Goal: Task Accomplishment & Management: Manage account settings

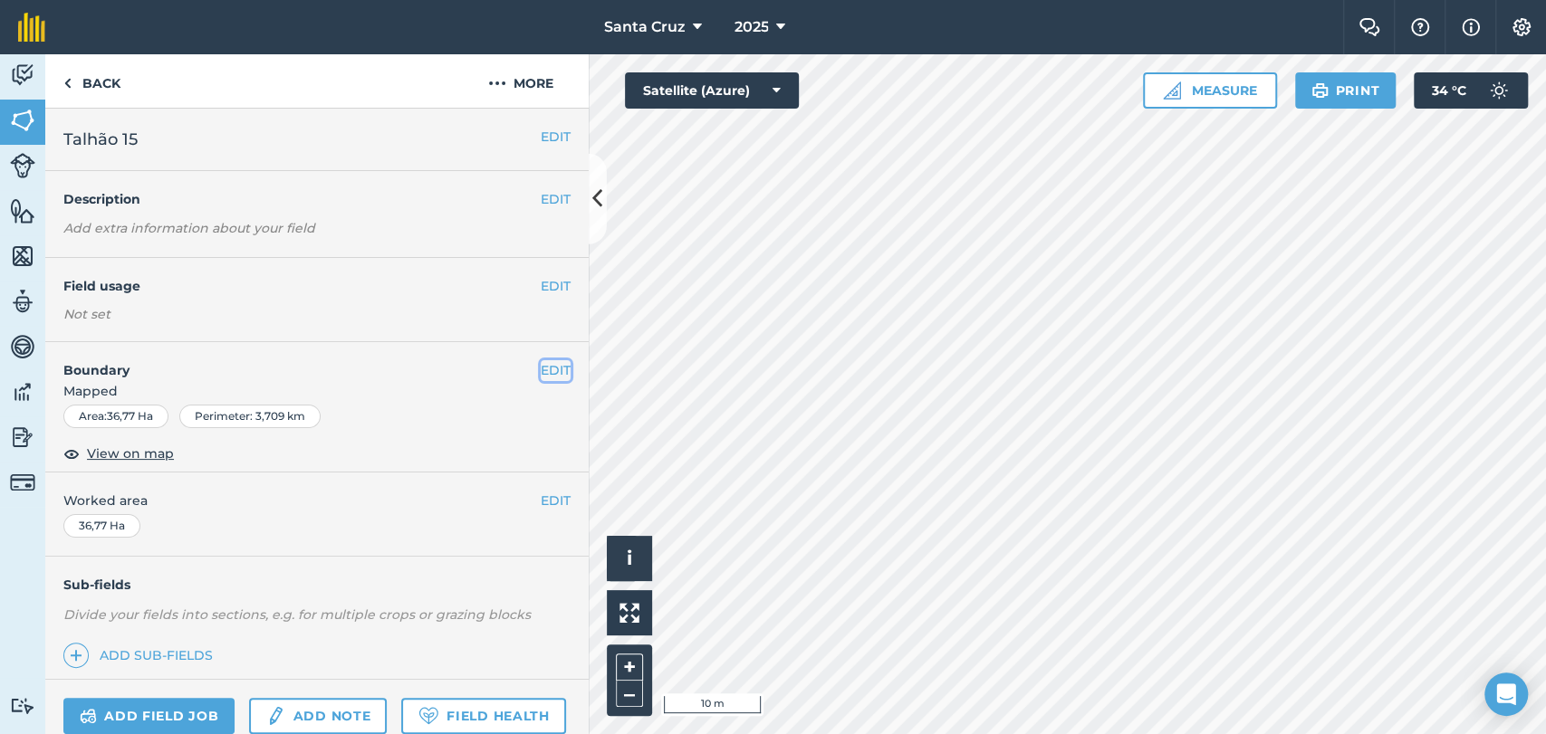
click at [541, 369] on button "EDIT" at bounding box center [556, 370] width 30 height 20
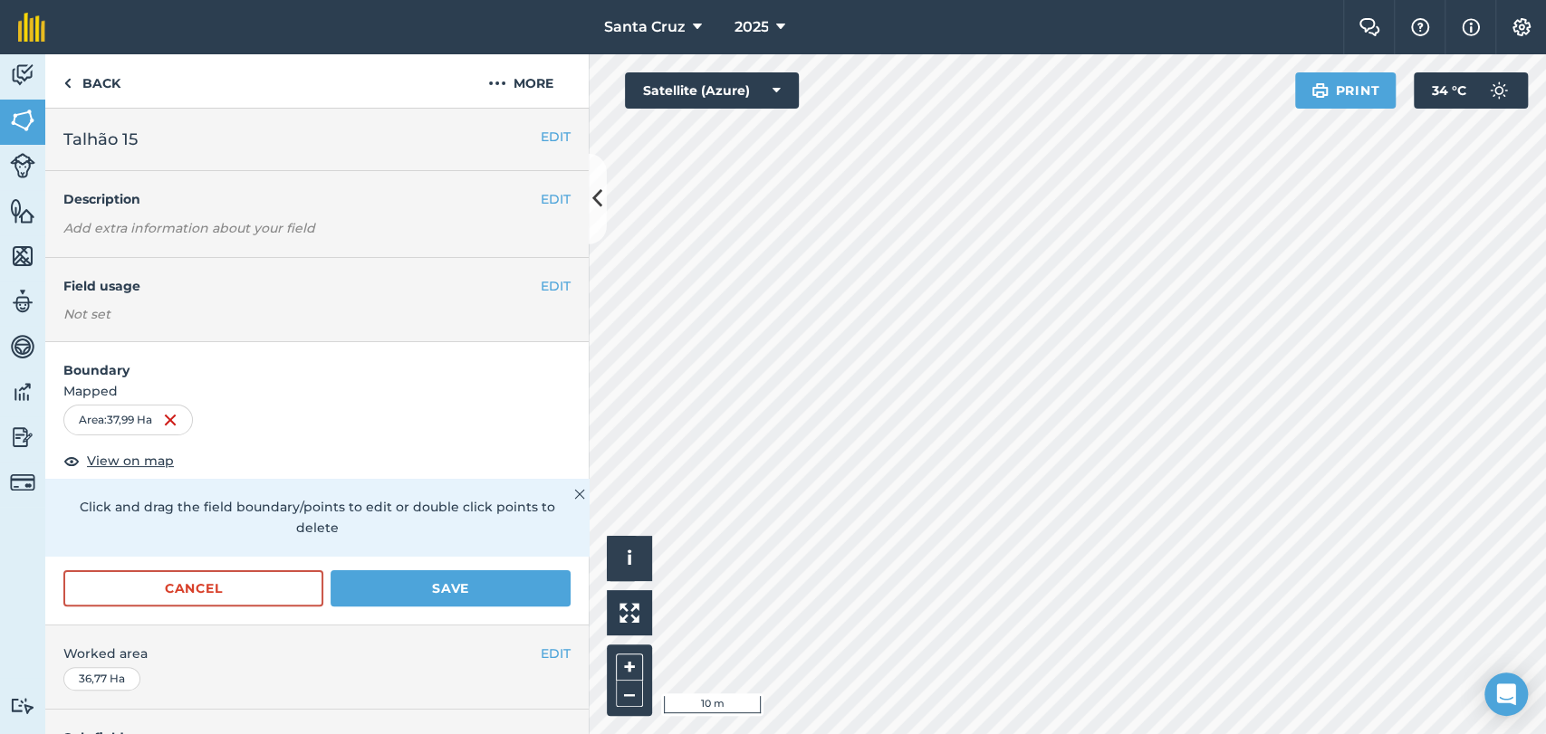
click at [1340, 734] on html "Santa [PERSON_NAME] 2025 Farm Chat Help Info Settings Santa [PERSON_NAME] - 202…" at bounding box center [773, 367] width 1546 height 734
click at [768, 734] on html "Santa [PERSON_NAME] 2025 Farm Chat Help Info Settings Santa [PERSON_NAME] - 202…" at bounding box center [773, 367] width 1546 height 734
click at [538, 734] on html "Santa [PERSON_NAME] 2025 Farm Chat Help Info Settings Santa [PERSON_NAME] - 202…" at bounding box center [773, 367] width 1546 height 734
click at [773, 734] on html "Santa [PERSON_NAME] 2025 Farm Chat Help Info Settings Santa [PERSON_NAME] - 202…" at bounding box center [773, 367] width 1546 height 734
click at [575, 219] on div "Activity Fields Livestock Features Maps Team Vehicles Data Reporting Billing Tu…" at bounding box center [773, 394] width 1546 height 680
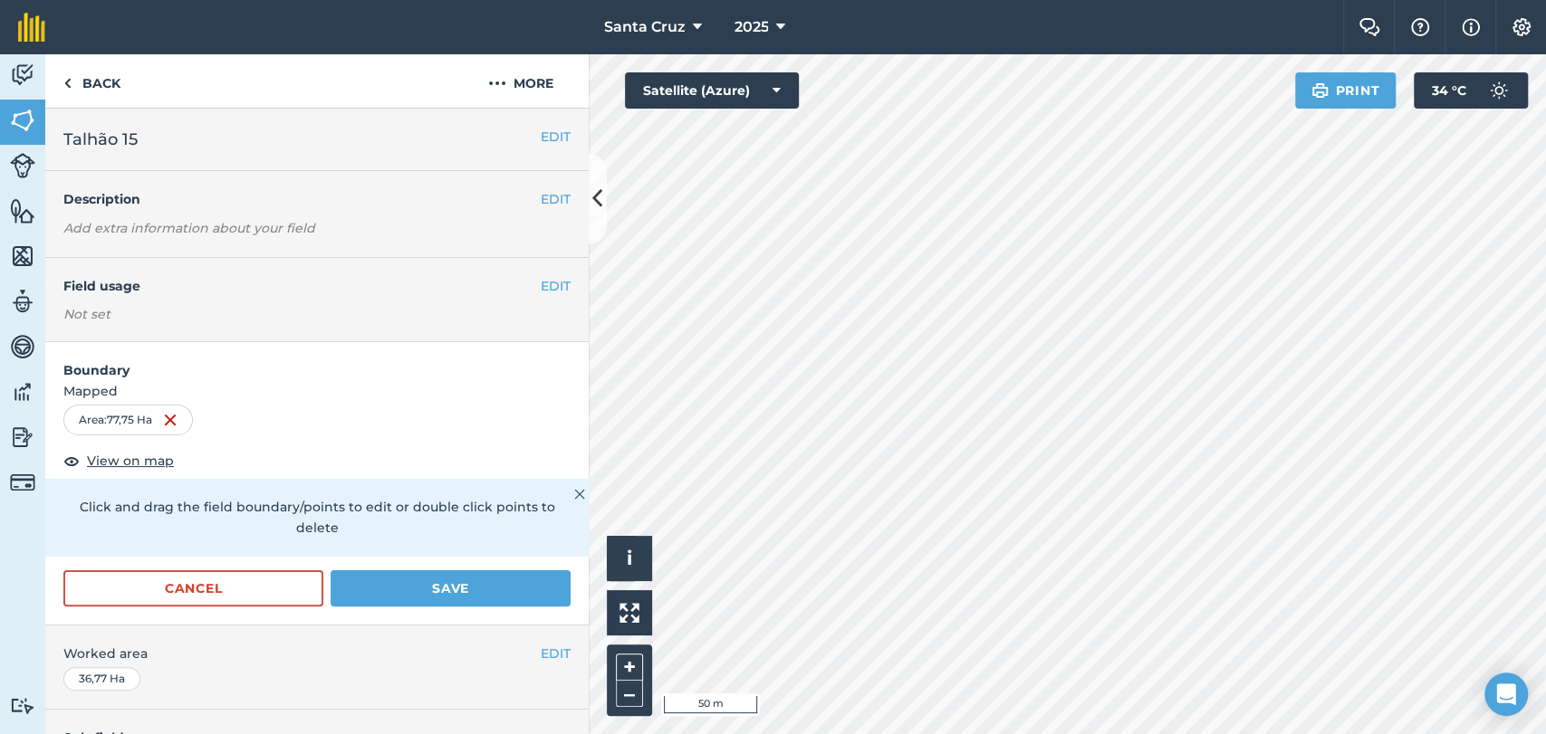
click at [1515, 89] on div "Click to start drawing i © 2025 TomTom, Microsoft 50 m + – Satellite (Azure) Pr…" at bounding box center [1067, 394] width 957 height 680
click at [1272, 25] on div "Santa [PERSON_NAME] 2025 Farm Chat Help Info Settings Santa [PERSON_NAME] - 202…" at bounding box center [773, 367] width 1546 height 734
click at [1227, 53] on div "Santa [PERSON_NAME] 2025 Farm Chat Help Info Settings Santa [PERSON_NAME] - 202…" at bounding box center [773, 367] width 1546 height 734
click at [1323, 734] on html "Santa [PERSON_NAME] 2025 Farm Chat Help Info Settings Santa [PERSON_NAME] - 202…" at bounding box center [773, 367] width 1546 height 734
click at [1047, 734] on html "Santa [PERSON_NAME] 2025 Farm Chat Help Info Settings Santa [PERSON_NAME] - 202…" at bounding box center [773, 367] width 1546 height 734
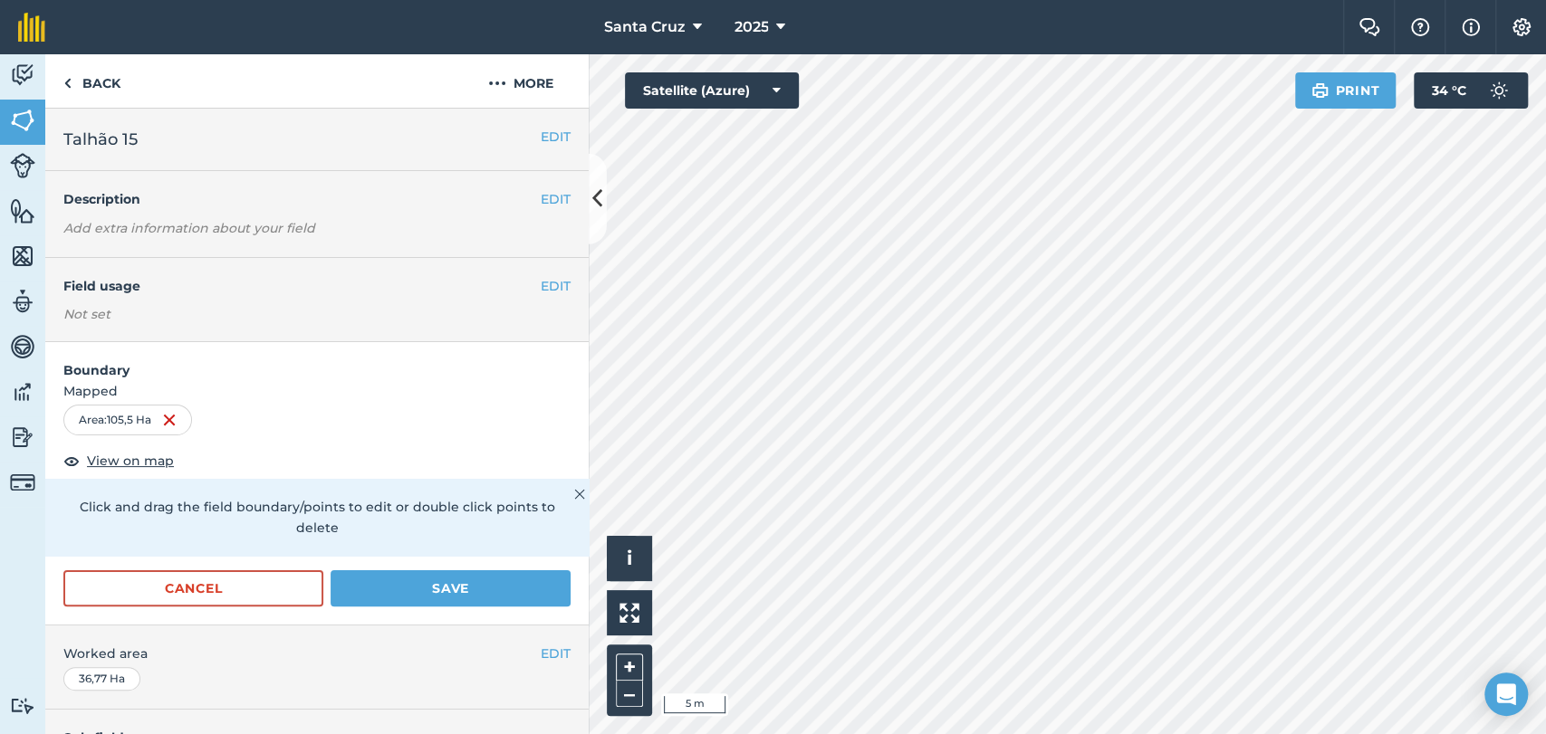
click at [386, 665] on div "Activity Fields Livestock Features Maps Team Vehicles Data Reporting Billing Tu…" at bounding box center [773, 394] width 1546 height 680
click at [266, 369] on div "Activity Fields Livestock Features Maps Team Vehicles Data Reporting Billing Tu…" at bounding box center [773, 394] width 1546 height 680
click at [356, 269] on div "Activity Fields Livestock Features Maps Team Vehicles Data Reporting Billing Tu…" at bounding box center [773, 394] width 1546 height 680
click at [1118, 34] on div "Santa [PERSON_NAME] 2025 Farm Chat Help Info Settings Santa [PERSON_NAME] - 202…" at bounding box center [773, 367] width 1546 height 734
click at [1485, 734] on html "Santa [PERSON_NAME] 2025 Farm Chat Help Info Settings Santa [PERSON_NAME] - 202…" at bounding box center [773, 367] width 1546 height 734
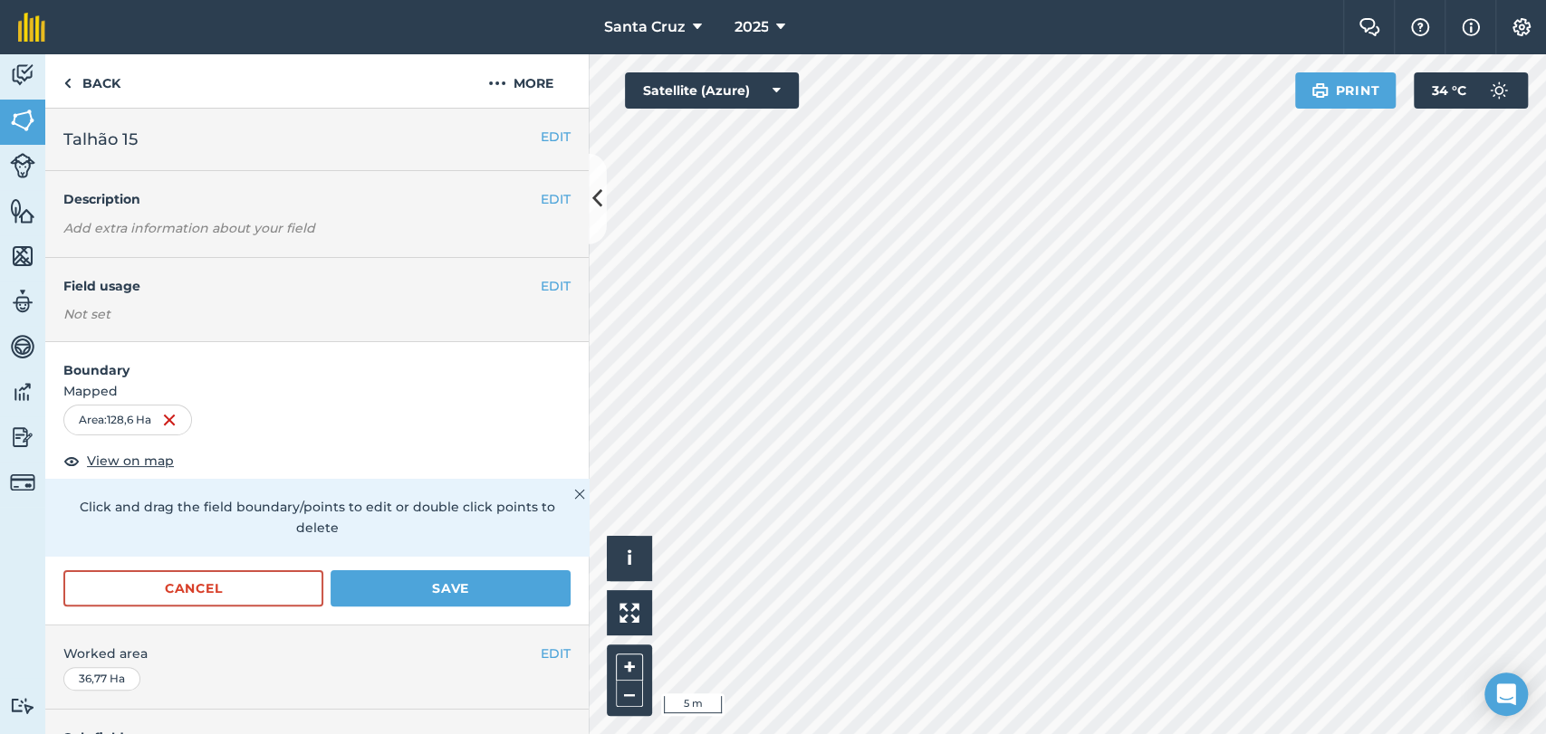
click at [1544, 734] on html "Santa [PERSON_NAME] 2025 Farm Chat Help Info Settings Santa [PERSON_NAME] - 202…" at bounding box center [773, 367] width 1546 height 734
click at [580, 442] on div "Activity Fields Livestock Features Maps Team Vehicles Data Reporting Billing Tu…" at bounding box center [773, 394] width 1546 height 680
click at [333, 560] on div "Activity Fields Livestock Features Maps Team Vehicles Data Reporting Billing Tu…" at bounding box center [773, 394] width 1546 height 680
click at [384, 562] on div "Activity Fields Livestock Features Maps Team Vehicles Data Reporting Billing Tu…" at bounding box center [773, 394] width 1546 height 680
click at [420, 585] on button "Save" at bounding box center [451, 589] width 240 height 36
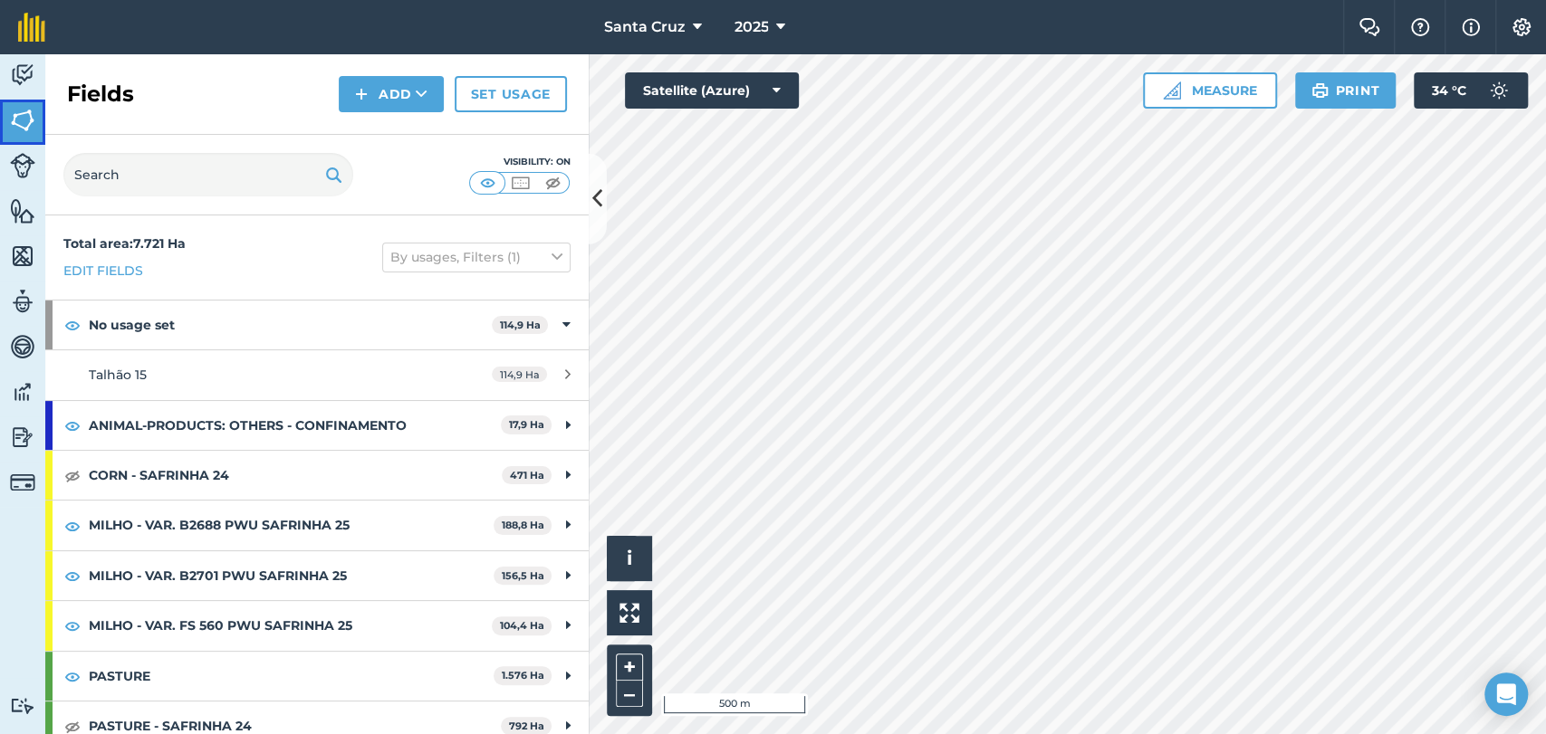
click at [31, 115] on img at bounding box center [22, 120] width 25 height 27
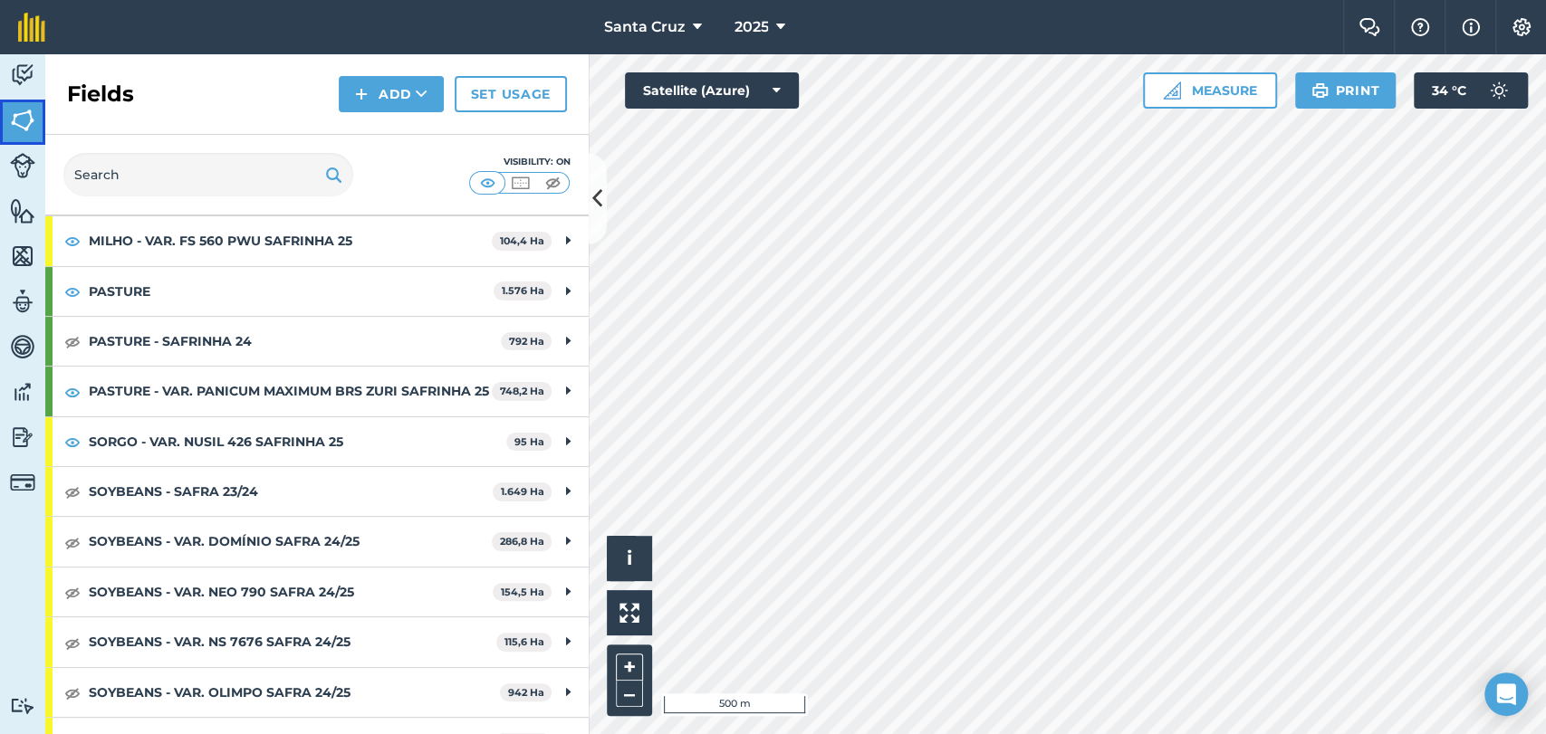
scroll to position [485, 0]
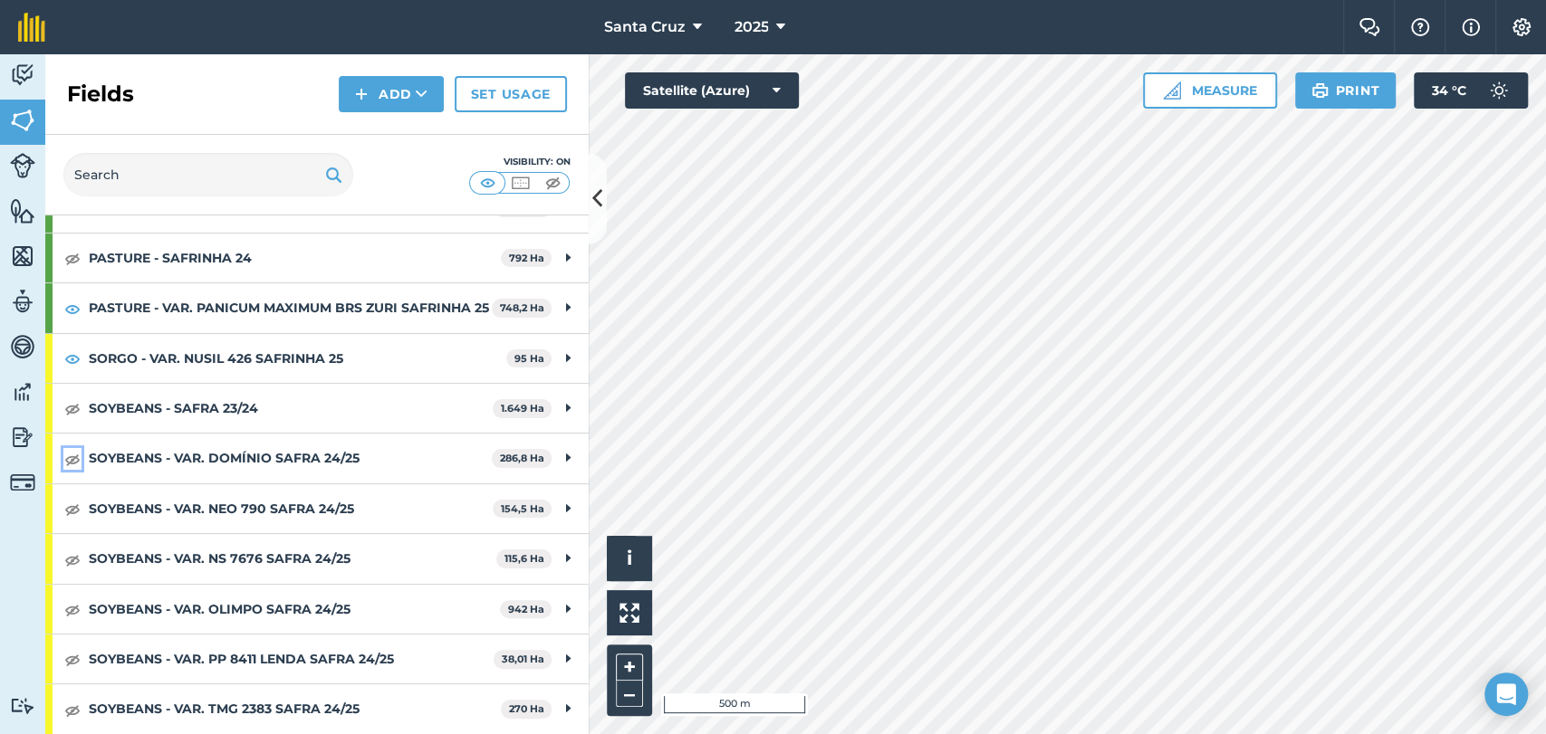
click at [72, 466] on img at bounding box center [72, 459] width 16 height 22
click at [71, 519] on img at bounding box center [72, 509] width 16 height 22
click at [73, 556] on img at bounding box center [72, 560] width 16 height 22
click at [76, 612] on img at bounding box center [72, 610] width 16 height 22
click at [73, 657] on img at bounding box center [72, 659] width 16 height 22
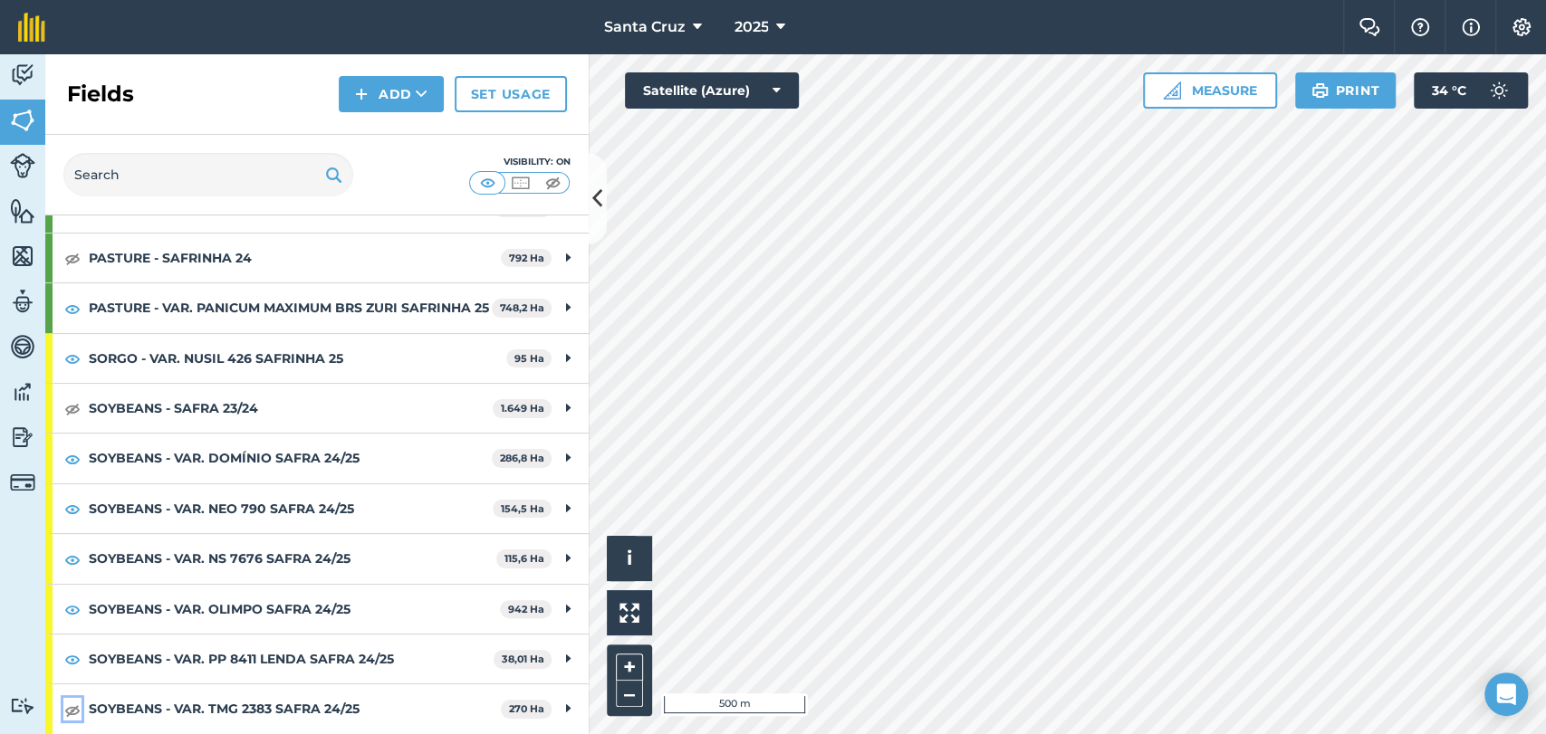
click at [76, 705] on img at bounding box center [72, 710] width 16 height 22
click at [75, 653] on img at bounding box center [72, 659] width 16 height 22
click at [76, 610] on img at bounding box center [72, 610] width 16 height 22
click at [71, 560] on img at bounding box center [72, 560] width 16 height 22
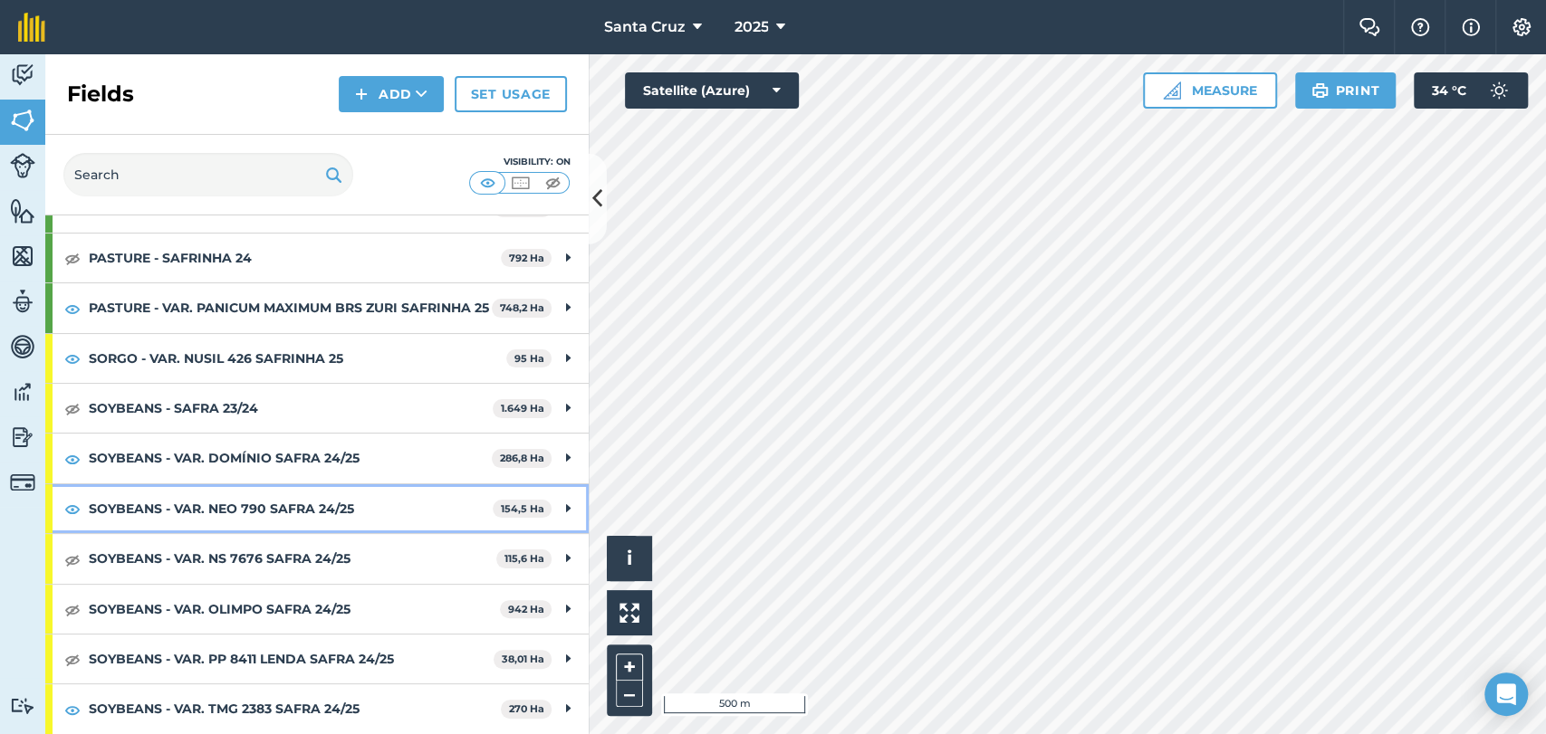
click at [72, 521] on div "SOYBEANS - VAR. NEO 790 SAFRA 24/25 154,5 Ha" at bounding box center [316, 509] width 543 height 49
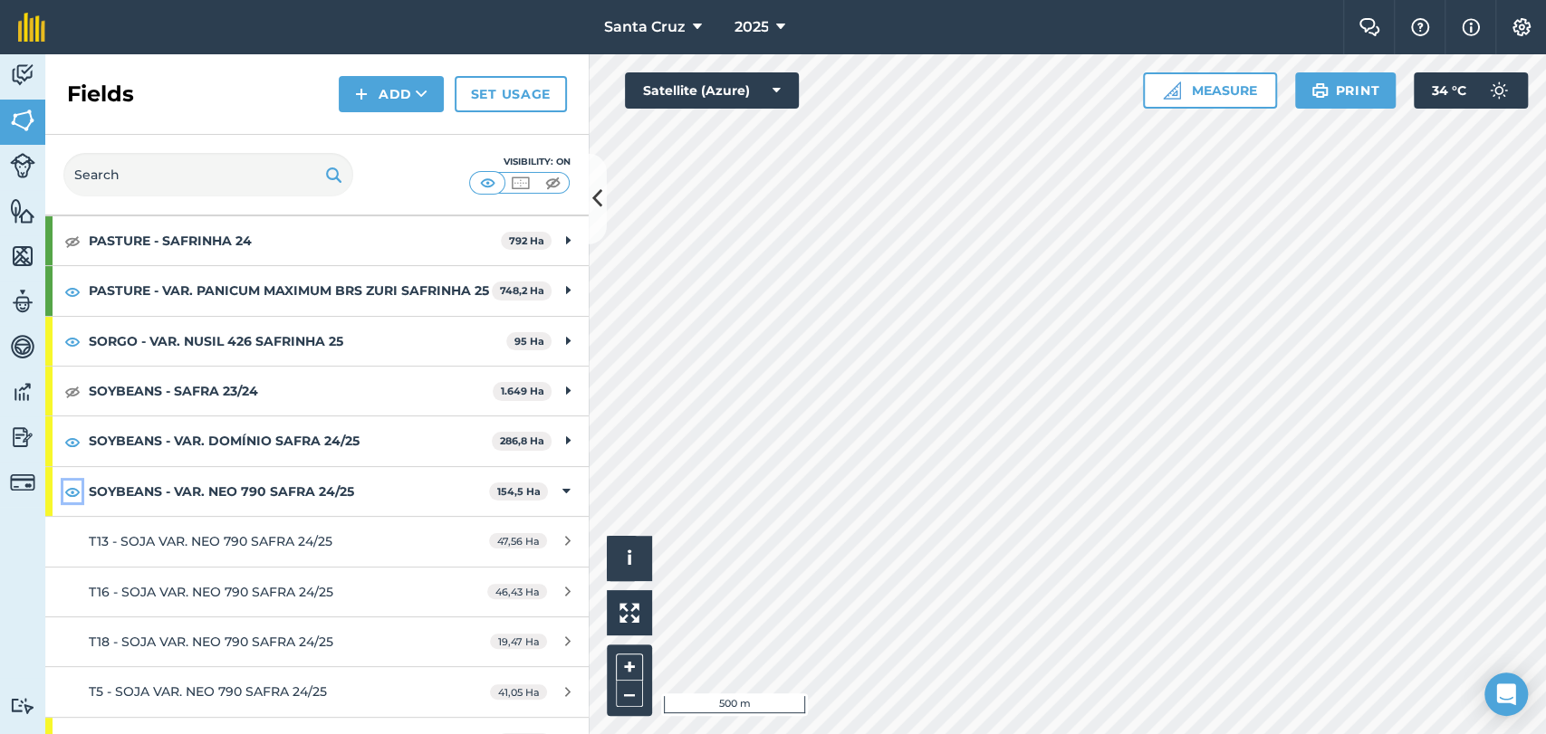
click at [75, 503] on img at bounding box center [72, 492] width 16 height 22
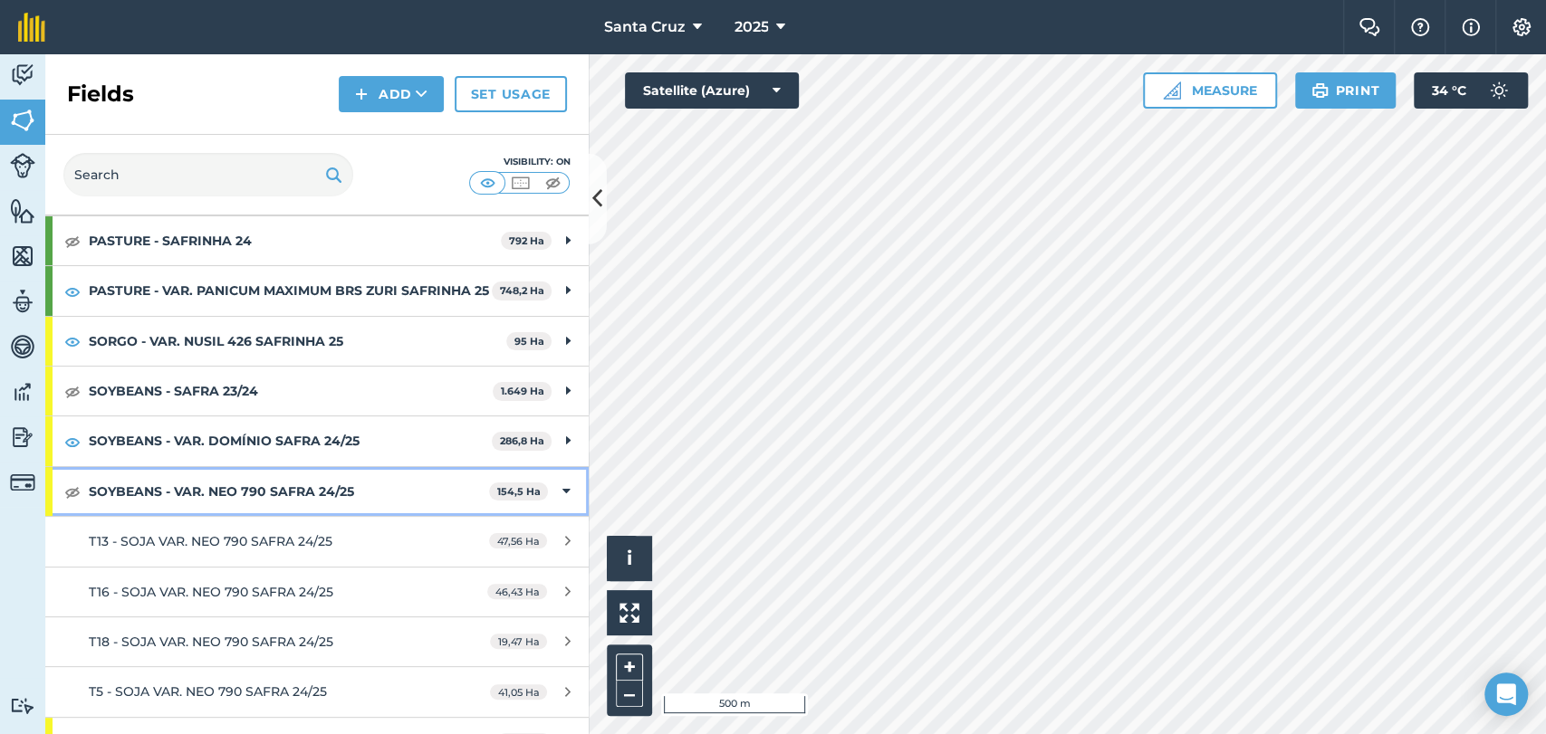
click at [104, 509] on strong "SOYBEANS - VAR. NEO 790 SAFRA 24/25" at bounding box center [289, 491] width 400 height 49
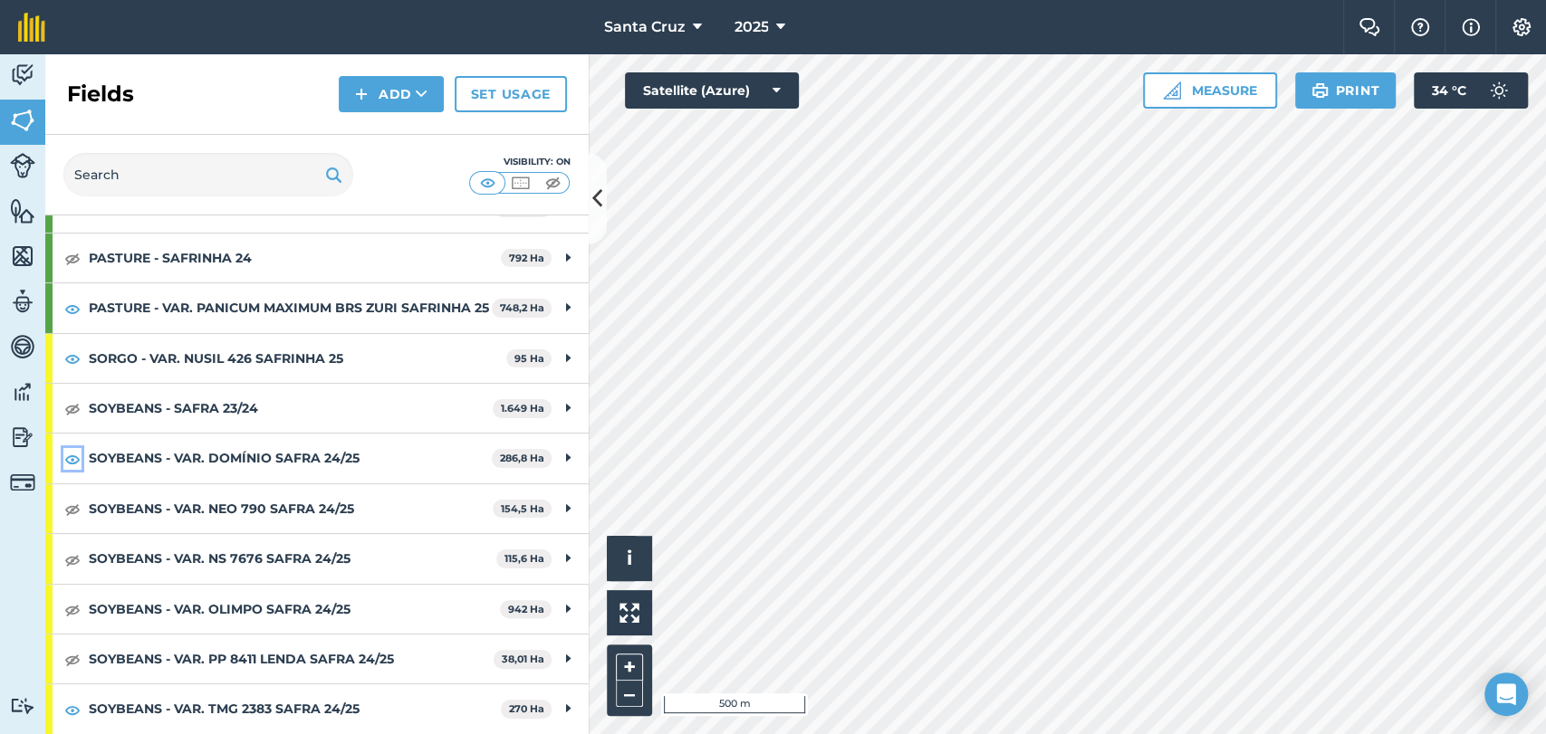
click at [64, 460] on img at bounding box center [72, 459] width 16 height 22
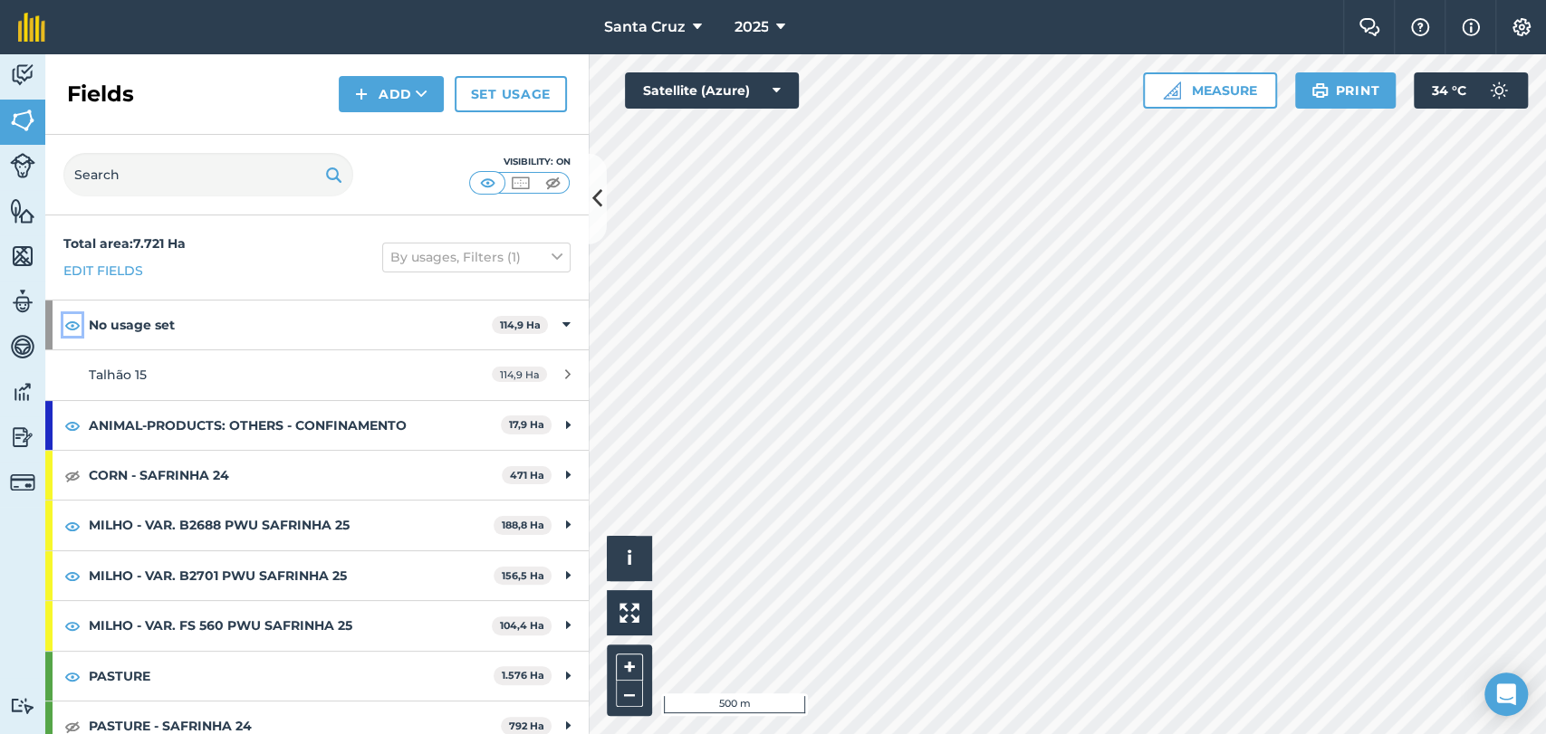
click at [67, 314] on img at bounding box center [72, 325] width 16 height 22
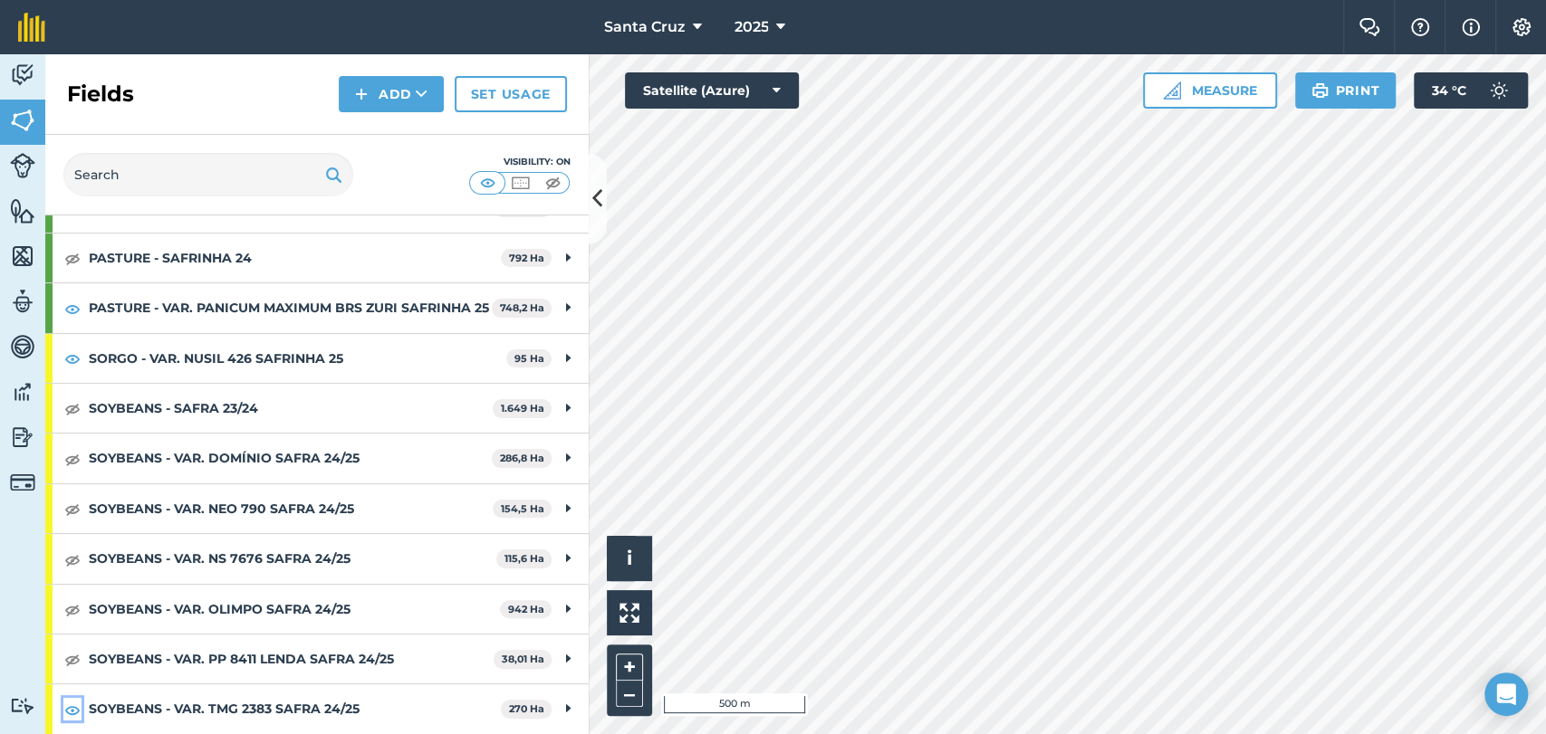
click at [68, 712] on img at bounding box center [72, 710] width 16 height 22
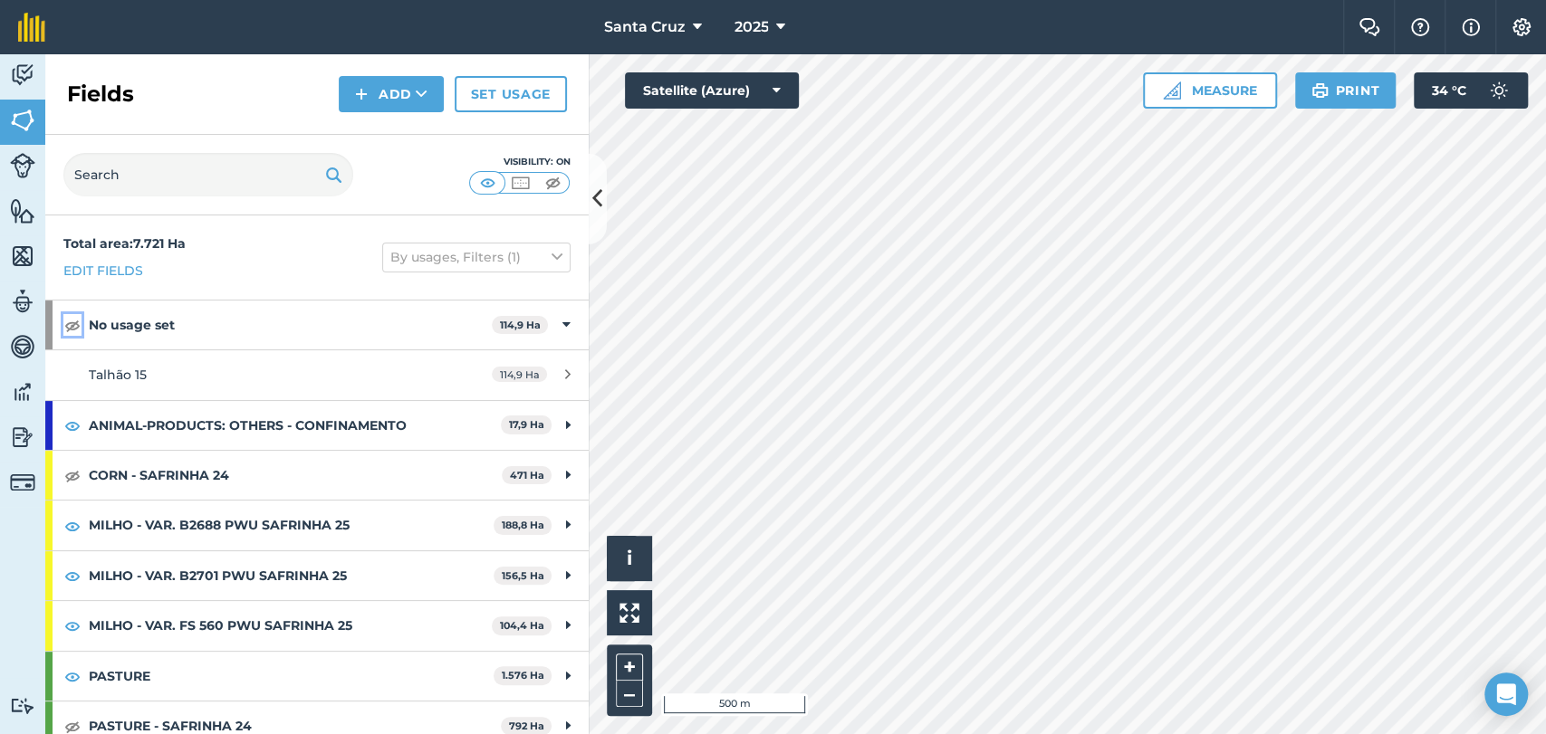
click at [75, 325] on img at bounding box center [72, 325] width 16 height 22
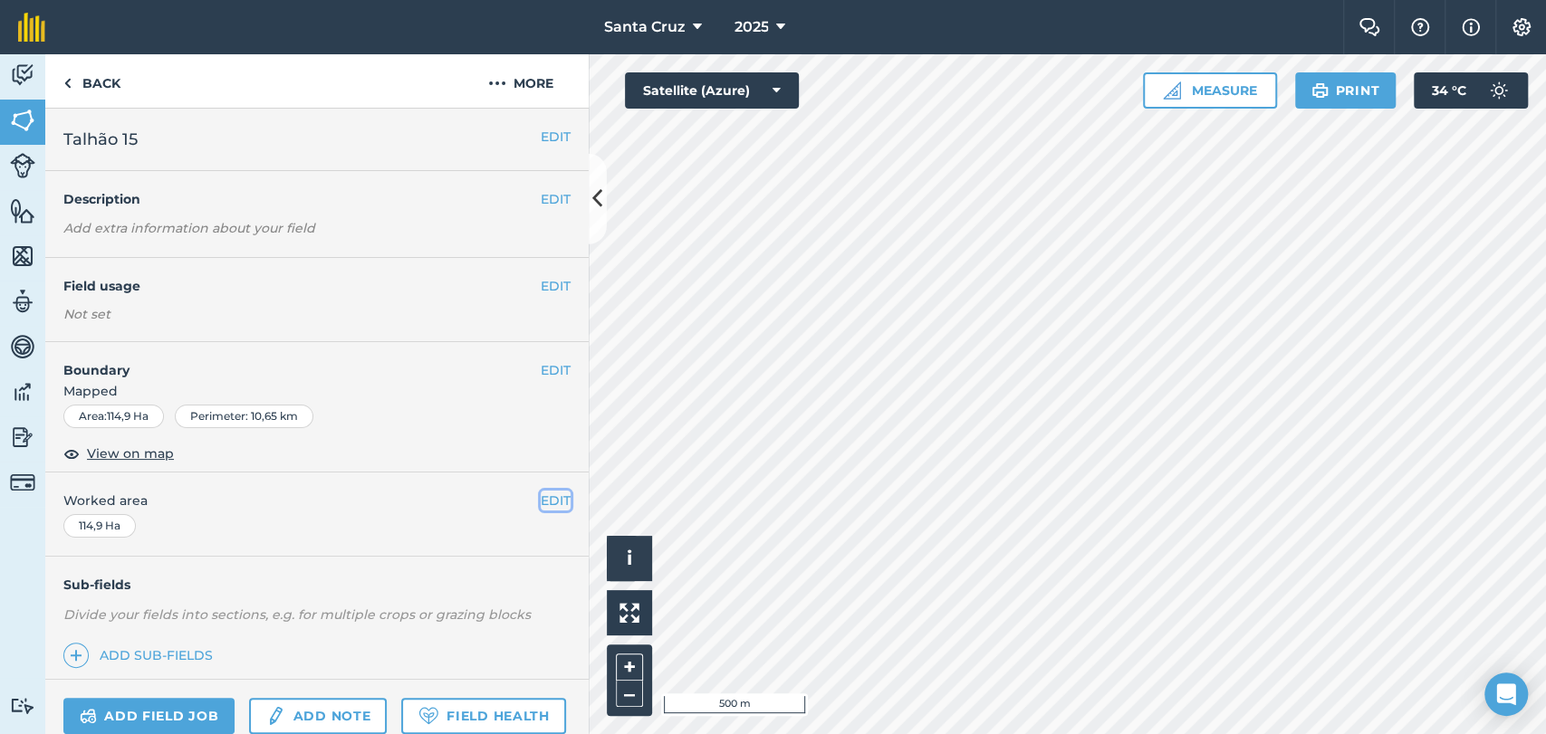
click at [552, 501] on button "EDIT" at bounding box center [556, 501] width 30 height 20
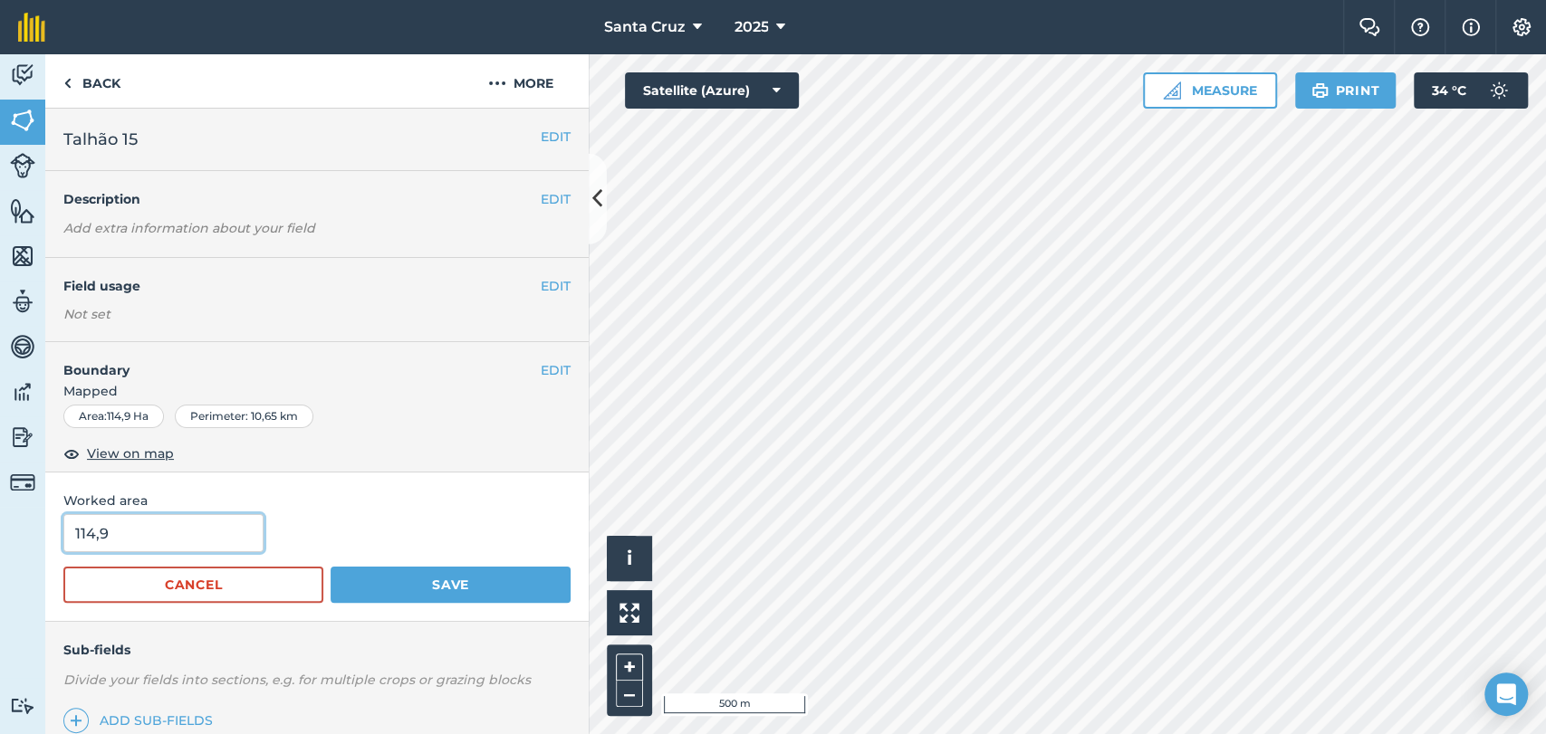
click at [159, 543] on input "114,9" at bounding box center [163, 533] width 200 height 38
type input "113,3"
click at [507, 589] on button "Save" at bounding box center [451, 585] width 240 height 36
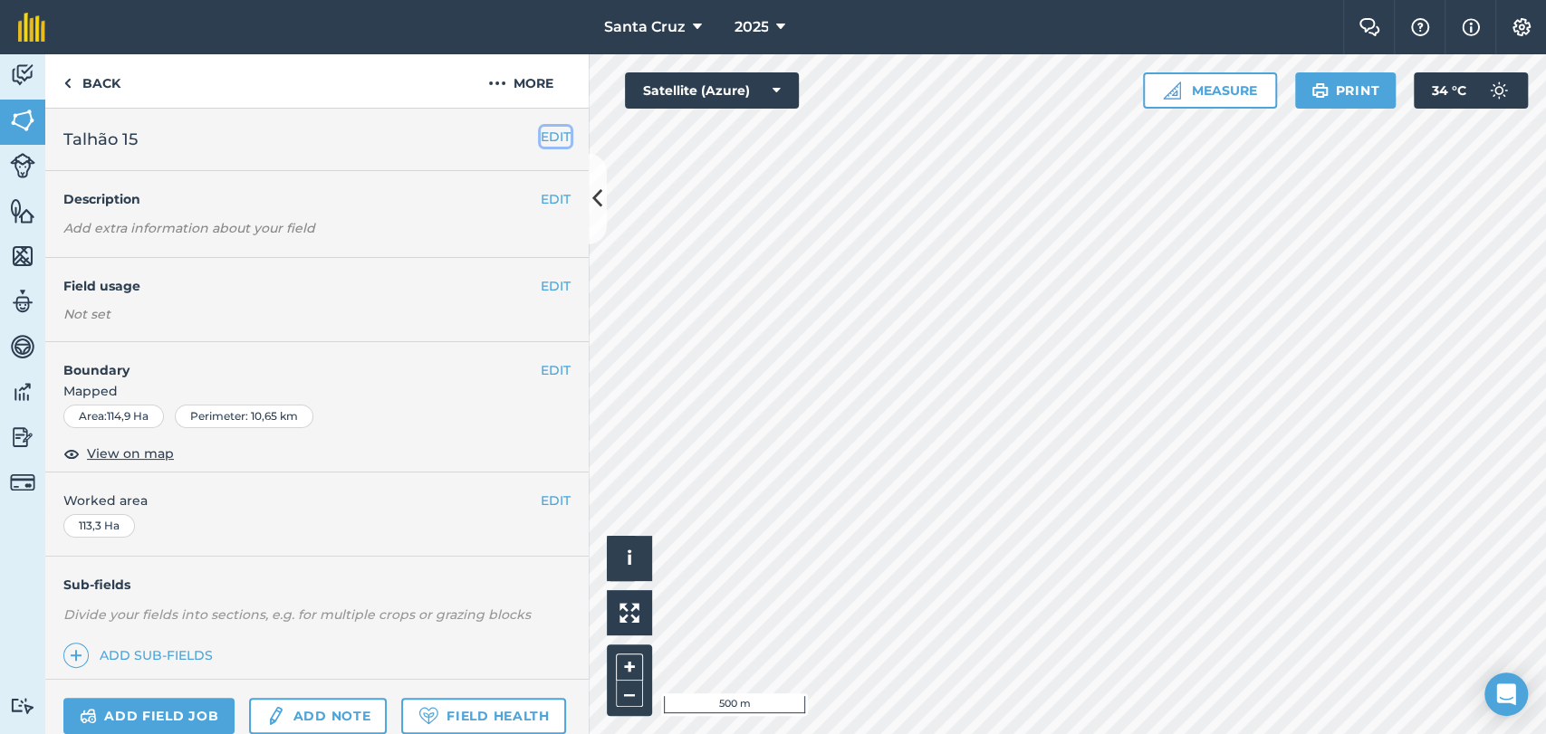
click at [550, 137] on button "EDIT" at bounding box center [556, 137] width 30 height 20
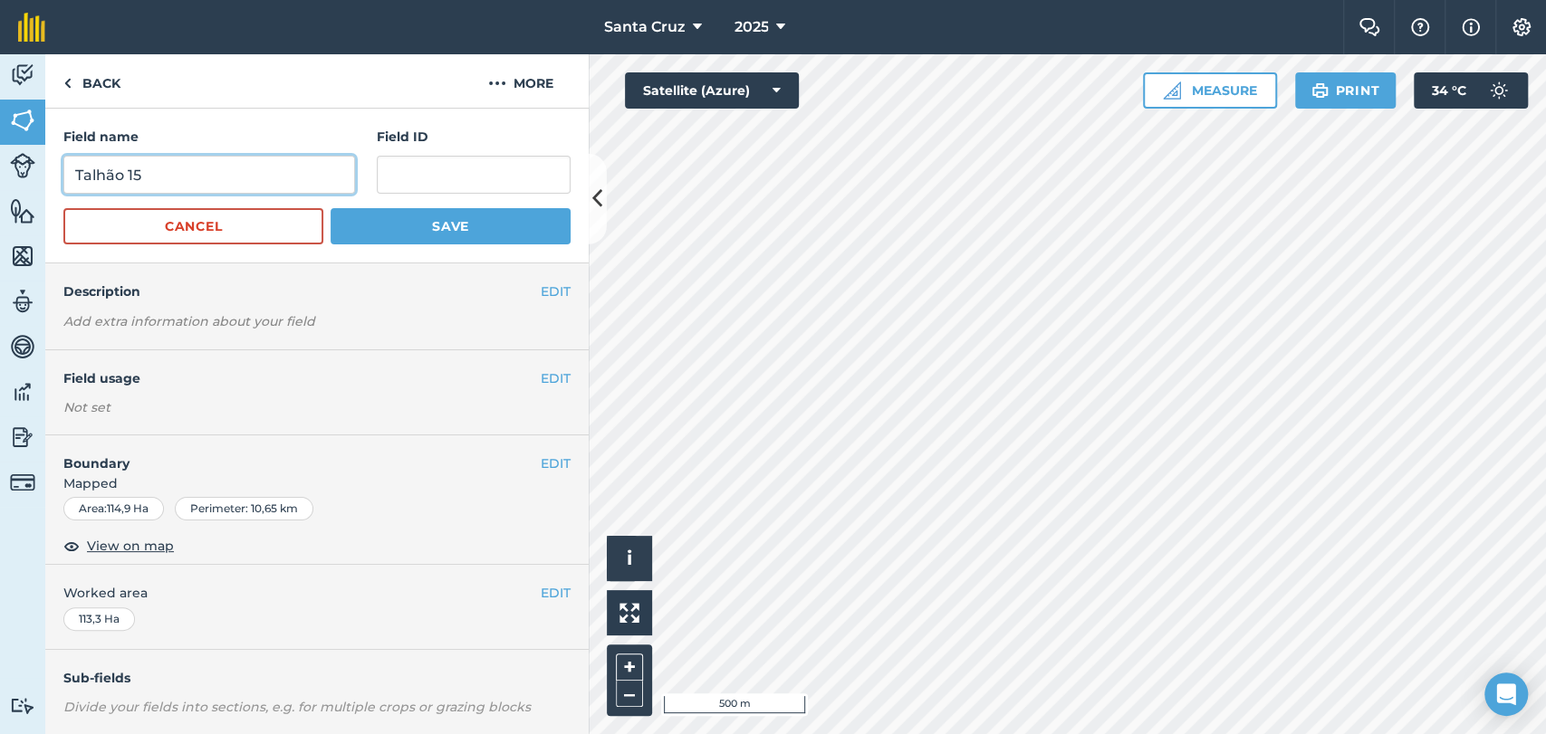
click at [237, 171] on input "Talhão 15" at bounding box center [209, 175] width 292 height 38
type input "T"
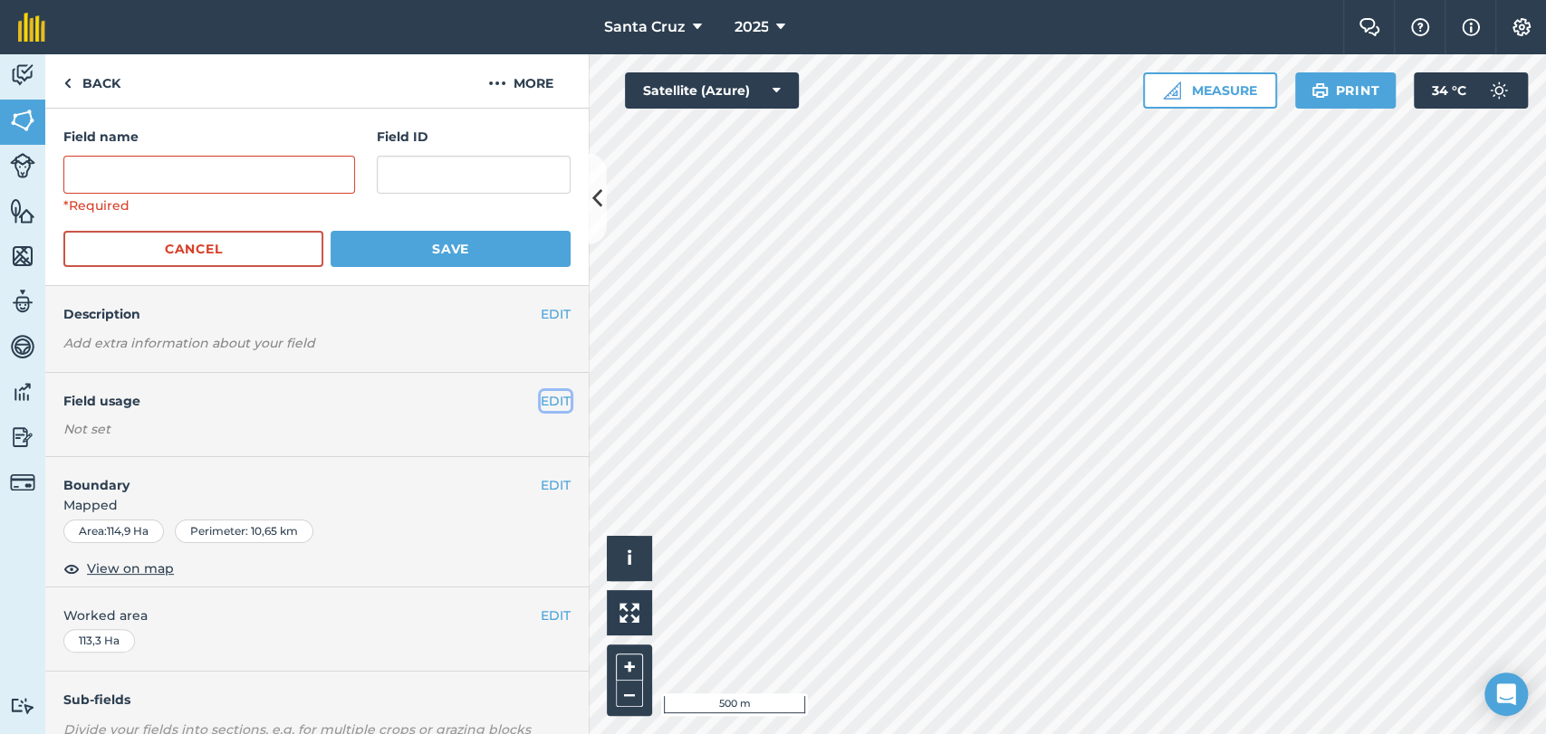
click at [552, 404] on button "EDIT" at bounding box center [556, 401] width 30 height 20
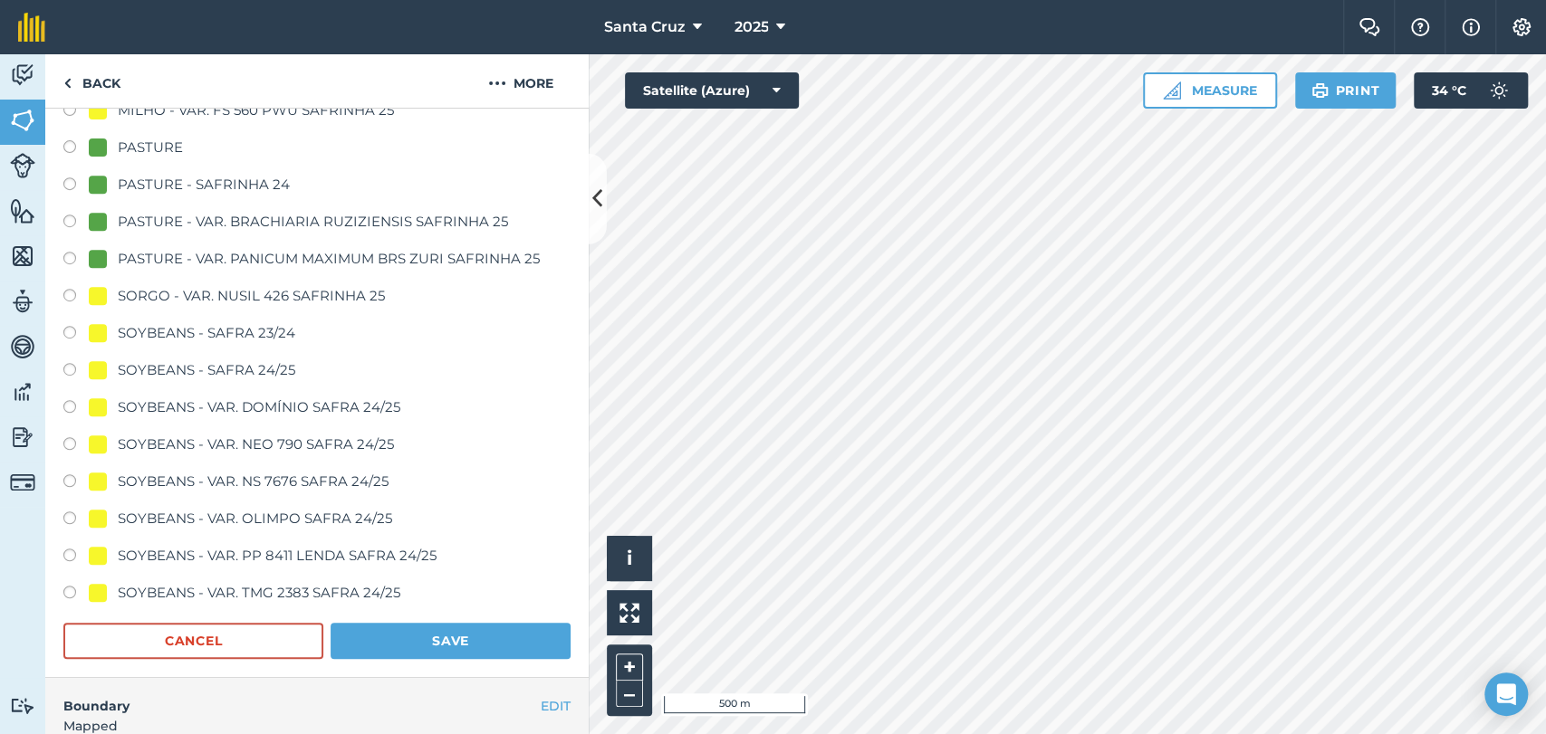
scroll to position [402, 0]
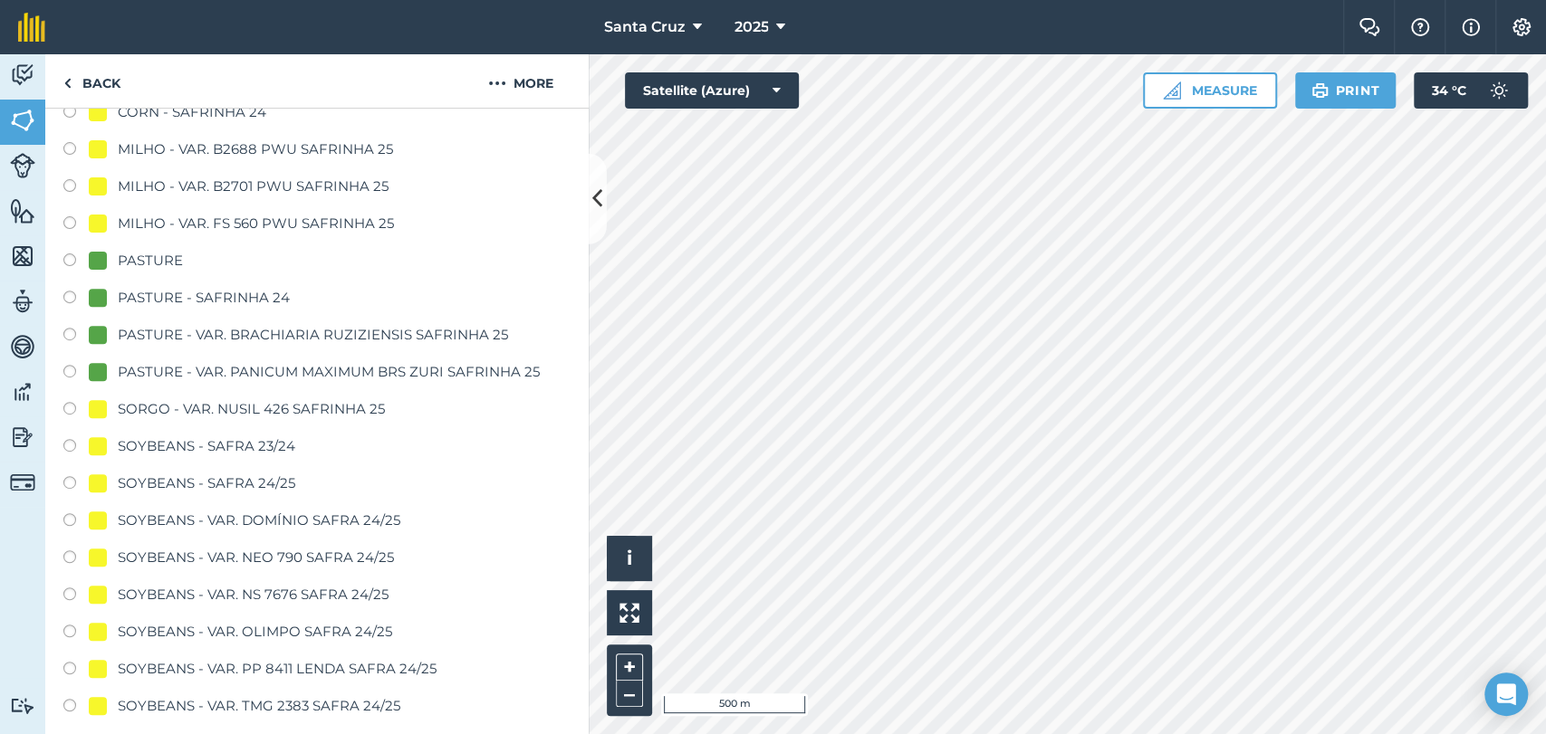
click at [74, 328] on label at bounding box center [75, 337] width 25 height 18
radio input "true"
radio input "false"
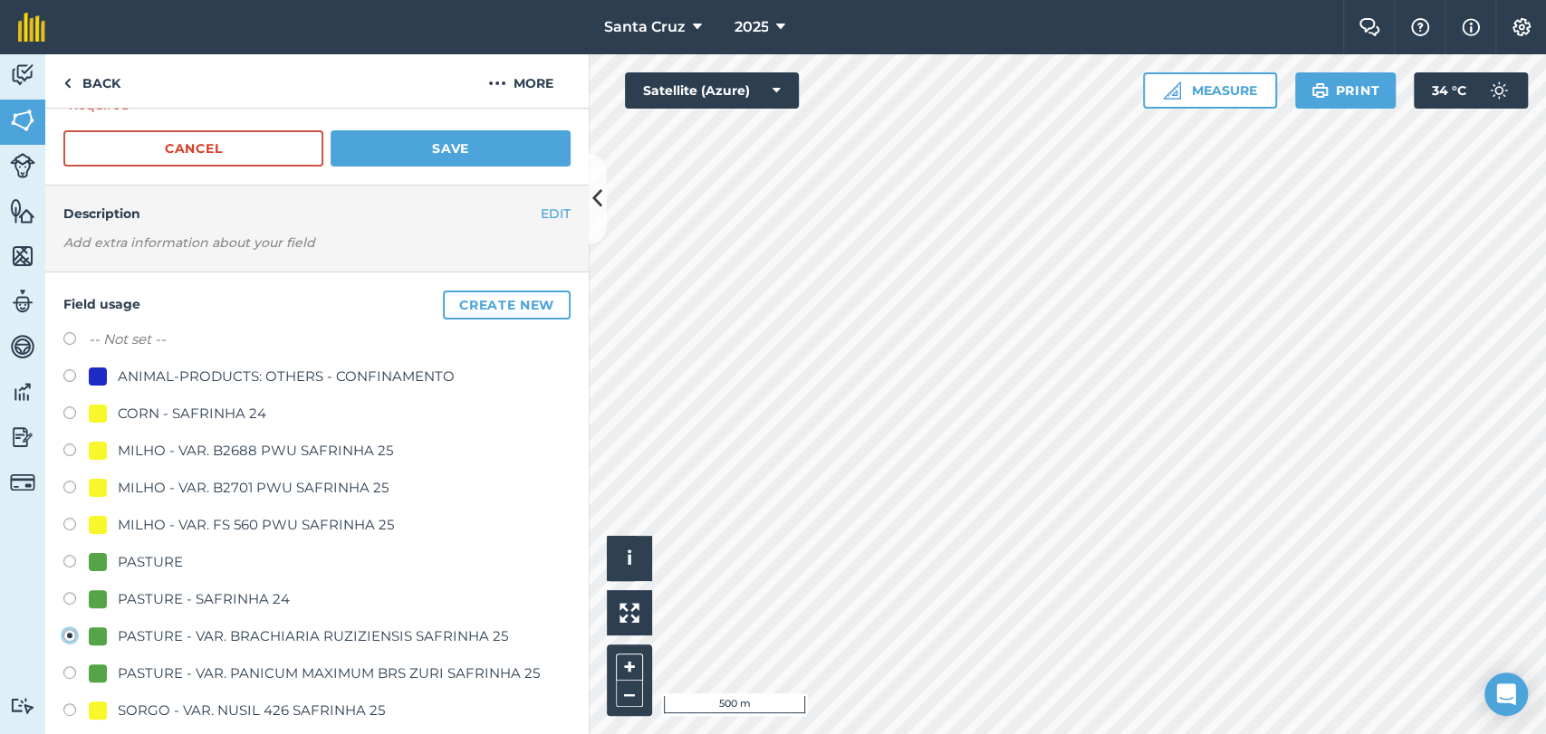
scroll to position [0, 0]
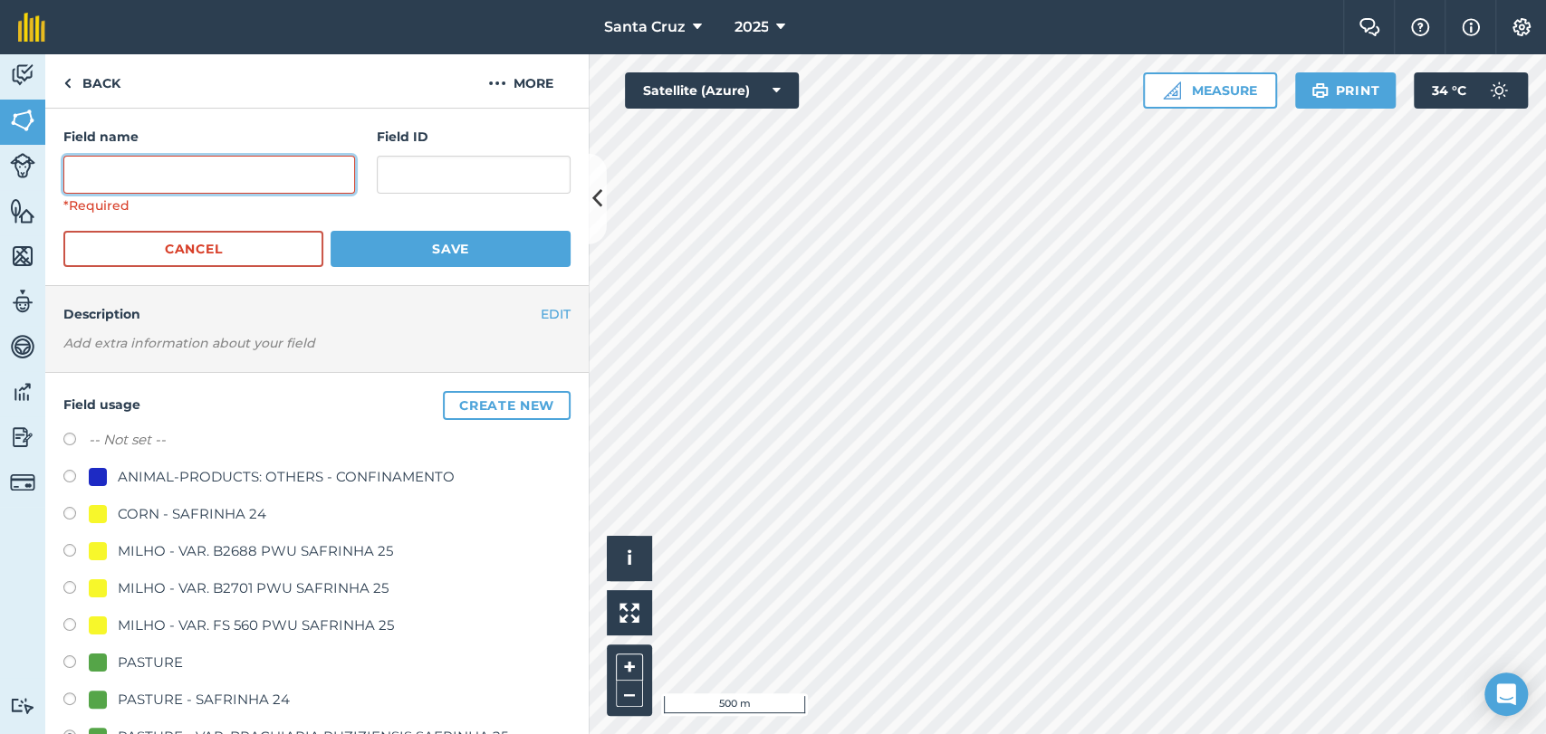
click at [181, 174] on input "text" at bounding box center [209, 175] width 292 height 38
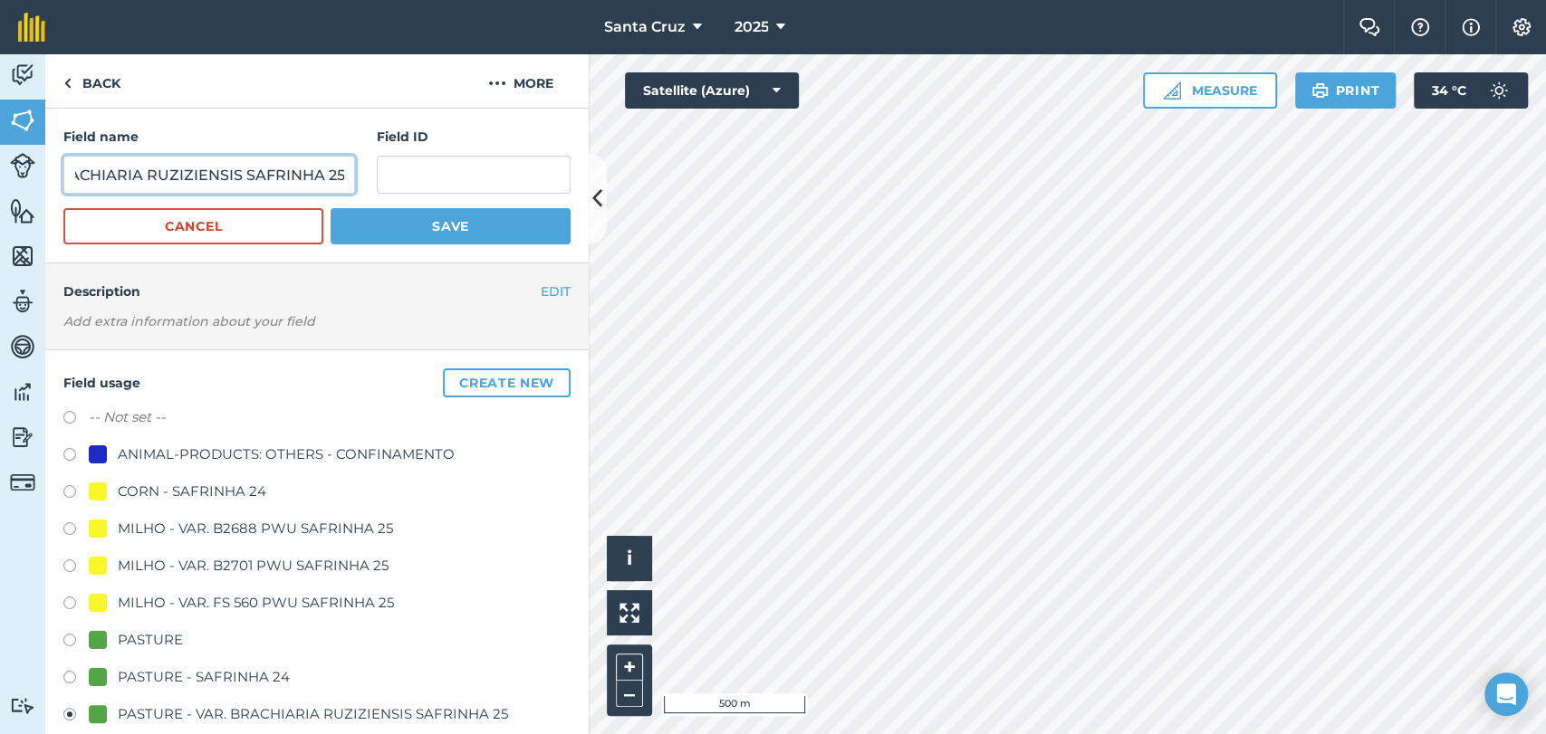
scroll to position [0, 219]
type input "TALHÃO 15 - CAPIM VAR. BRACHIARIA RUZIZIENSIS SAFRINHA 25"
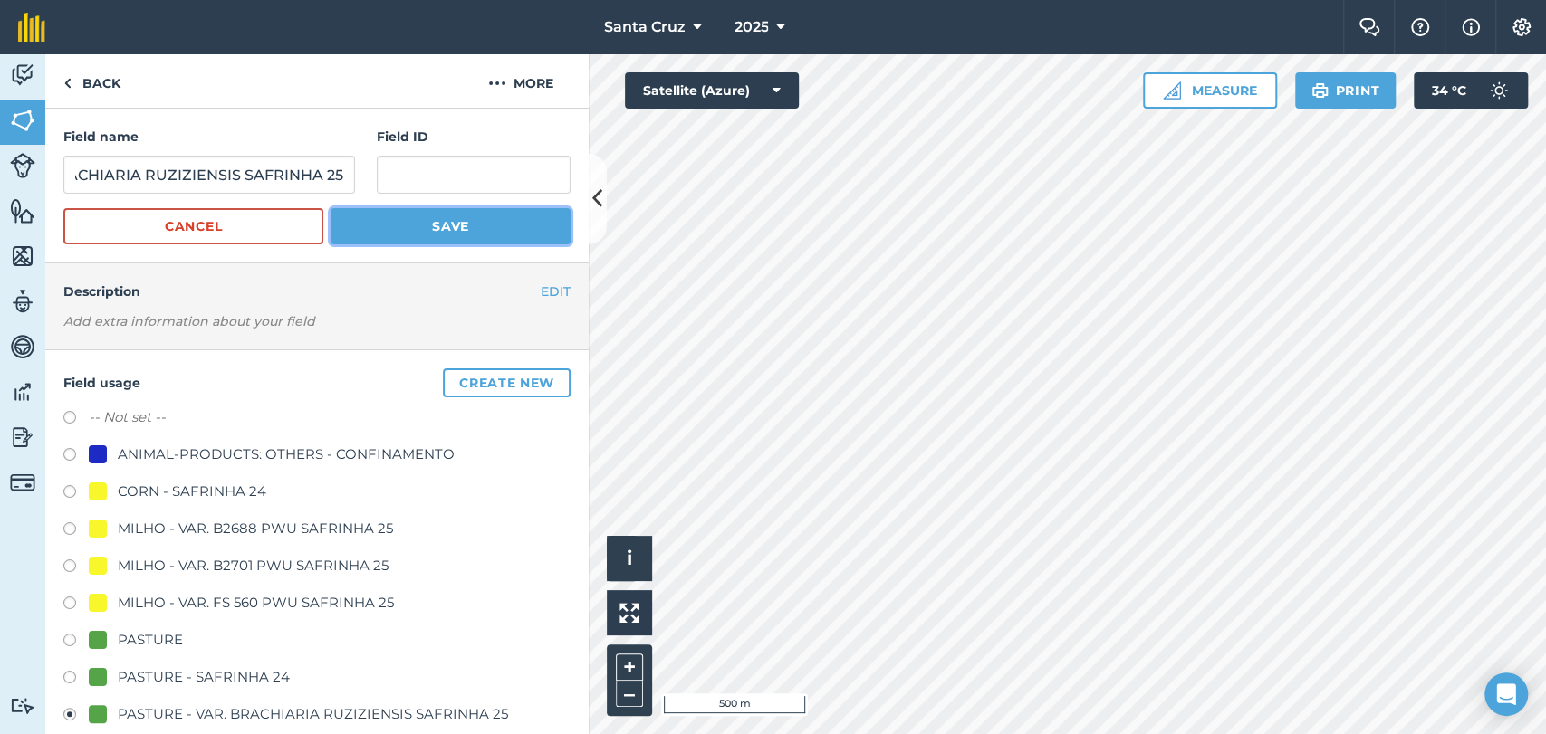
click at [361, 236] on button "Save" at bounding box center [451, 226] width 240 height 36
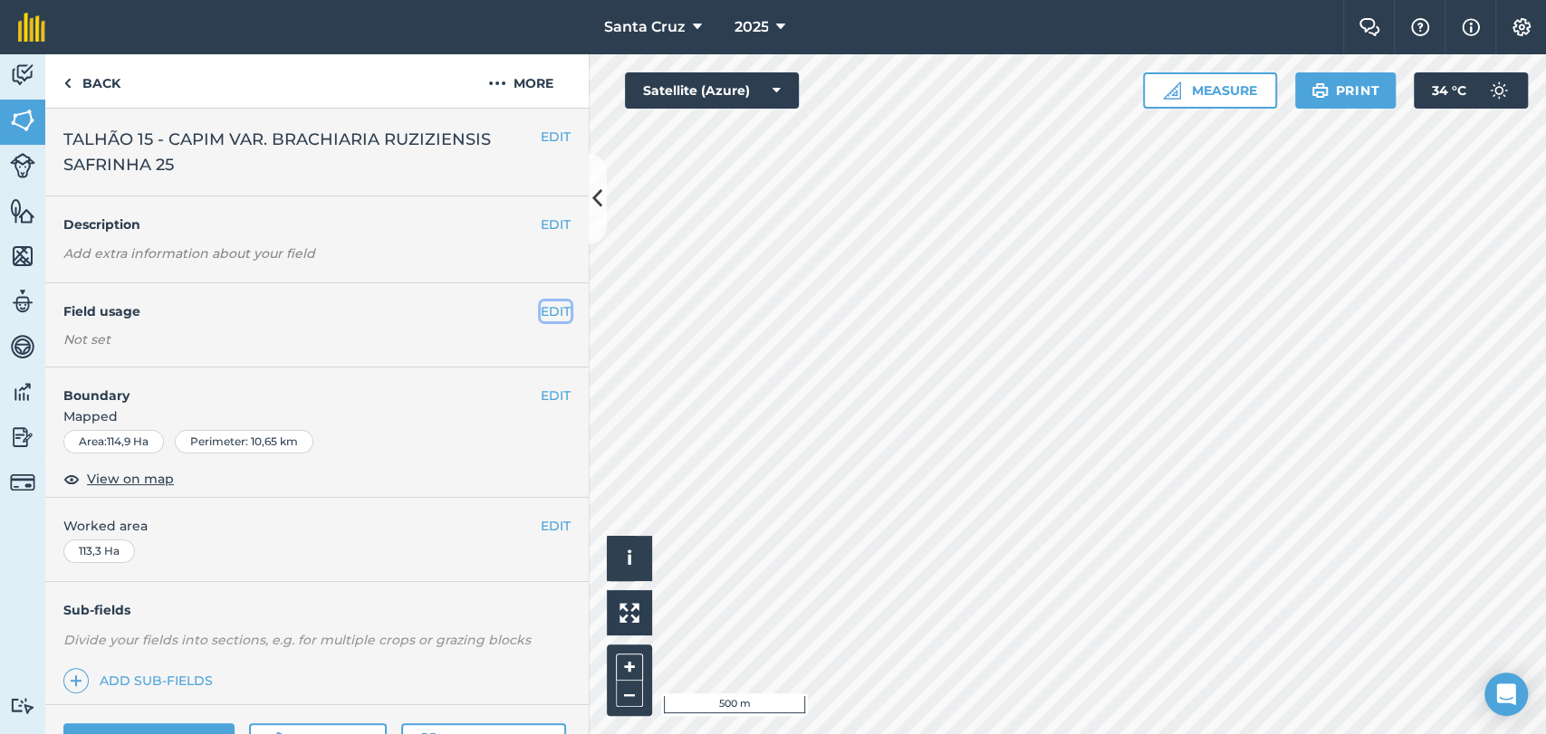
click at [541, 312] on button "EDIT" at bounding box center [556, 312] width 30 height 20
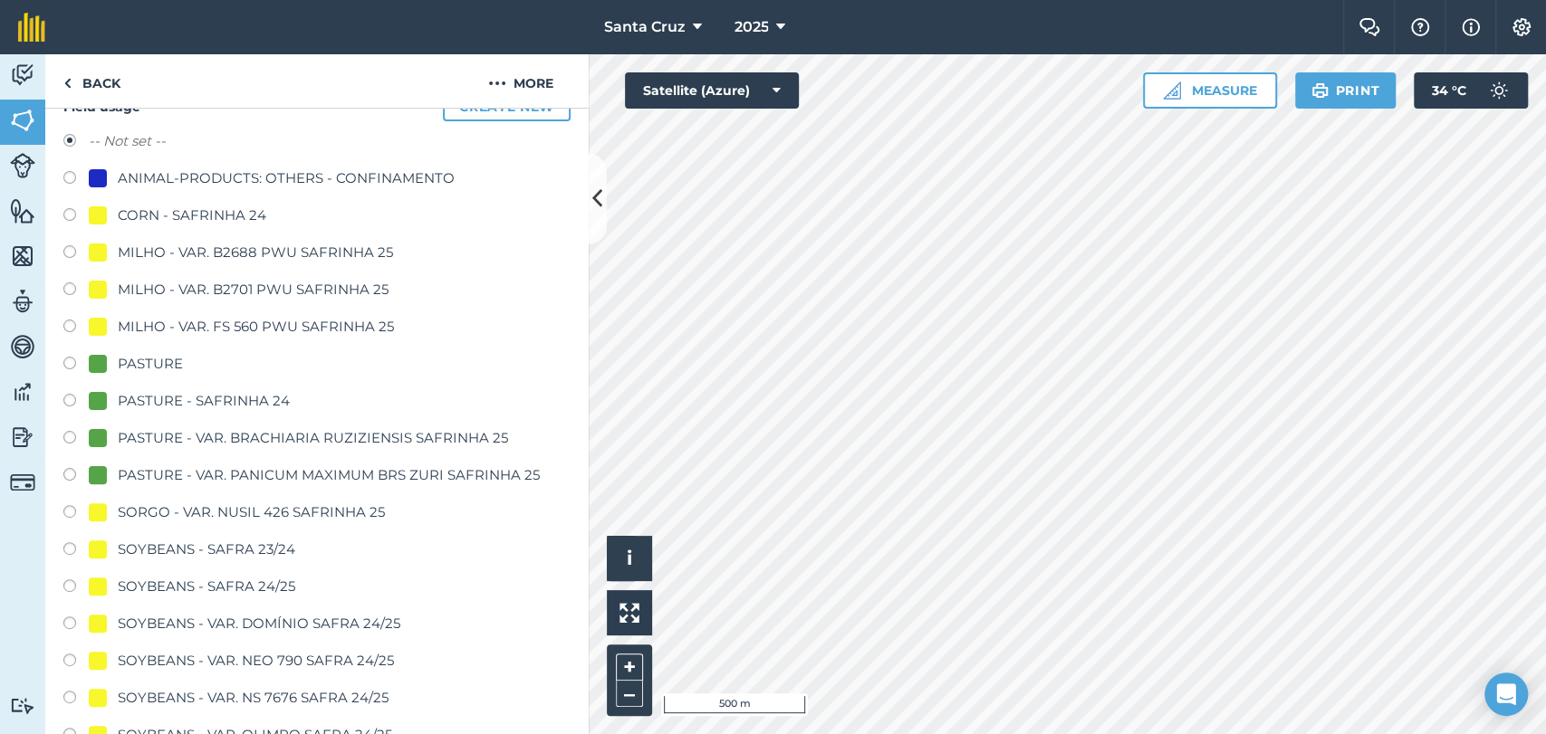
scroll to position [201, 0]
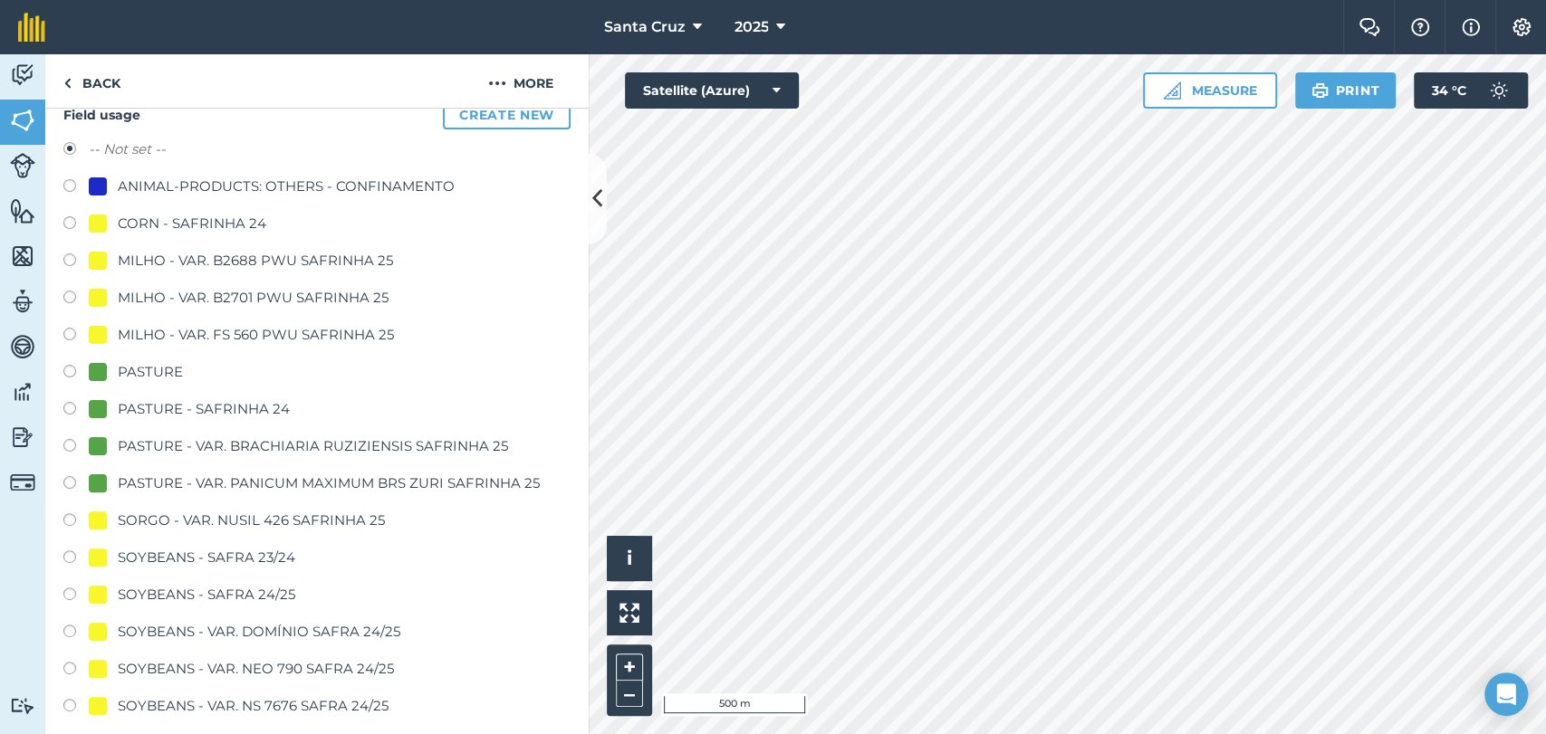
click at [71, 442] on label at bounding box center [75, 448] width 25 height 18
radio input "true"
radio input "false"
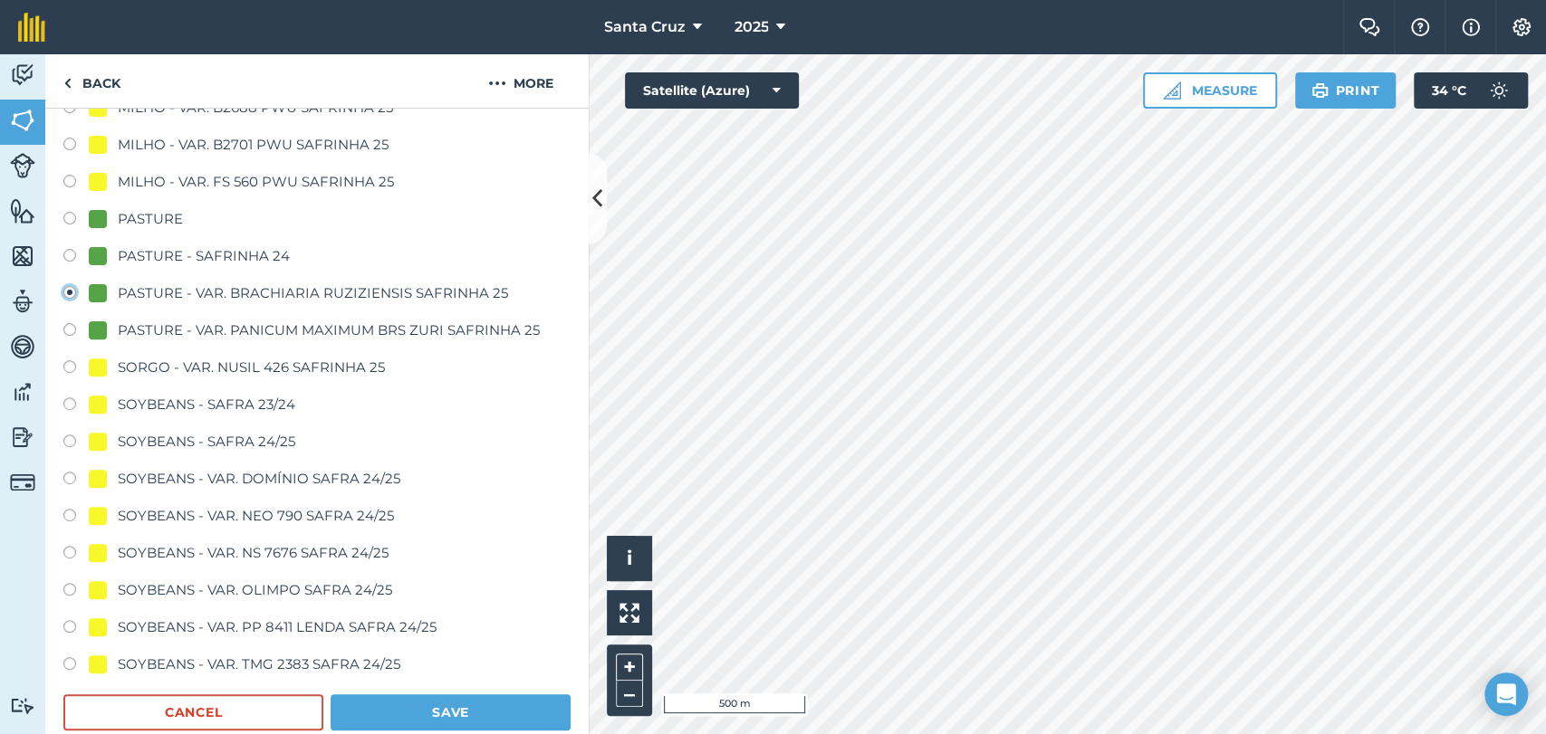
scroll to position [603, 0]
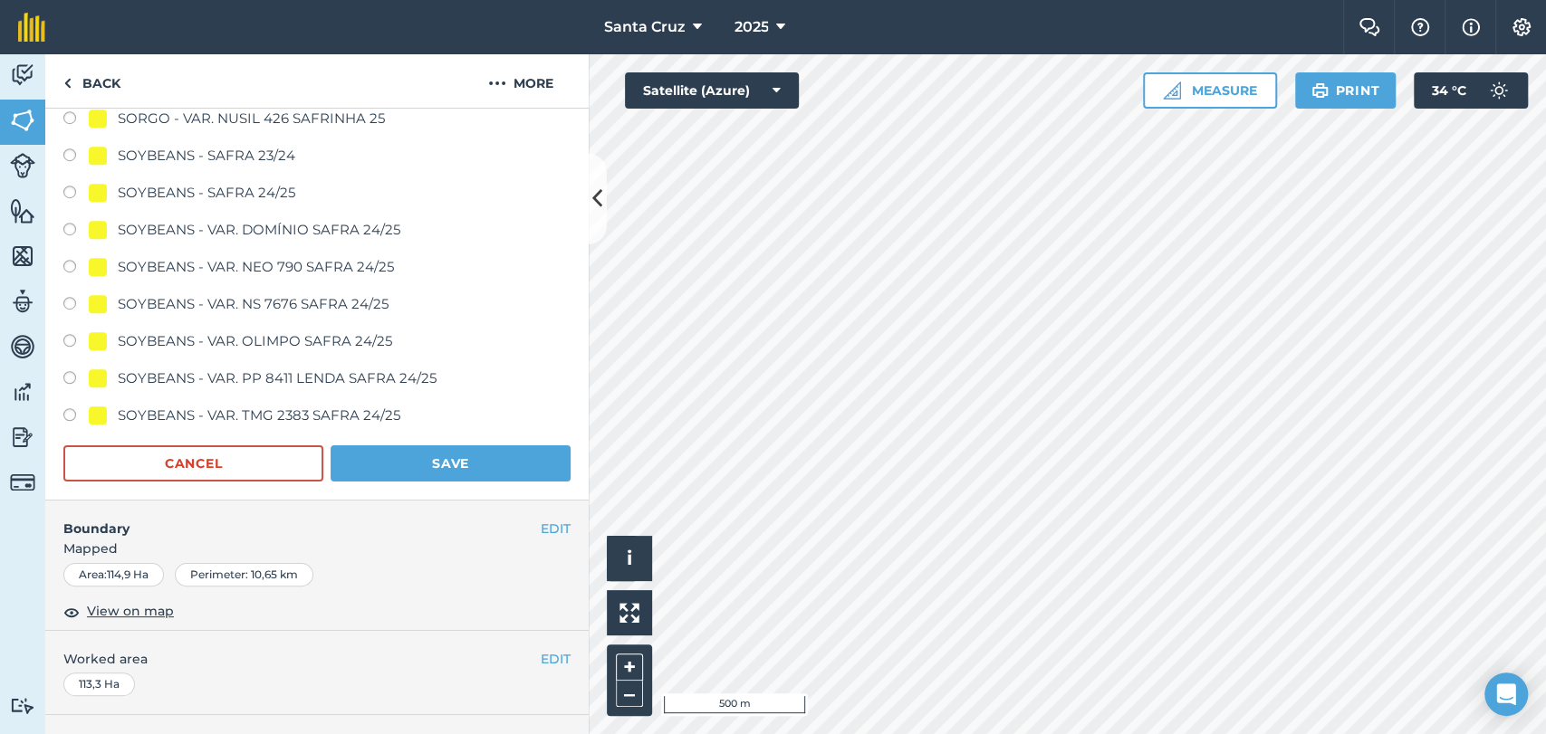
click at [462, 485] on div "Field usage Create new -- Not set -- ANIMAL-PRODUCTS: OTHERS - CONFINAMENTO COR…" at bounding box center [316, 90] width 543 height 821
click at [463, 473] on button "Save" at bounding box center [451, 464] width 240 height 36
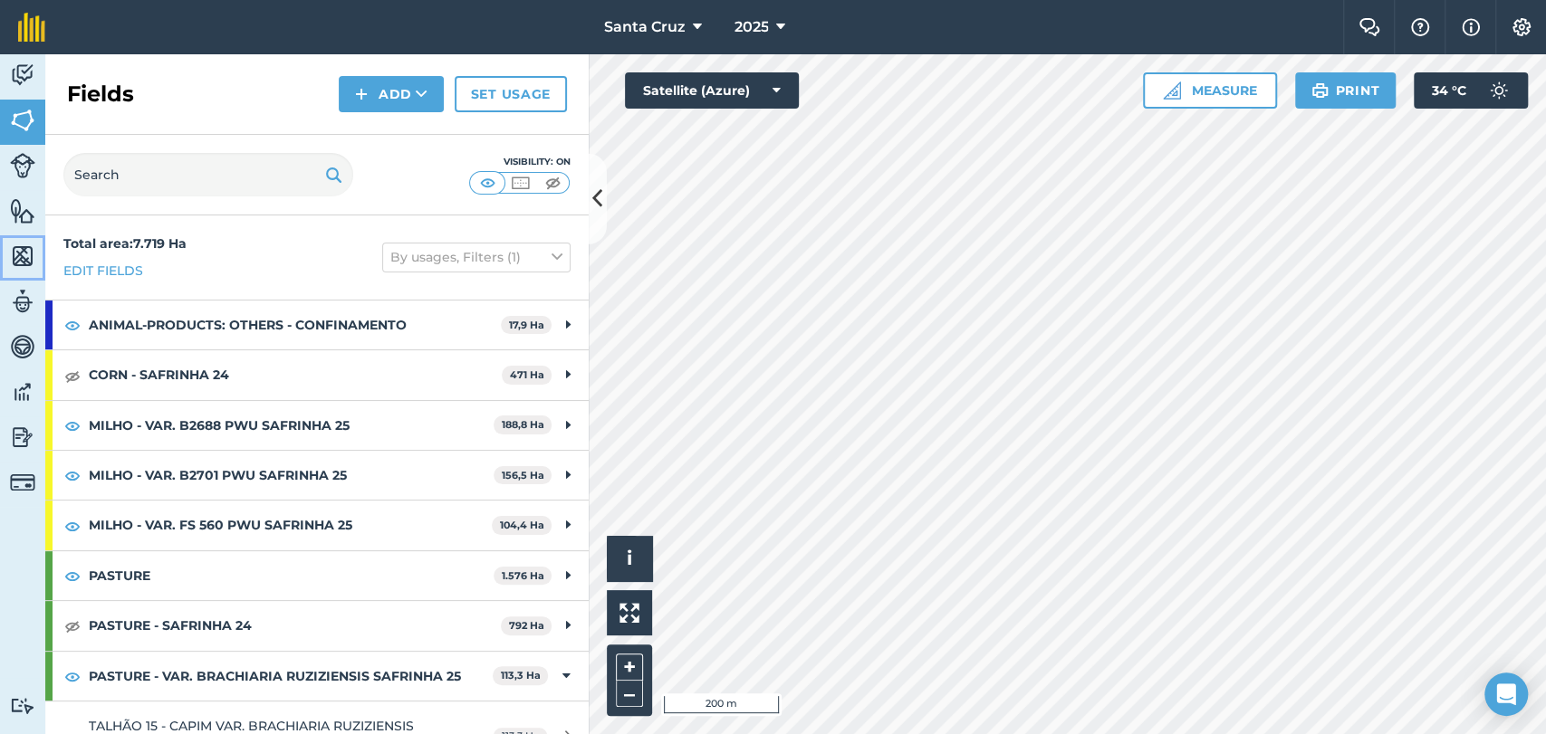
click at [16, 265] on img at bounding box center [22, 256] width 25 height 27
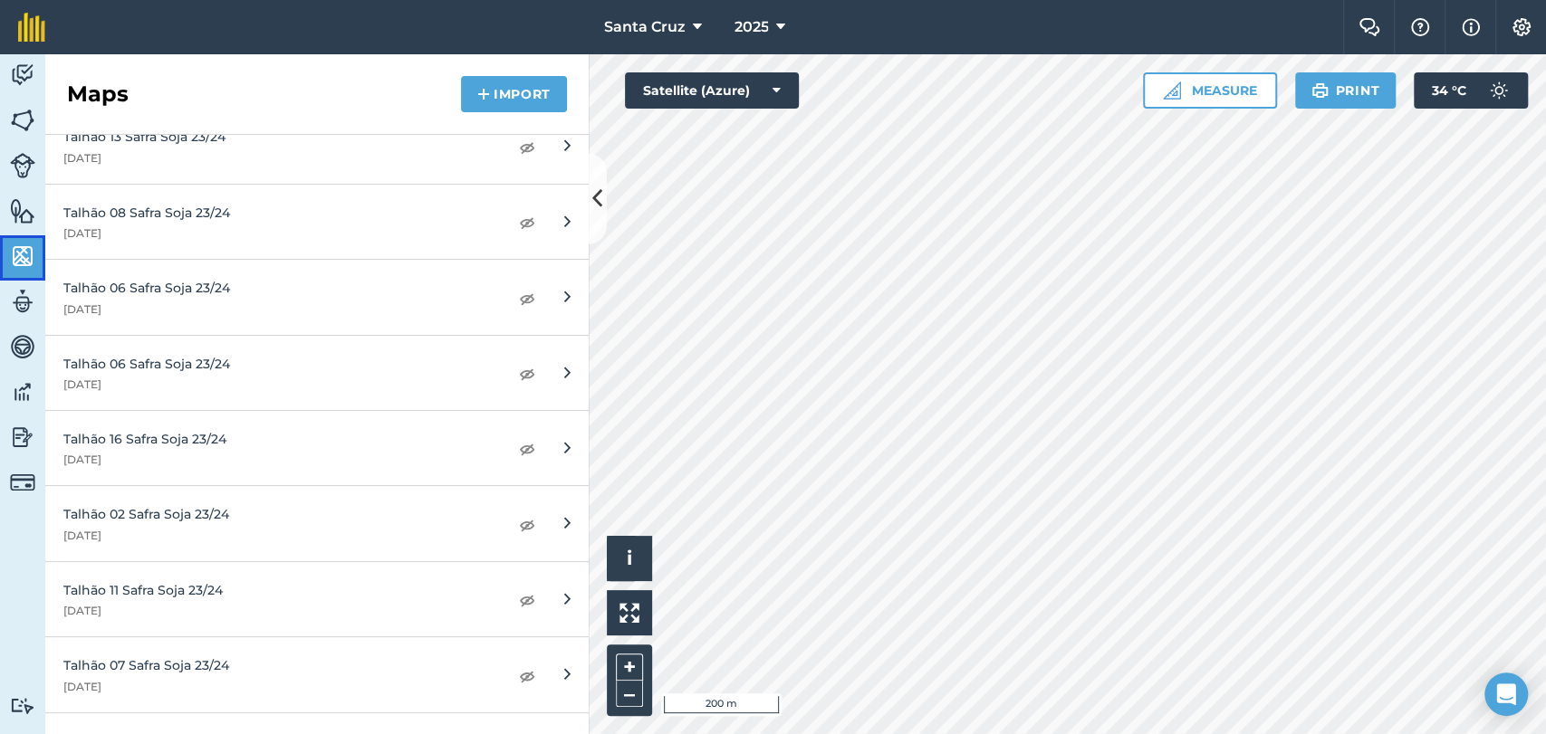
scroll to position [1609, 0]
click at [519, 445] on img at bounding box center [527, 448] width 16 height 22
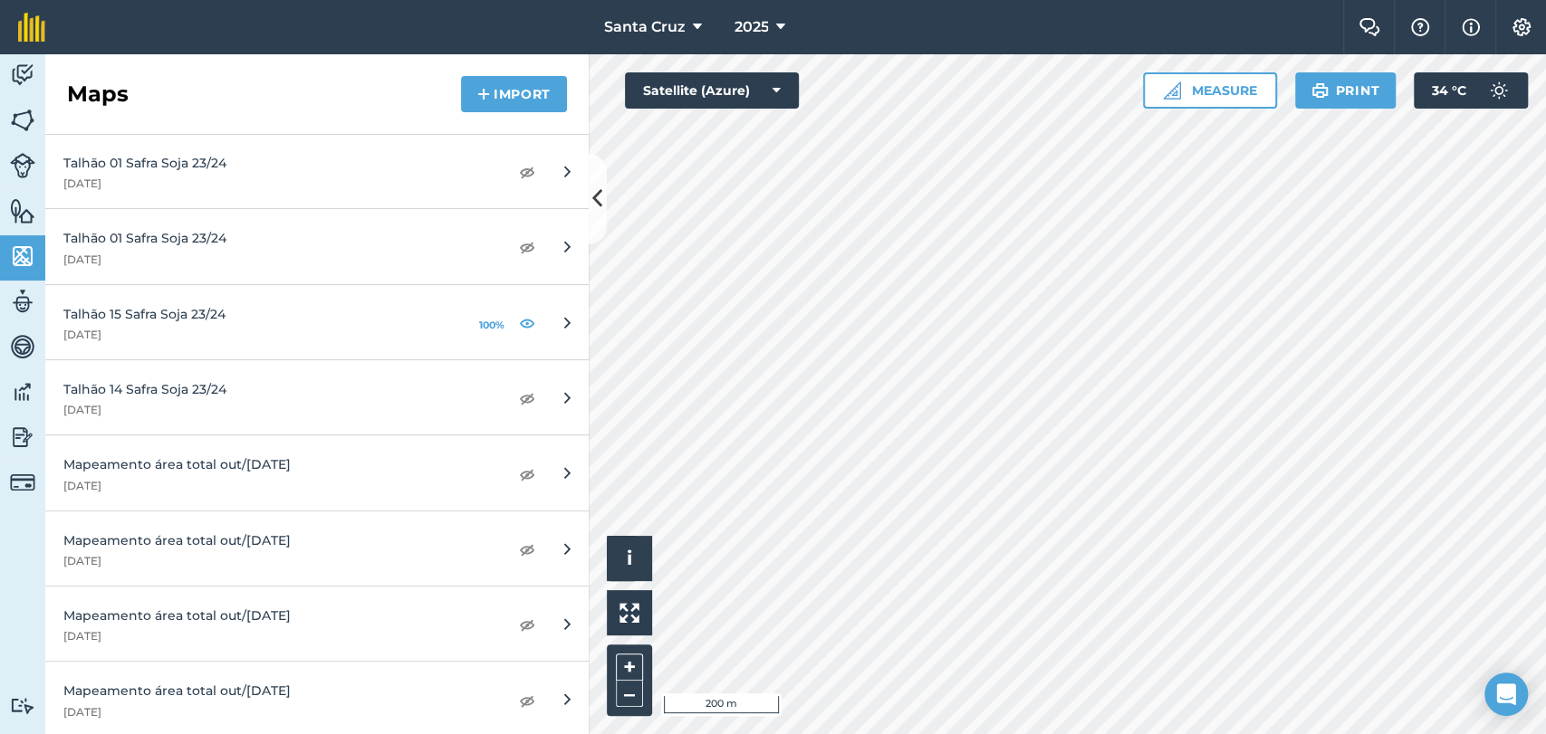
scroll to position [2515, 0]
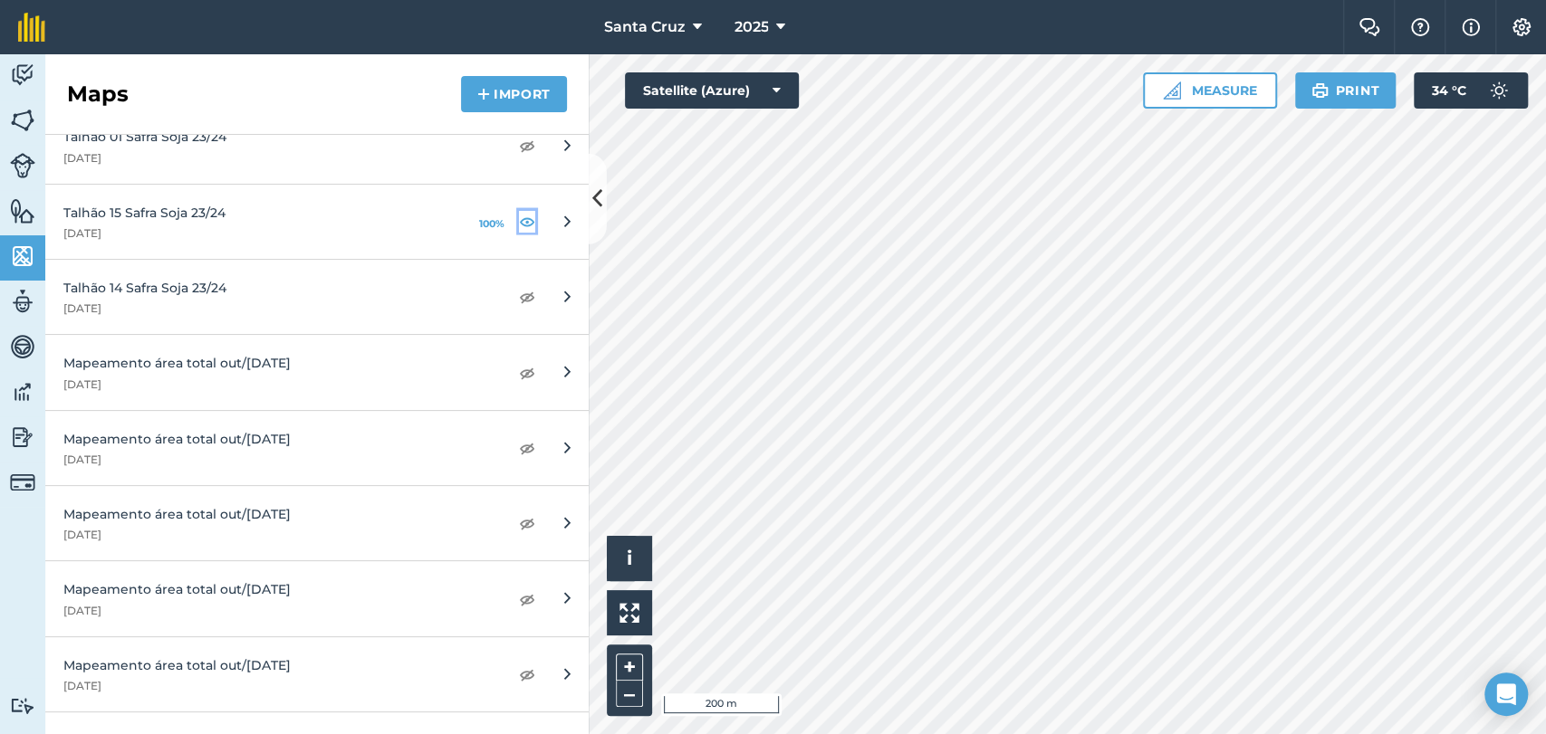
click at [519, 220] on img at bounding box center [527, 222] width 16 height 22
click at [1187, 90] on button "Measure" at bounding box center [1210, 90] width 134 height 36
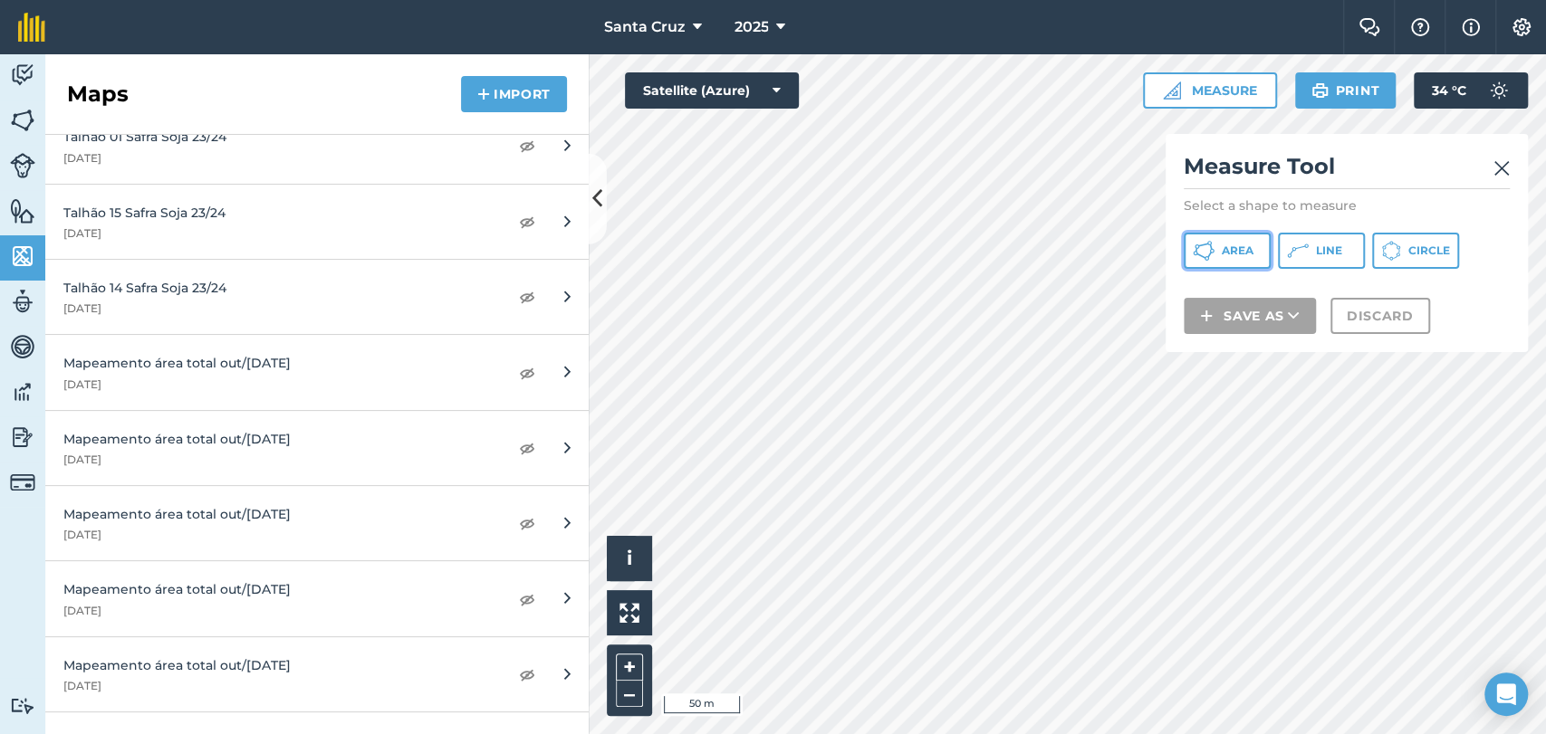
click at [1242, 246] on span "Area" at bounding box center [1238, 251] width 32 height 14
click at [983, 734] on html "Santa [PERSON_NAME] 2025 Farm Chat Help Info Settings Santa [PERSON_NAME] - 202…" at bounding box center [773, 367] width 1546 height 734
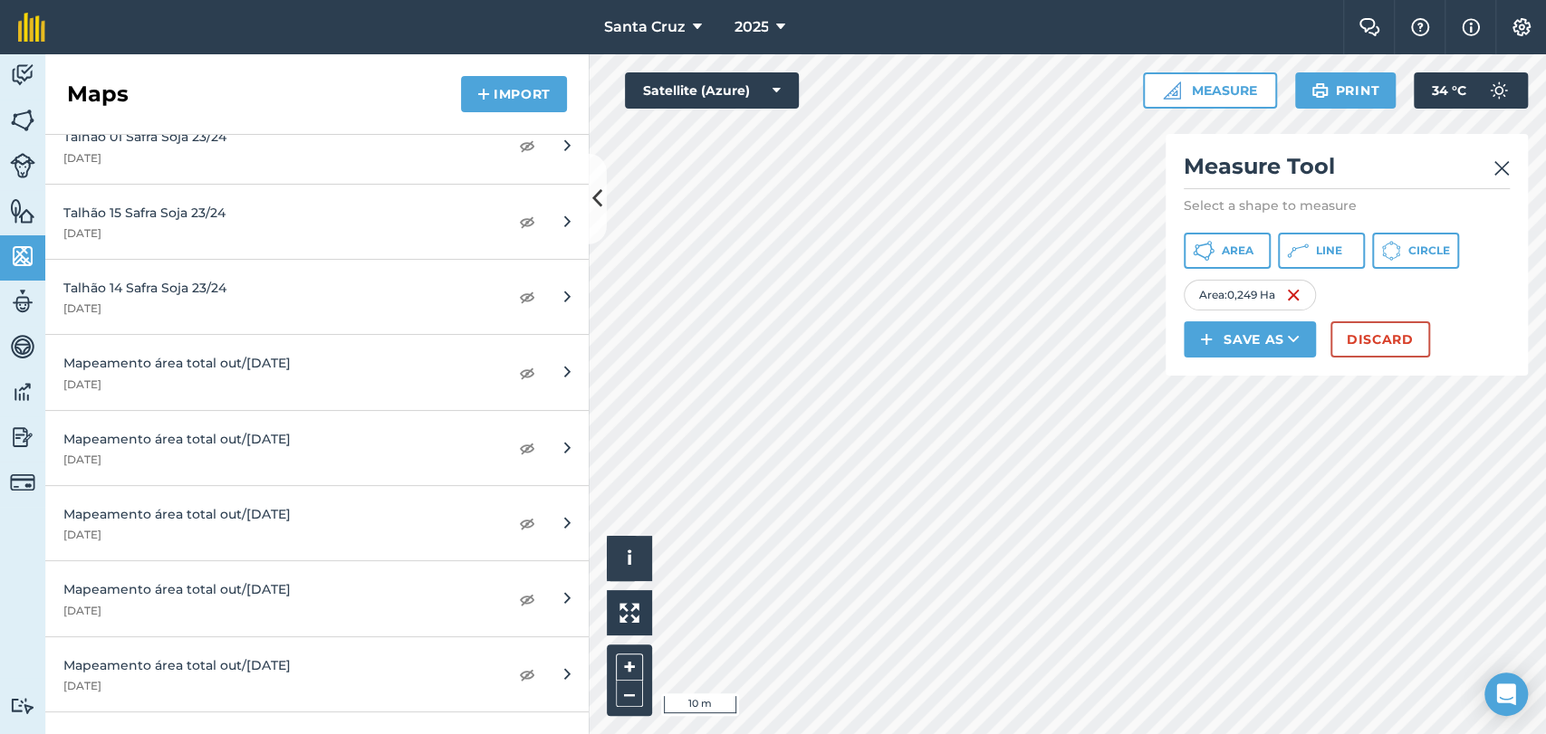
click at [862, 734] on html "Santa [PERSON_NAME] 2025 Farm Chat Help Info Settings Santa [PERSON_NAME] - 202…" at bounding box center [773, 367] width 1546 height 734
click at [1504, 168] on img at bounding box center [1501, 169] width 16 height 22
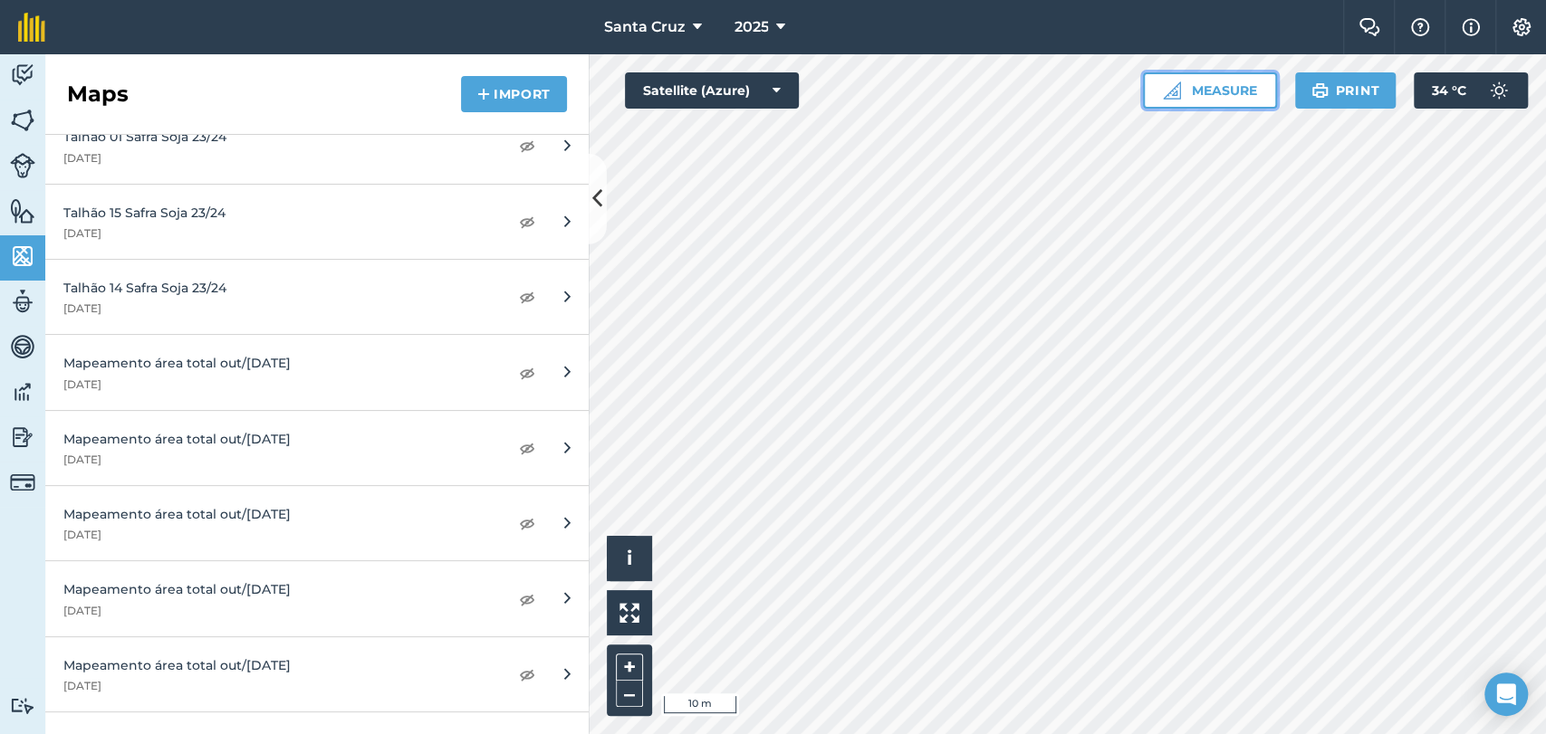
click at [1215, 89] on button "Measure" at bounding box center [1210, 90] width 134 height 36
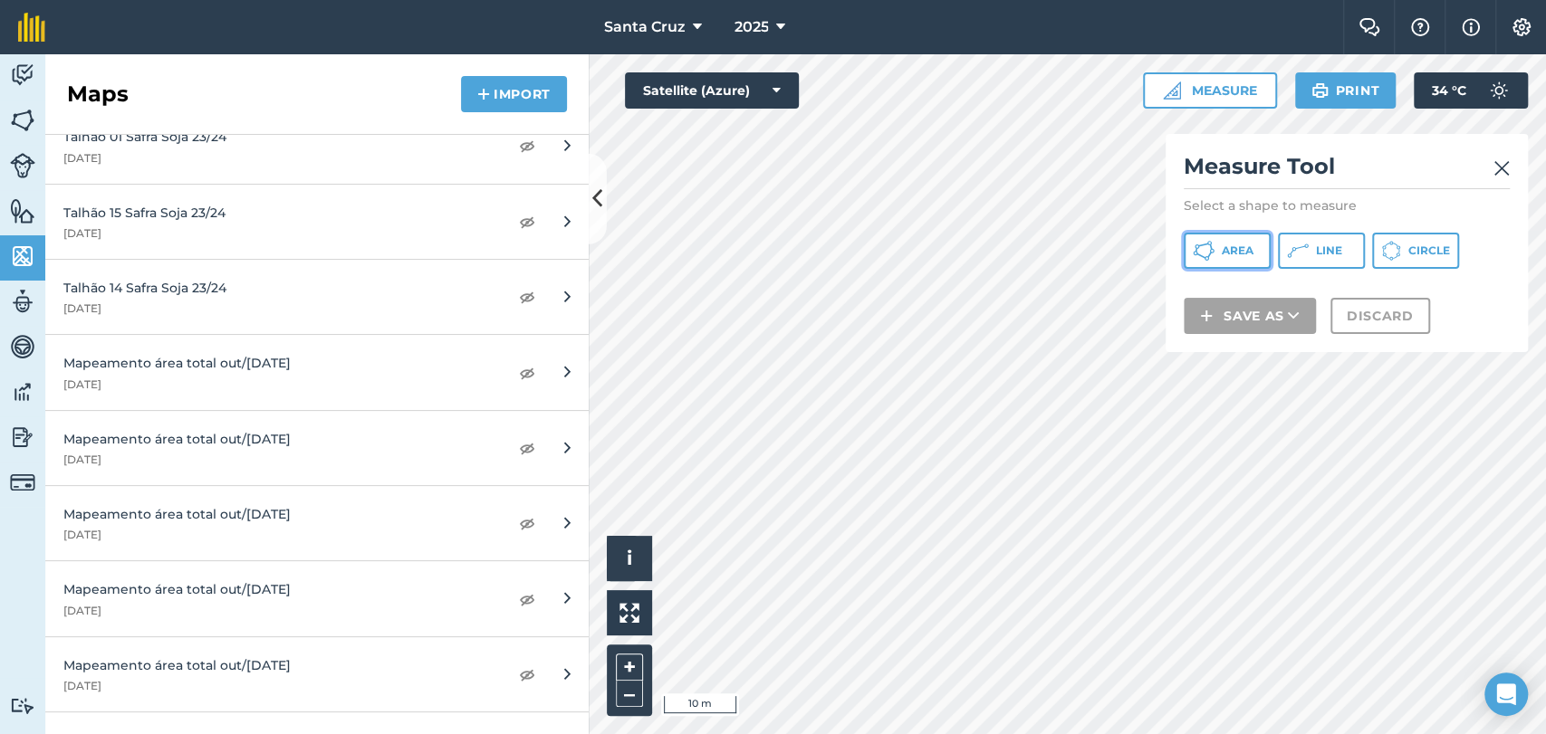
click at [1261, 235] on button "Area" at bounding box center [1227, 251] width 87 height 36
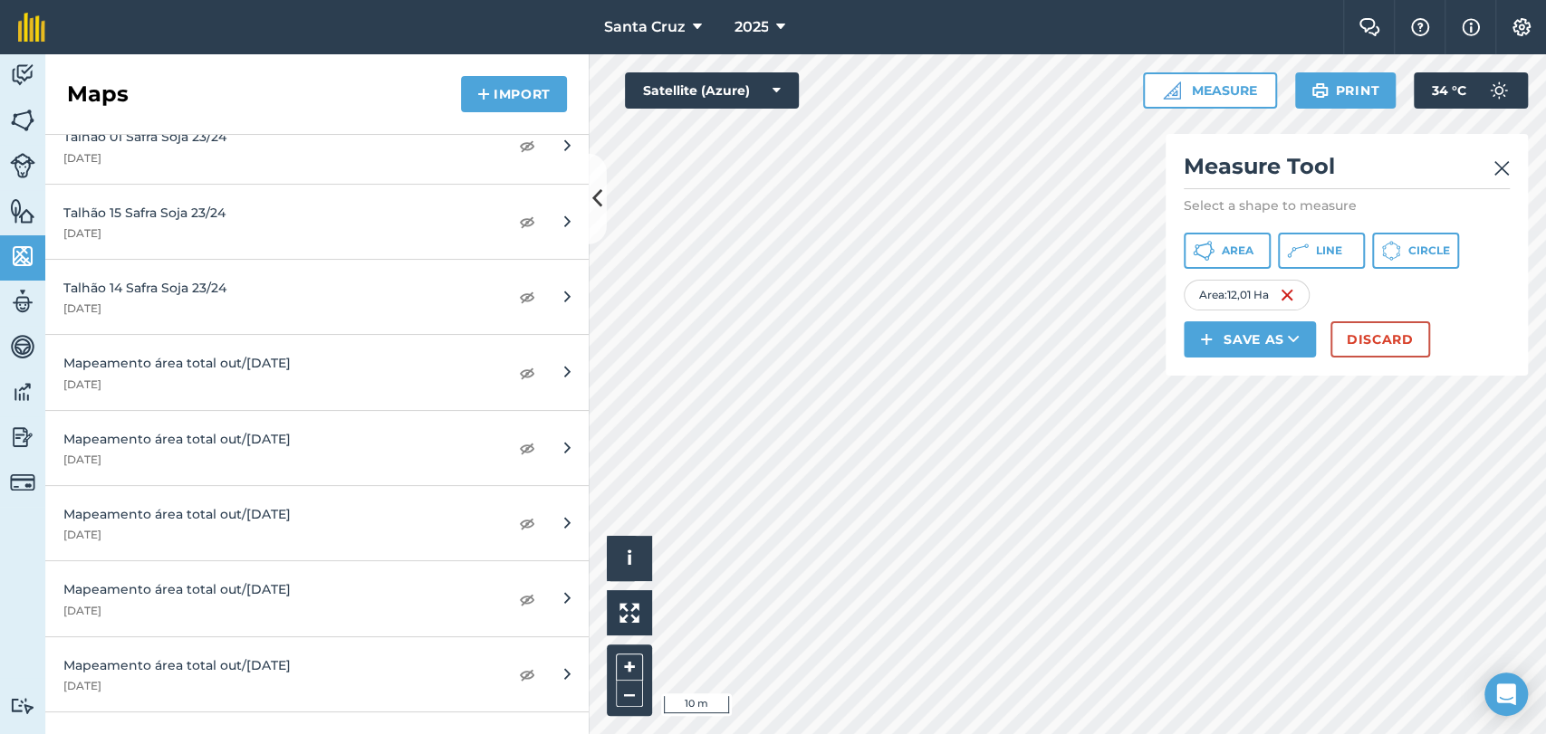
click at [676, 107] on div "Click to start drawing i © 2025 TomTom, Microsoft 10 m + – Satellite (Azure) Me…" at bounding box center [1067, 394] width 957 height 680
click at [1304, 343] on div "Click to start drawing i © 2025 TomTom, Microsoft 20 m + – Satellite (Azure) Me…" at bounding box center [1067, 394] width 957 height 680
click at [1019, 53] on div "Santa [PERSON_NAME] 2025 Farm Chat Help Info Settings Santa [PERSON_NAME] - 202…" at bounding box center [773, 367] width 1546 height 734
click at [872, 734] on html "Santa [PERSON_NAME] 2025 Farm Chat Help Info Settings Santa [PERSON_NAME] - 202…" at bounding box center [773, 367] width 1546 height 734
click at [834, 34] on div "Santa [PERSON_NAME] 2025 Farm Chat Help Info Settings Santa [PERSON_NAME] - 202…" at bounding box center [773, 367] width 1546 height 734
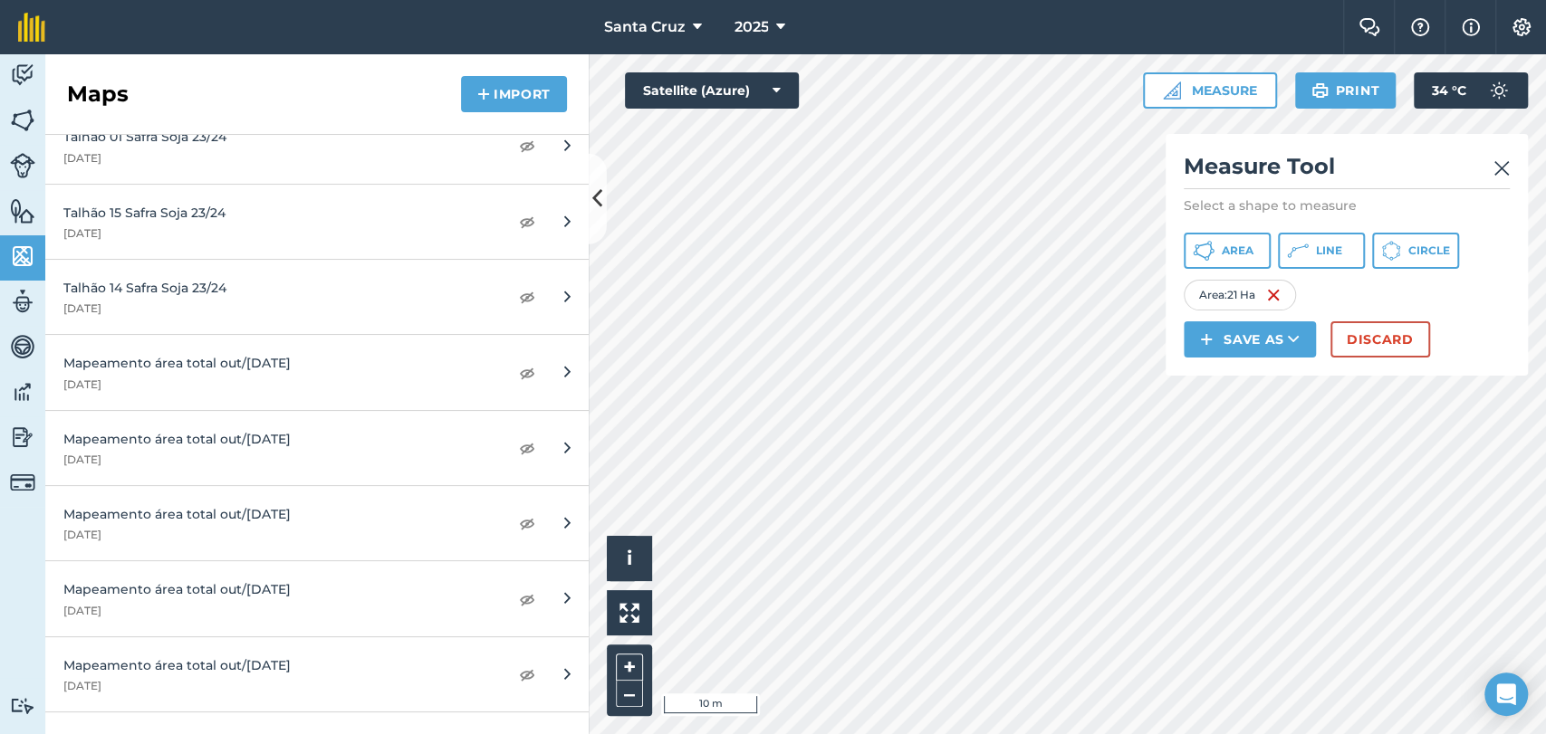
click at [1416, 734] on html "Santa [PERSON_NAME] 2025 Farm Chat Help Info Settings Santa [PERSON_NAME] - 202…" at bounding box center [773, 367] width 1546 height 734
click at [1297, 734] on html "Santa [PERSON_NAME] 2025 Farm Chat Help Info Settings Santa [PERSON_NAME] - 202…" at bounding box center [773, 367] width 1546 height 734
click at [465, 255] on div "Activity Fields Livestock Features Maps Team Vehicles Data Reporting Billing Tu…" at bounding box center [773, 394] width 1546 height 680
click at [531, 578] on div "Activity Fields Livestock Features Maps Team Vehicles Data Reporting Billing Tu…" at bounding box center [773, 394] width 1546 height 680
click at [499, 449] on div "Activity Fields Livestock Features Maps Team Vehicles Data Reporting Billing Tu…" at bounding box center [773, 394] width 1546 height 680
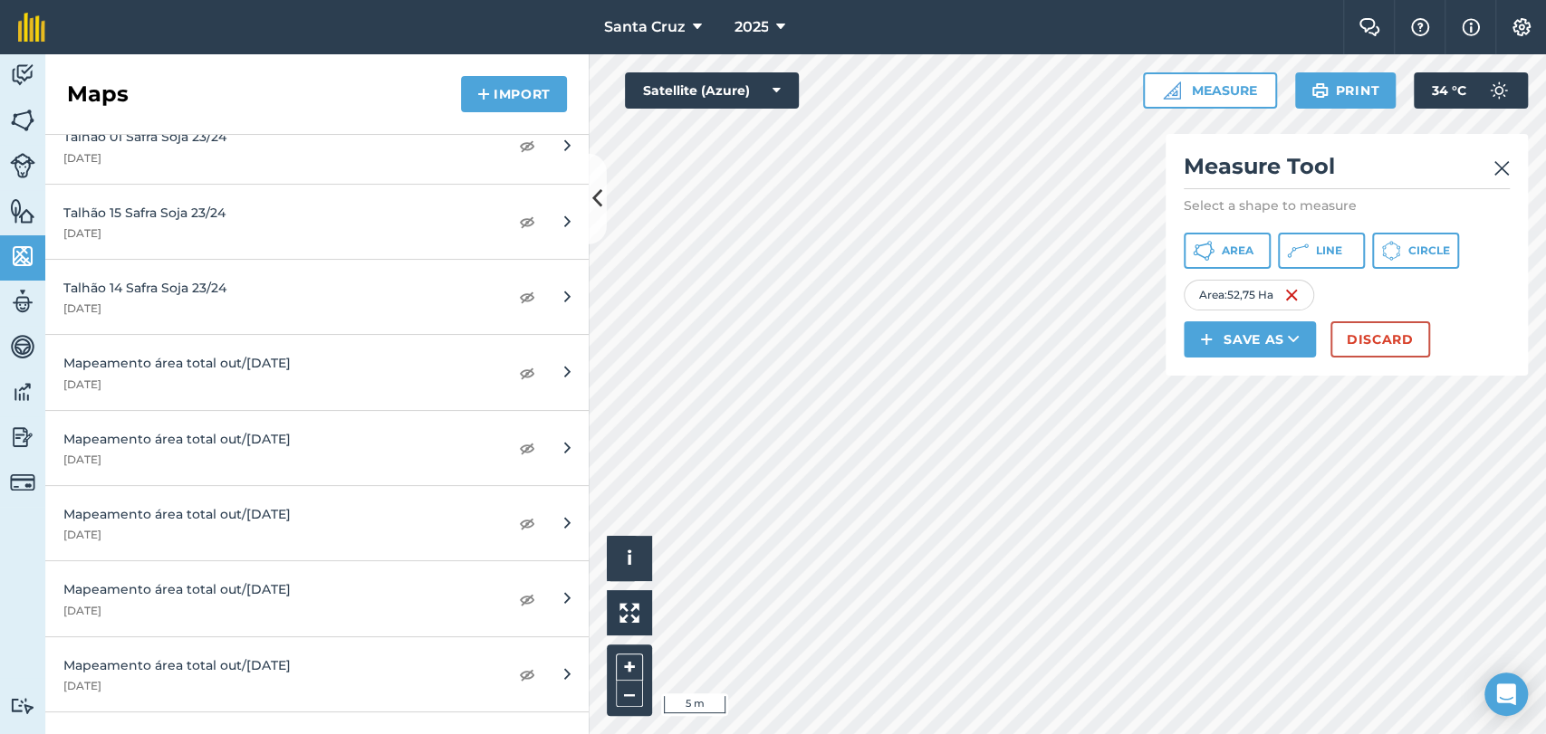
click at [353, 500] on div "Activity Fields Livestock Features Maps Team Vehicles Data Reporting Billing Tu…" at bounding box center [773, 394] width 1546 height 680
click at [1174, 325] on div "Click to start drawing i © 2025 TomTom, Microsoft 200 m + – Satellite (Azure) M…" at bounding box center [1067, 394] width 957 height 680
click at [1236, 344] on button "Save as" at bounding box center [1250, 340] width 132 height 36
click at [1243, 379] on link "Field" at bounding box center [1249, 380] width 127 height 40
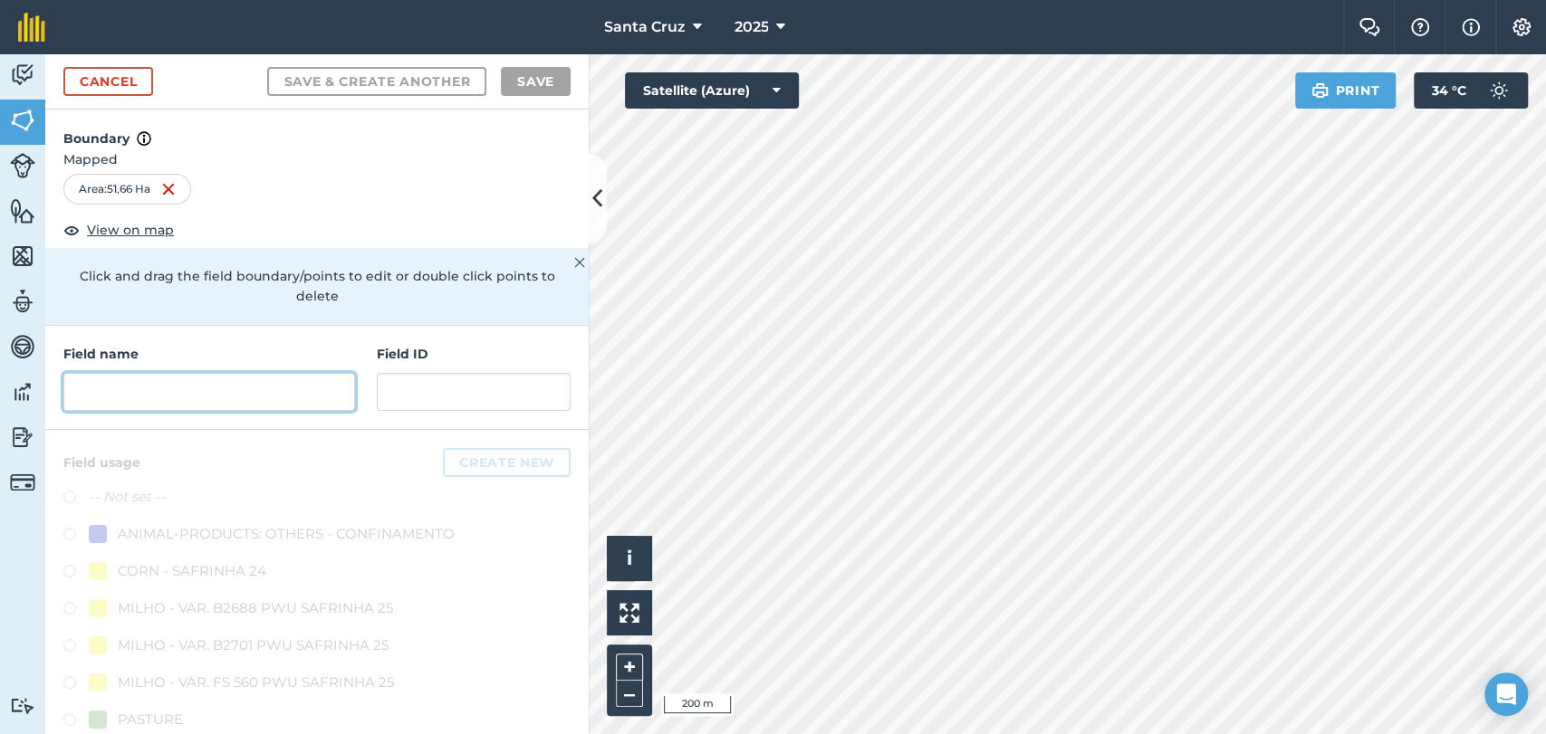
click at [279, 397] on input "text" at bounding box center [209, 392] width 292 height 38
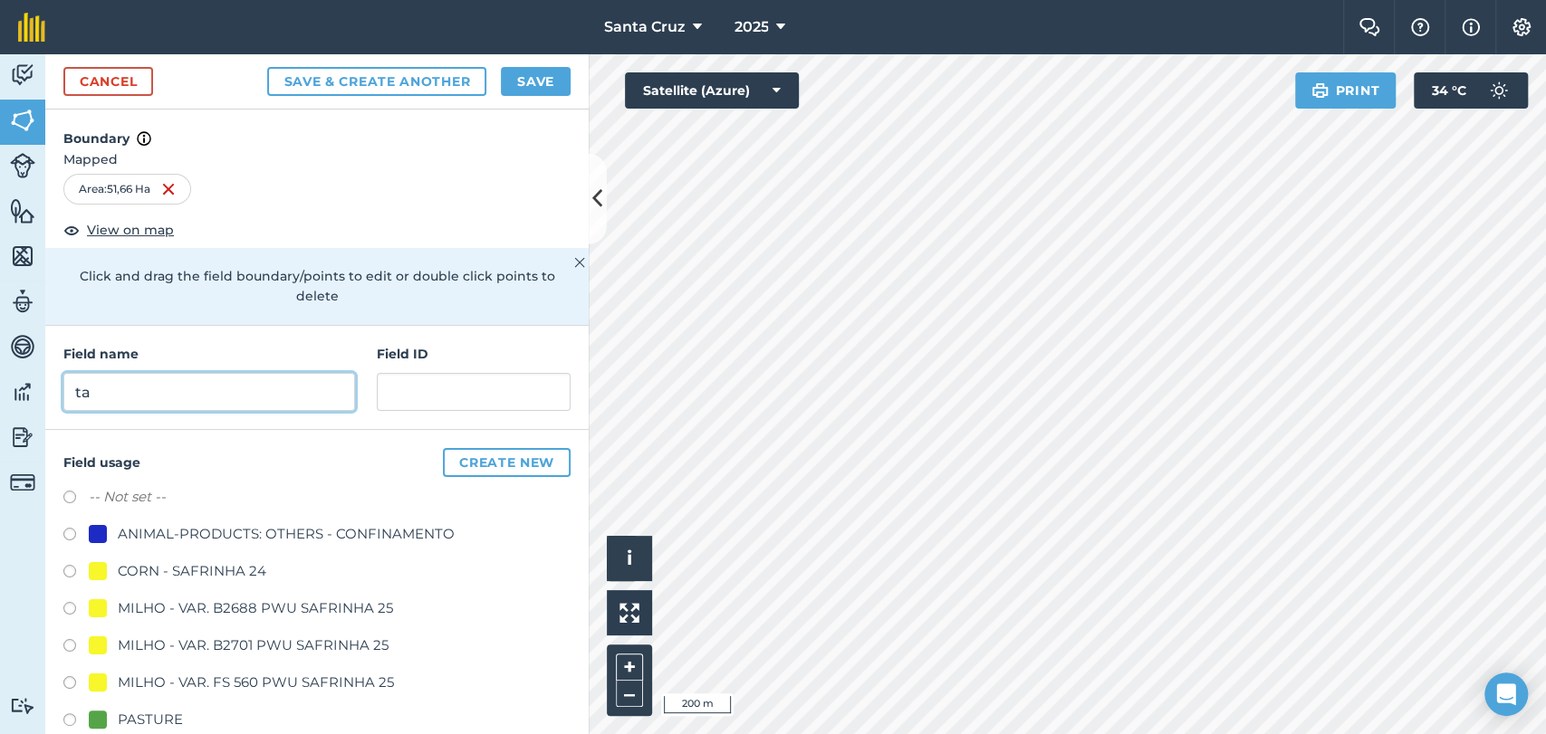
type input "t"
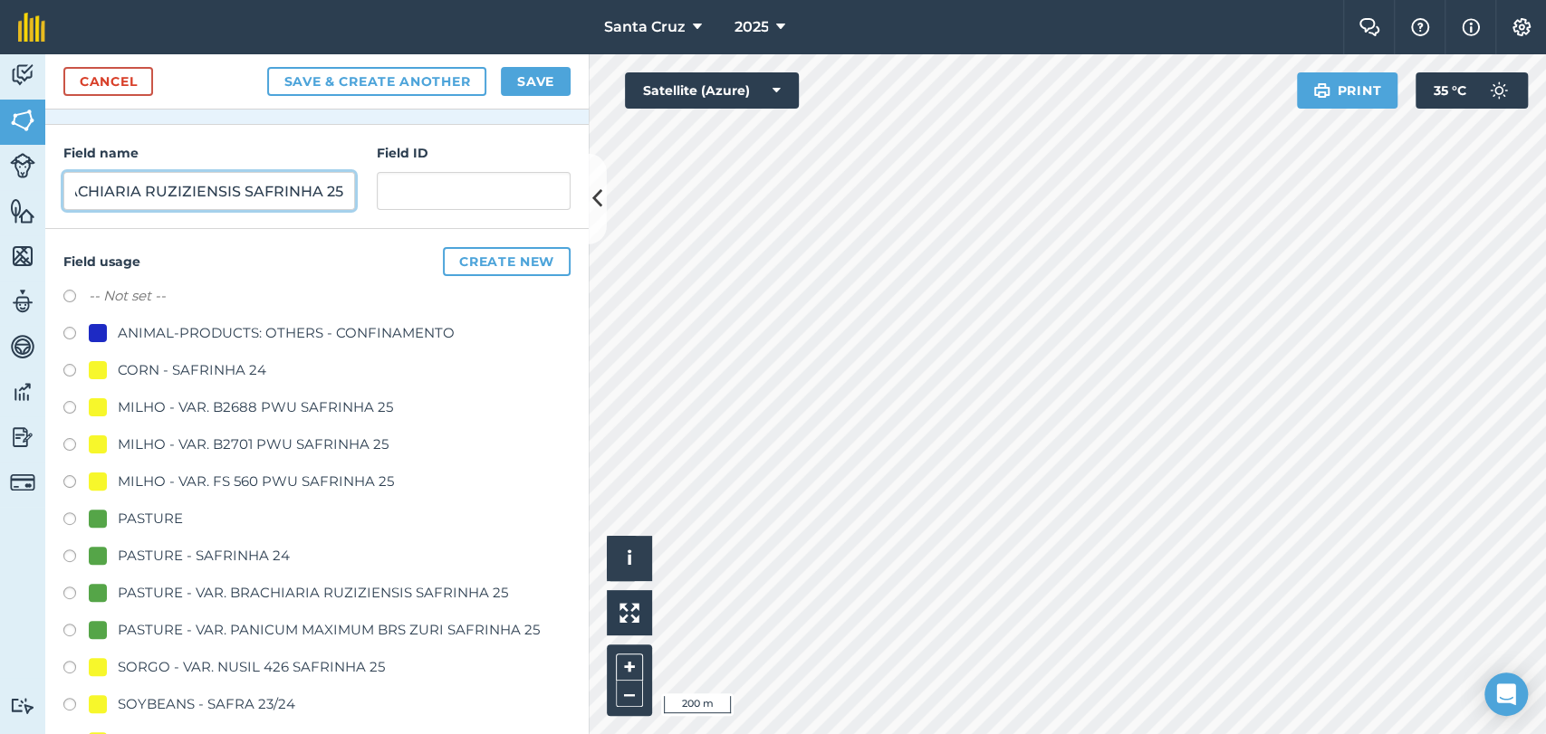
scroll to position [0, 221]
type input "TALHÃO 16 - CAPIM VAR. BRACHIARIA RUZIZIENSIS SAFRINHA 25"
click at [548, 87] on button "Save" at bounding box center [536, 81] width 70 height 29
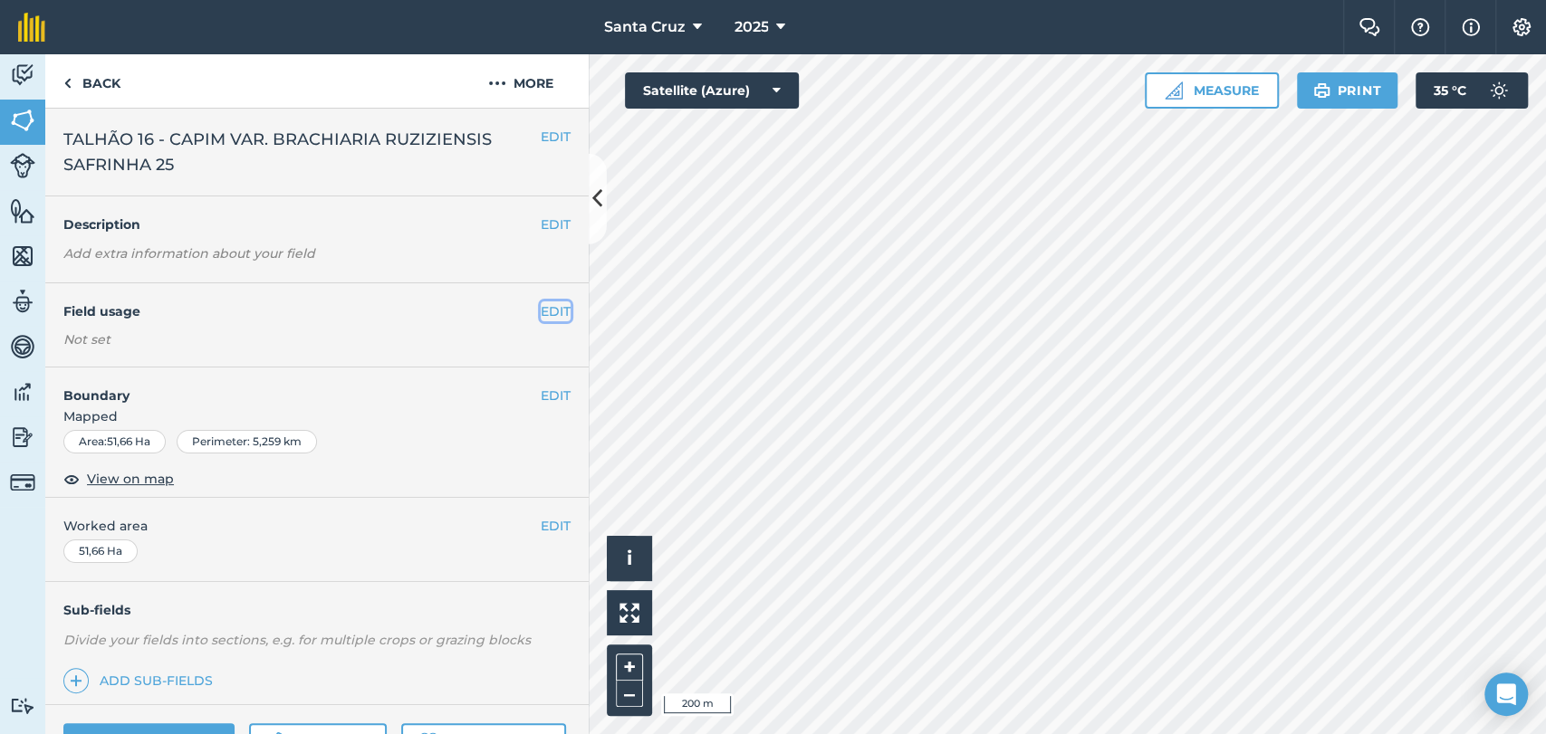
click at [541, 312] on button "EDIT" at bounding box center [556, 312] width 30 height 20
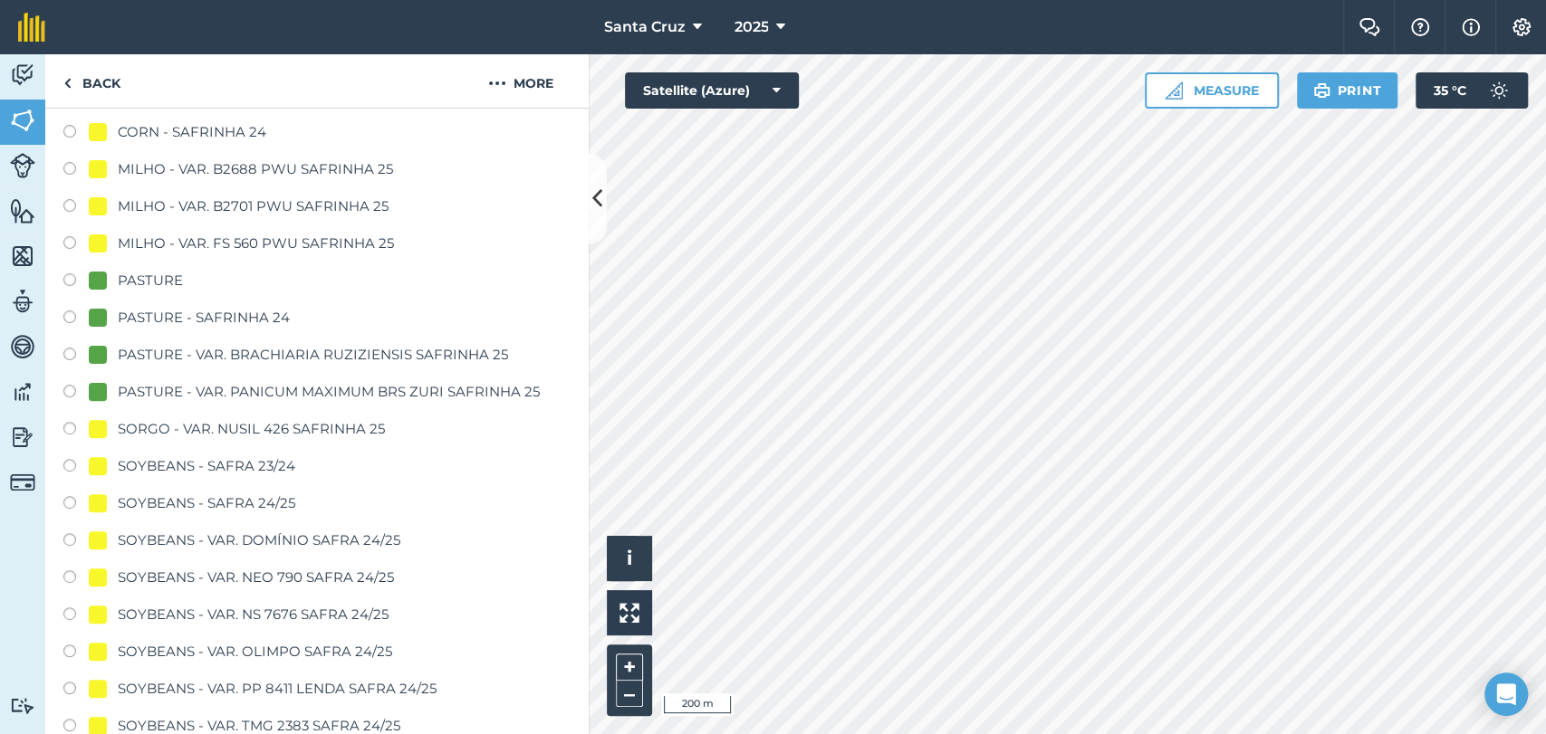
scroll to position [302, 0]
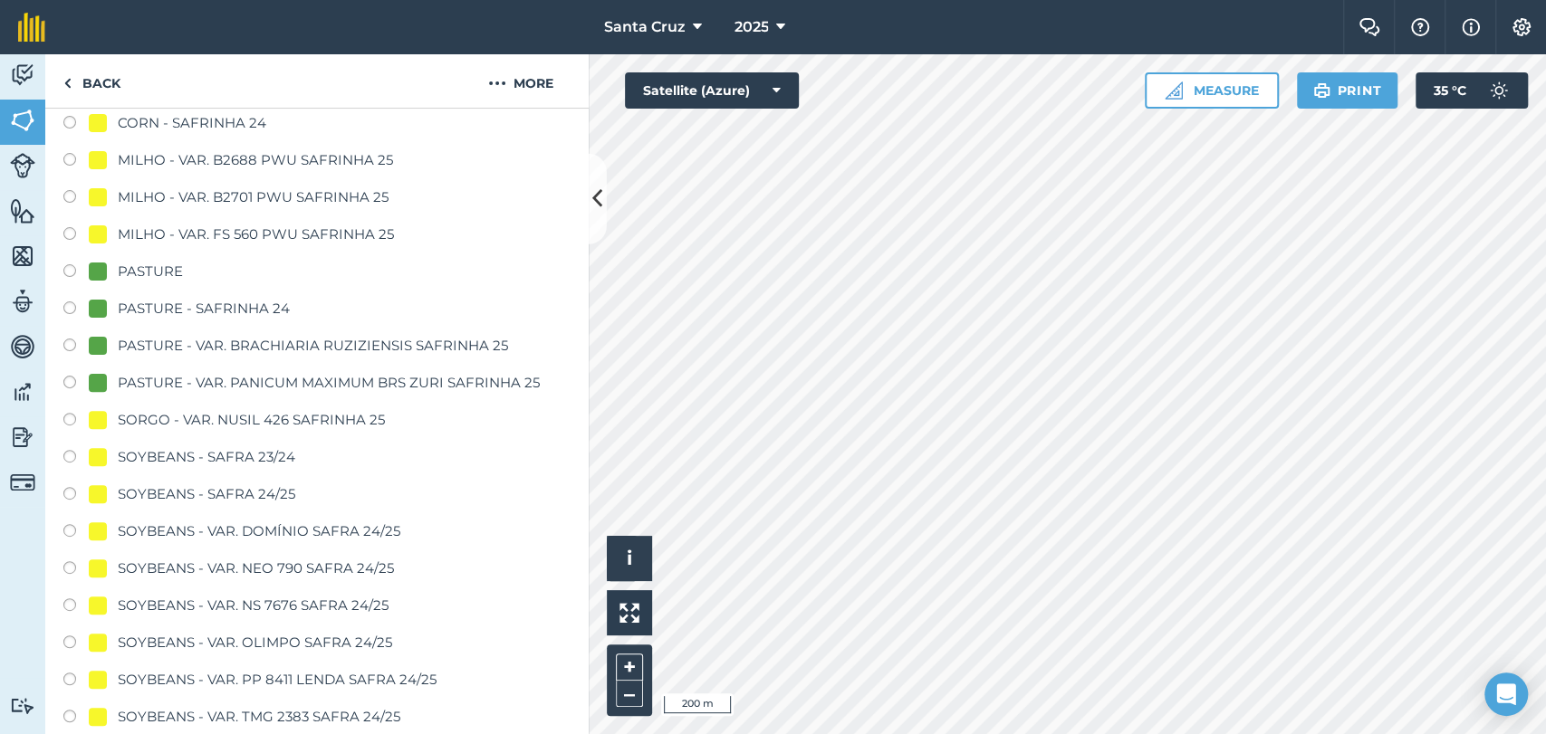
click at [70, 346] on label at bounding box center [75, 348] width 25 height 18
radio input "true"
radio input "false"
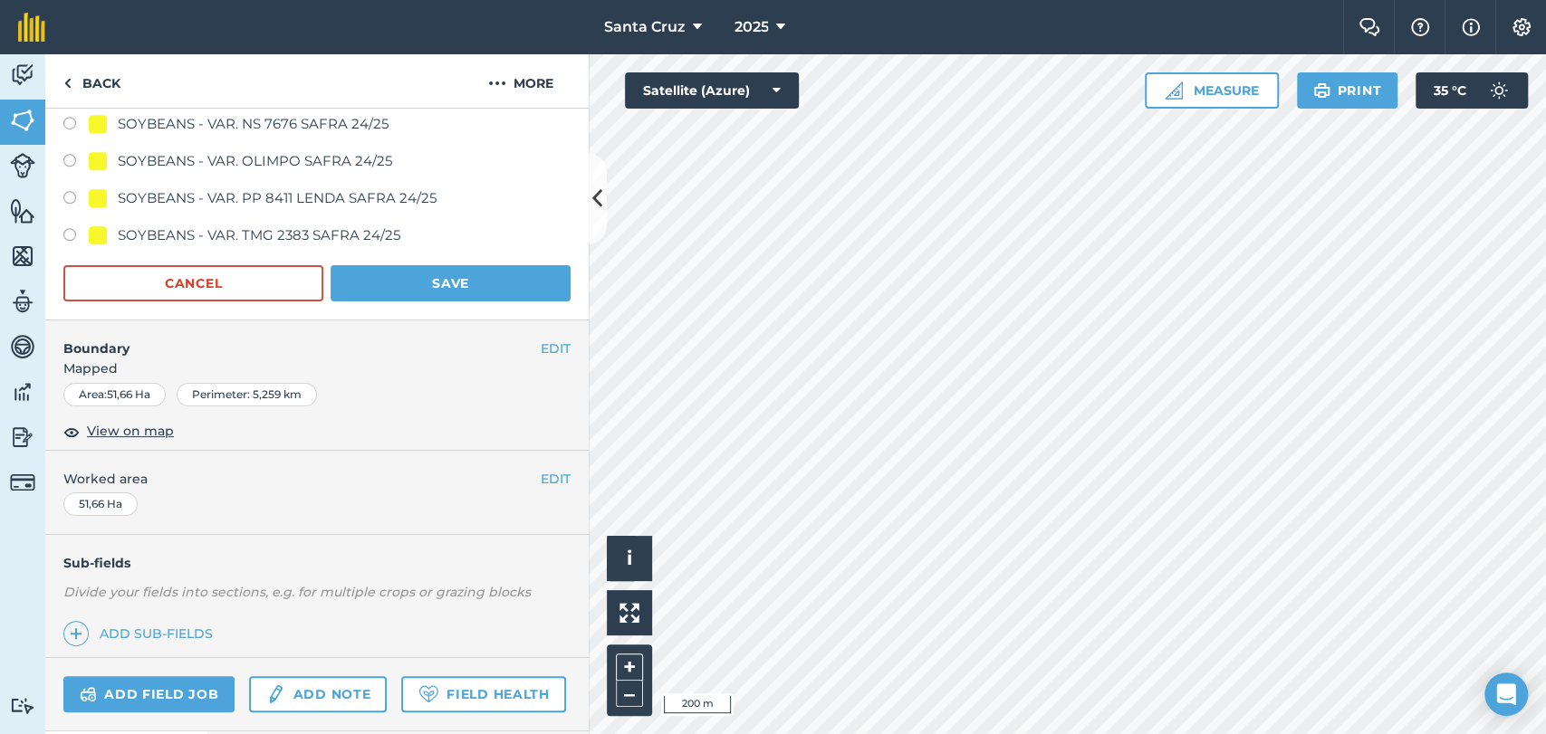
scroll to position [926, 0]
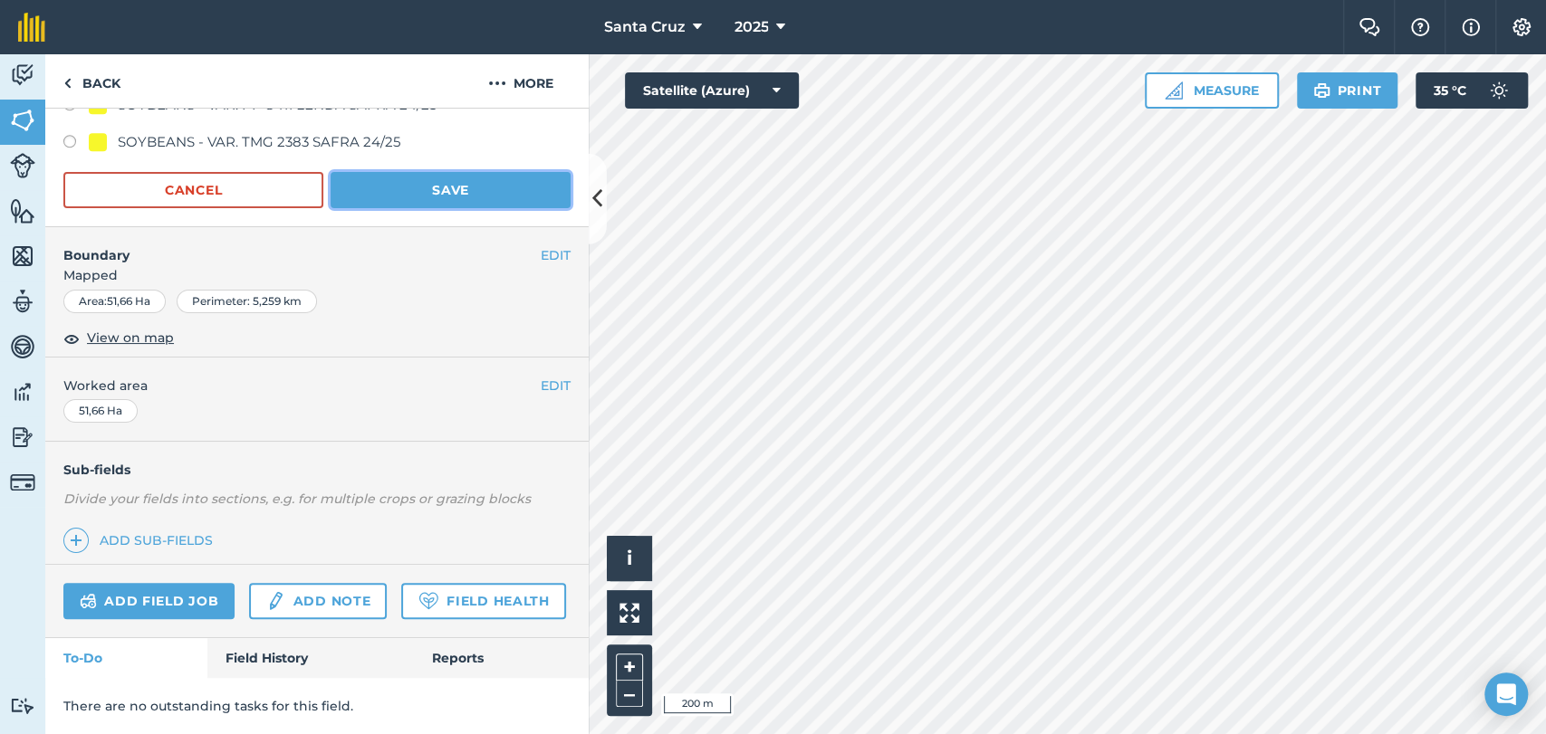
click at [420, 172] on button "Save" at bounding box center [451, 190] width 240 height 36
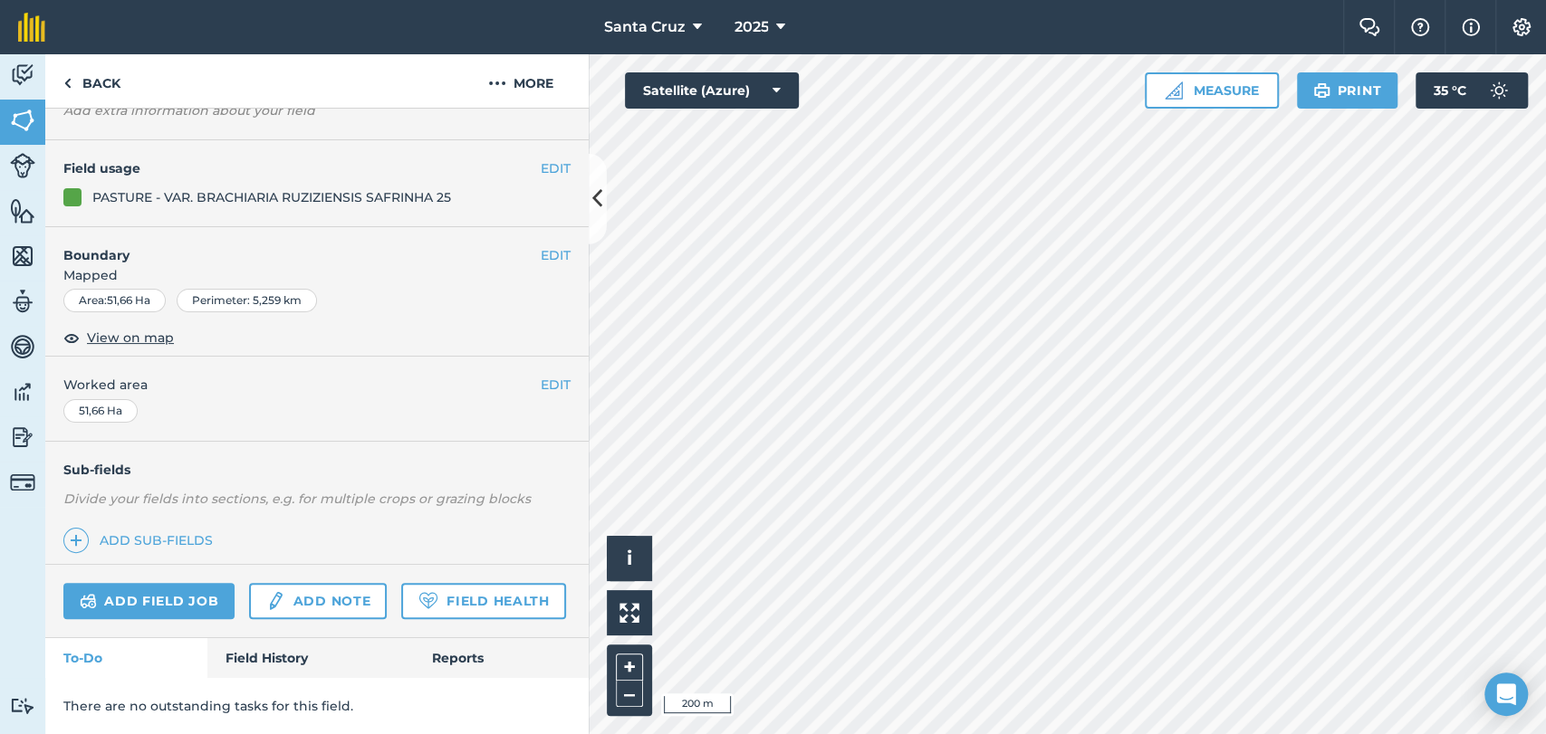
scroll to position [192, 0]
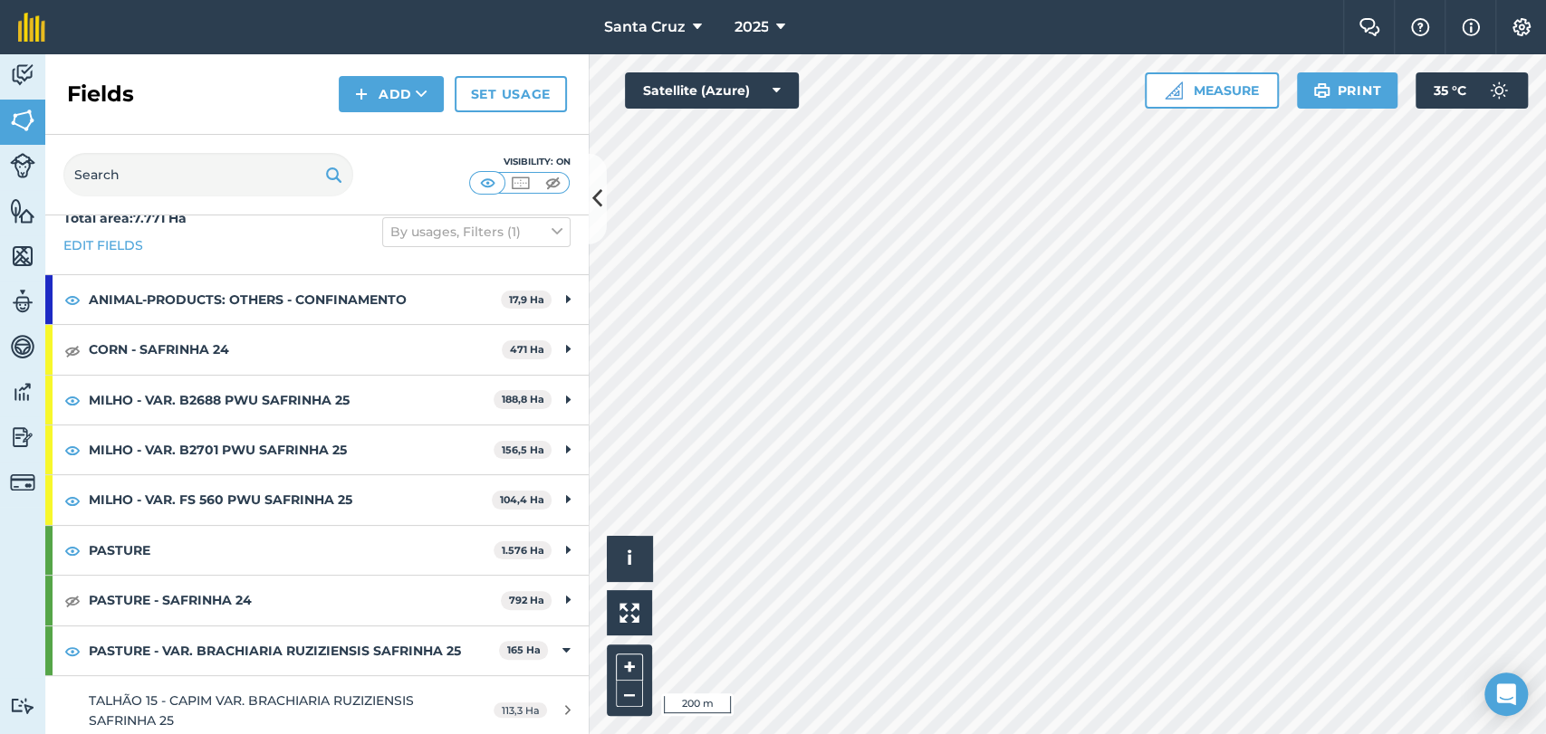
scroll to position [101, 0]
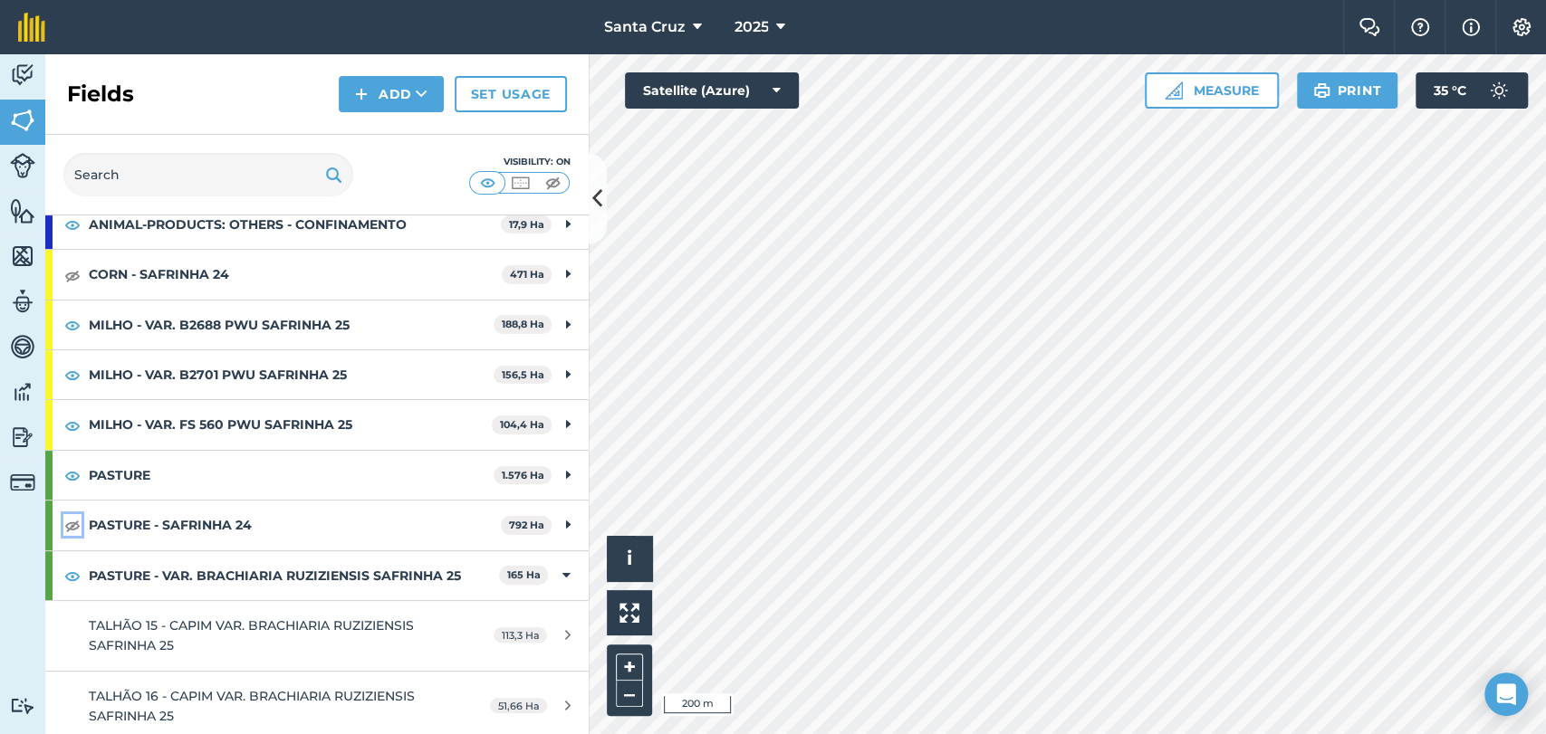
click at [67, 529] on img at bounding box center [72, 525] width 16 height 22
click at [75, 515] on img at bounding box center [72, 525] width 16 height 22
click at [70, 570] on img at bounding box center [72, 576] width 16 height 22
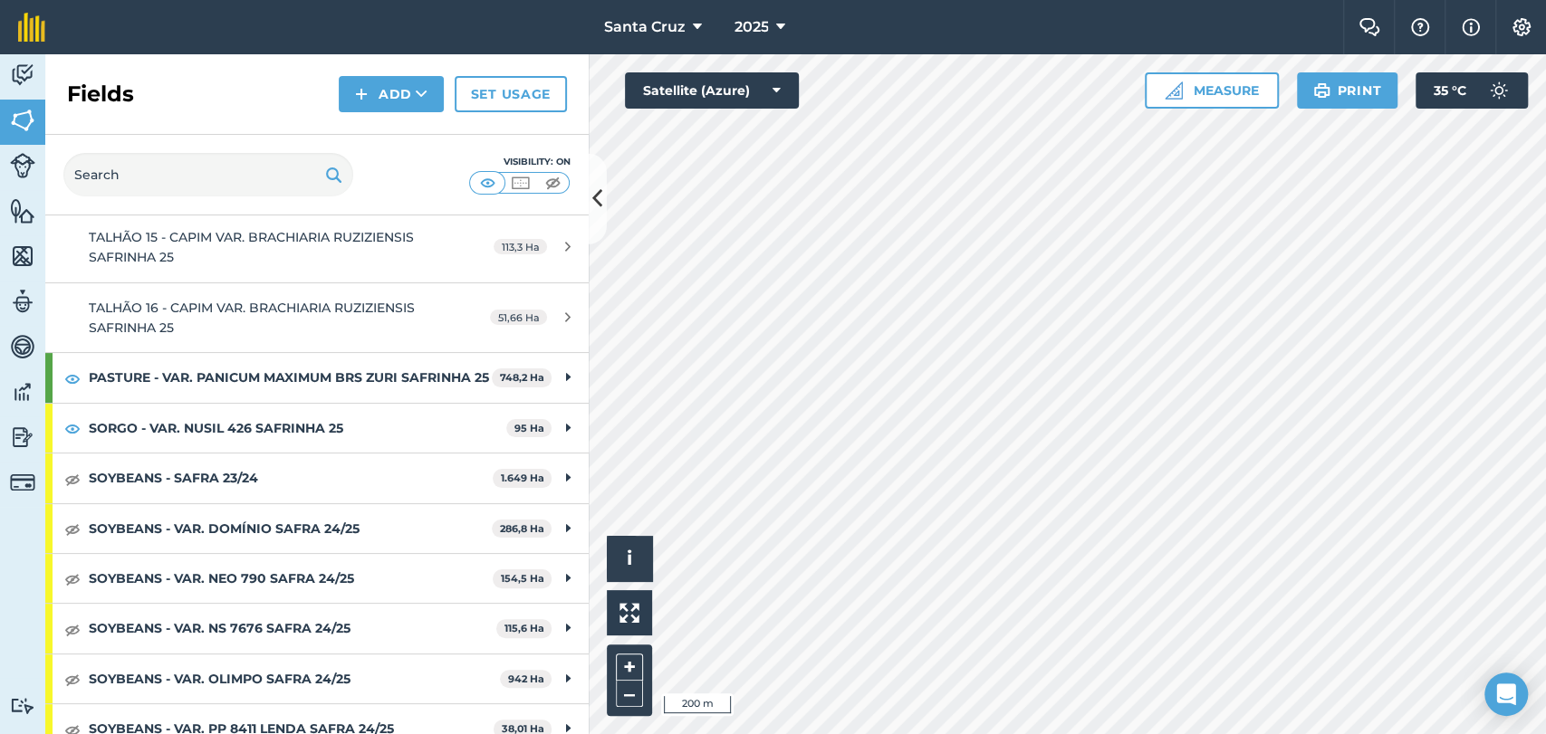
scroll to position [577, 0]
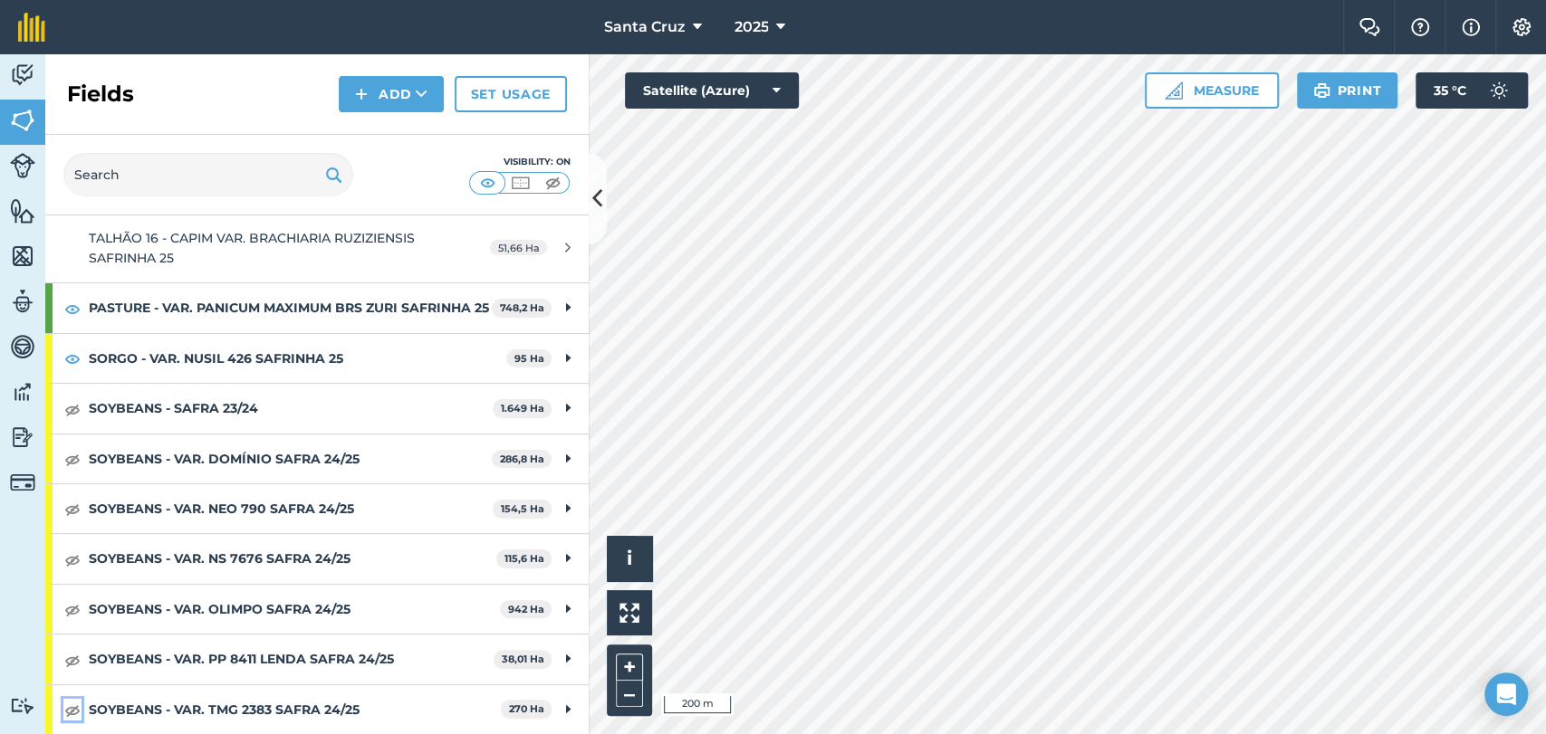
click at [72, 706] on img at bounding box center [72, 710] width 16 height 22
click at [74, 652] on img at bounding box center [72, 660] width 16 height 22
click at [74, 610] on img at bounding box center [72, 610] width 16 height 22
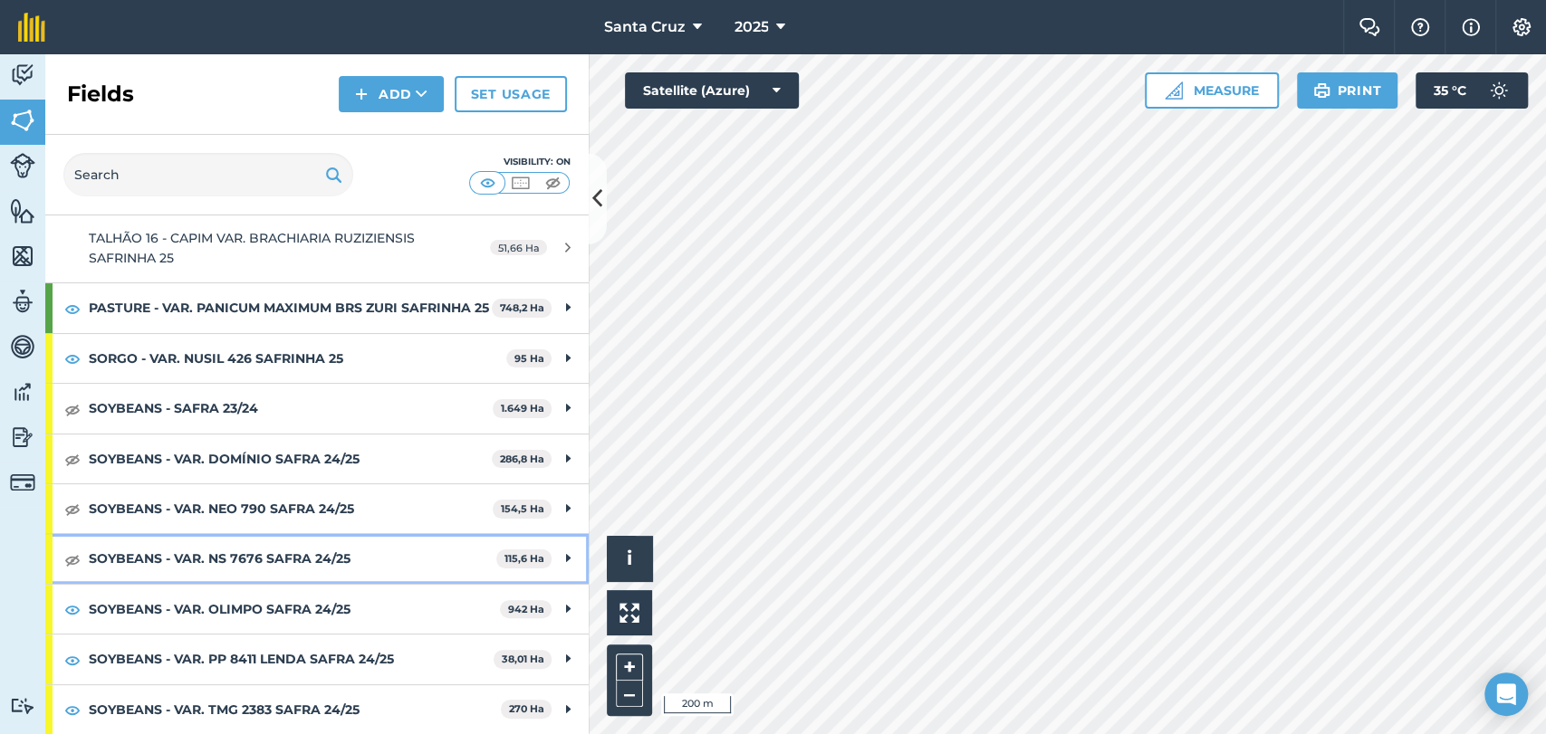
click at [64, 572] on div "SOYBEANS - VAR. NS 7676 SAFRA 24/25 115,6 Ha" at bounding box center [316, 558] width 543 height 49
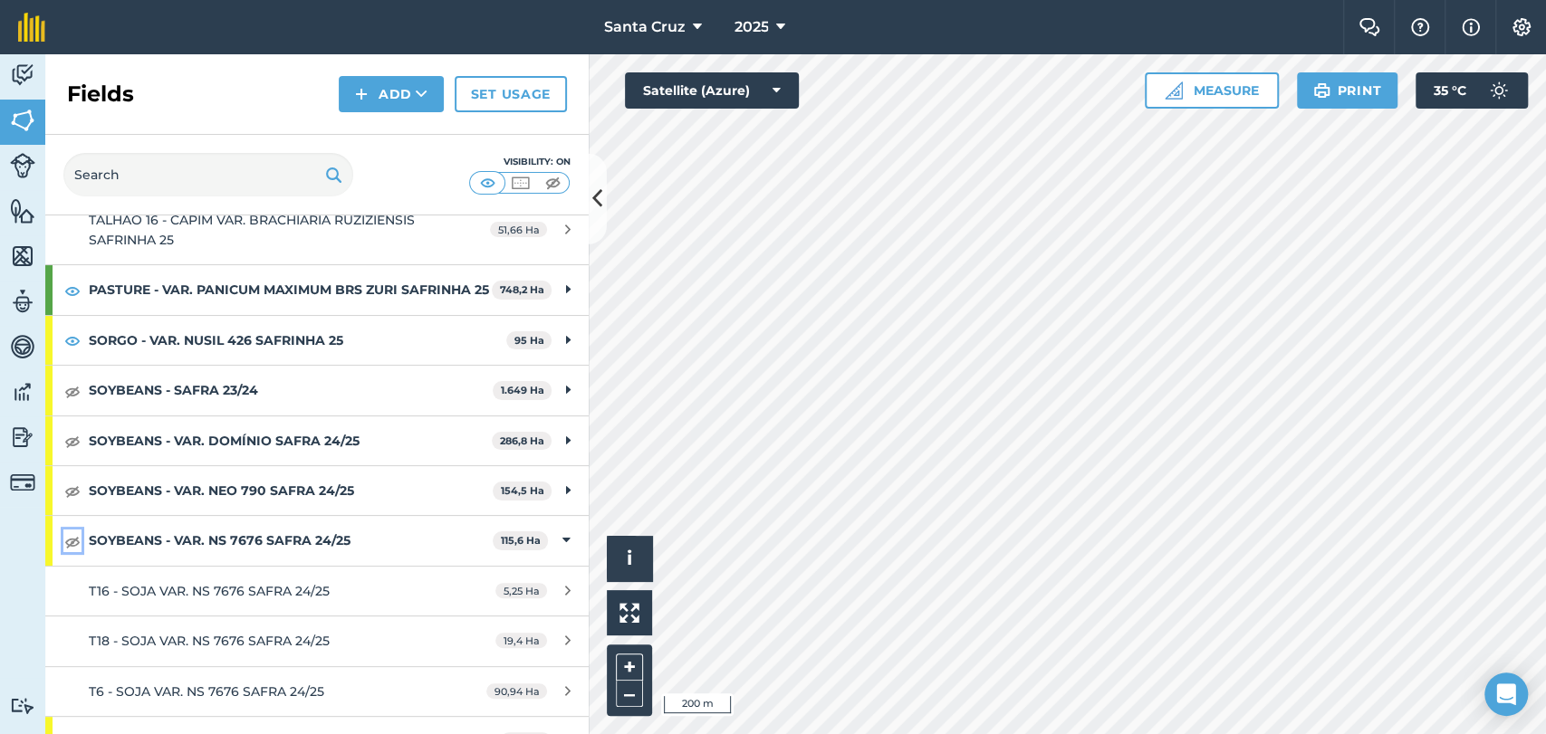
click at [73, 552] on img at bounding box center [72, 542] width 16 height 22
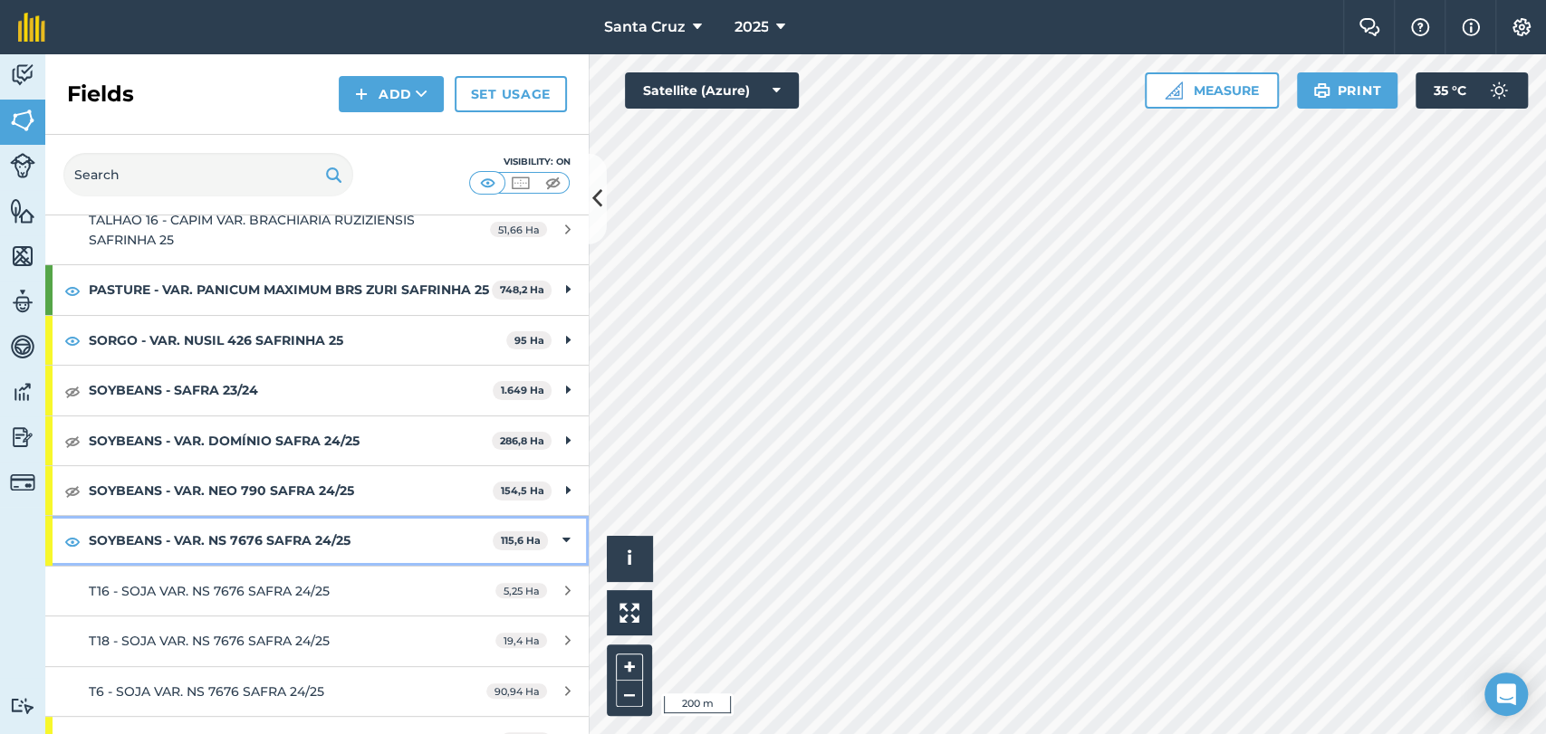
click at [149, 563] on strong "SOYBEANS - VAR. NS 7676 SAFRA 24/25" at bounding box center [291, 540] width 404 height 49
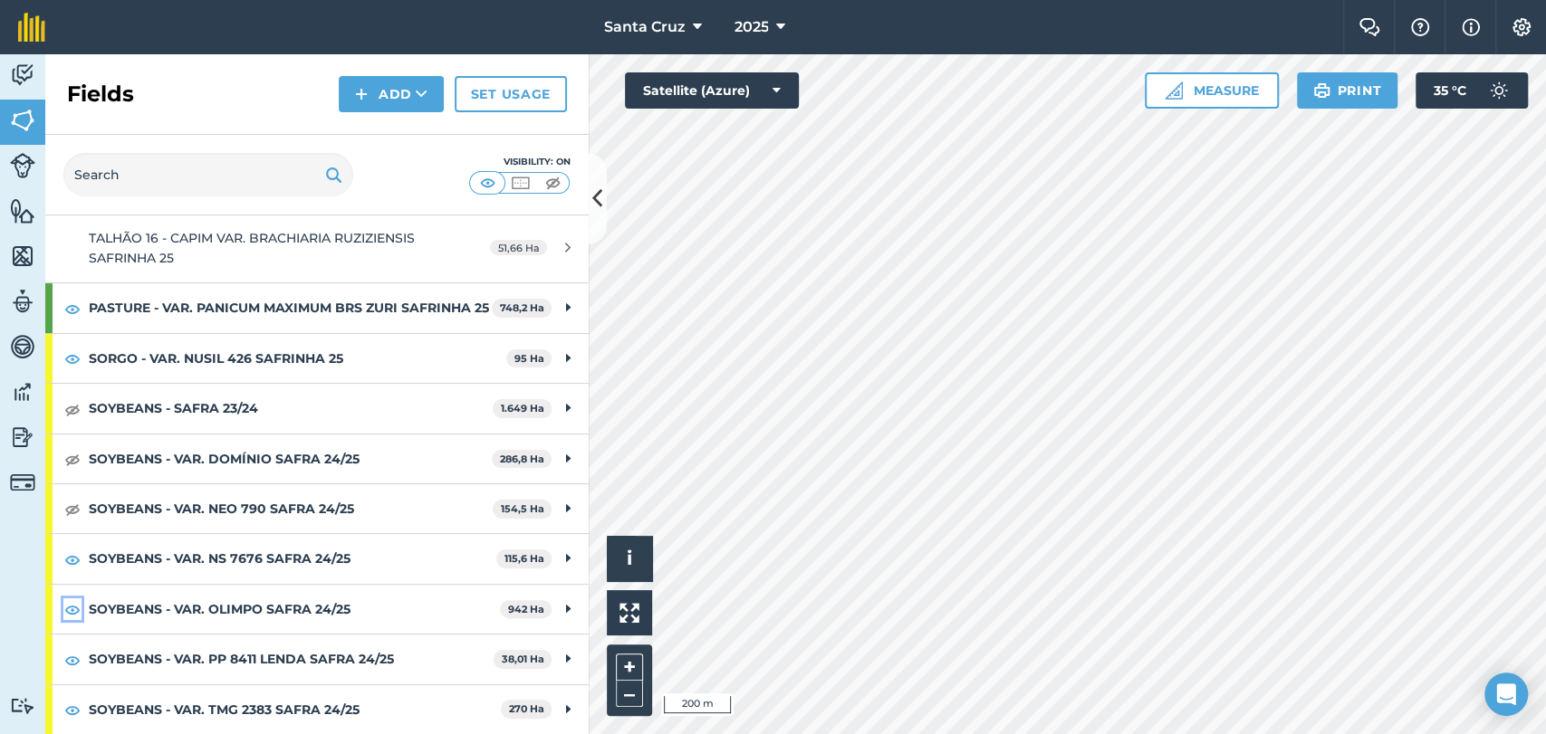
click at [72, 605] on img at bounding box center [72, 610] width 16 height 22
click at [66, 657] on img at bounding box center [72, 660] width 16 height 22
click at [69, 709] on img at bounding box center [72, 710] width 16 height 22
click at [69, 510] on img at bounding box center [72, 509] width 16 height 22
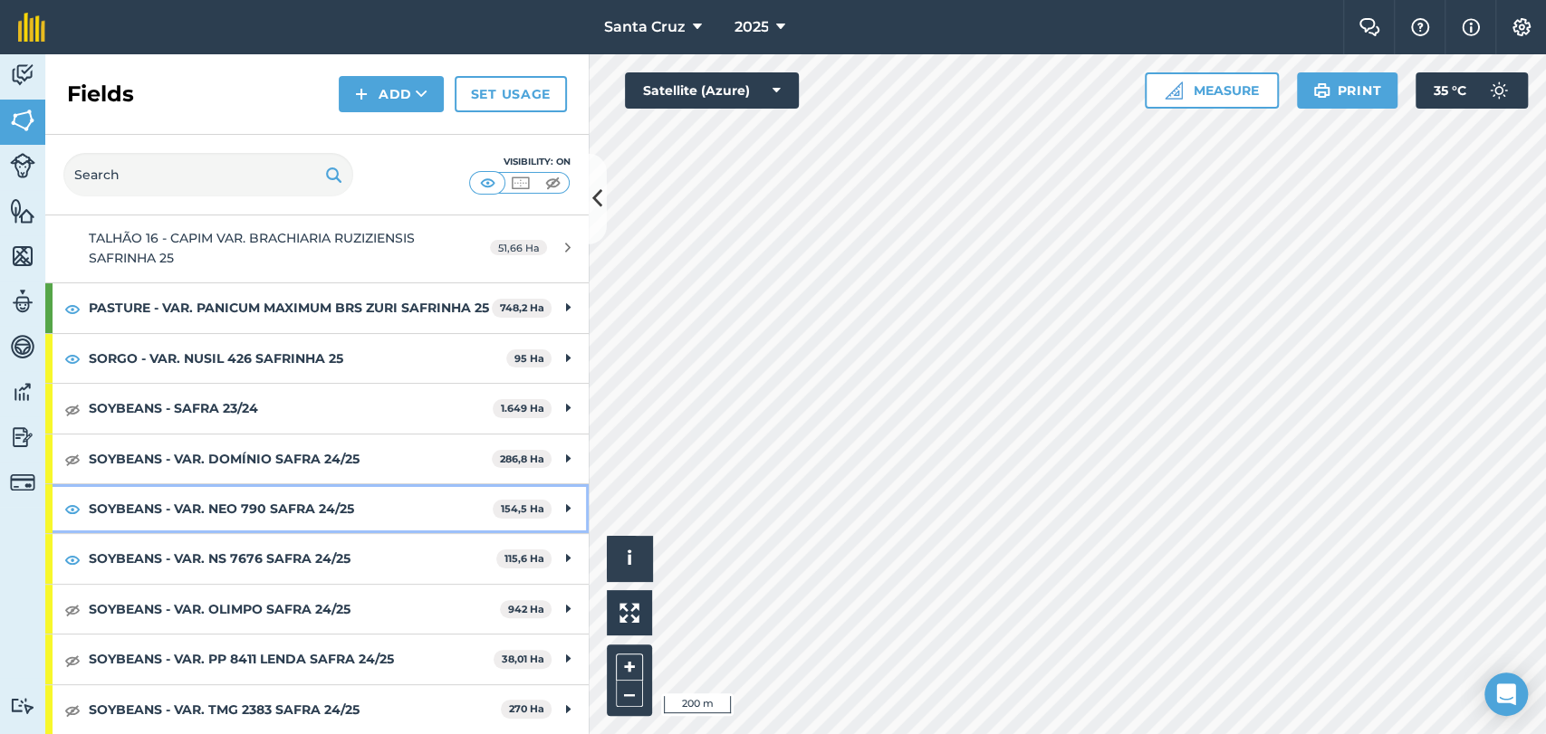
click at [341, 506] on strong "SOYBEANS - VAR. NEO 790 SAFRA 24/25" at bounding box center [291, 509] width 404 height 49
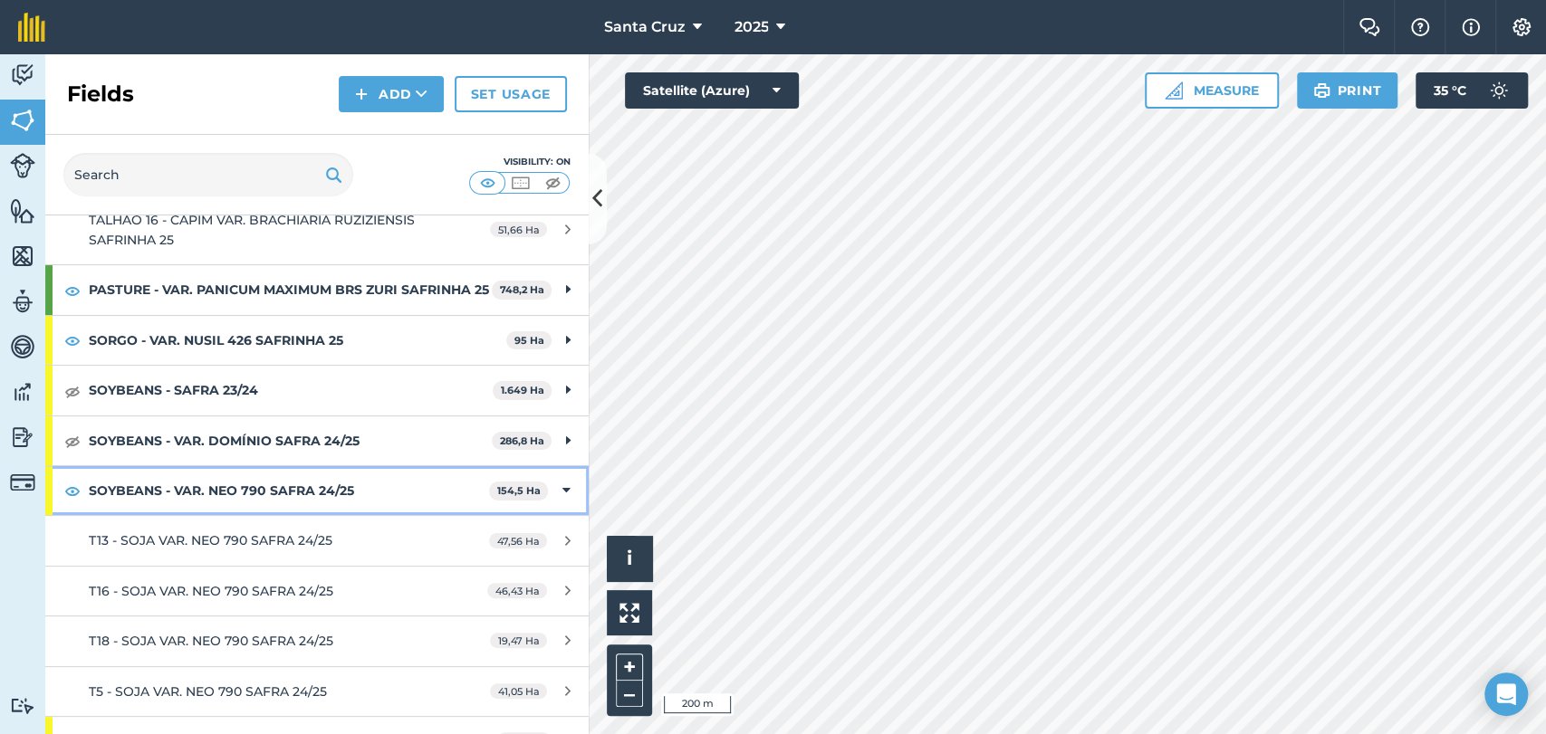
scroll to position [776, 0]
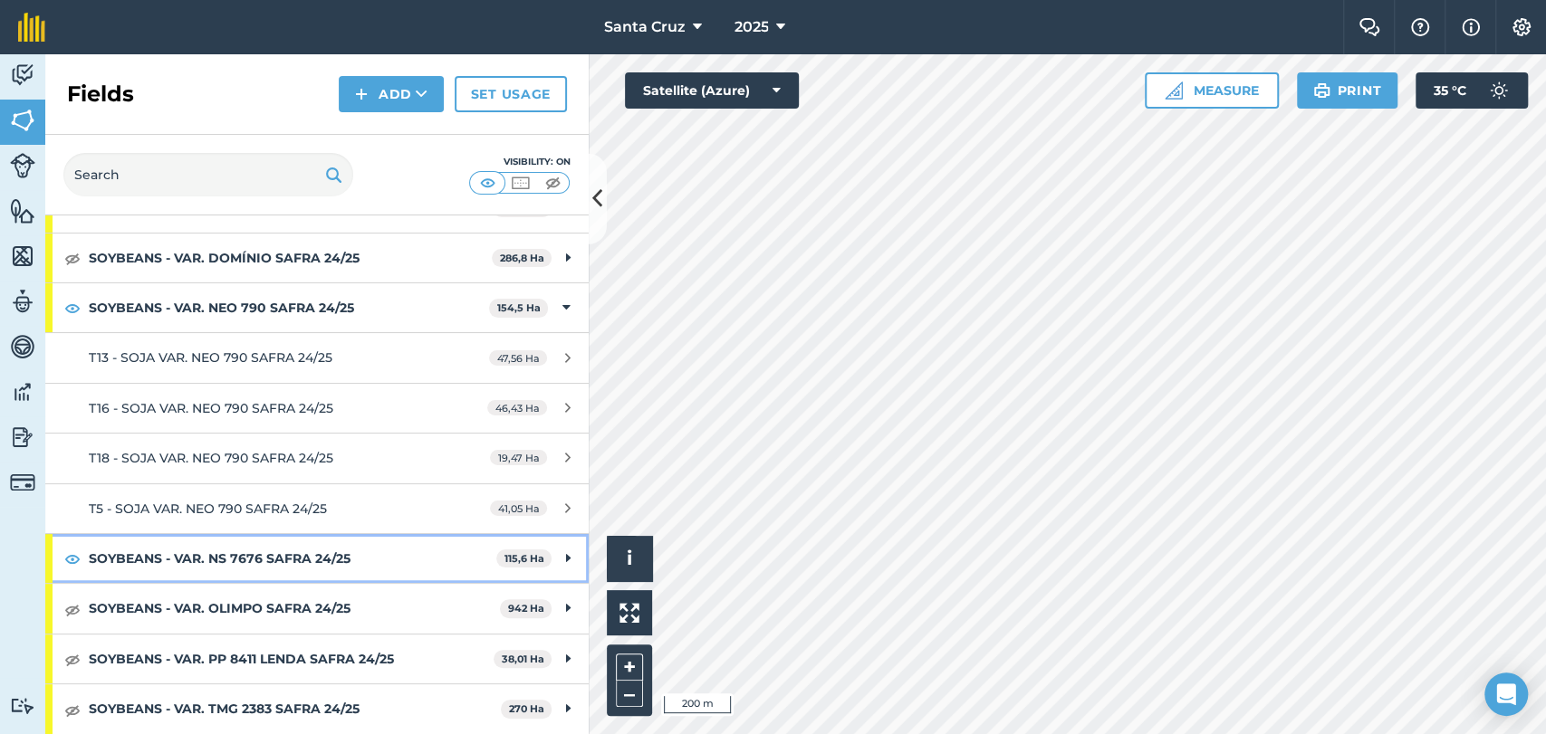
click at [398, 546] on strong "SOYBEANS - VAR. NS 7676 SAFRA 24/25" at bounding box center [293, 558] width 408 height 49
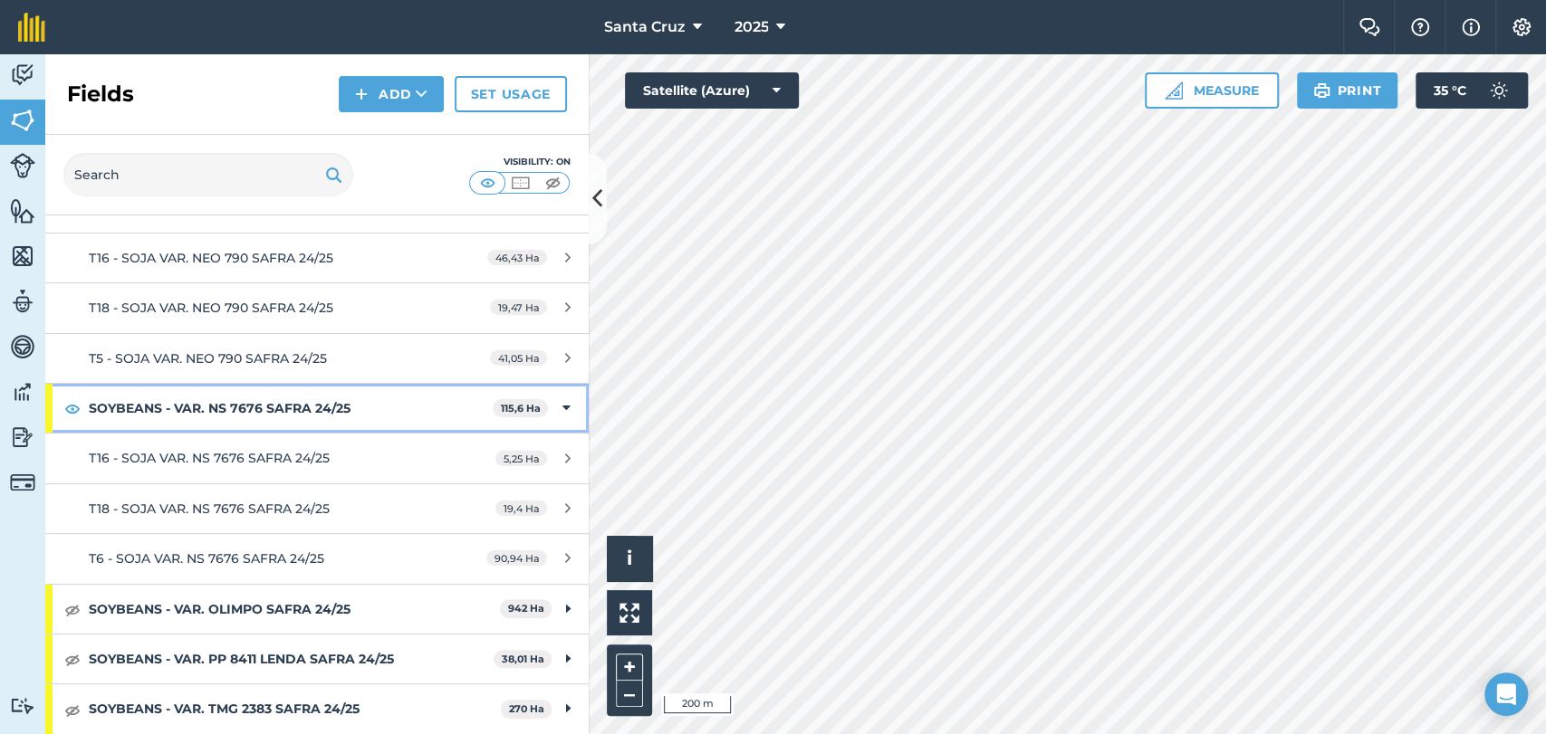
scroll to position [625, 0]
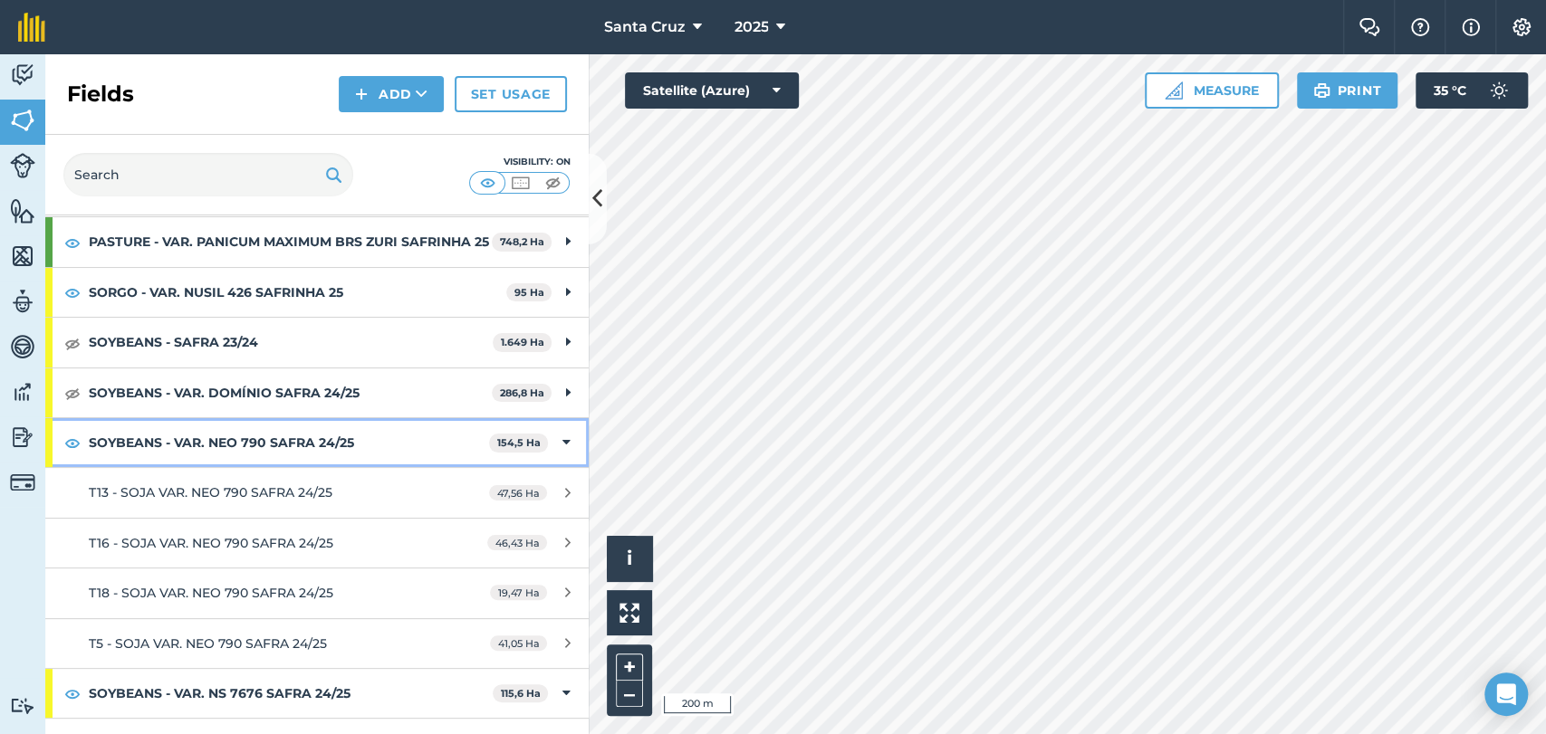
click at [72, 448] on div "SOYBEANS - VAR. NEO 790 SAFRA 24/25 154,5 Ha" at bounding box center [316, 442] width 543 height 49
click at [202, 445] on strong "SOYBEANS - VAR. NEO 790 SAFRA 24/25" at bounding box center [291, 442] width 404 height 49
click at [154, 451] on strong "SOYBEANS - VAR. NEO 790 SAFRA 24/25" at bounding box center [289, 442] width 400 height 49
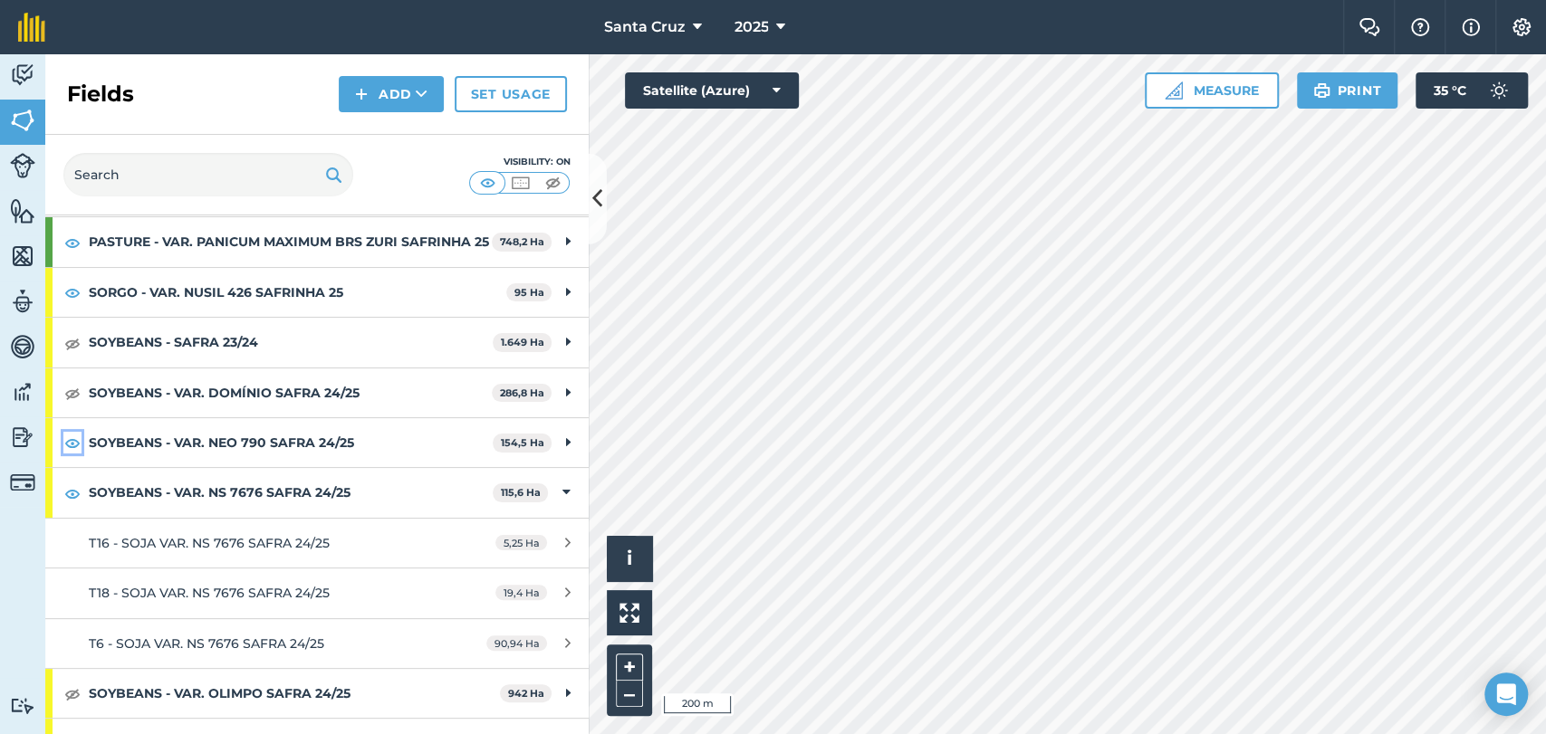
click at [75, 454] on img at bounding box center [72, 443] width 16 height 22
click at [68, 504] on img at bounding box center [72, 494] width 16 height 22
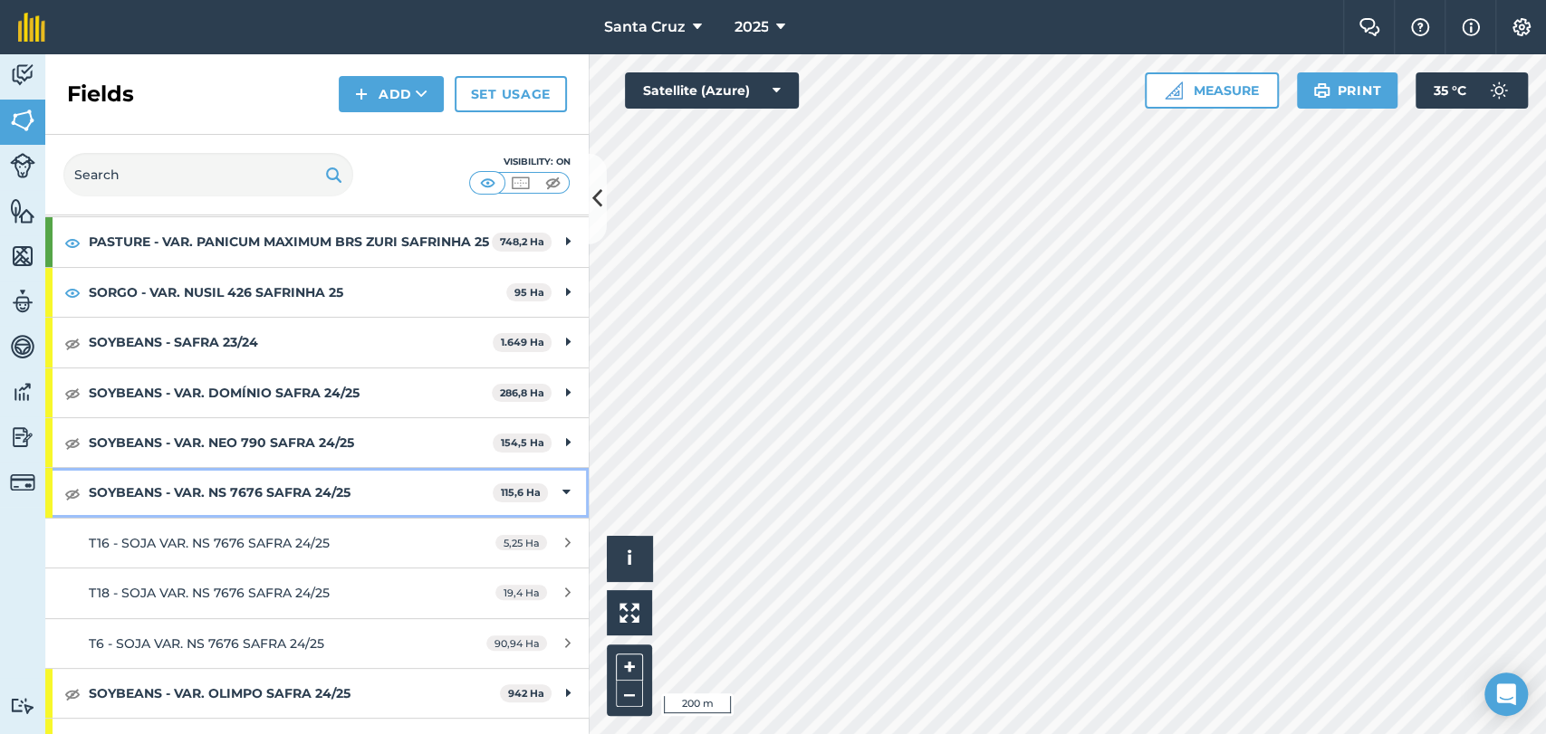
click at [252, 509] on strong "SOYBEANS - VAR. NS 7676 SAFRA 24/25" at bounding box center [291, 492] width 404 height 49
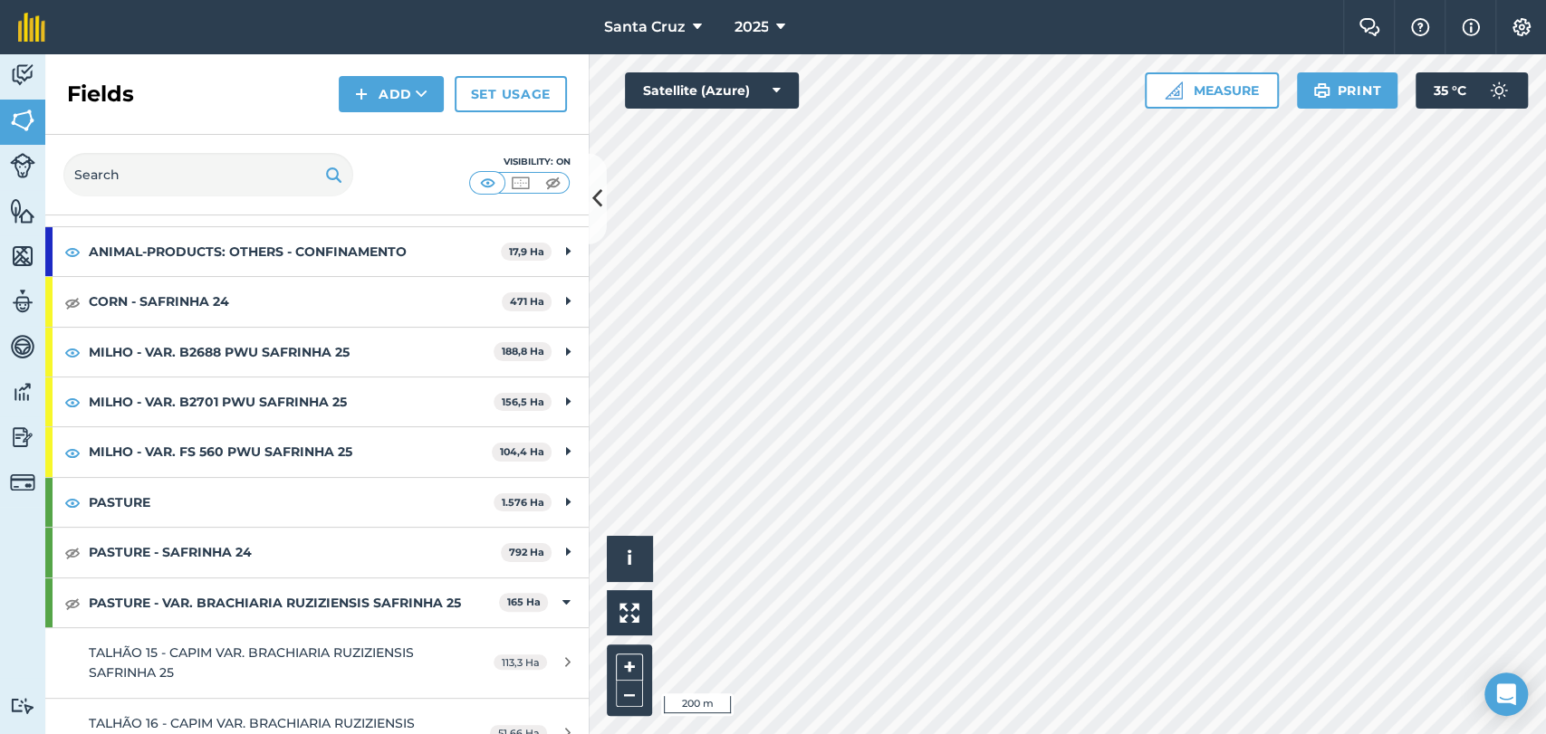
scroll to position [174, 0]
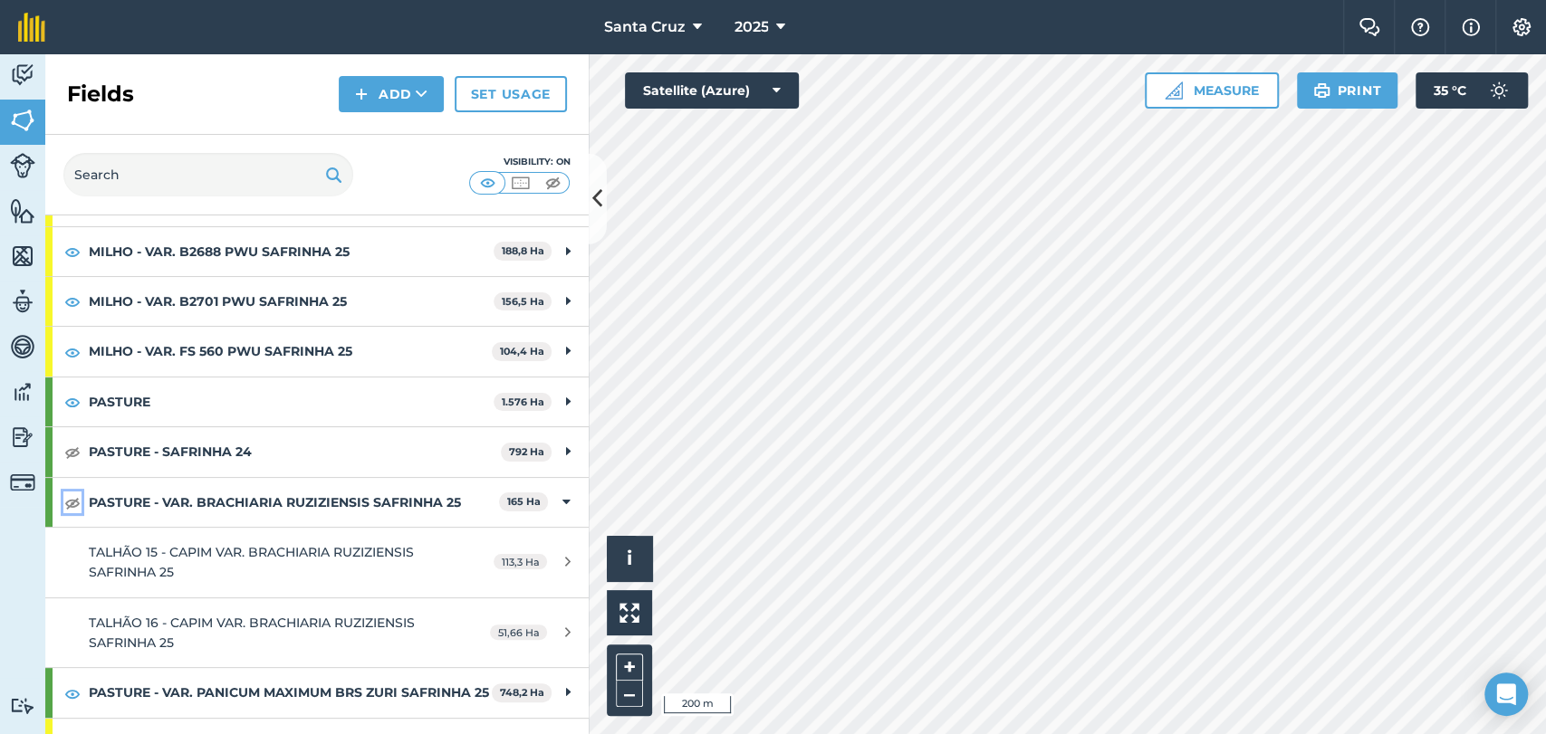
click at [65, 494] on img at bounding box center [72, 503] width 16 height 22
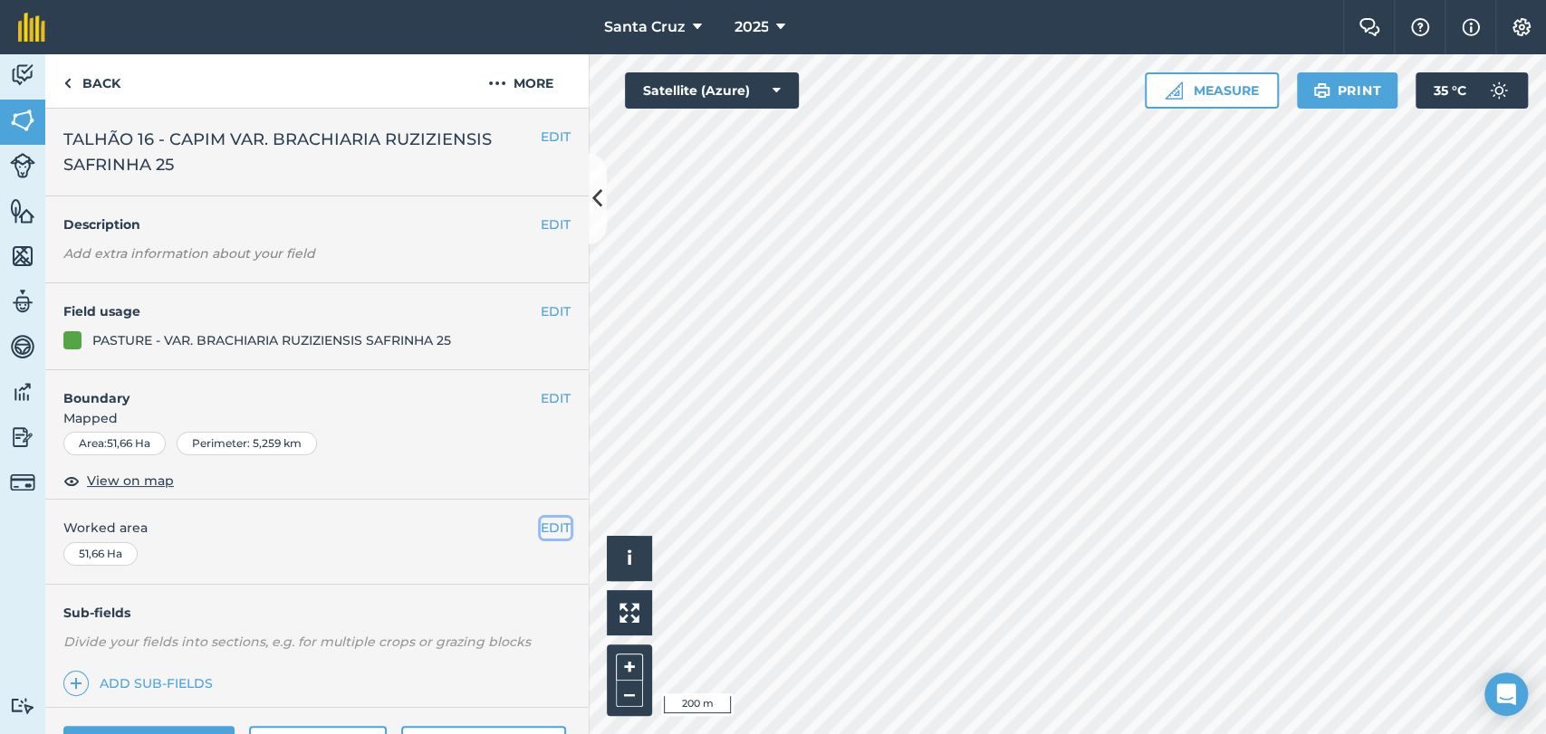
click at [541, 531] on button "EDIT" at bounding box center [556, 528] width 30 height 20
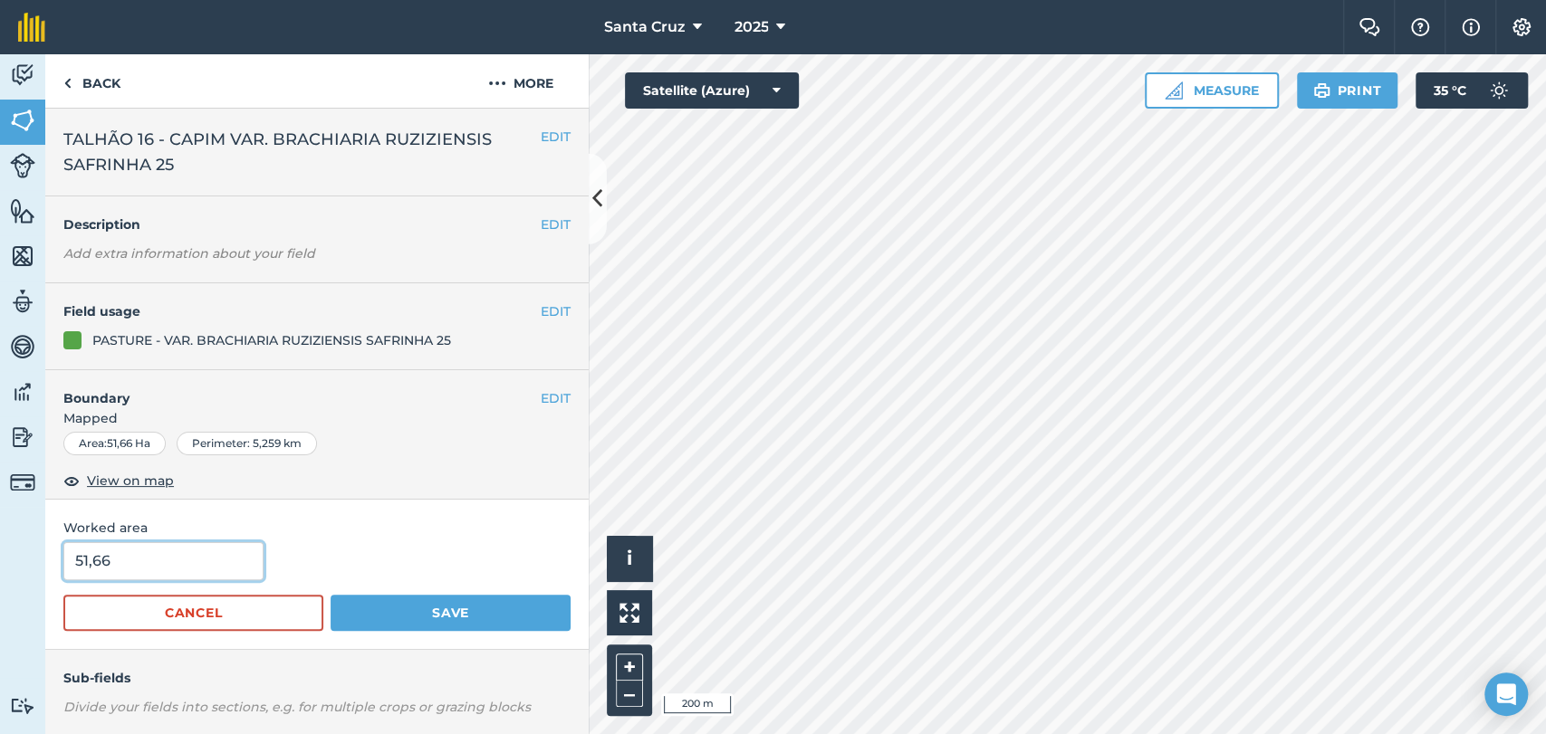
click at [165, 542] on input "51,66" at bounding box center [163, 561] width 200 height 38
type input "51,68"
click at [459, 604] on button "Save" at bounding box center [451, 613] width 240 height 36
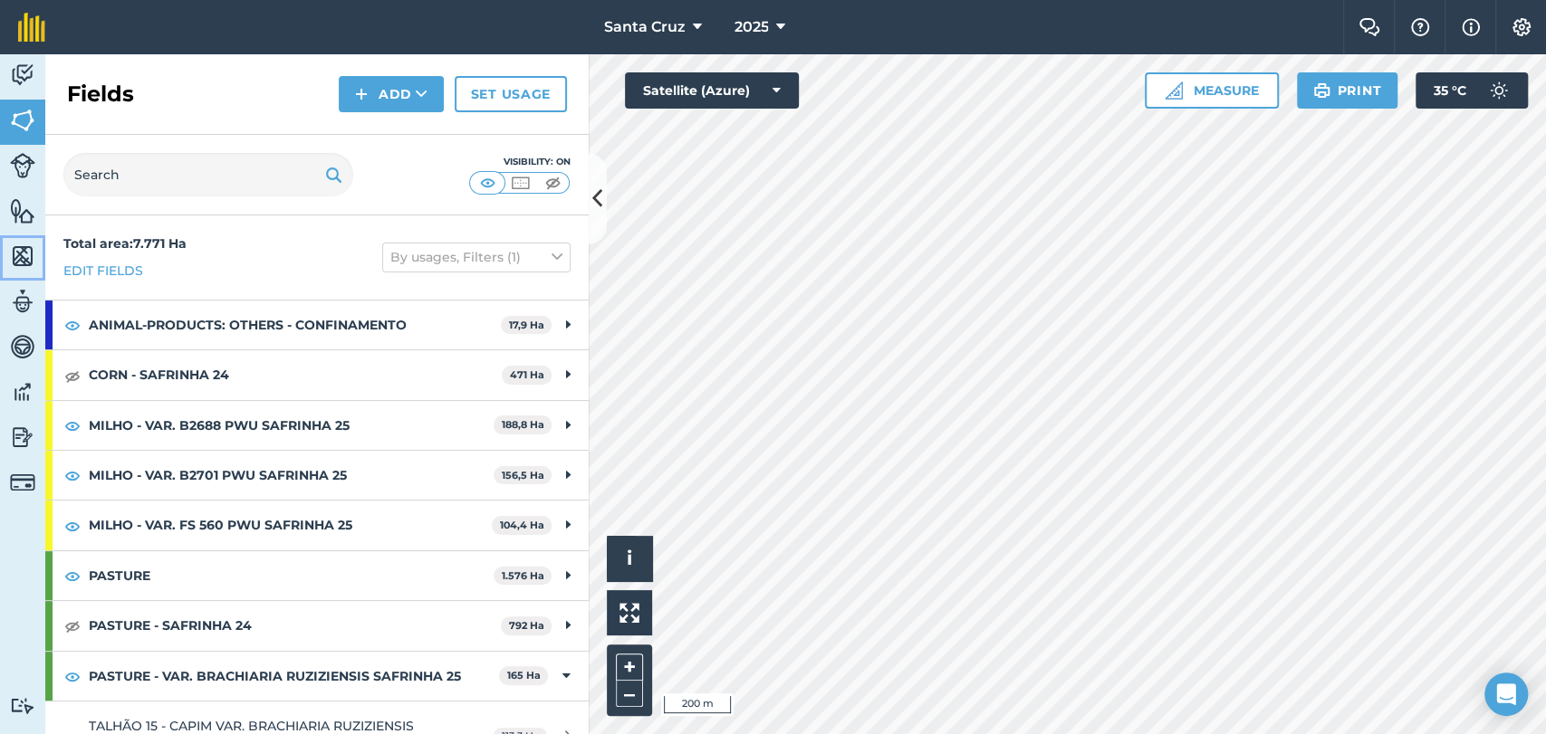
click at [4, 255] on link "Maps" at bounding box center [22, 257] width 45 height 45
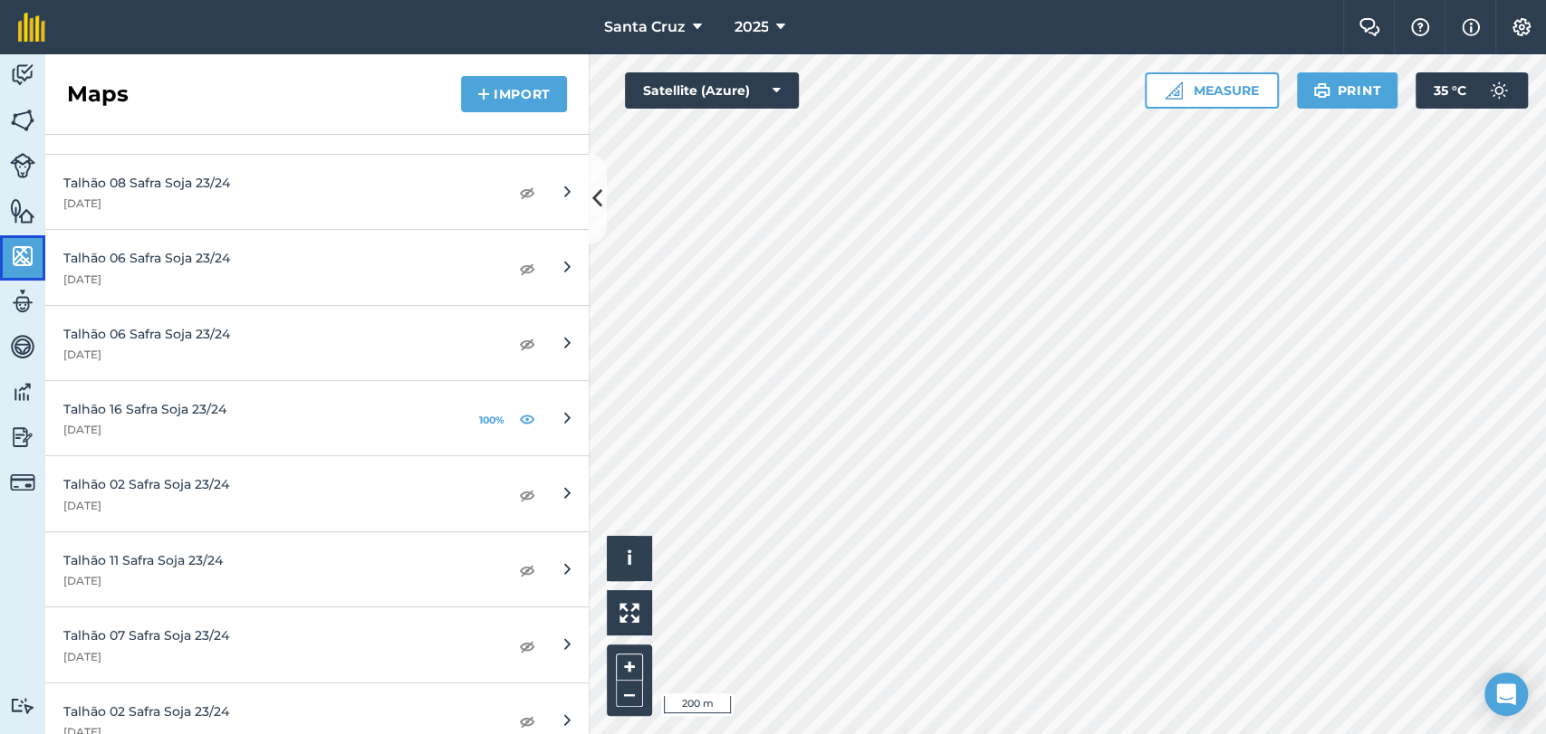
scroll to position [1609, 0]
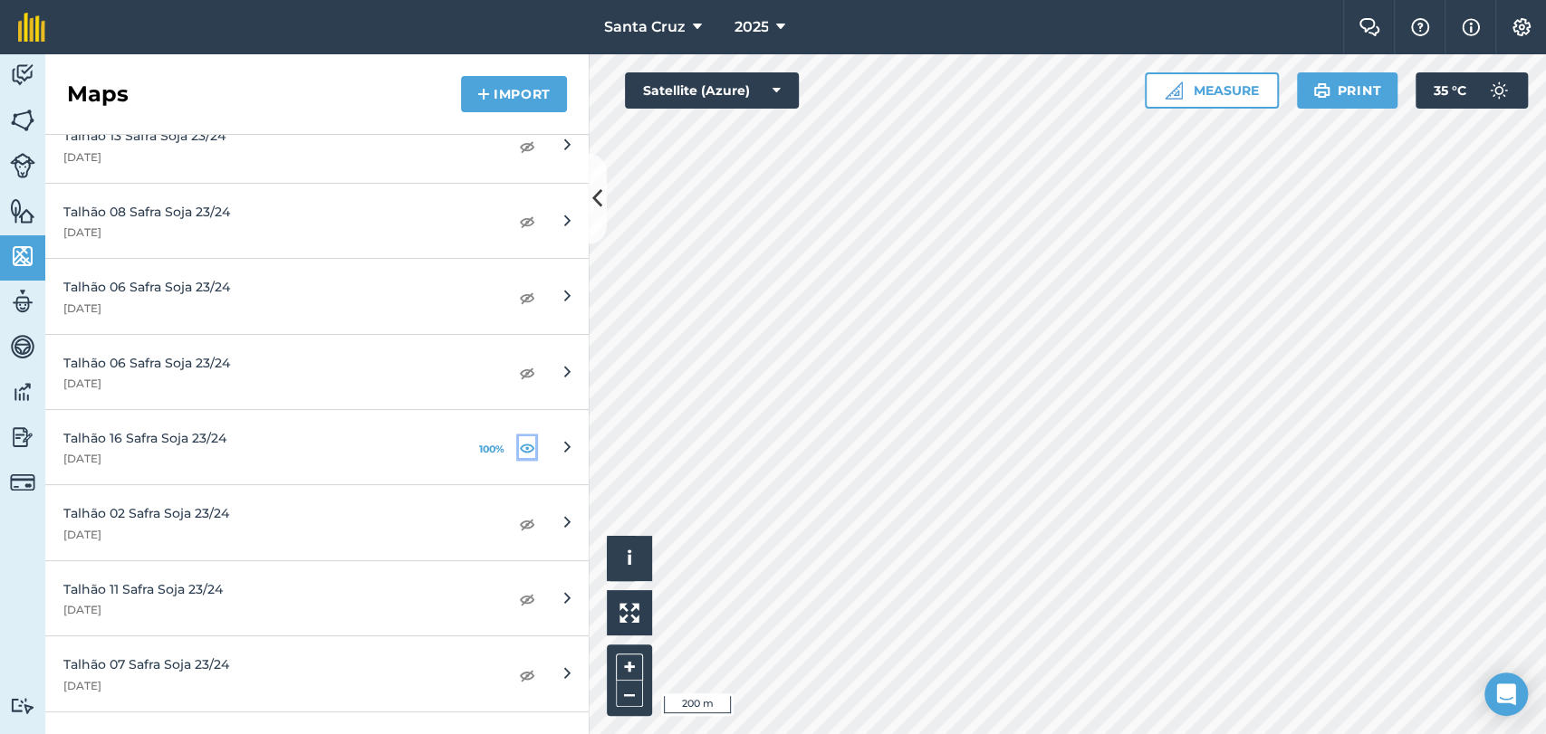
click at [519, 444] on img at bounding box center [527, 448] width 16 height 22
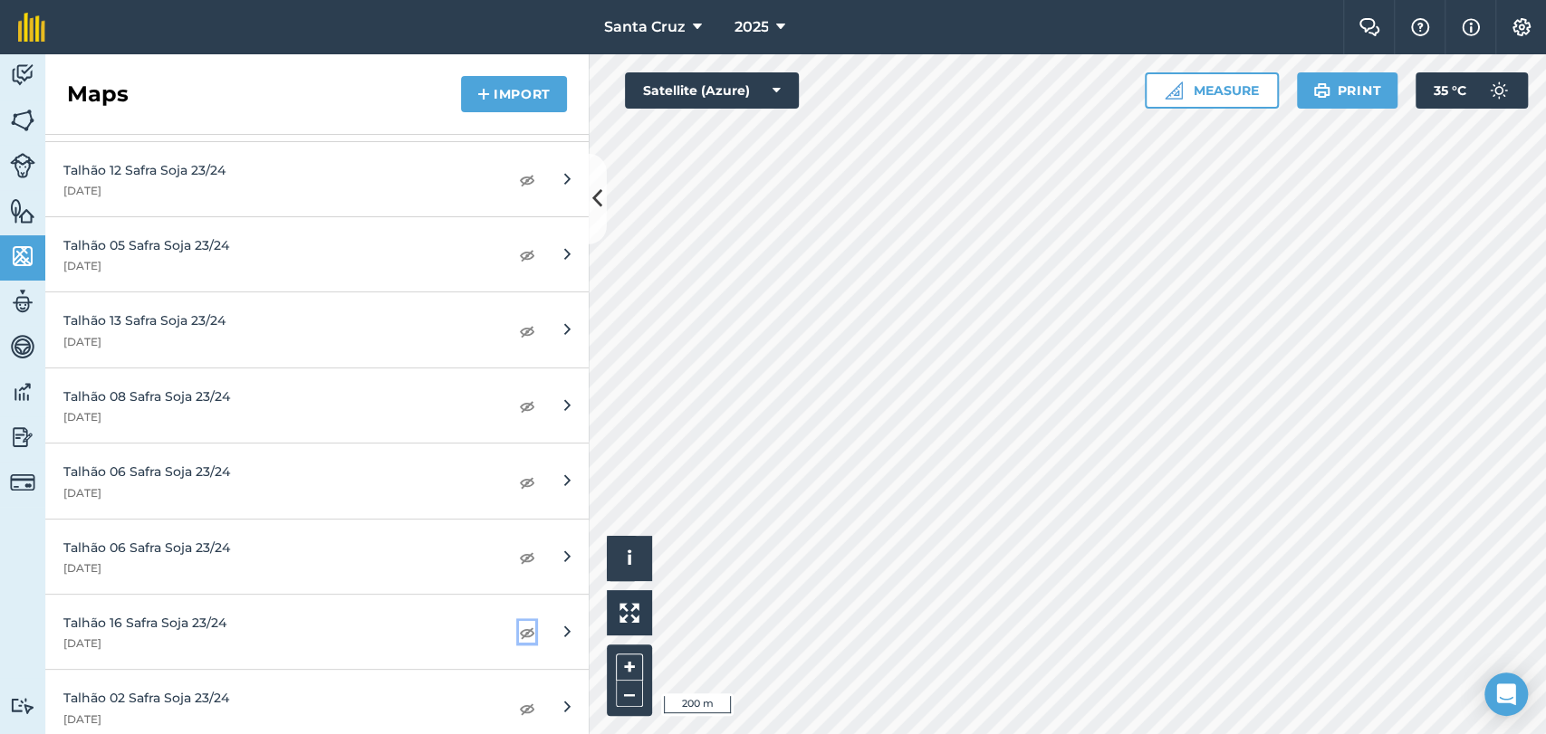
scroll to position [1408, 0]
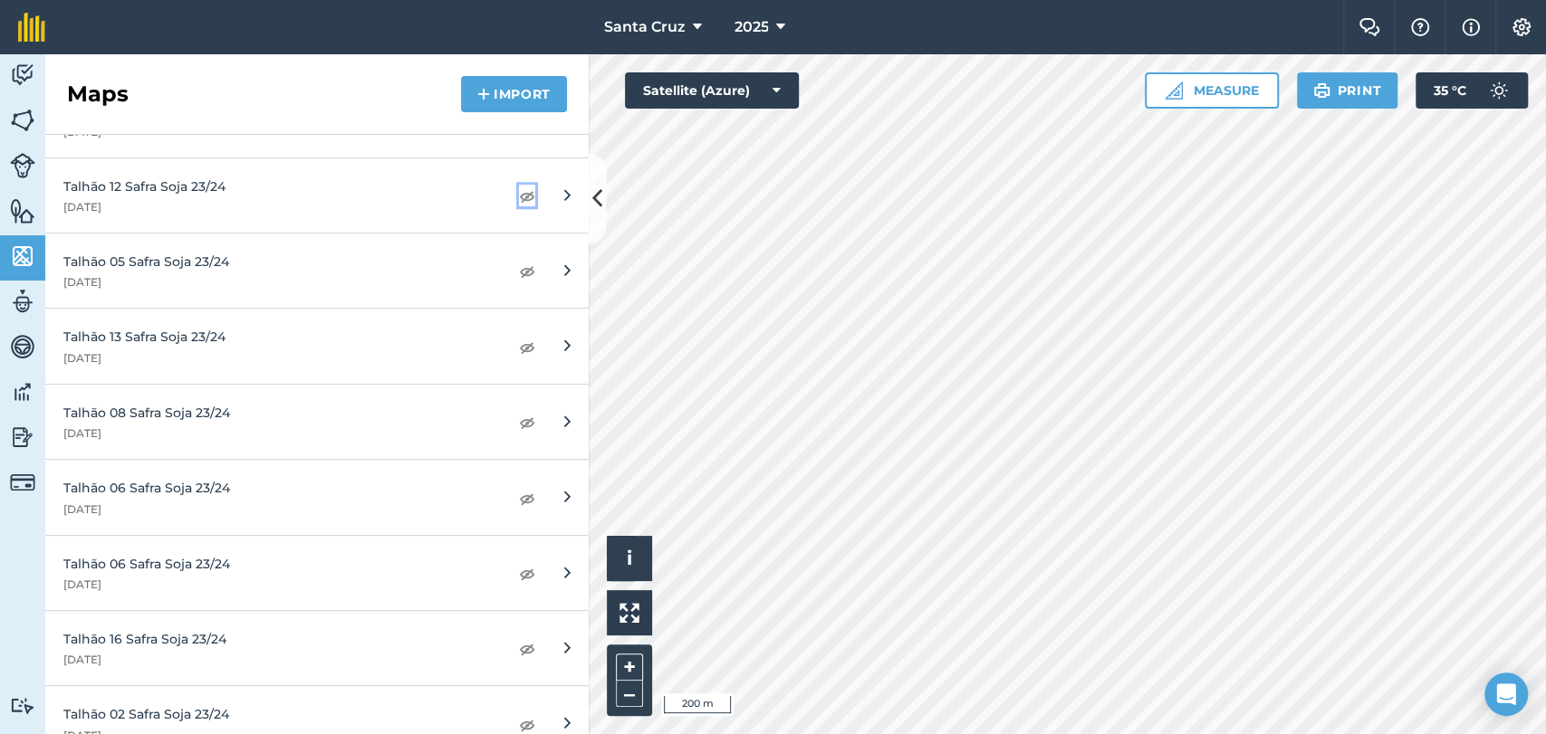
click at [519, 196] on img at bounding box center [527, 196] width 16 height 22
click at [10, 265] on img at bounding box center [22, 256] width 25 height 27
click at [21, 204] on img at bounding box center [22, 210] width 25 height 27
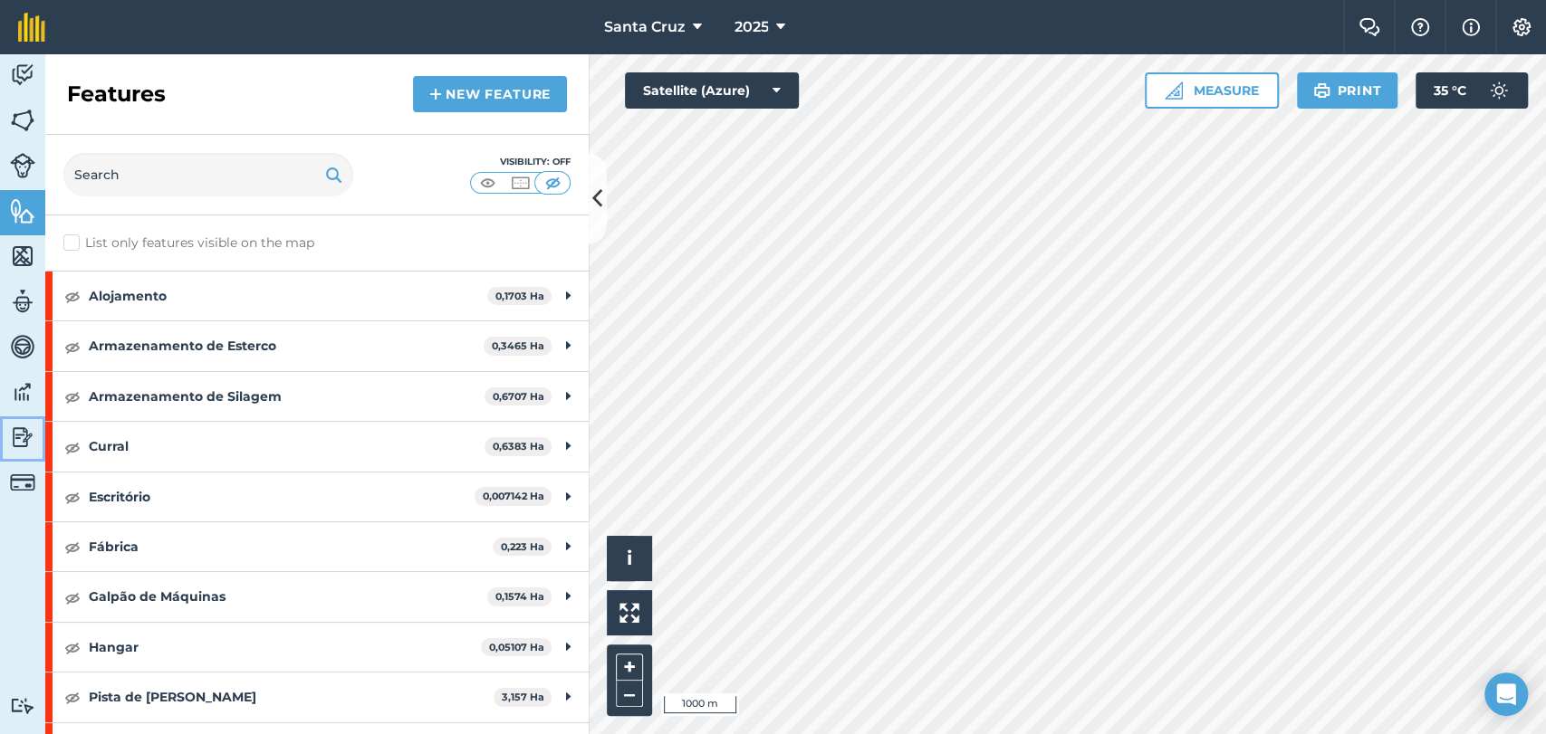
click at [14, 435] on img at bounding box center [22, 437] width 25 height 27
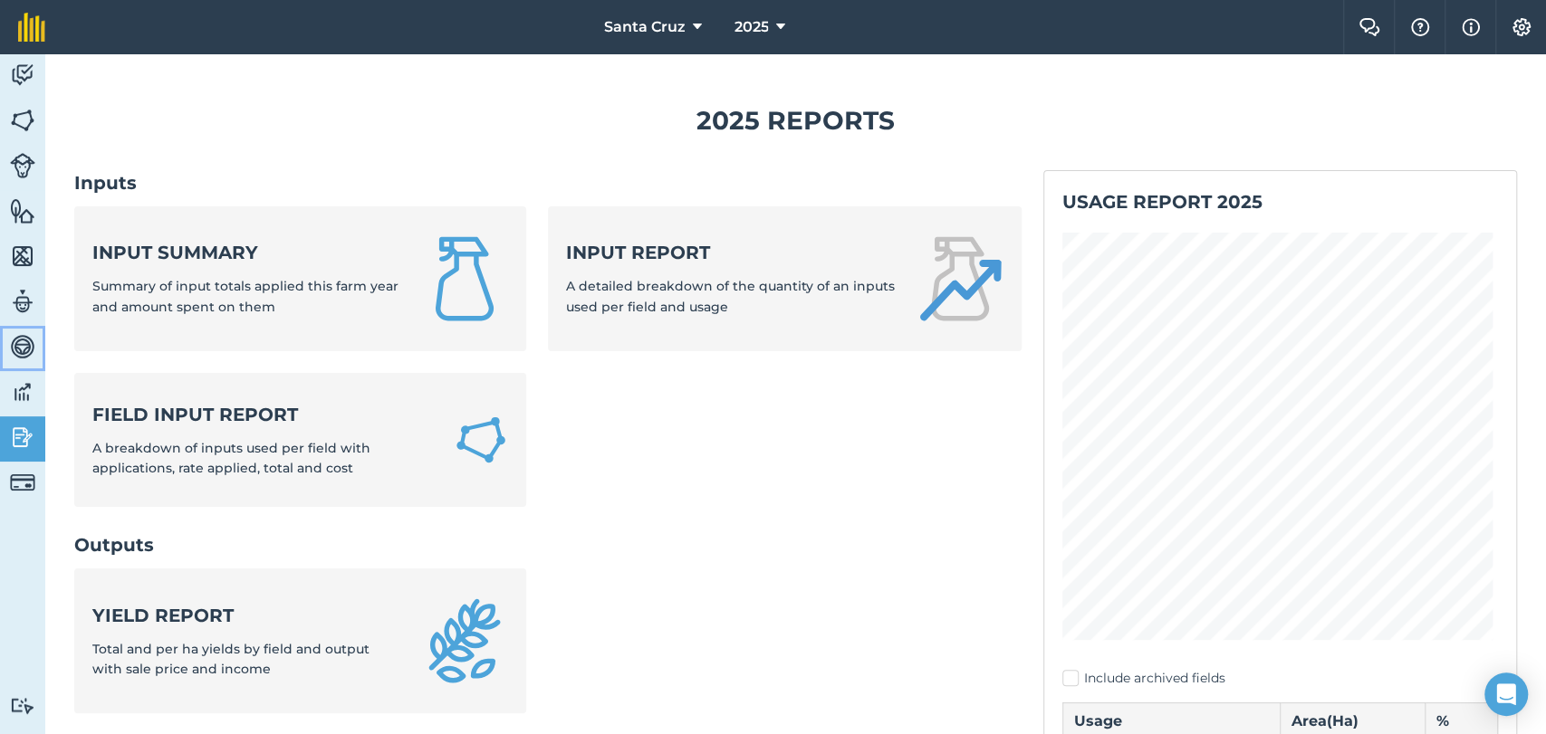
click at [17, 349] on img at bounding box center [22, 346] width 25 height 27
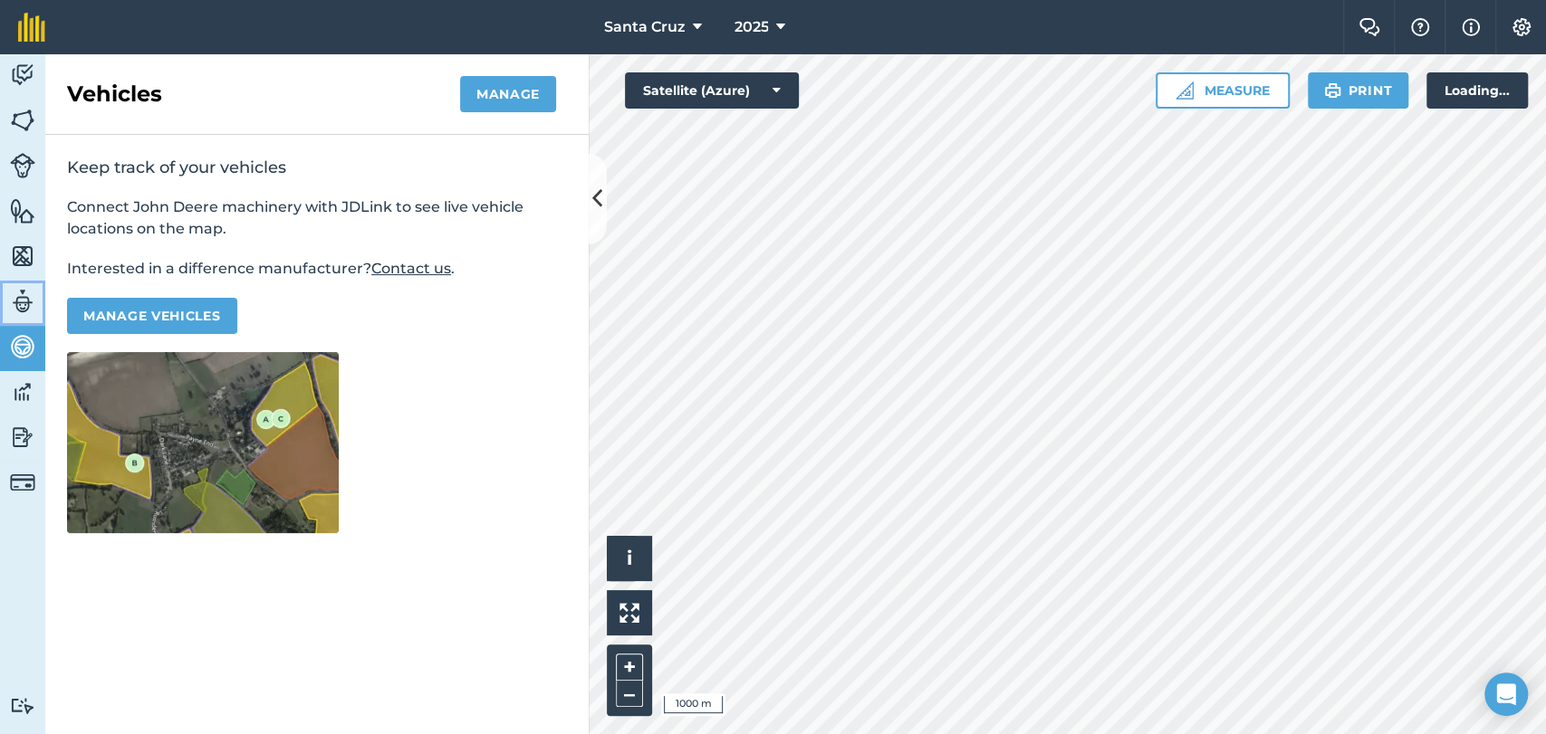
click at [14, 302] on img at bounding box center [22, 301] width 25 height 27
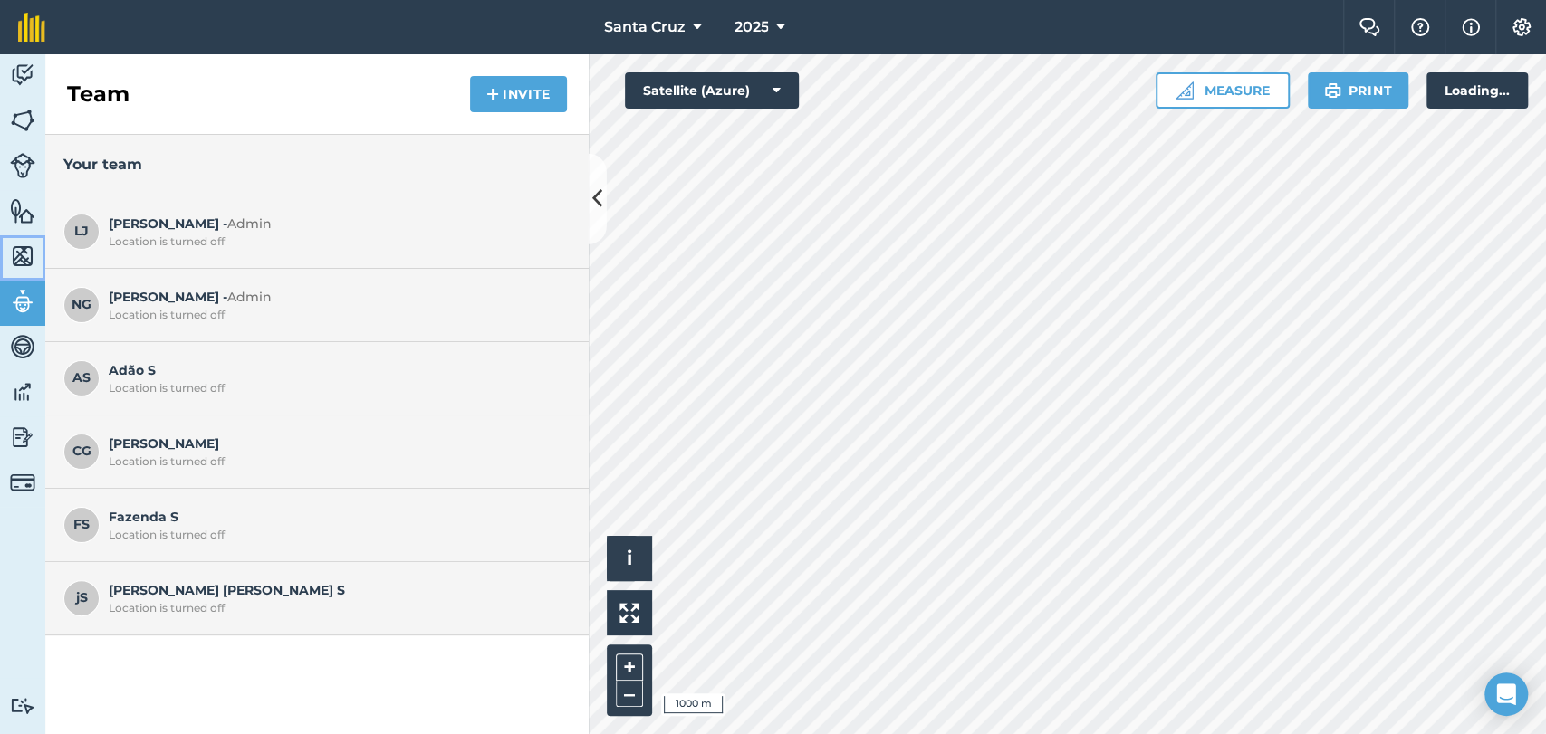
click at [23, 257] on img at bounding box center [22, 256] width 25 height 27
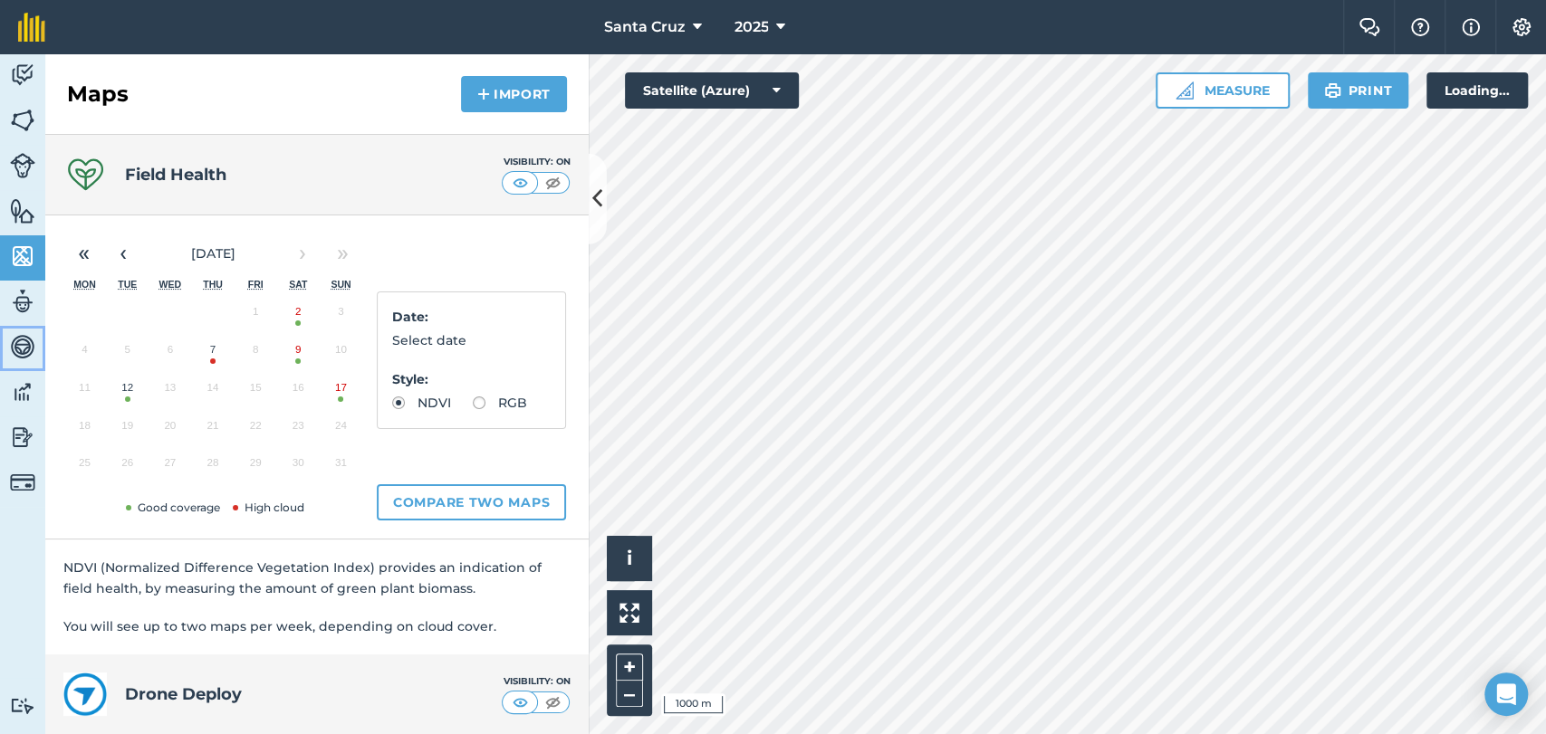
click at [14, 341] on img at bounding box center [22, 346] width 25 height 27
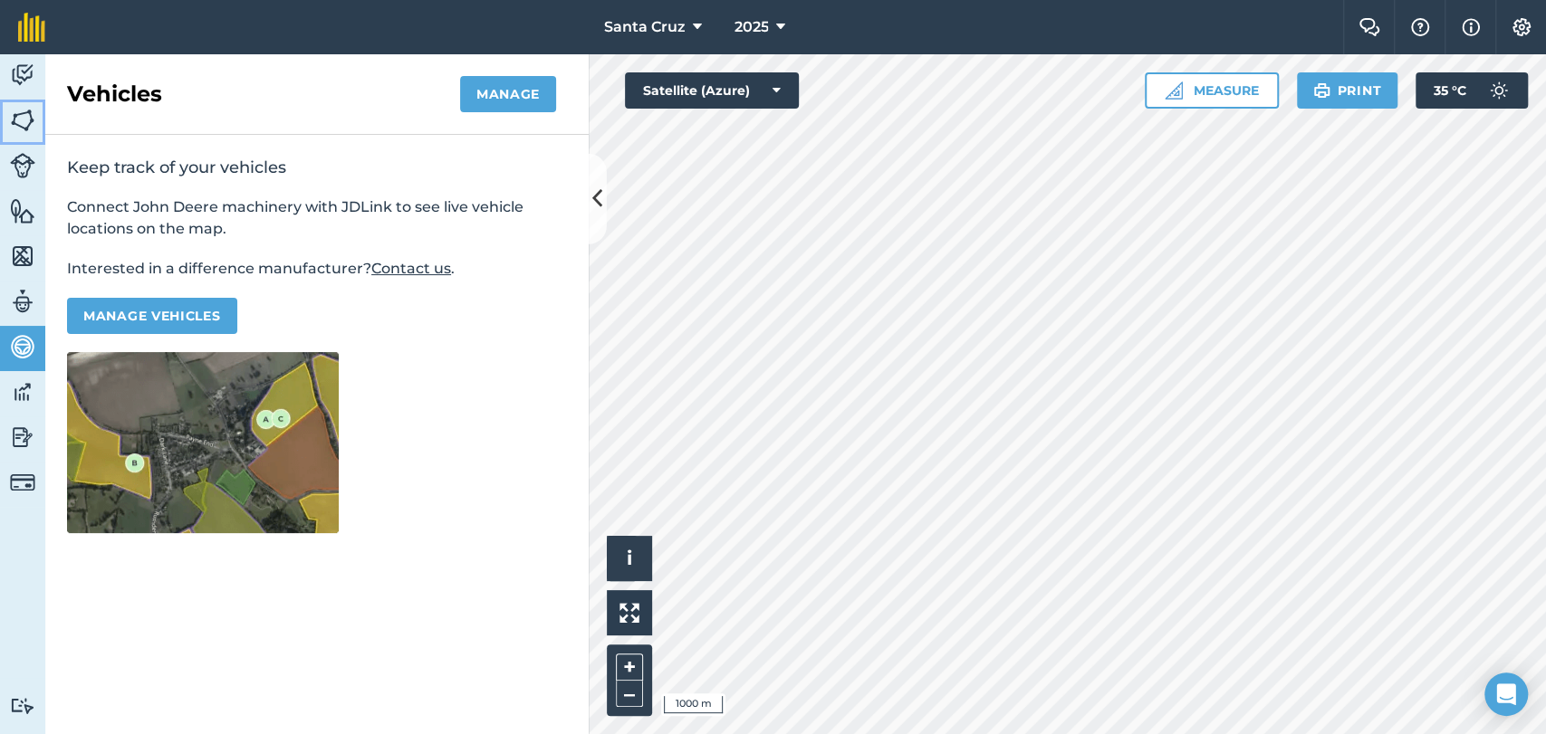
click at [14, 139] on link "Fields" at bounding box center [22, 122] width 45 height 45
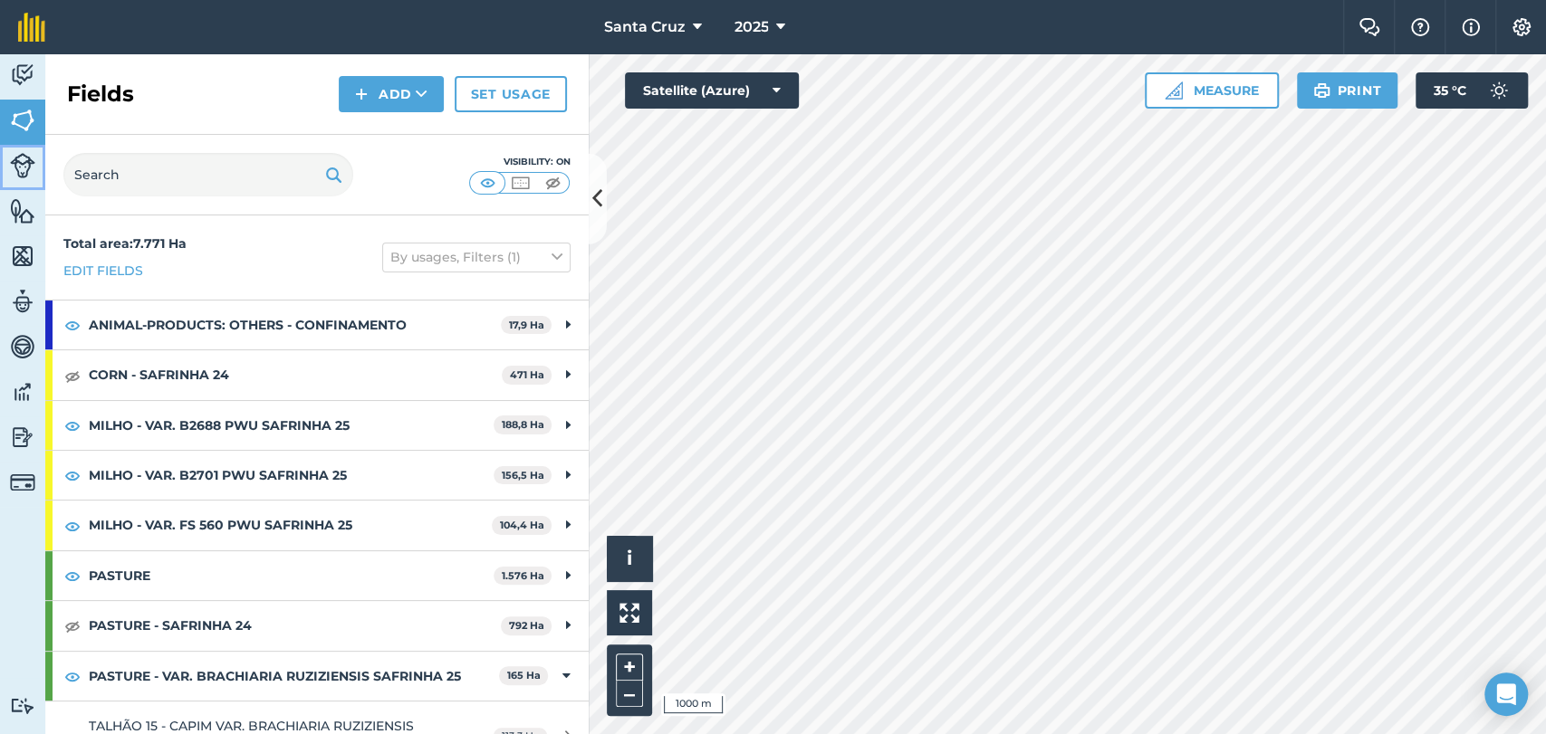
click at [15, 178] on link "Livestock" at bounding box center [22, 167] width 45 height 45
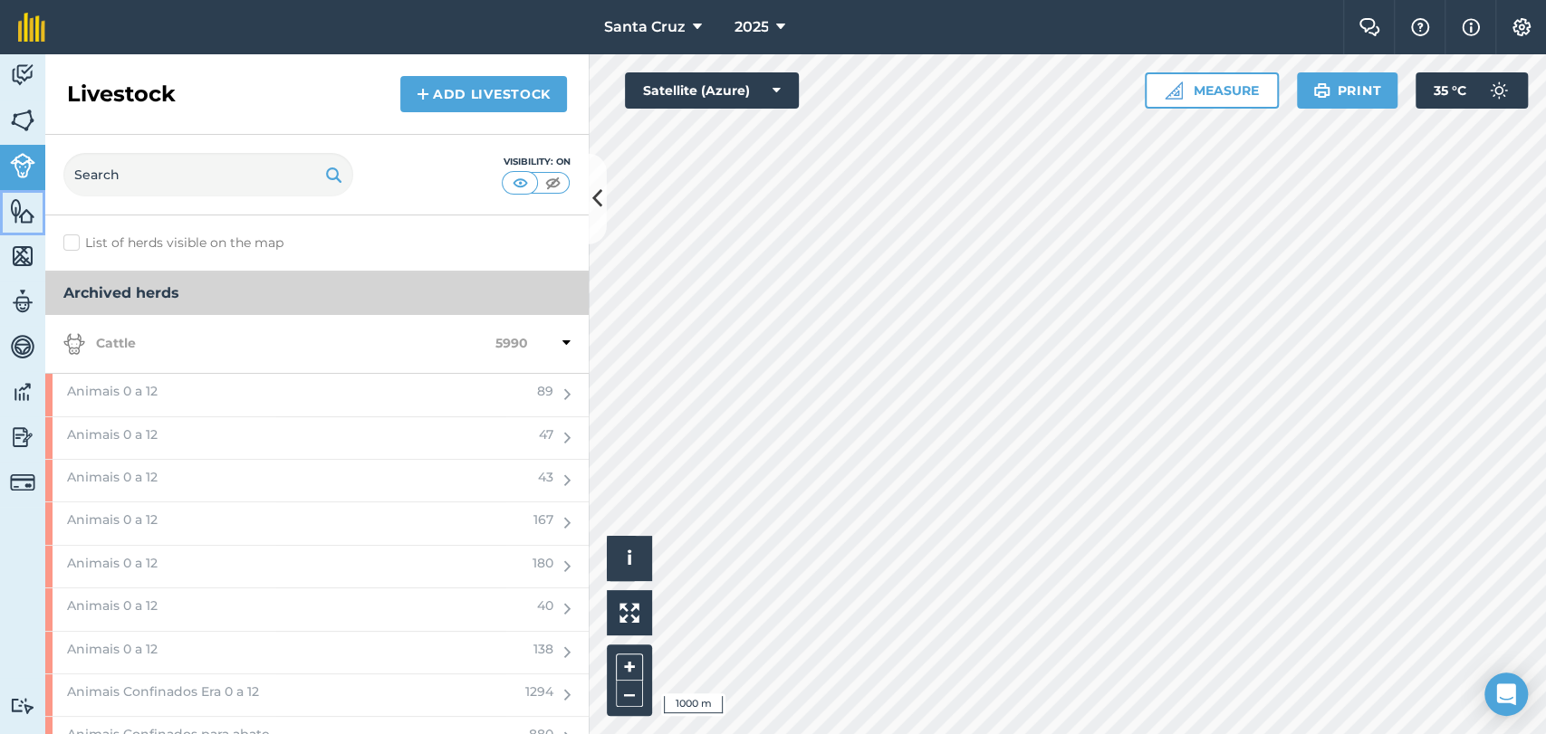
click at [13, 217] on img at bounding box center [22, 210] width 25 height 27
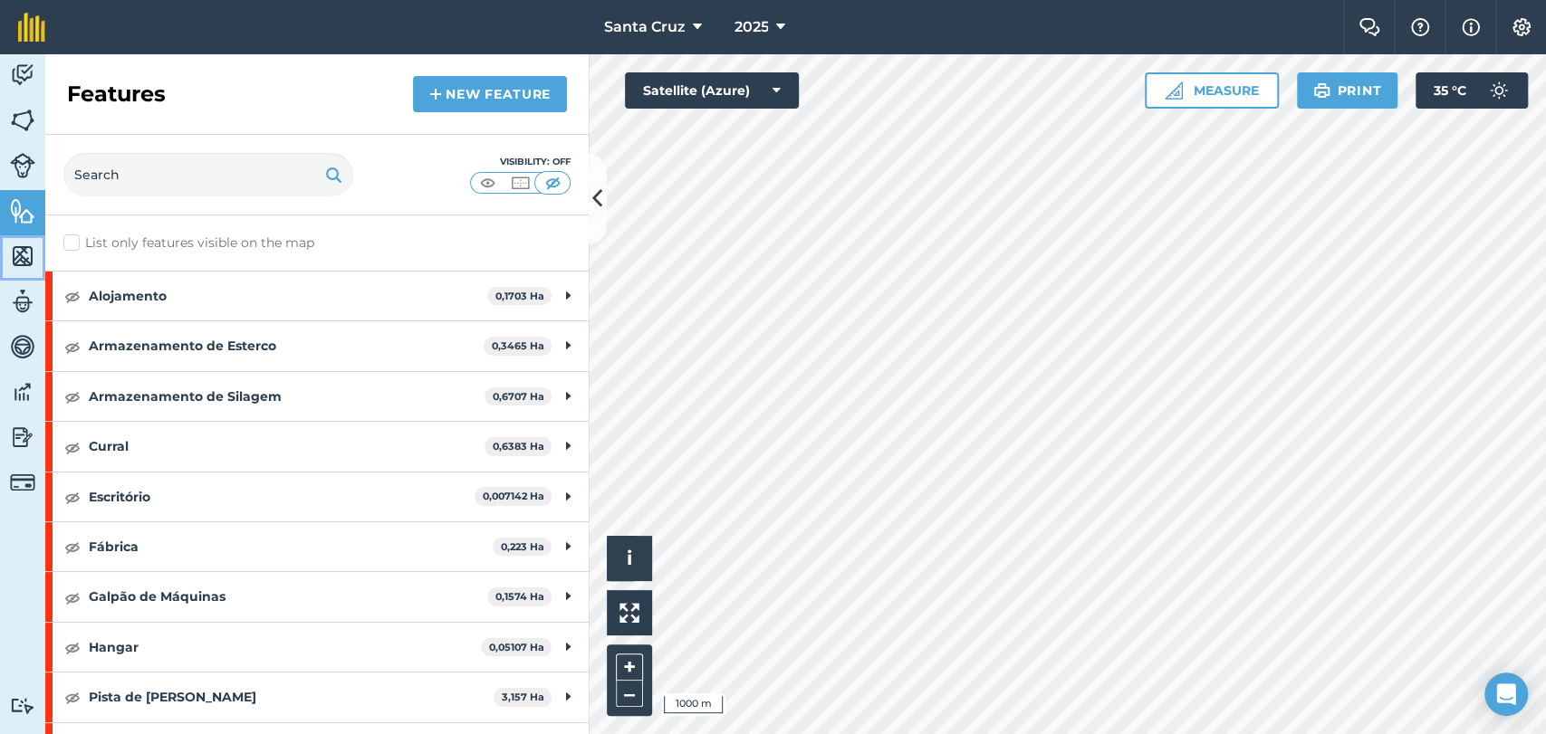
click at [14, 259] on img at bounding box center [22, 256] width 25 height 27
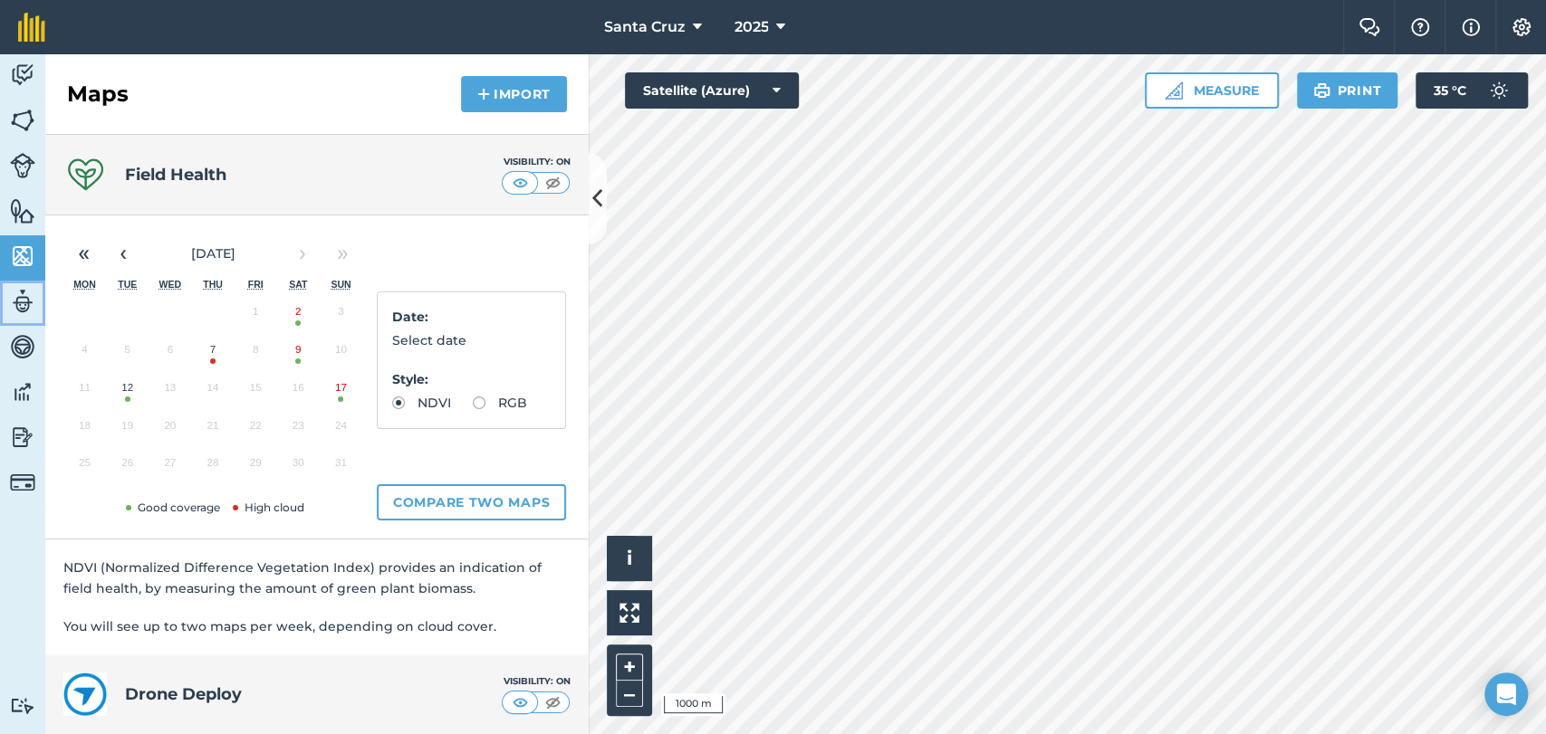
click at [15, 298] on img at bounding box center [22, 301] width 25 height 27
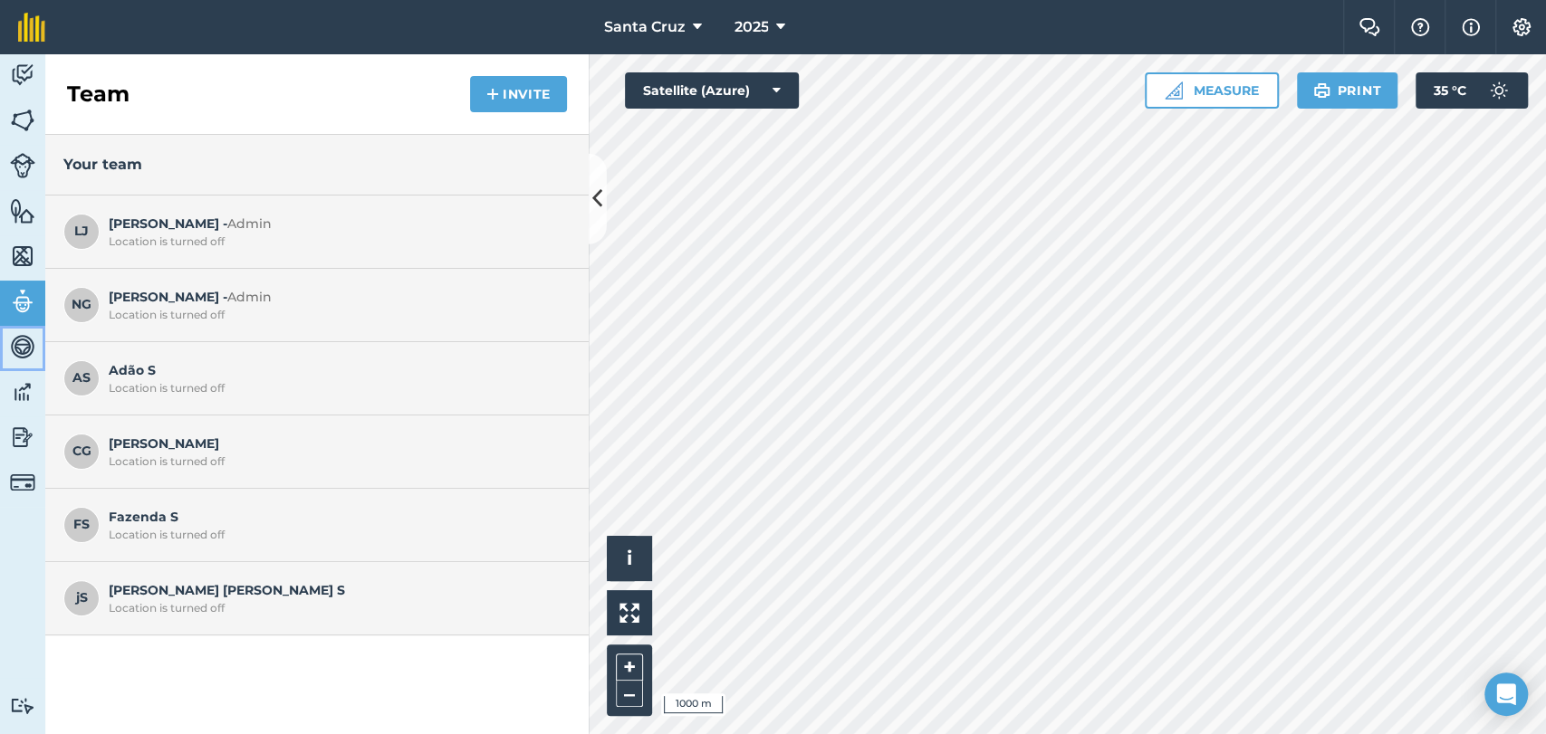
click at [21, 337] on img at bounding box center [22, 346] width 25 height 27
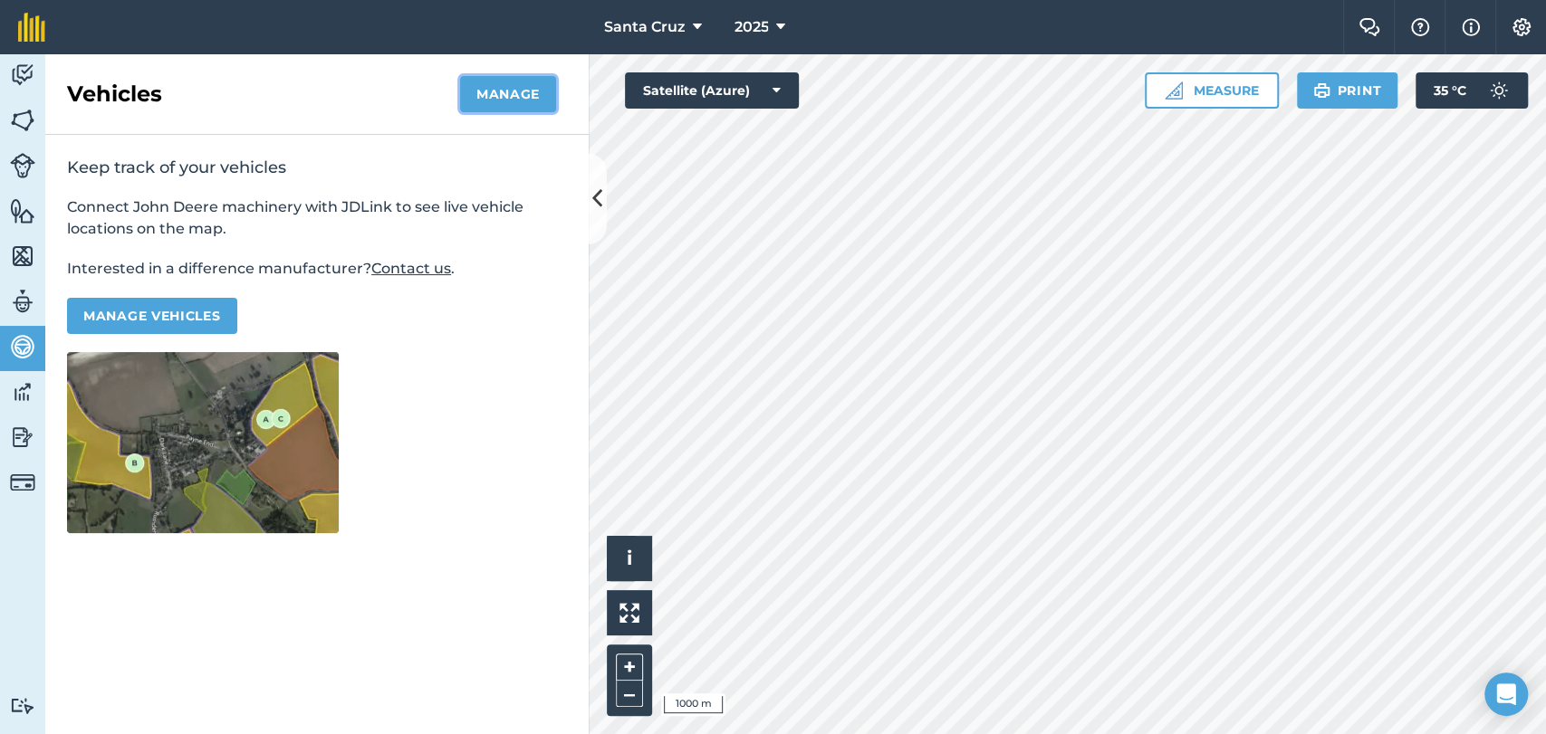
click at [523, 93] on button "Manage" at bounding box center [508, 94] width 96 height 36
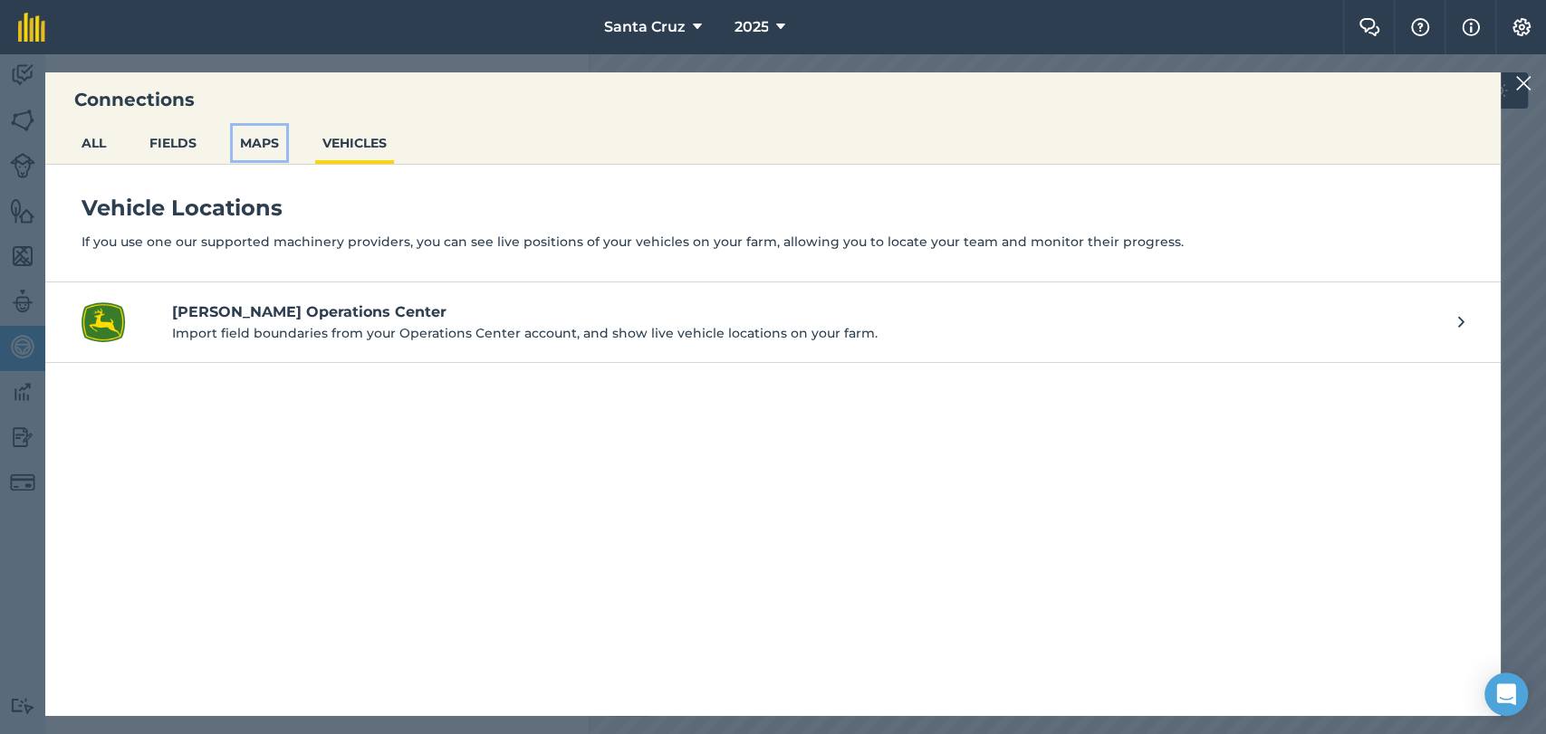
click at [264, 142] on button "MAPS" at bounding box center [259, 143] width 53 height 34
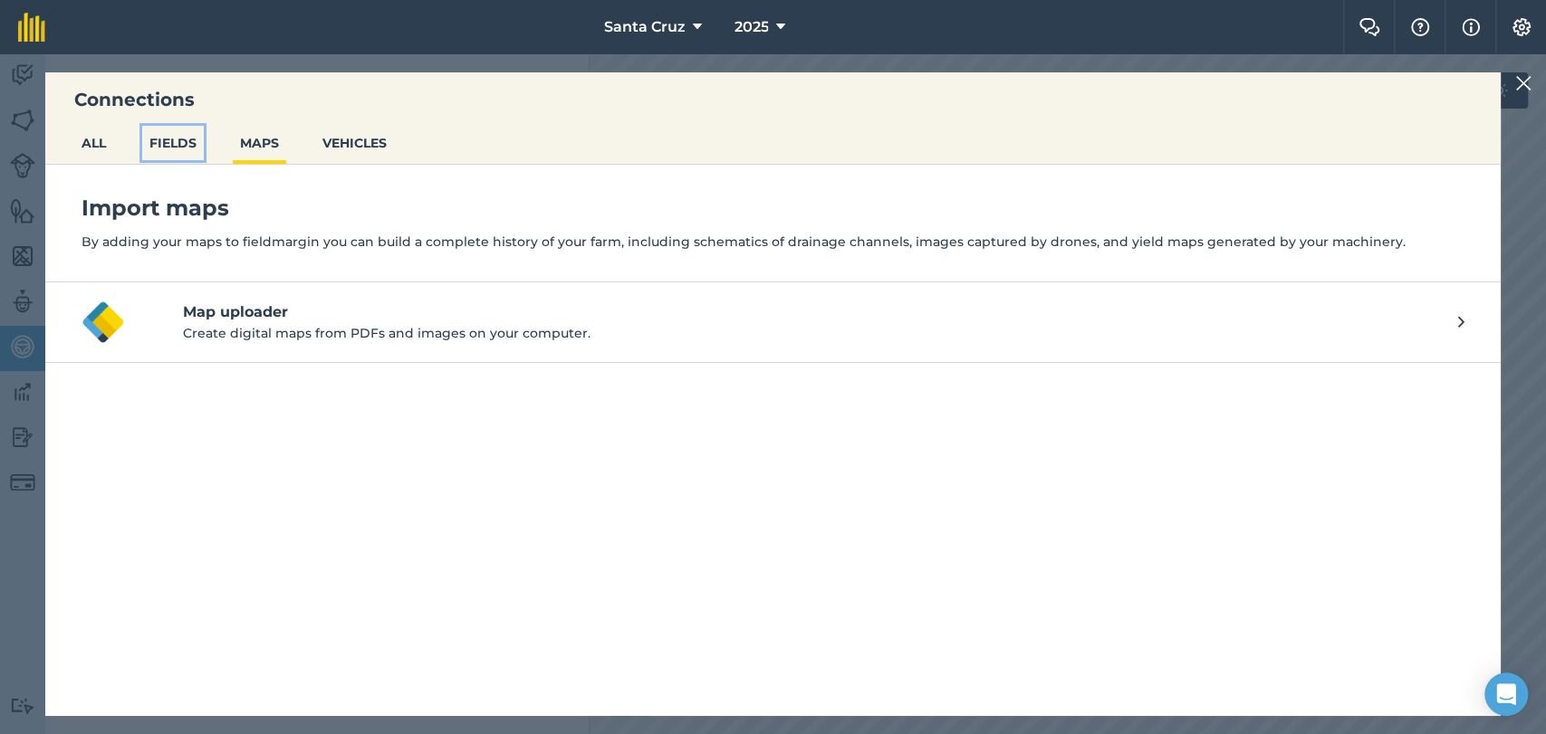
click at [187, 139] on button "FIELDS" at bounding box center [173, 143] width 62 height 34
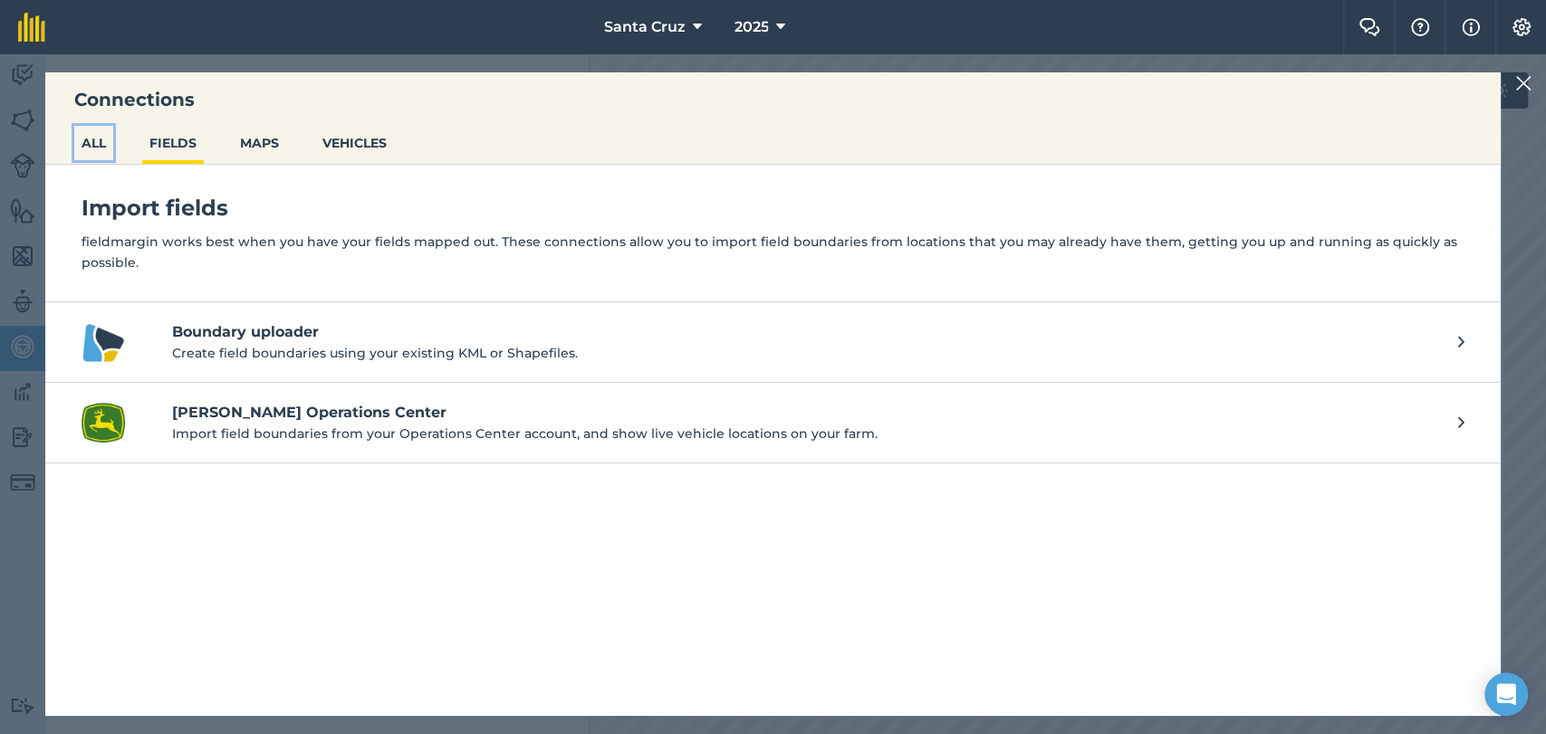
click at [106, 152] on button "ALL" at bounding box center [93, 143] width 39 height 34
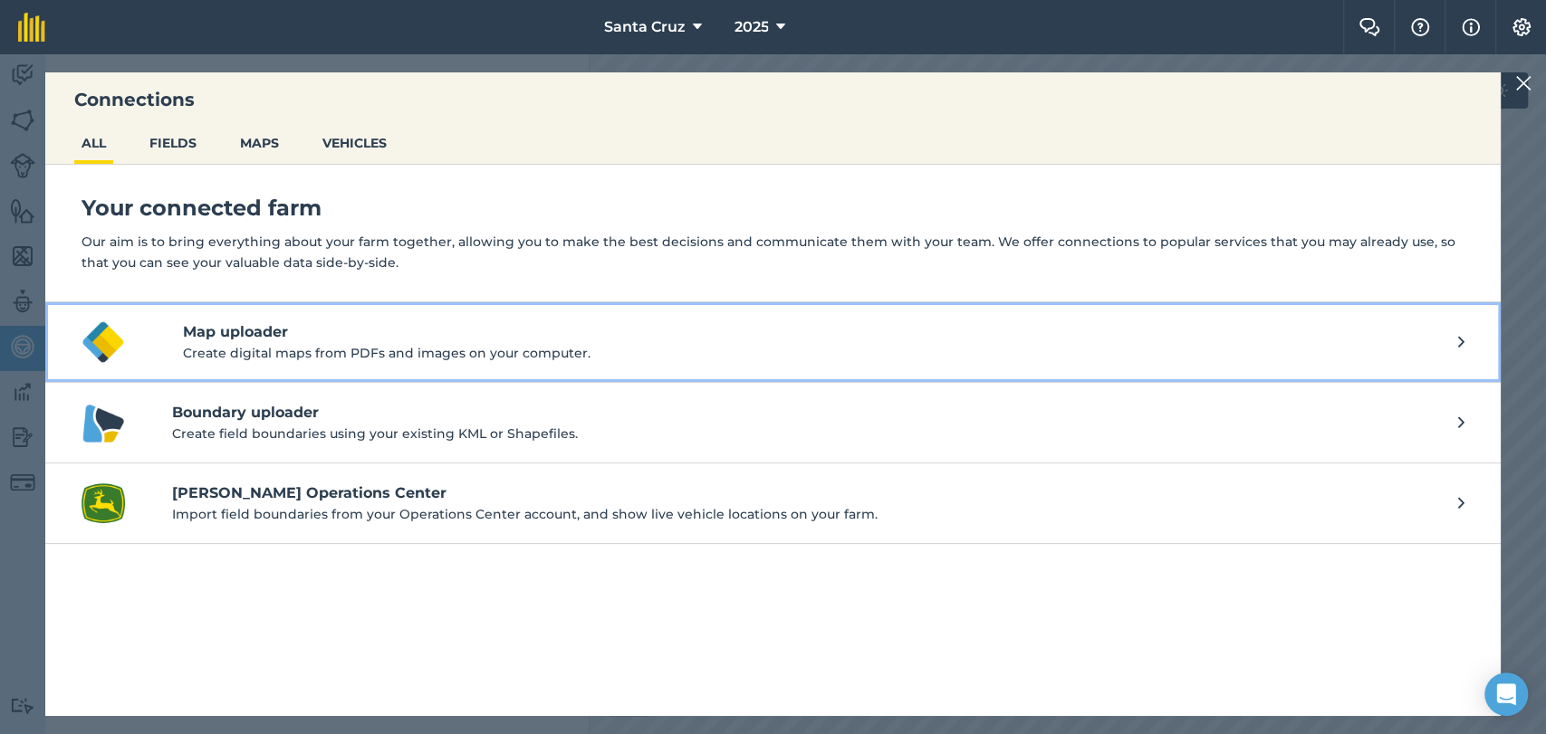
click at [259, 341] on h4 "Map uploader" at bounding box center [820, 333] width 1275 height 22
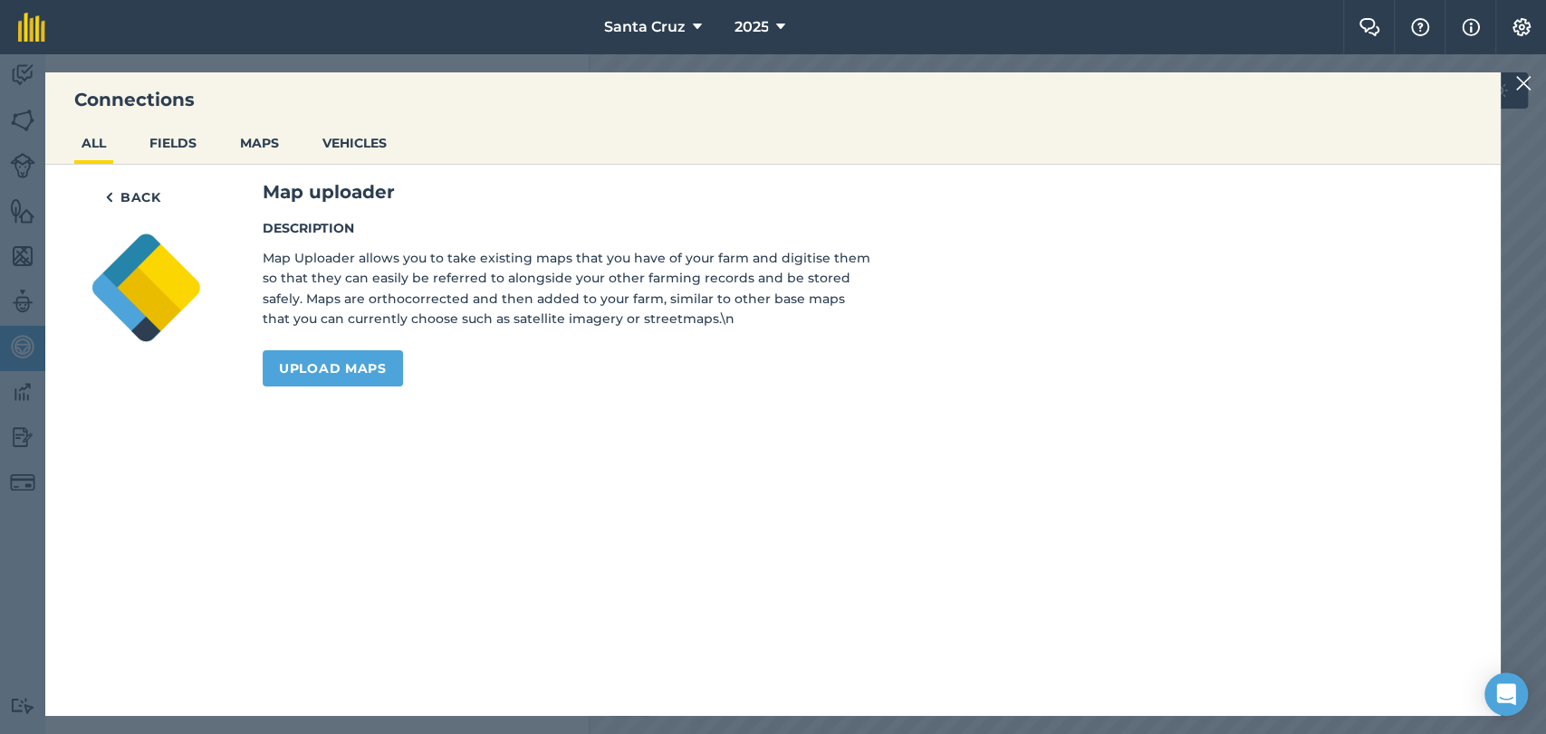
click at [1523, 77] on img at bounding box center [1523, 83] width 16 height 22
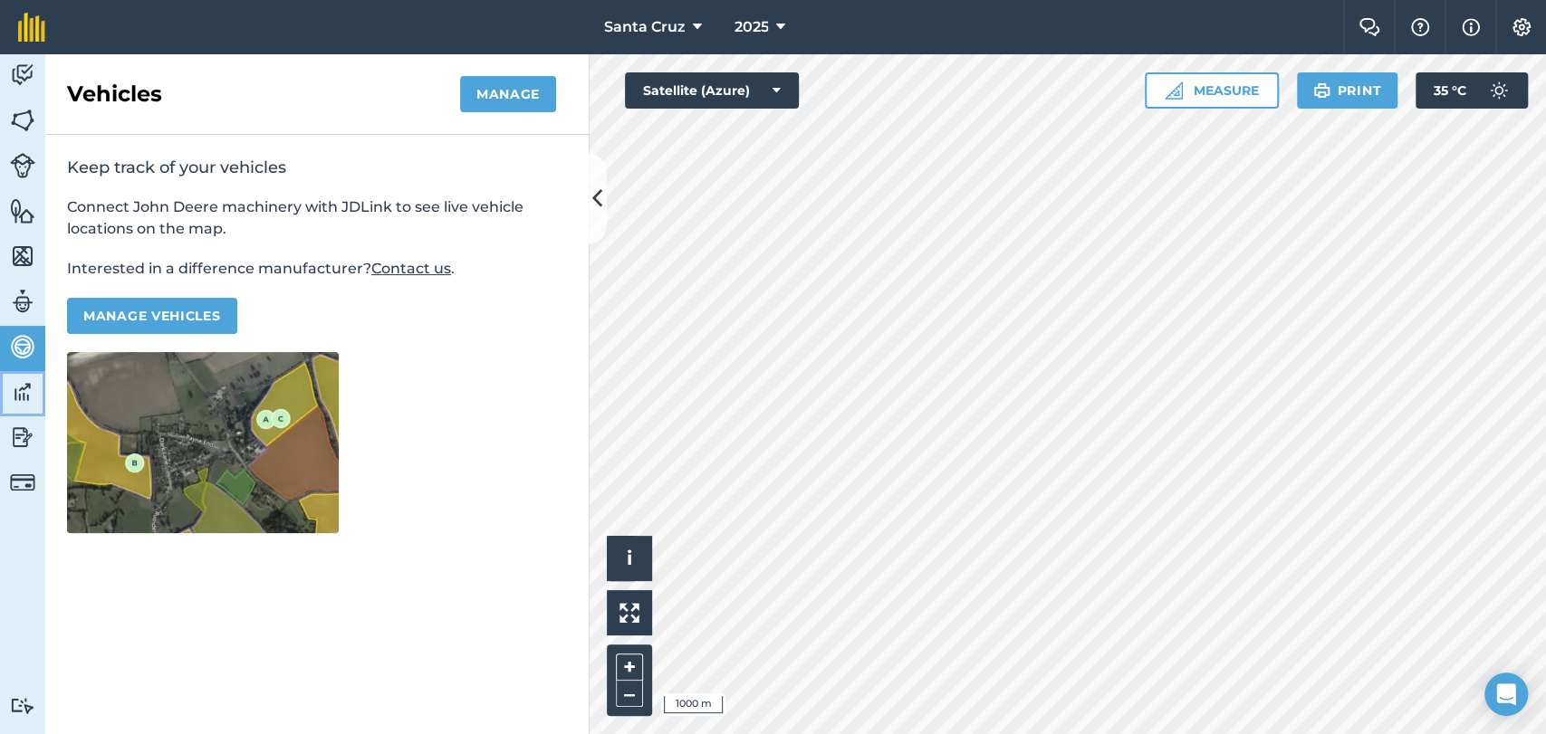
click at [15, 386] on img at bounding box center [22, 392] width 25 height 27
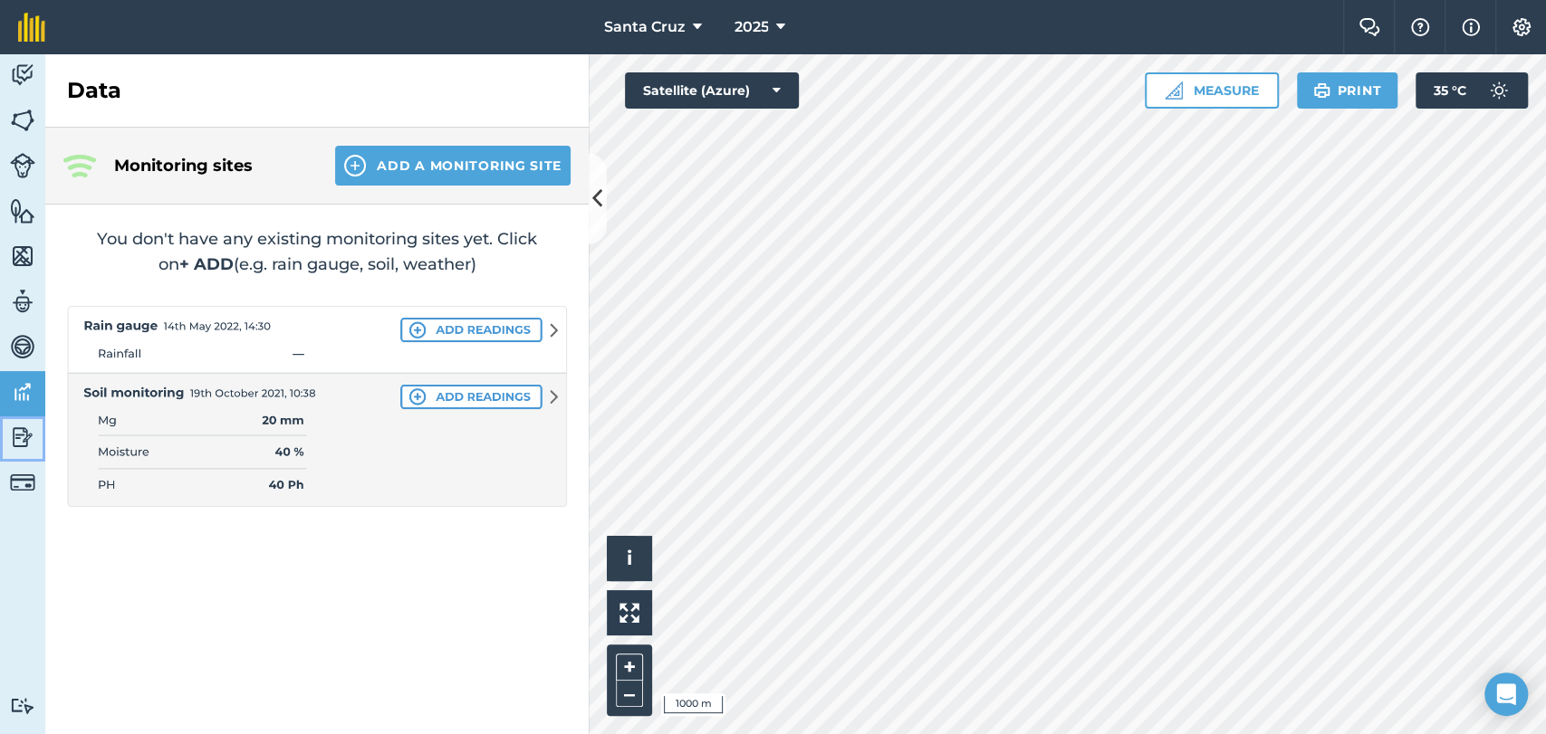
click at [16, 445] on img at bounding box center [22, 437] width 25 height 27
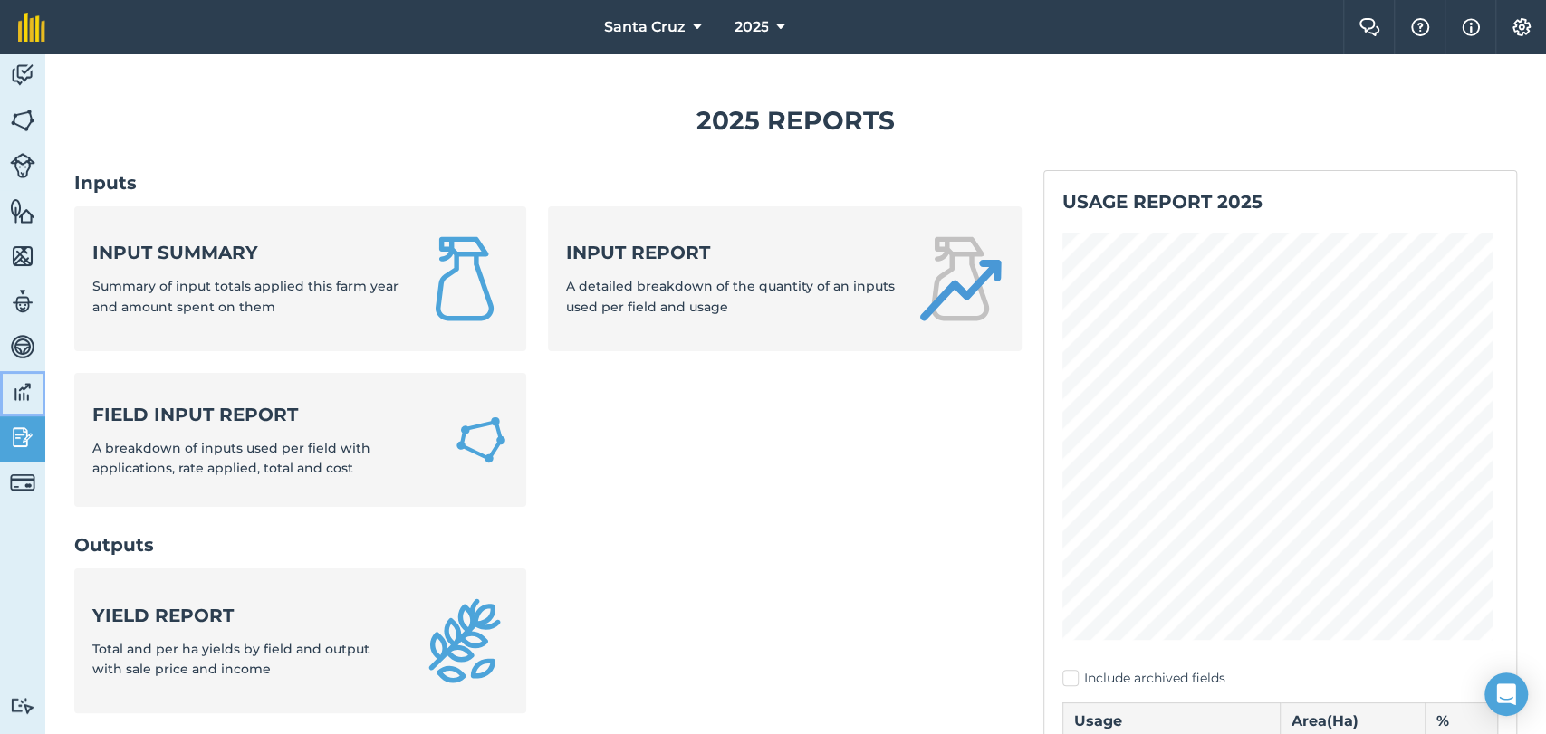
click at [24, 382] on img at bounding box center [22, 392] width 25 height 27
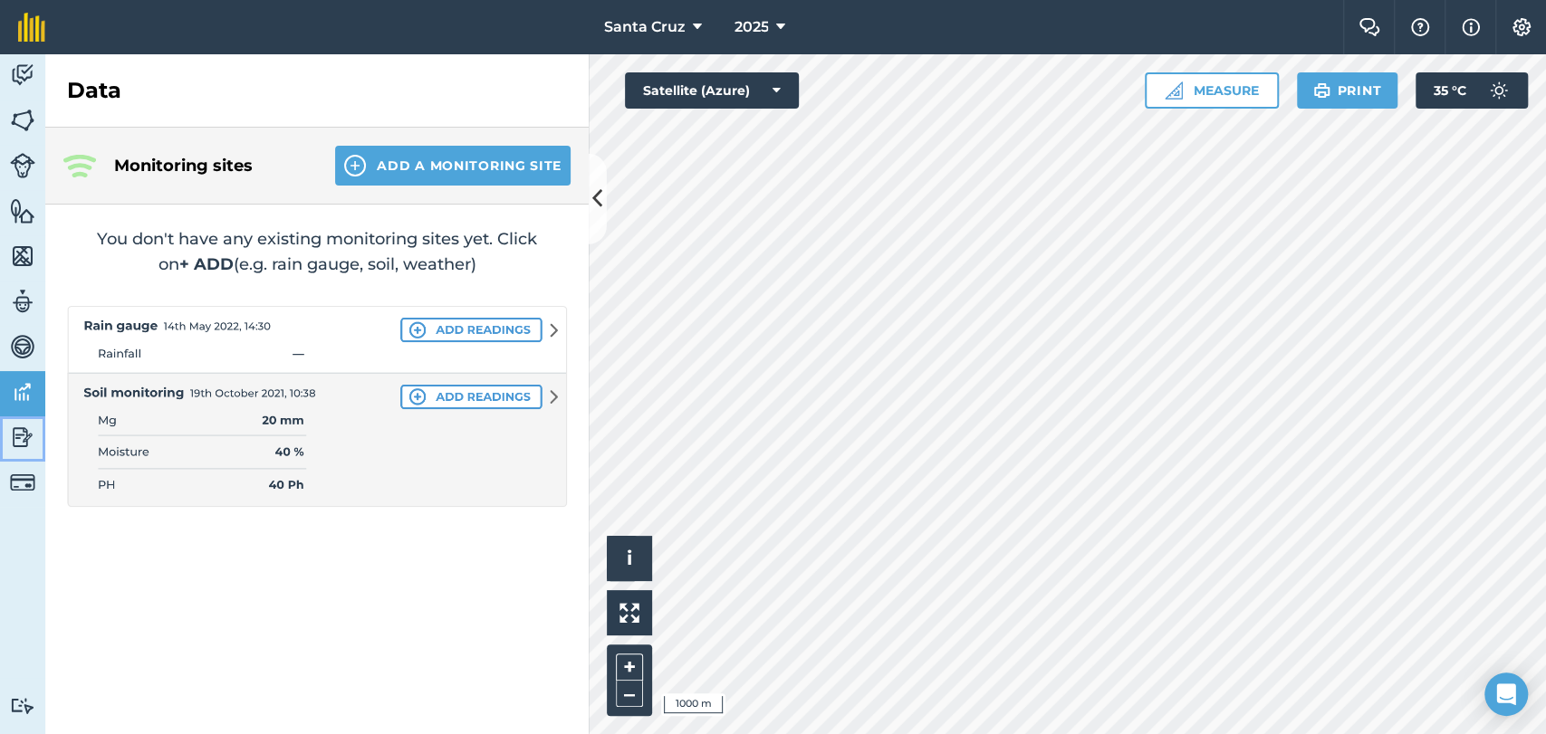
click at [17, 452] on link "Reporting" at bounding box center [22, 439] width 45 height 45
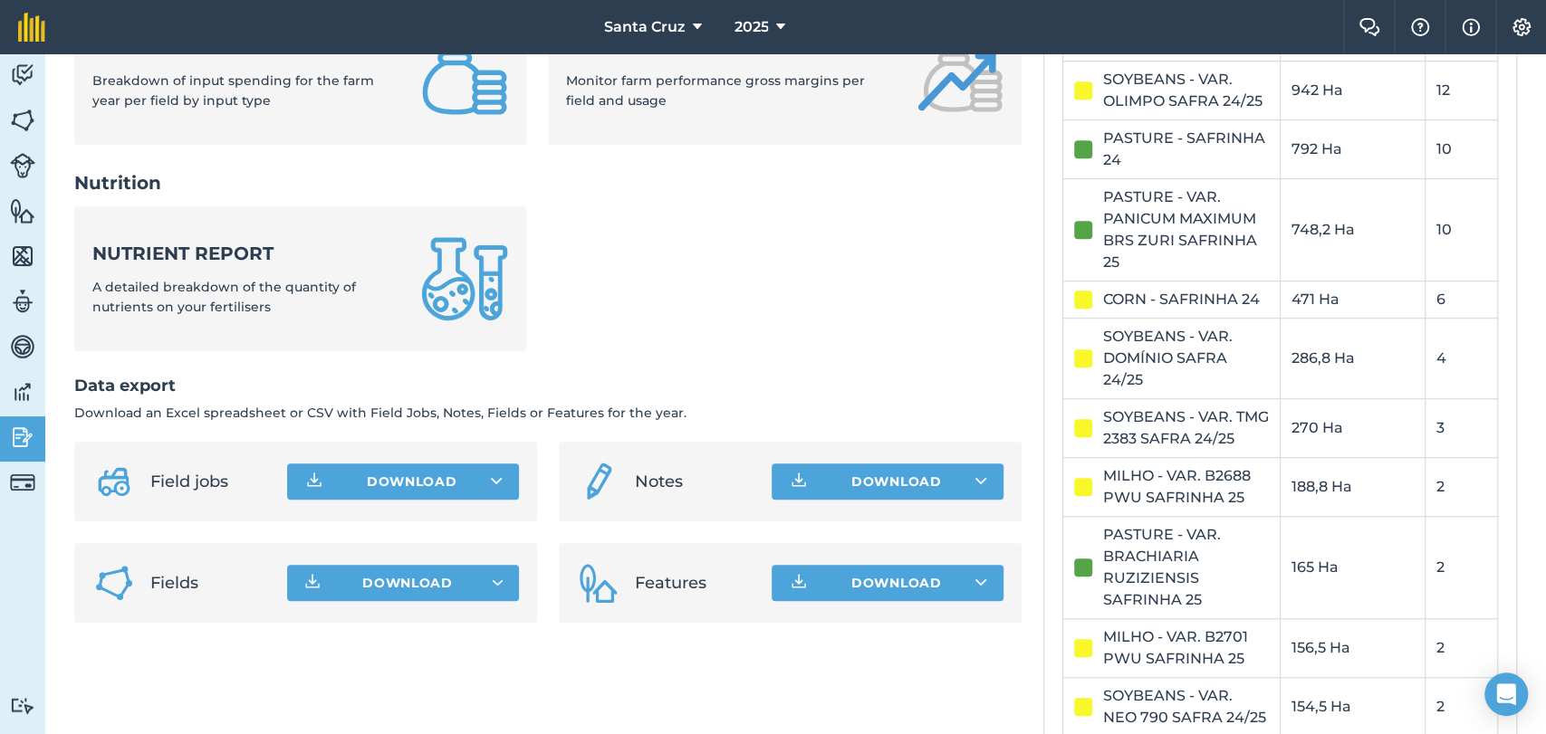
scroll to position [804, 0]
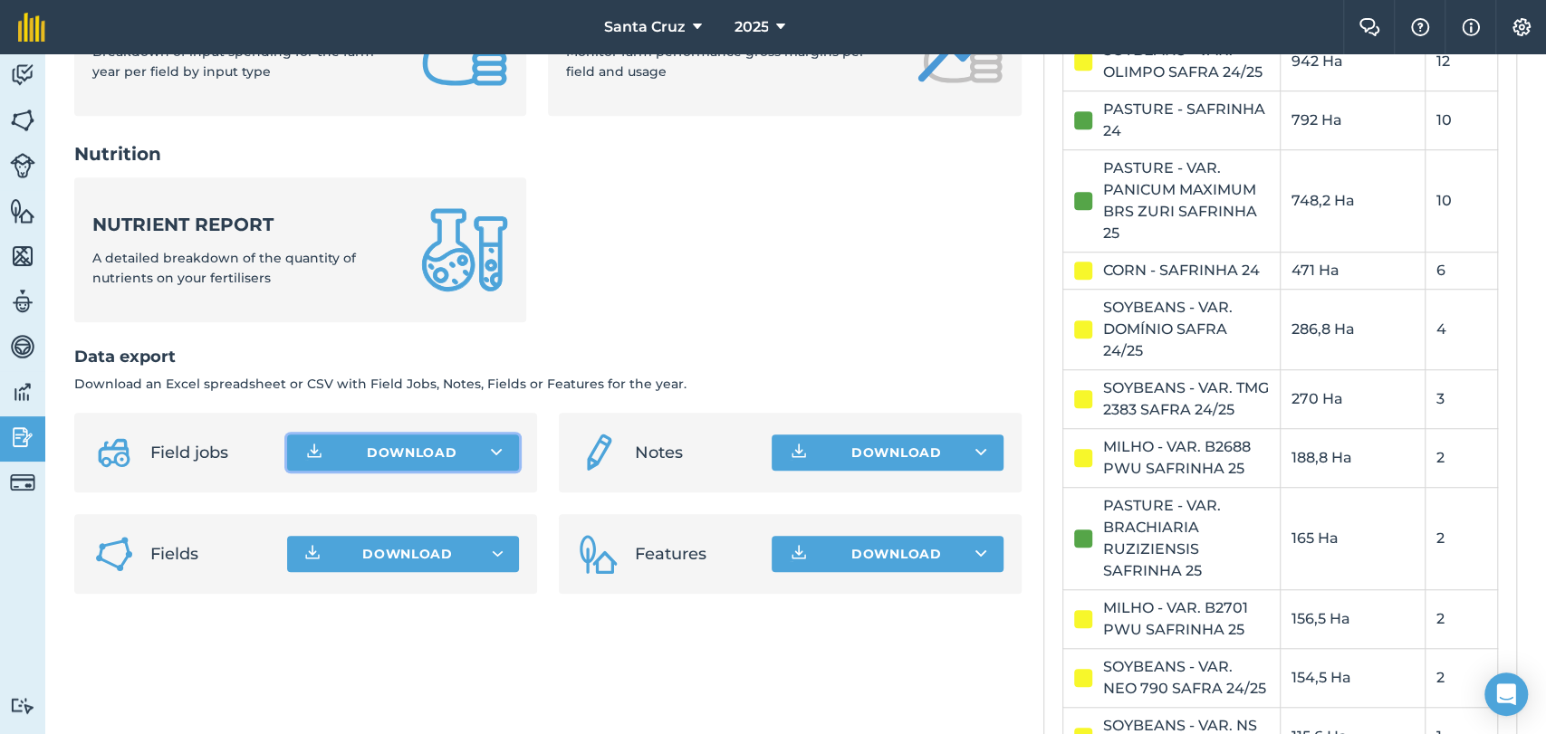
click at [475, 452] on button "Download" at bounding box center [403, 453] width 232 height 36
click at [446, 435] on button "Download Field jobs CSV file Field jobs XLS file" at bounding box center [403, 453] width 232 height 36
click at [0, 382] on link "Data" at bounding box center [22, 393] width 45 height 45
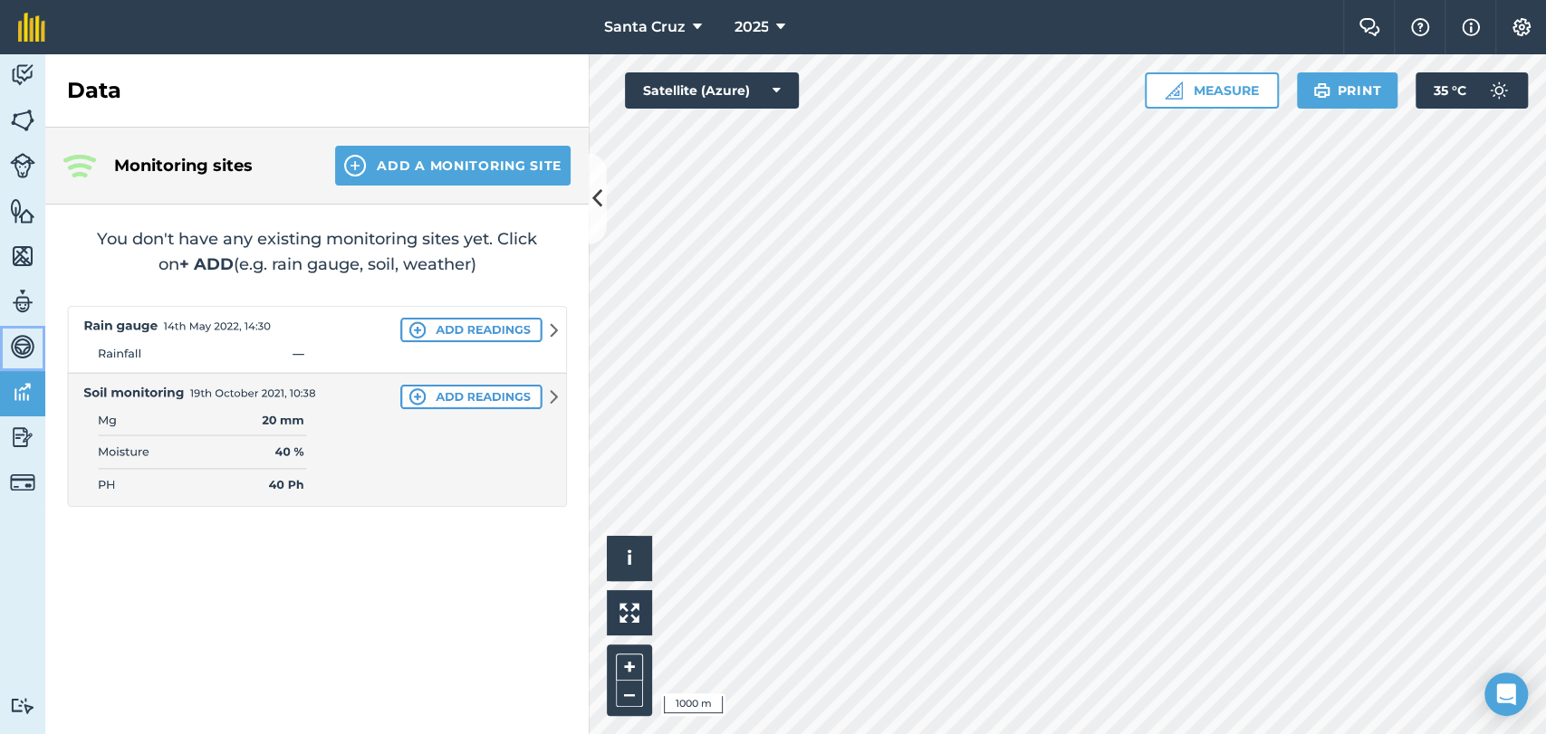
click at [35, 353] on link "Vehicles" at bounding box center [22, 348] width 45 height 45
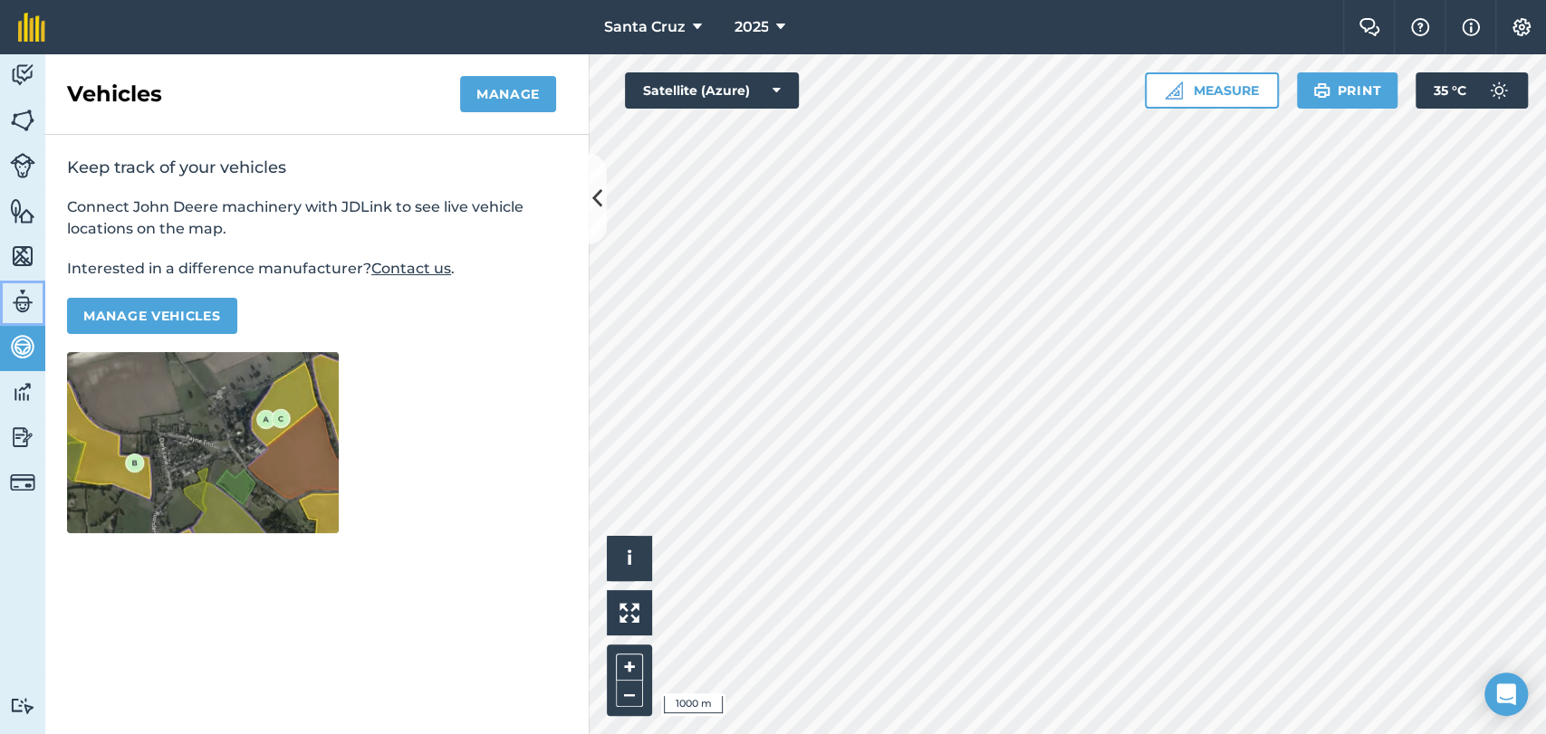
click at [19, 303] on img at bounding box center [22, 301] width 25 height 27
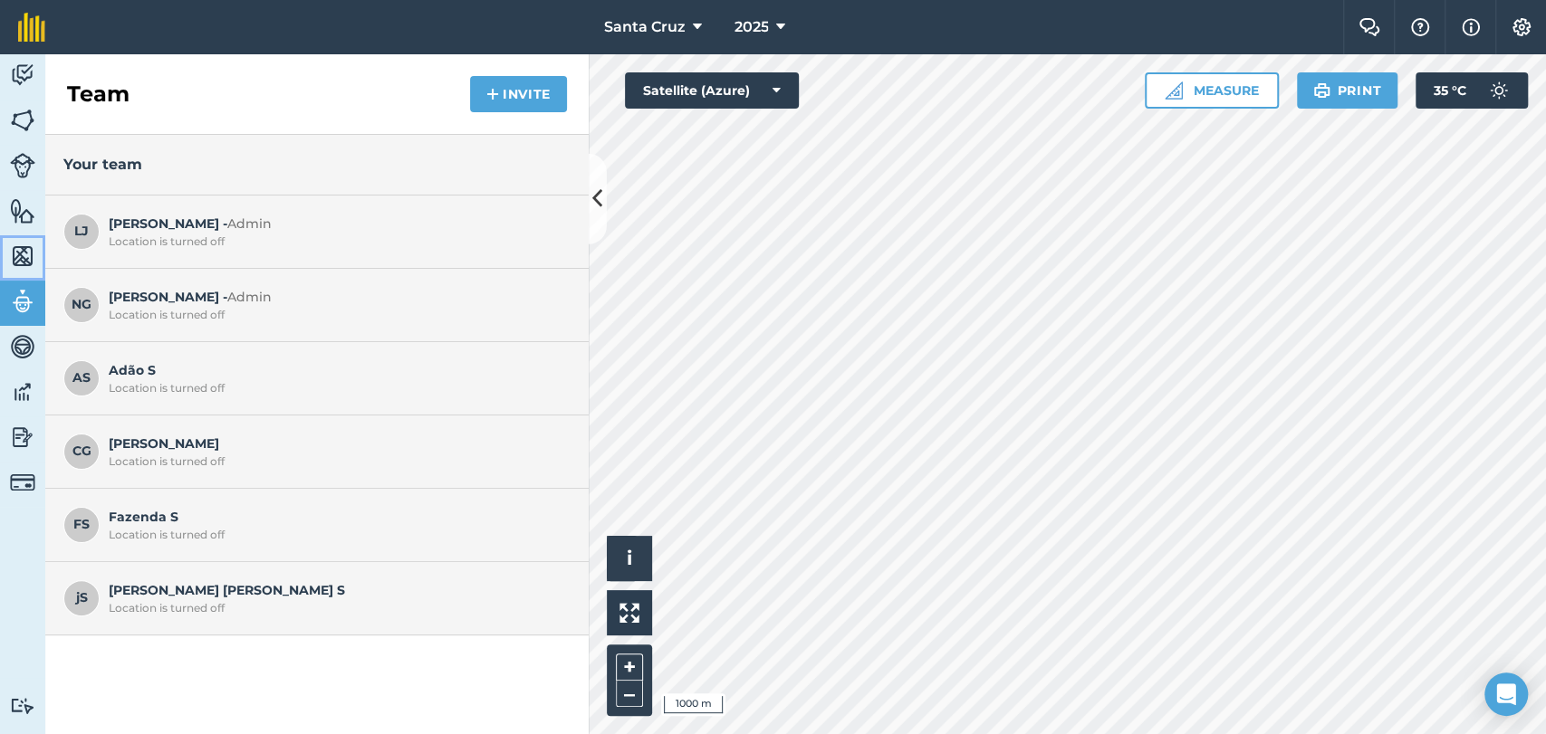
click at [5, 248] on link "Maps" at bounding box center [22, 257] width 45 height 45
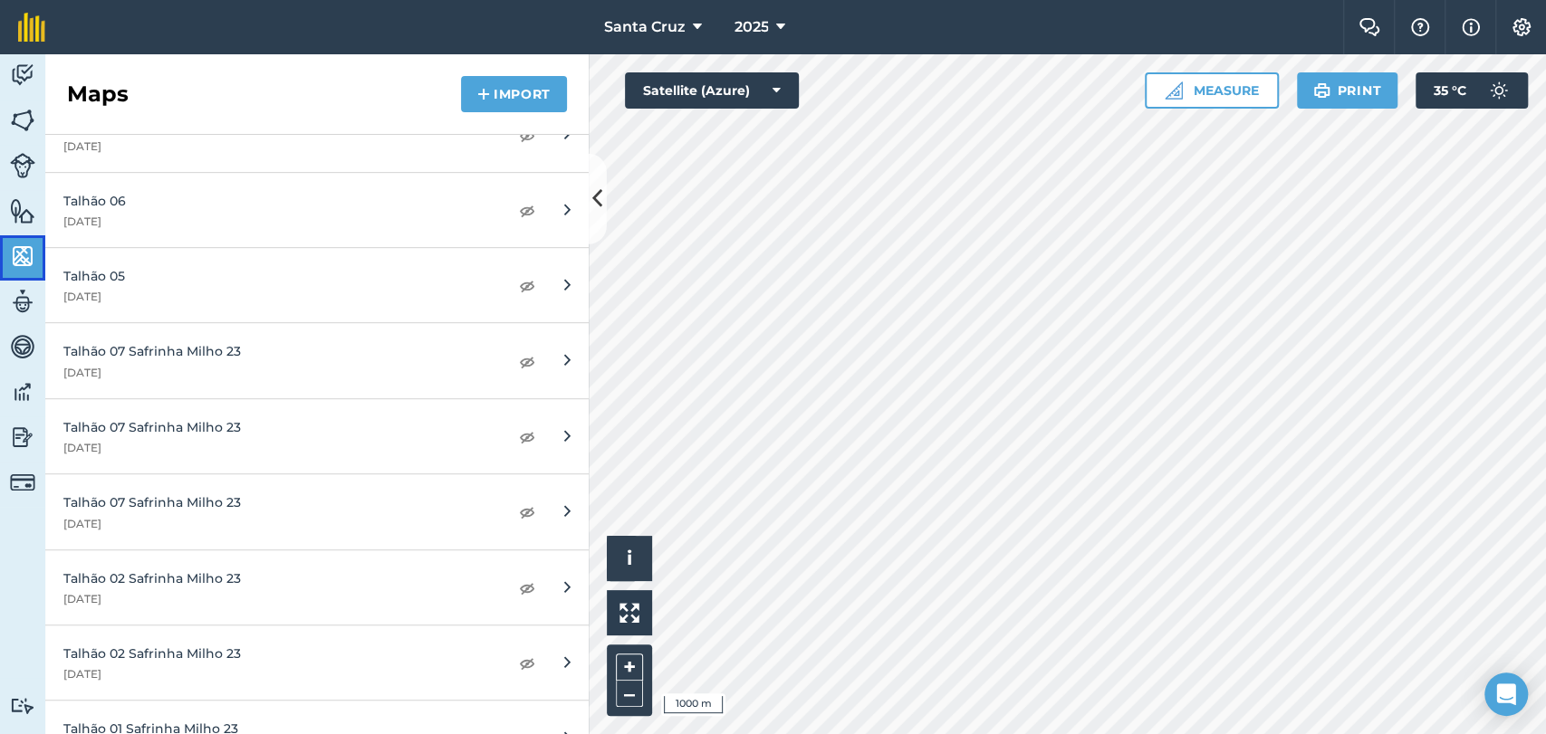
scroll to position [5333, 0]
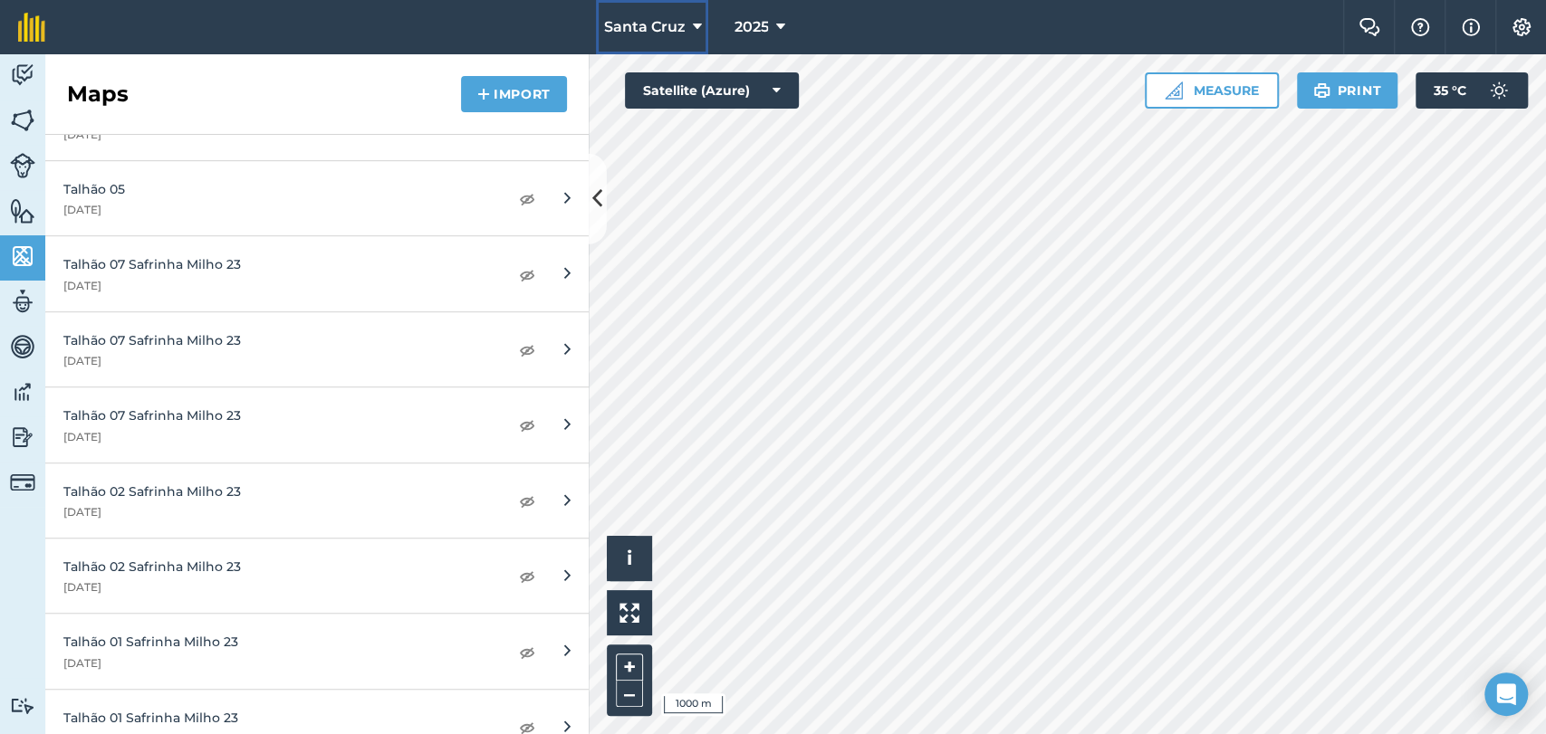
click at [659, 11] on button "Santa Cruz" at bounding box center [652, 27] width 112 height 54
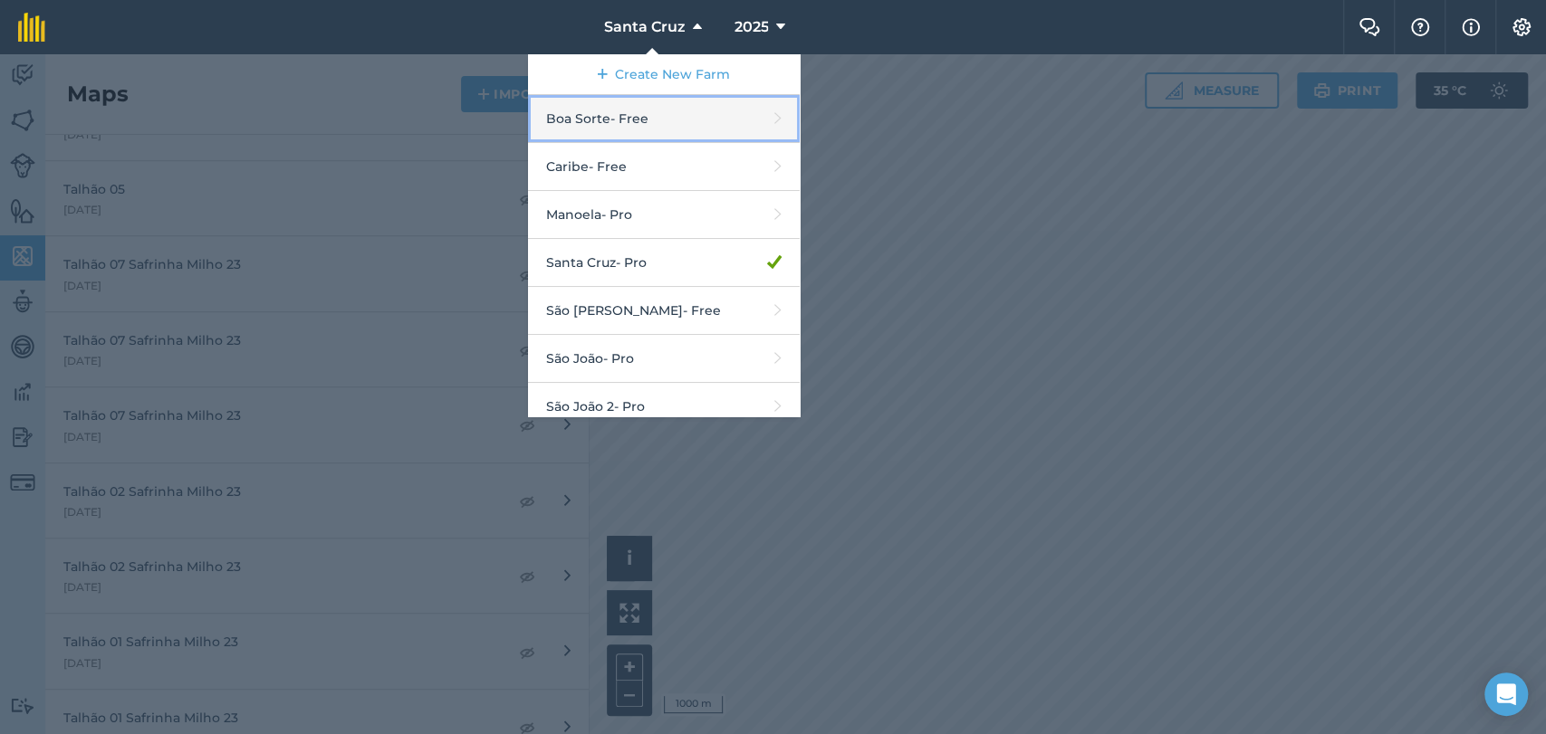
click at [610, 120] on link "Boa Sorte - Free" at bounding box center [664, 119] width 272 height 48
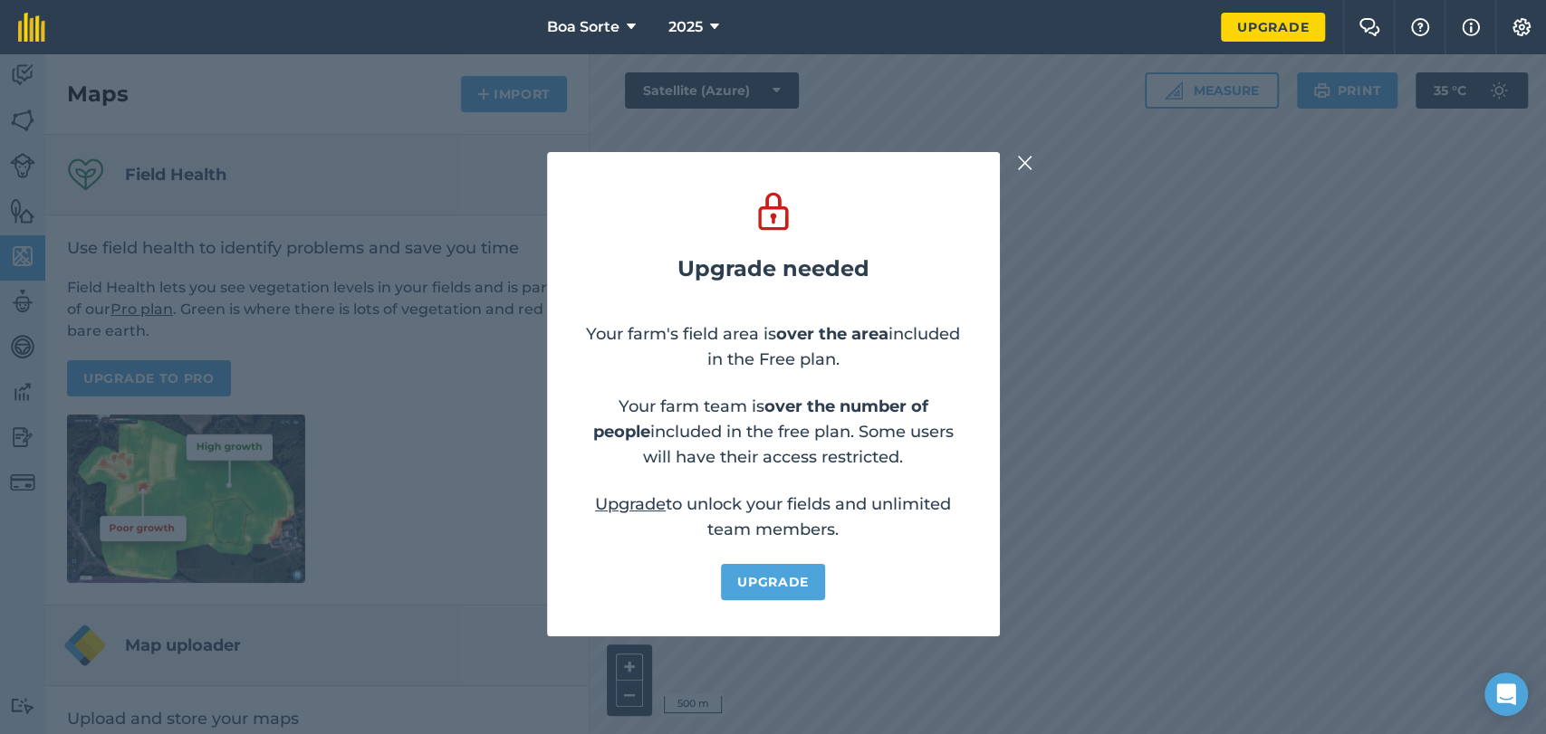
click at [1026, 155] on img at bounding box center [1025, 163] width 16 height 22
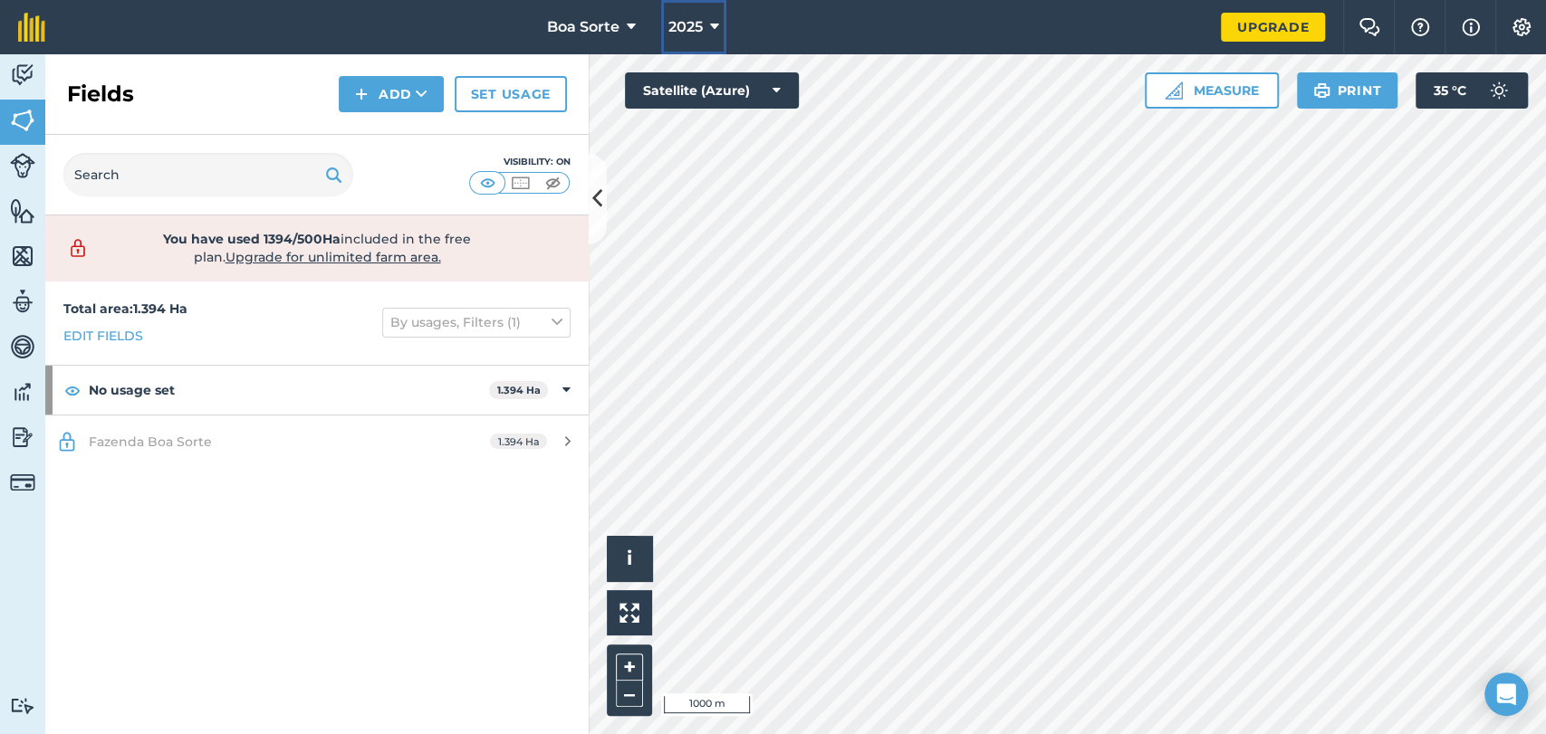
click at [665, 20] on button "2025" at bounding box center [693, 27] width 65 height 54
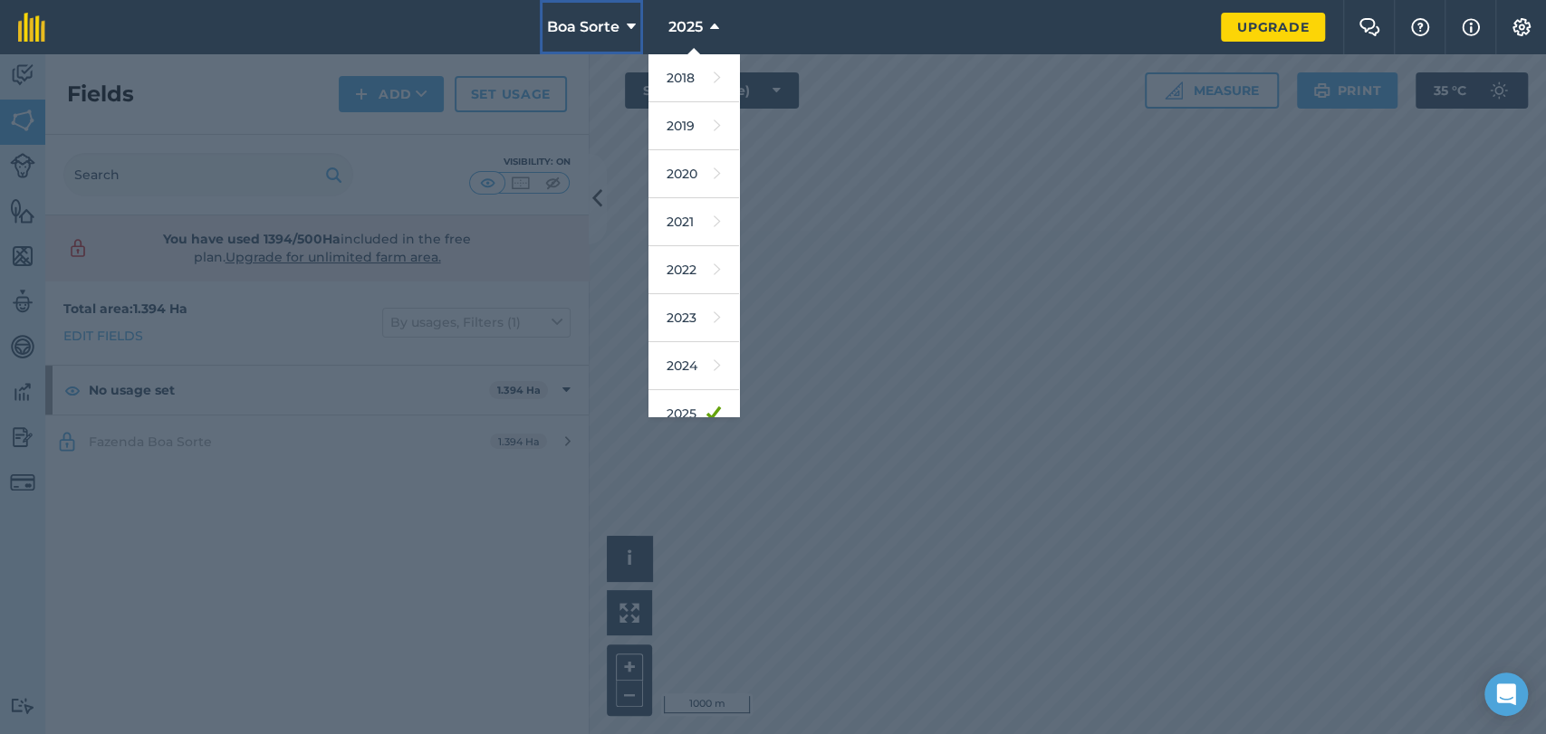
click at [610, 24] on span "Boa Sorte" at bounding box center [583, 27] width 72 height 22
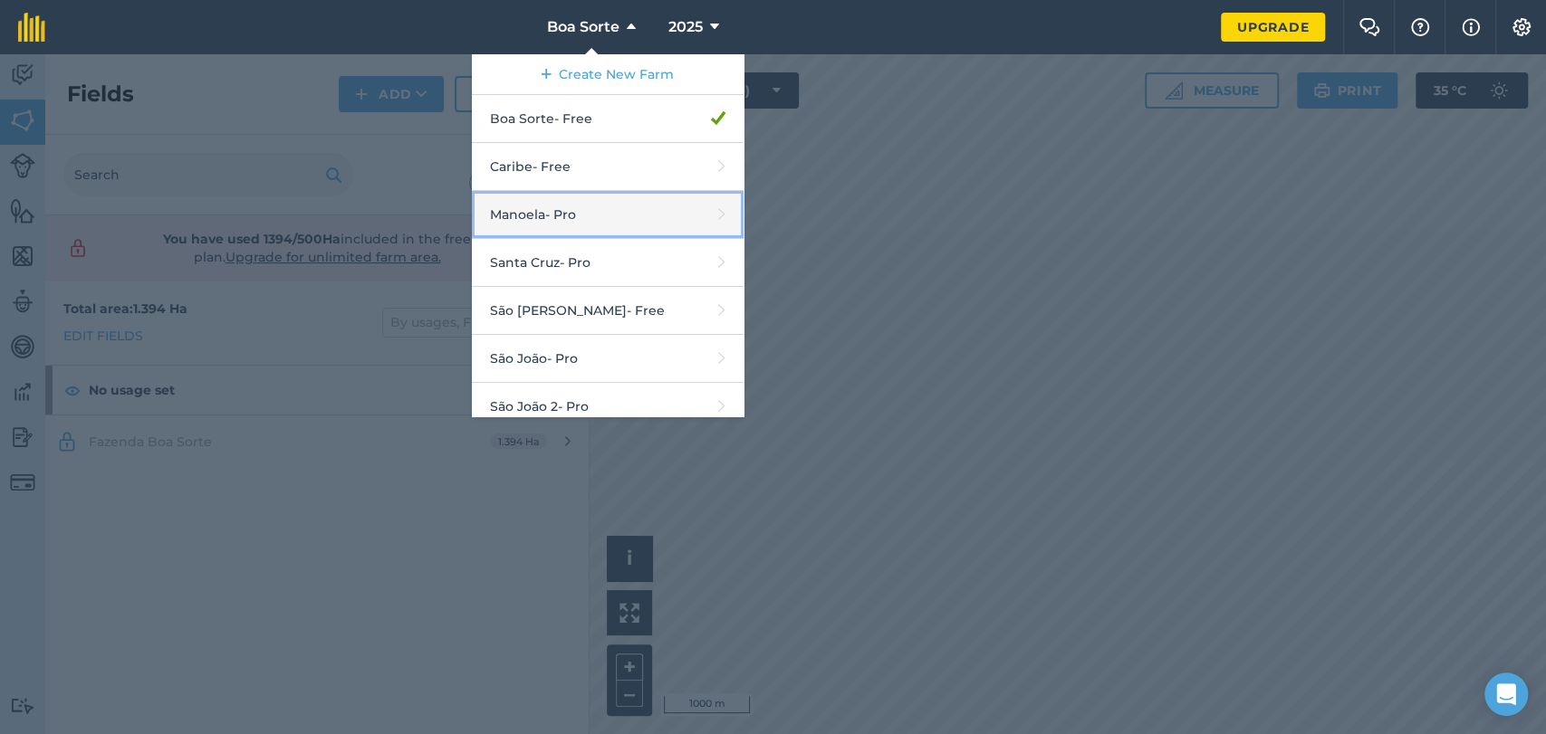
click at [591, 212] on link "Manoela - Pro" at bounding box center [608, 215] width 272 height 48
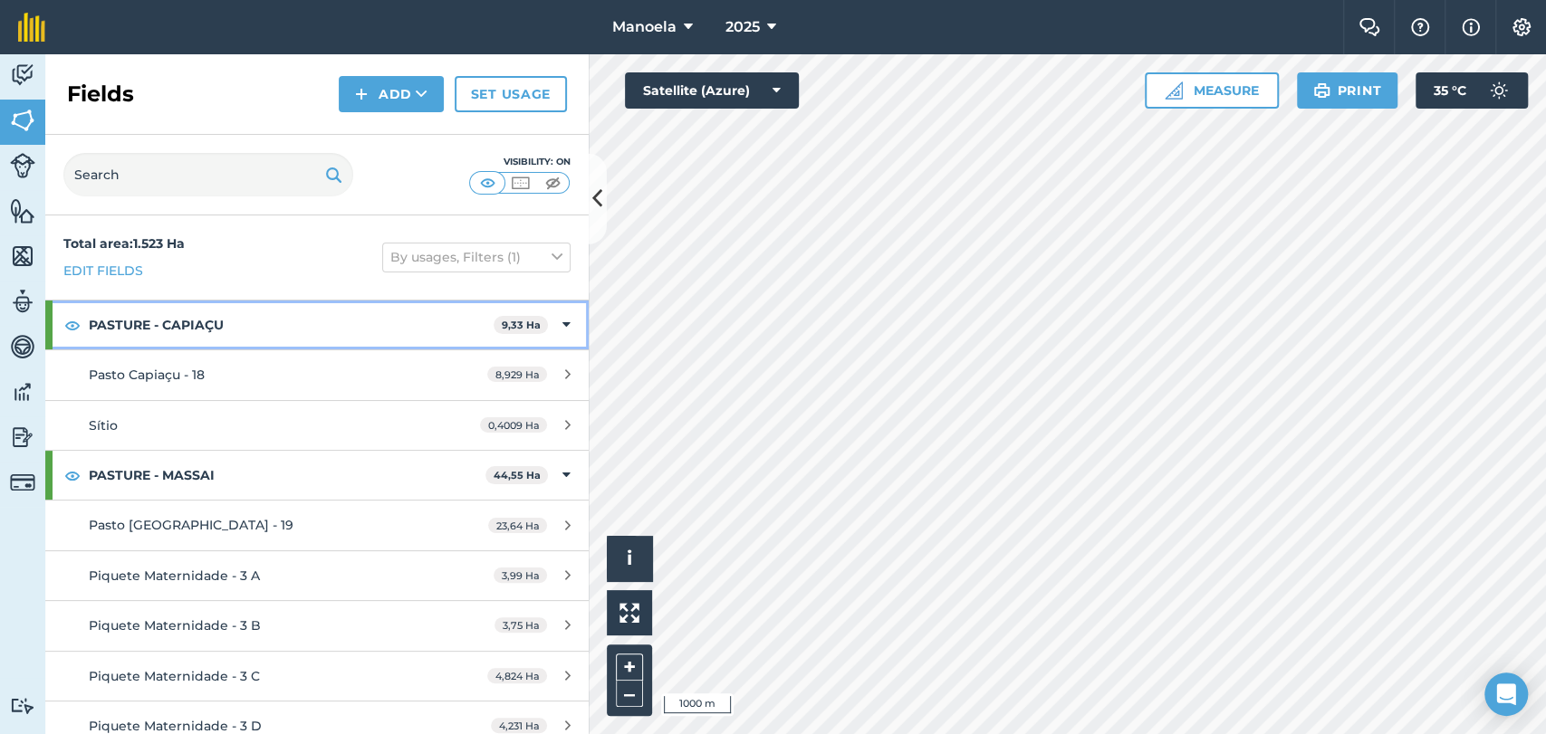
click at [107, 329] on strong "PASTURE - CAPIAÇU" at bounding box center [291, 325] width 405 height 49
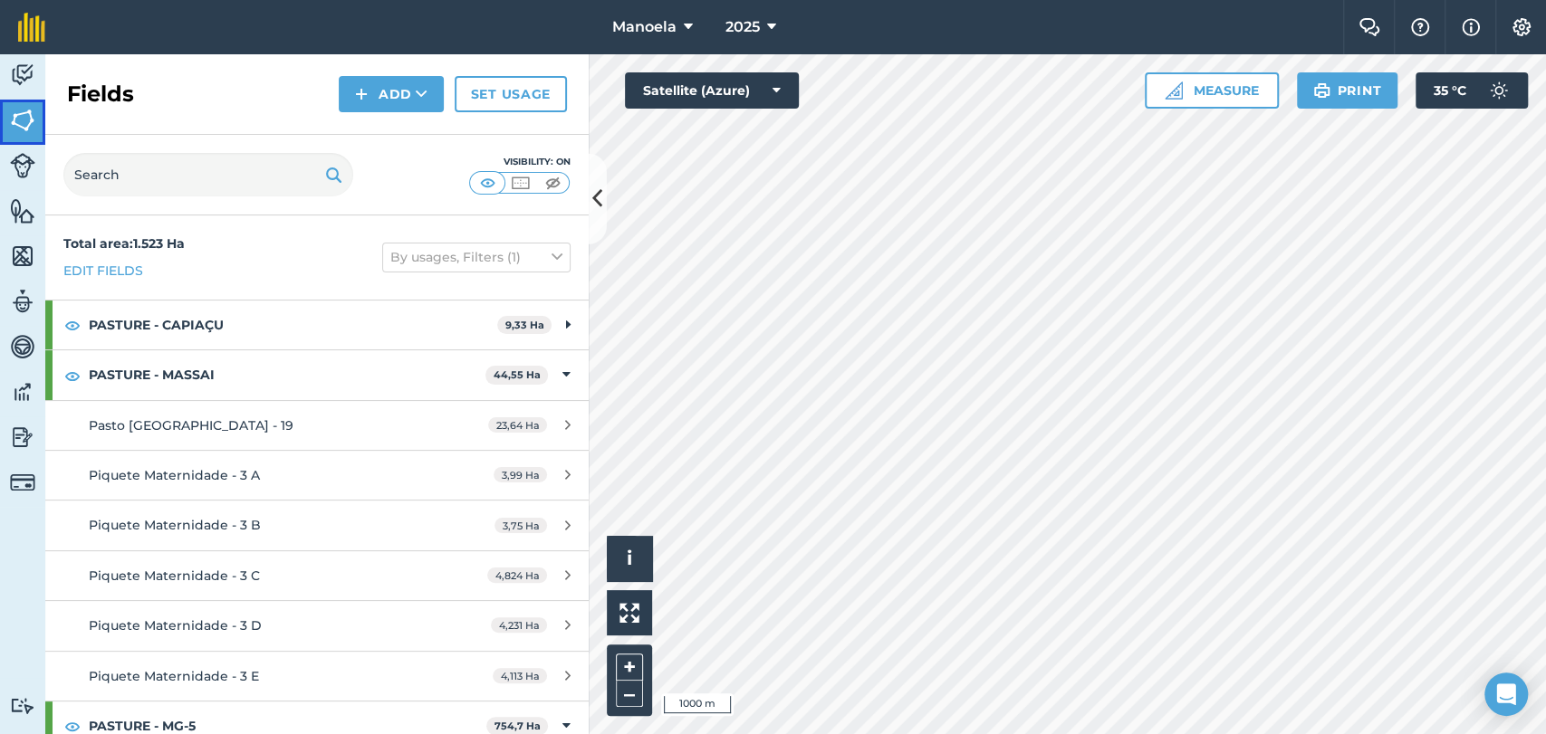
click at [17, 107] on img at bounding box center [22, 120] width 25 height 27
click at [16, 74] on img at bounding box center [22, 75] width 25 height 27
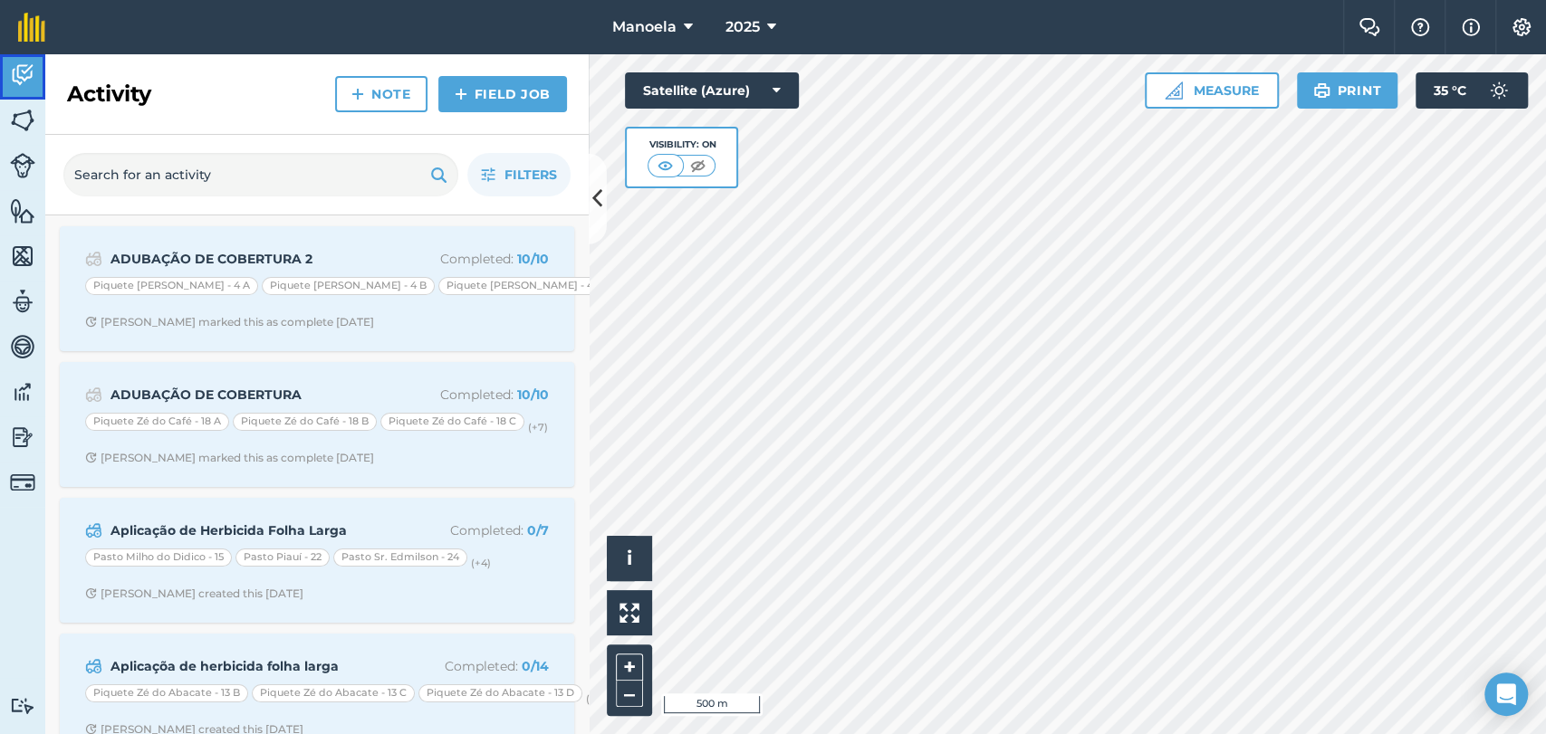
click at [17, 92] on link "Activity" at bounding box center [22, 76] width 45 height 45
click at [770, 24] on icon at bounding box center [771, 27] width 9 height 22
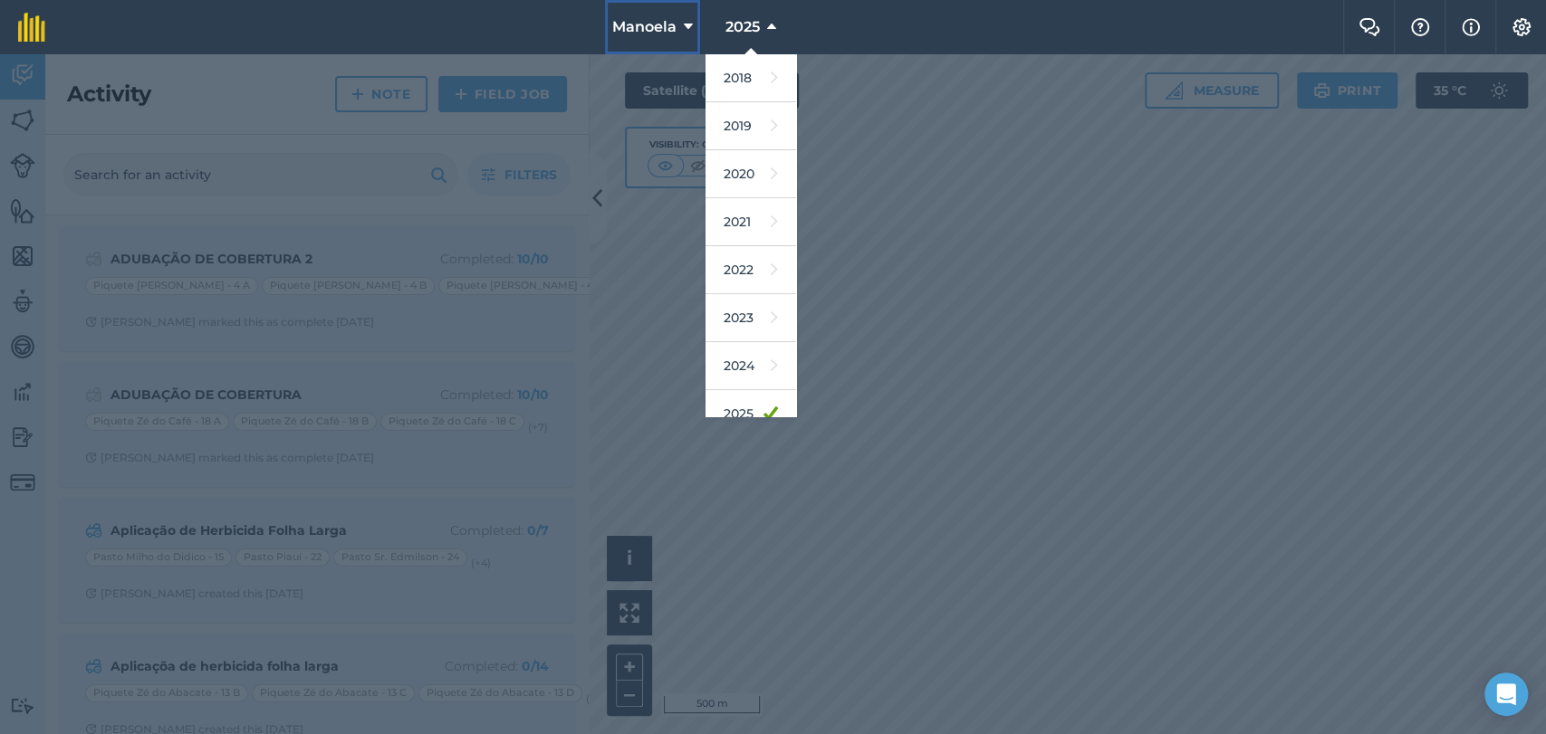
click at [660, 34] on span "Manoela" at bounding box center [644, 27] width 64 height 22
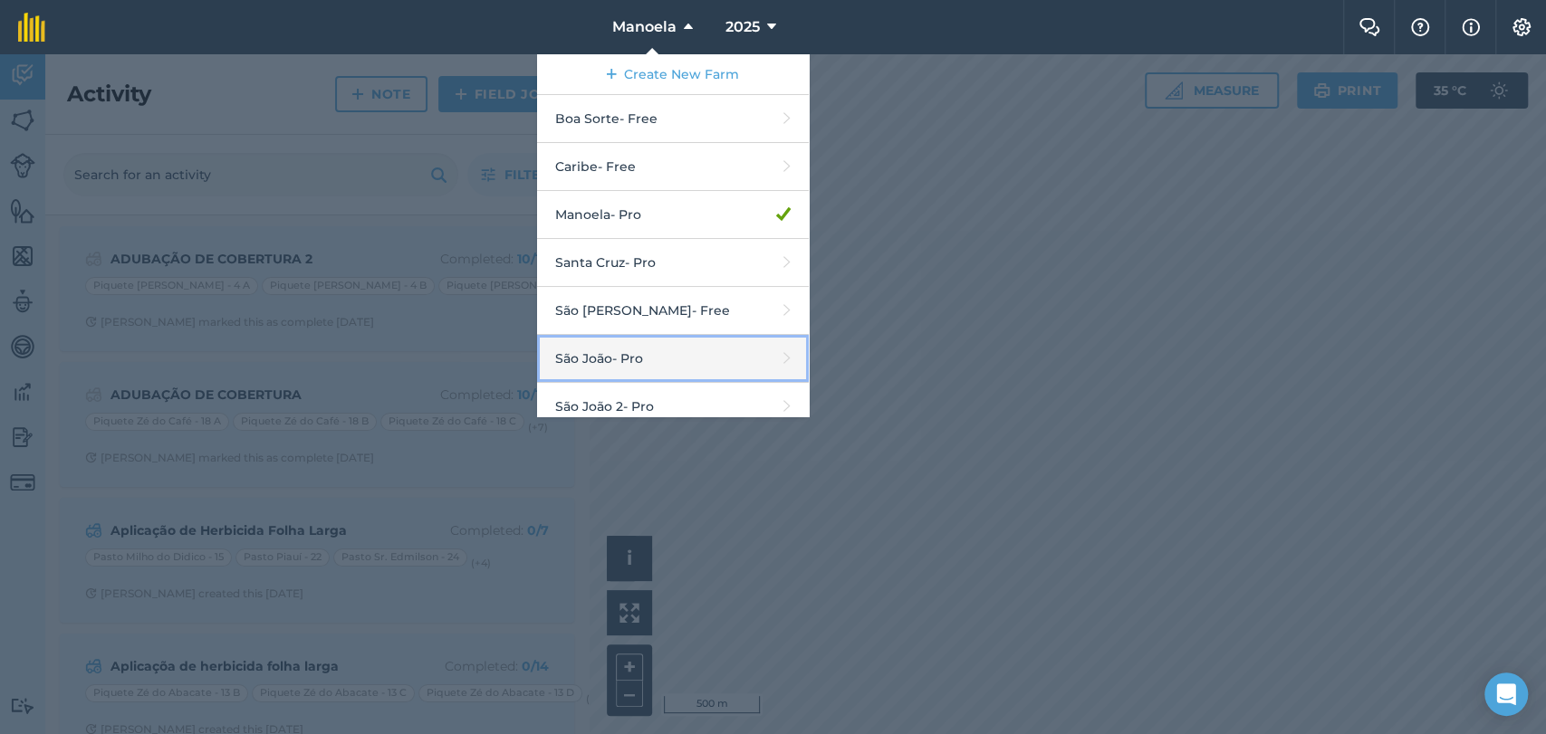
click at [620, 365] on link "São João - Pro" at bounding box center [673, 359] width 272 height 48
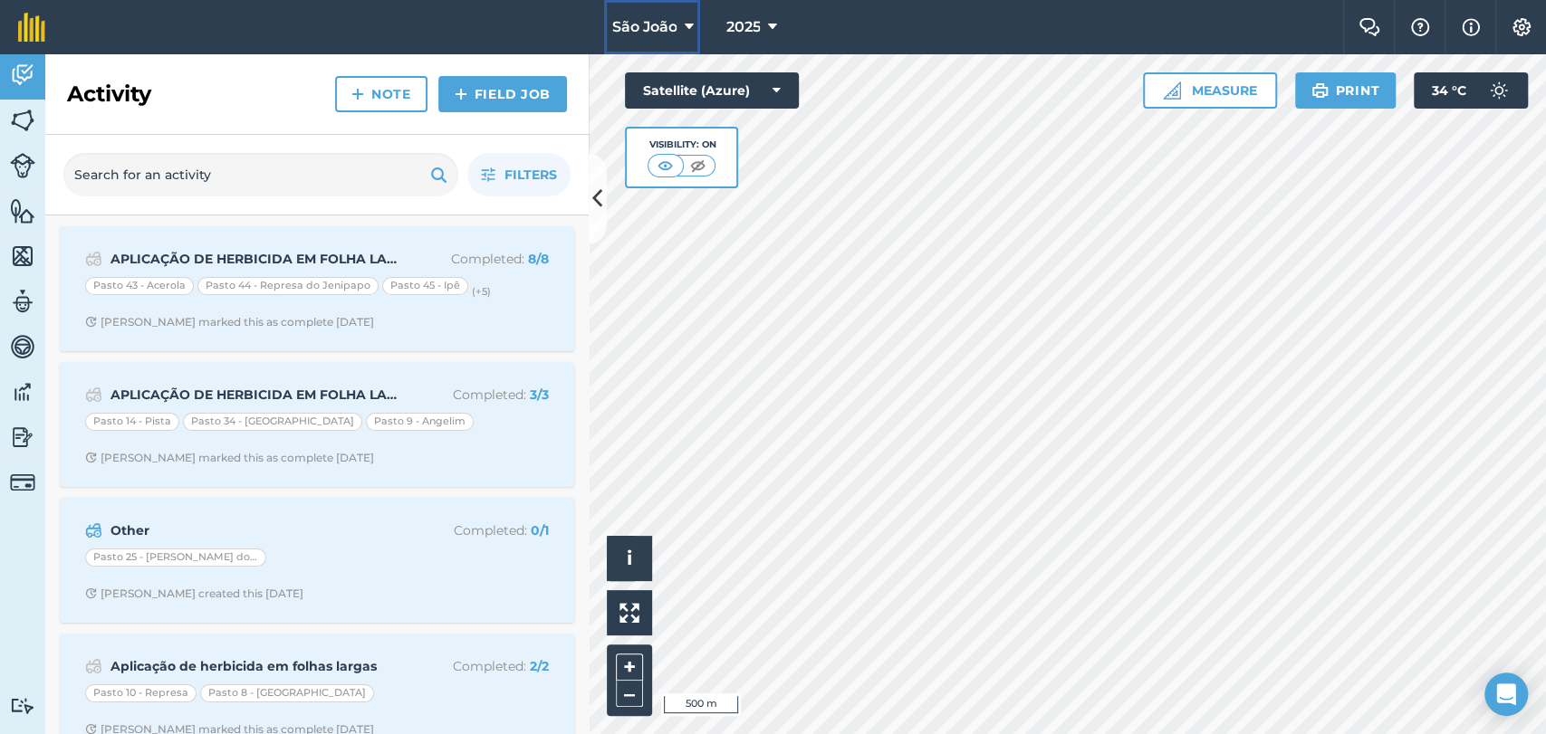
click at [675, 29] on span "São João" at bounding box center [643, 27] width 65 height 22
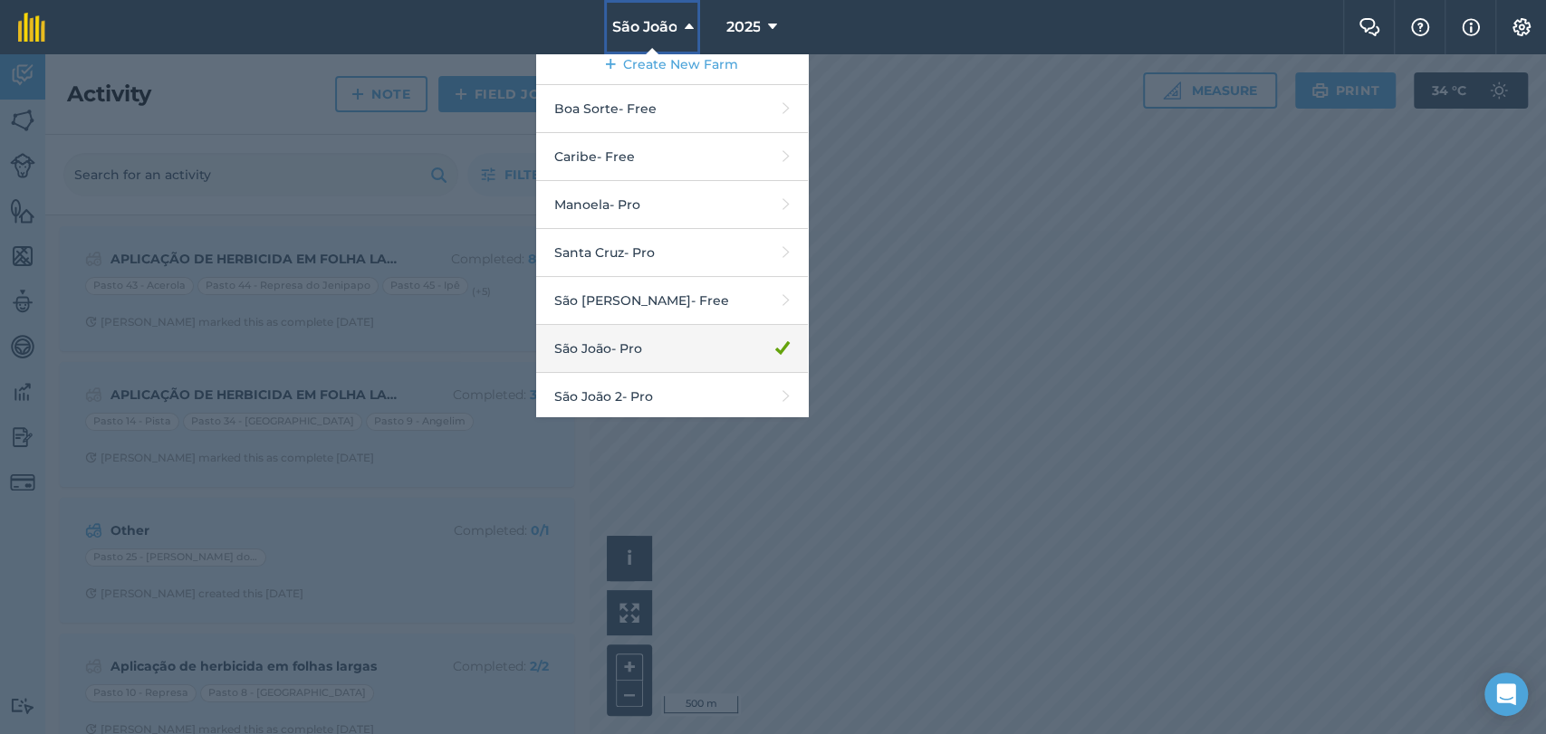
scroll to position [14, 0]
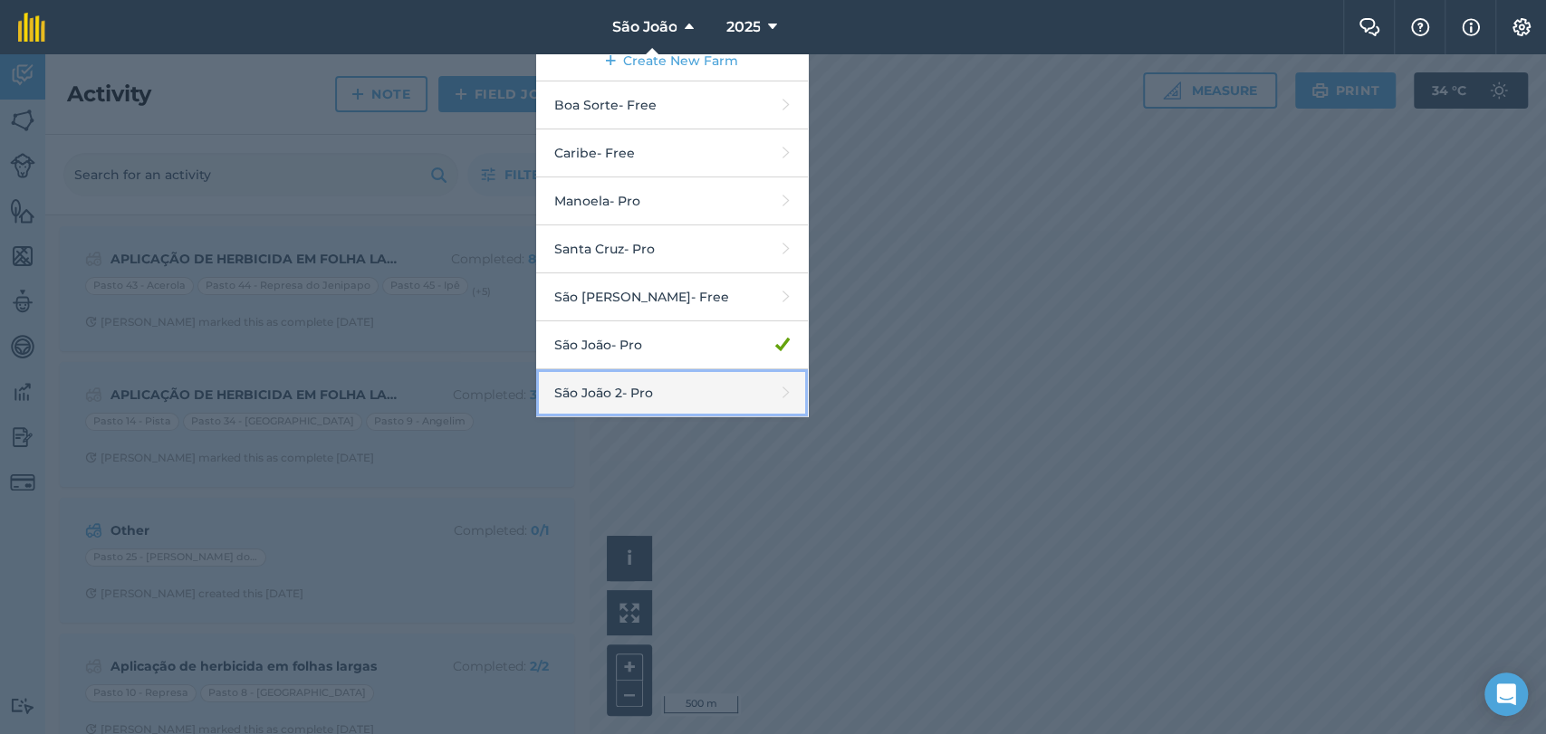
click at [642, 396] on link "São João 2 - Pro" at bounding box center [672, 394] width 272 height 48
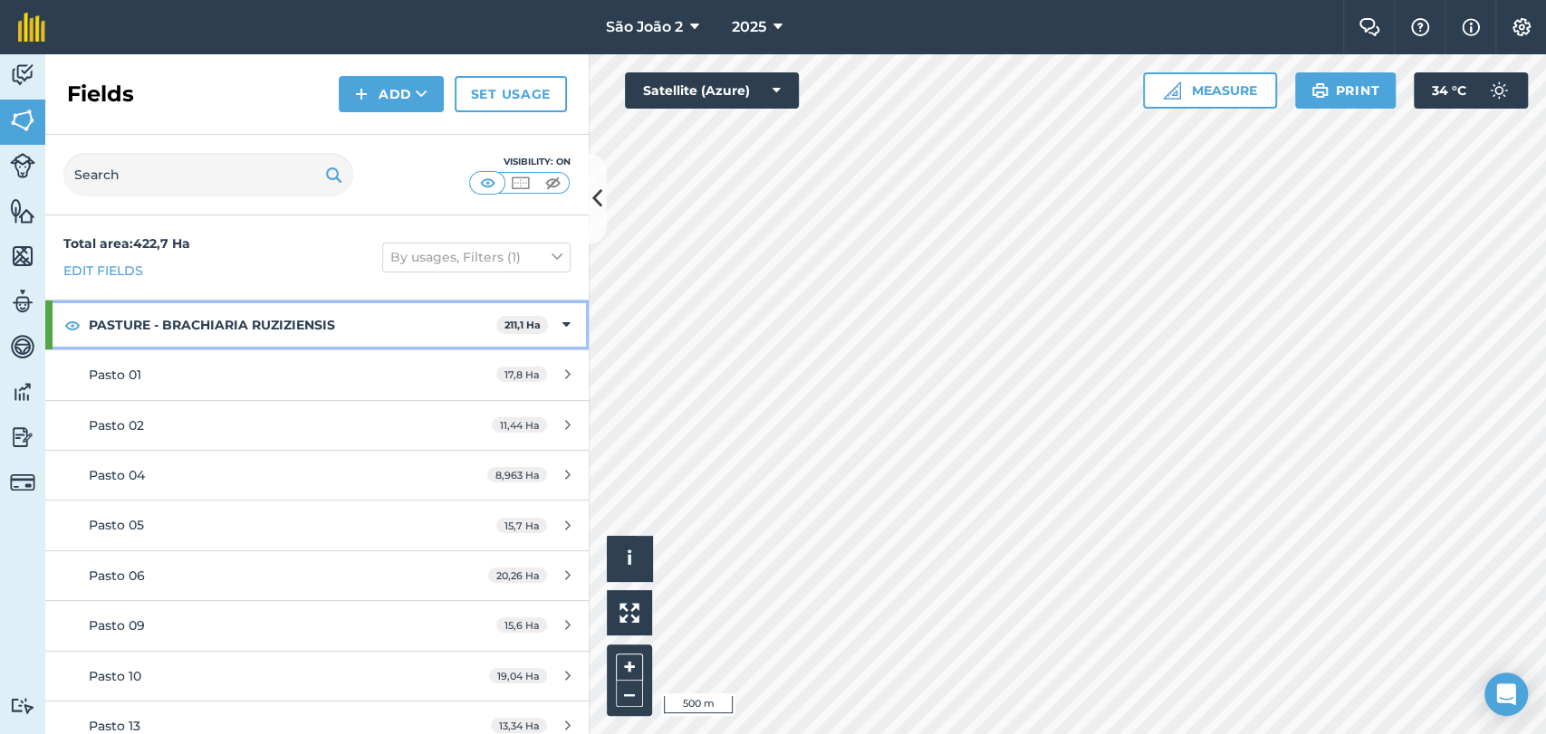
click at [286, 325] on strong "PASTURE - BRACHIARIA RUZIZIENSIS" at bounding box center [293, 325] width 408 height 49
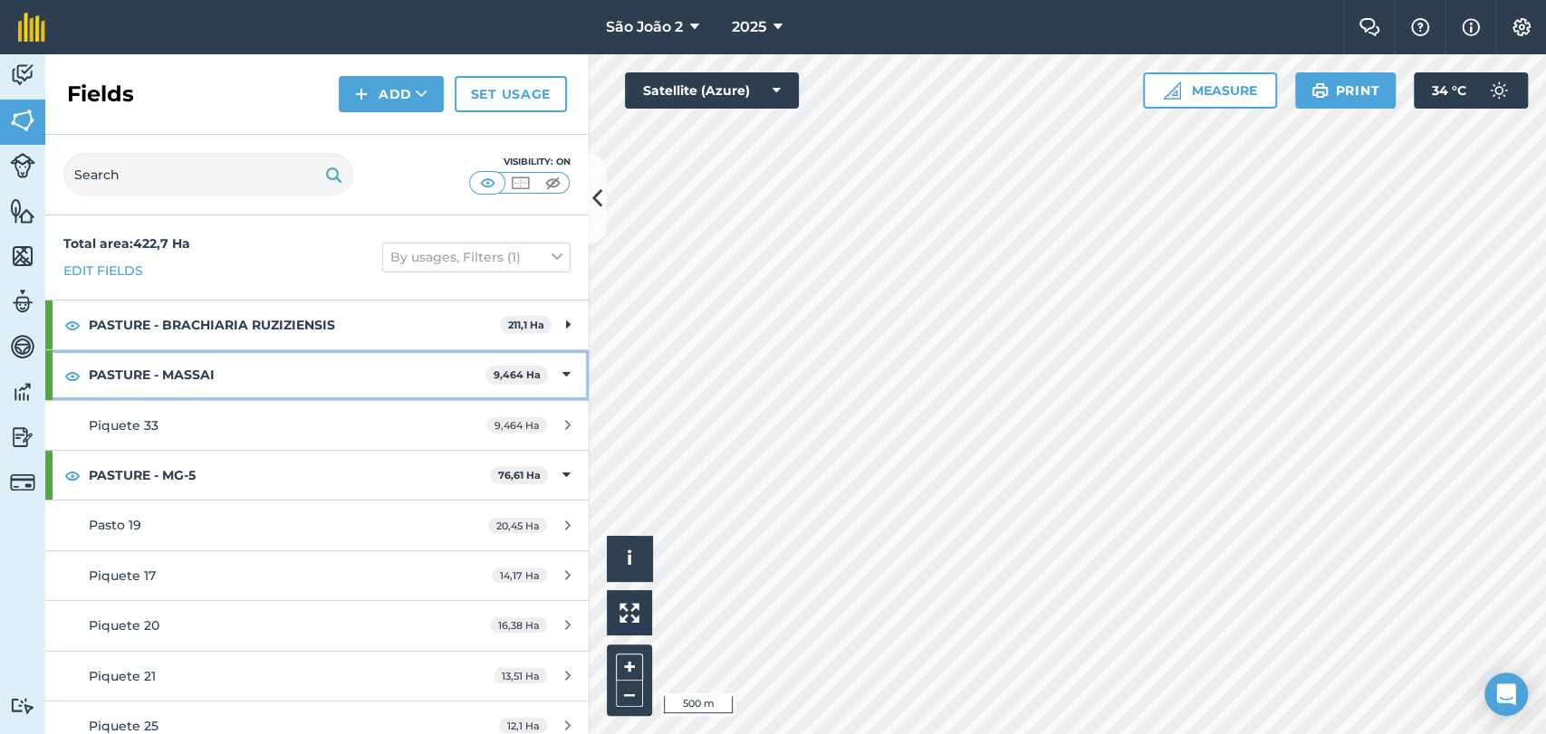
click at [181, 371] on strong "PASTURE - MASSAI" at bounding box center [287, 374] width 397 height 49
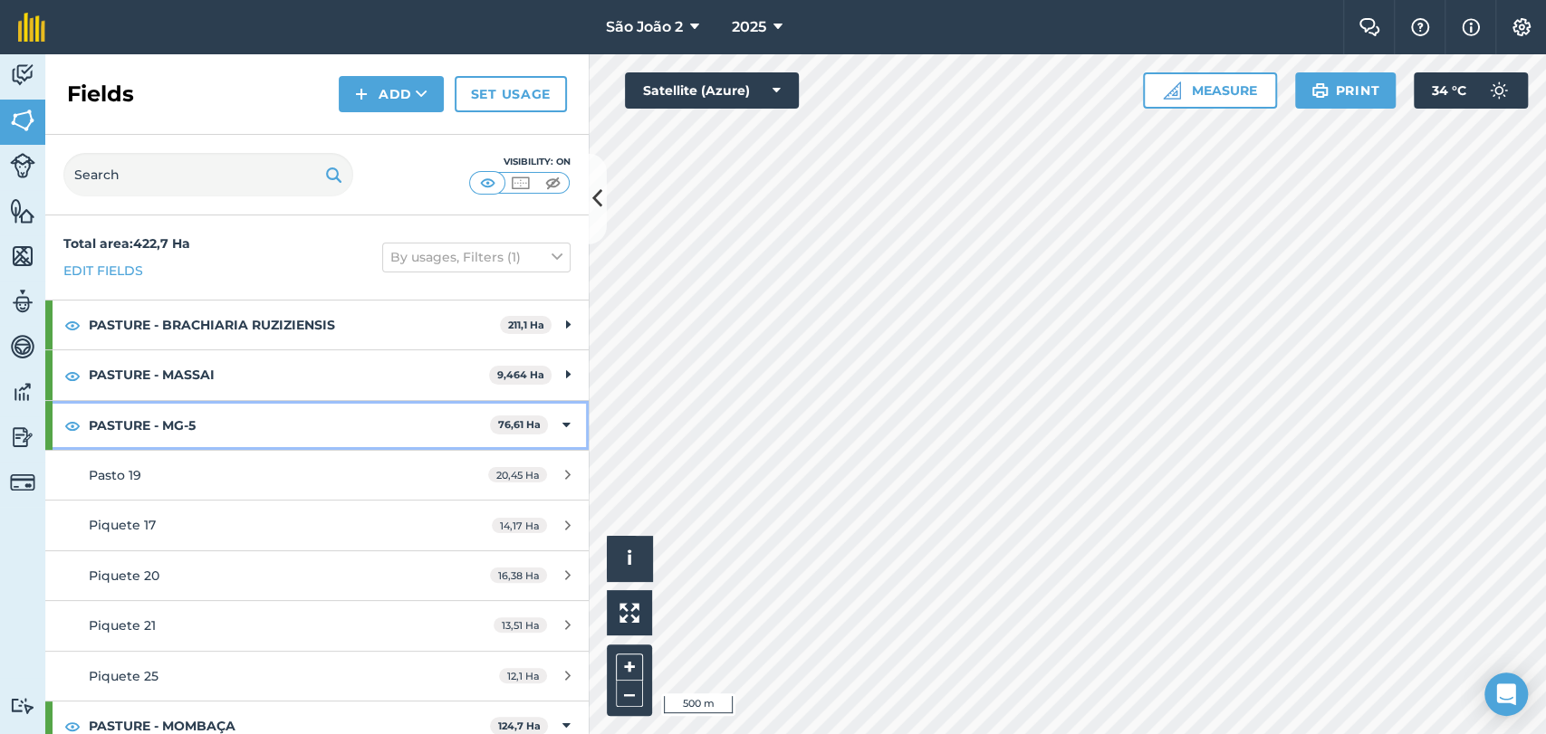
click at [107, 419] on strong "PASTURE - MG-5" at bounding box center [289, 425] width 401 height 49
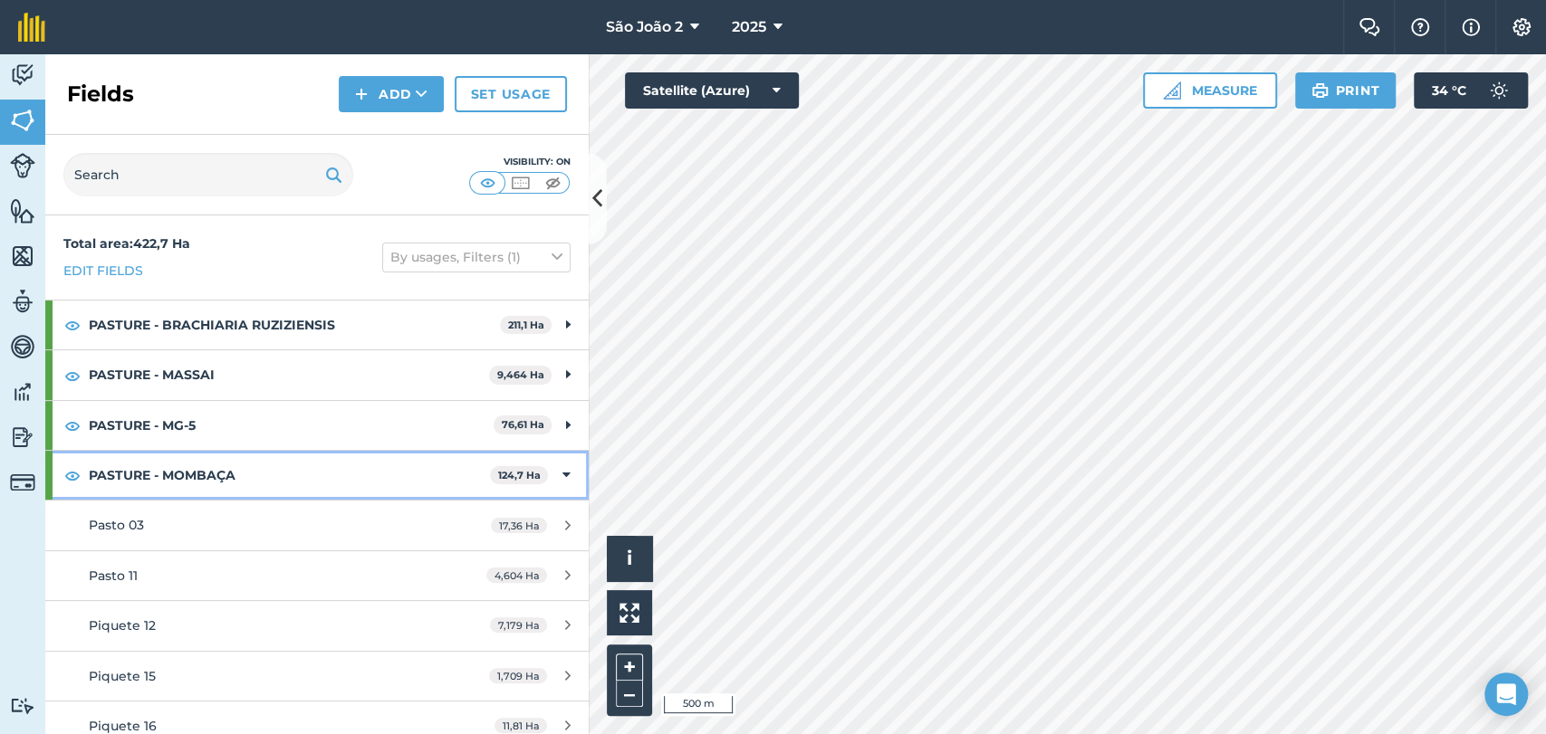
click at [224, 470] on strong "PASTURE - MOMBAÇA" at bounding box center [289, 475] width 401 height 49
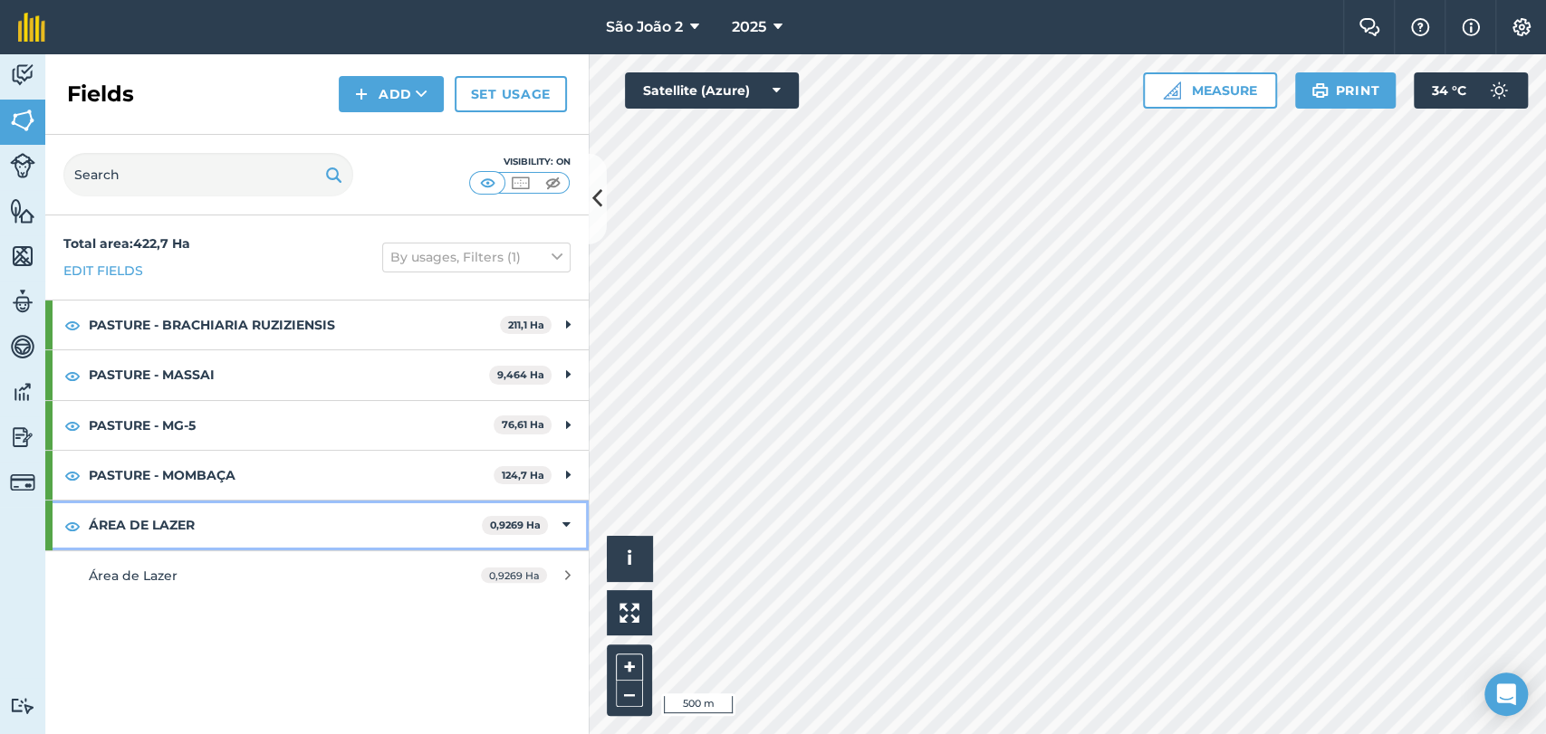
click at [186, 513] on strong "ÁREA DE LAZER" at bounding box center [285, 525] width 393 height 49
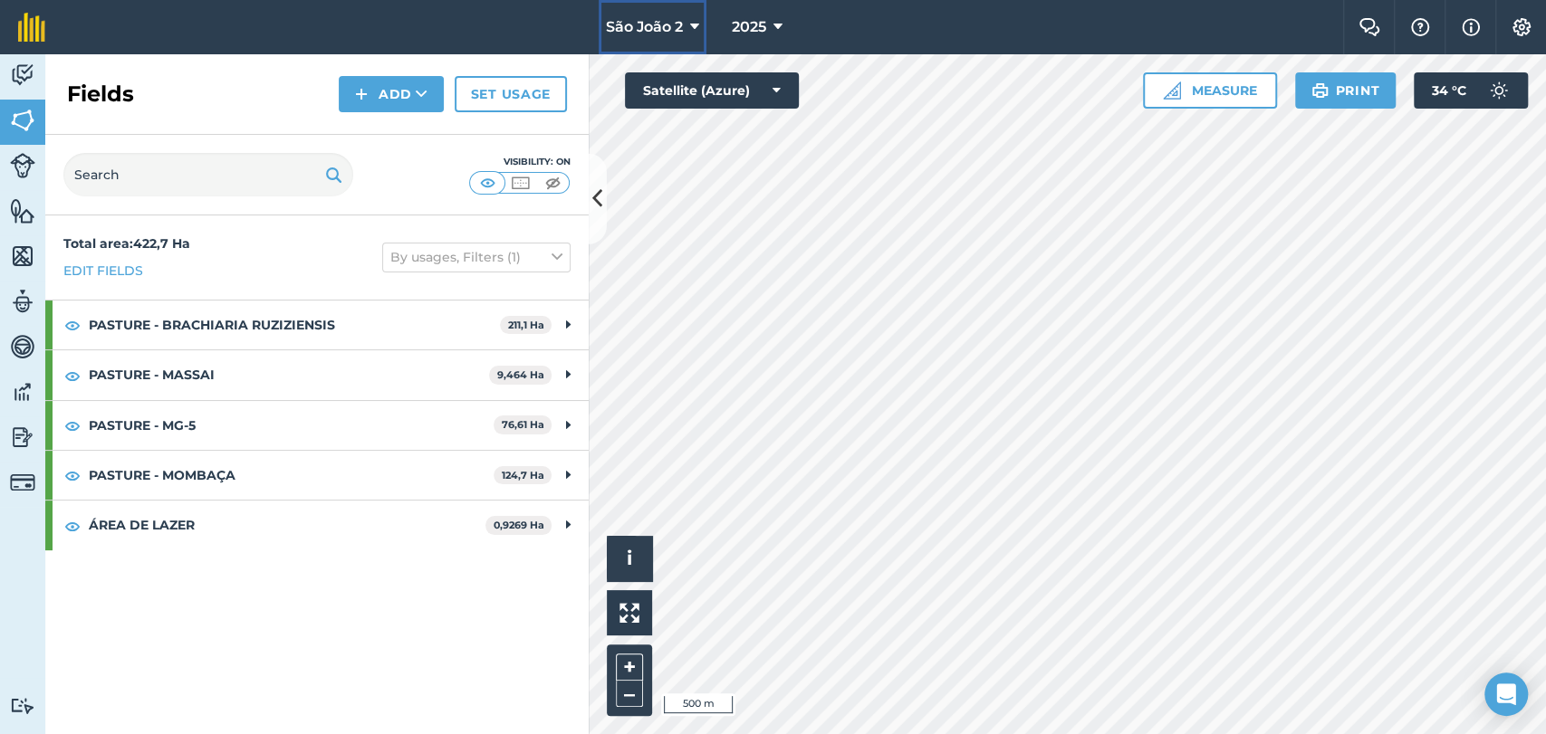
click at [652, 38] on button "São João 2" at bounding box center [653, 27] width 108 height 54
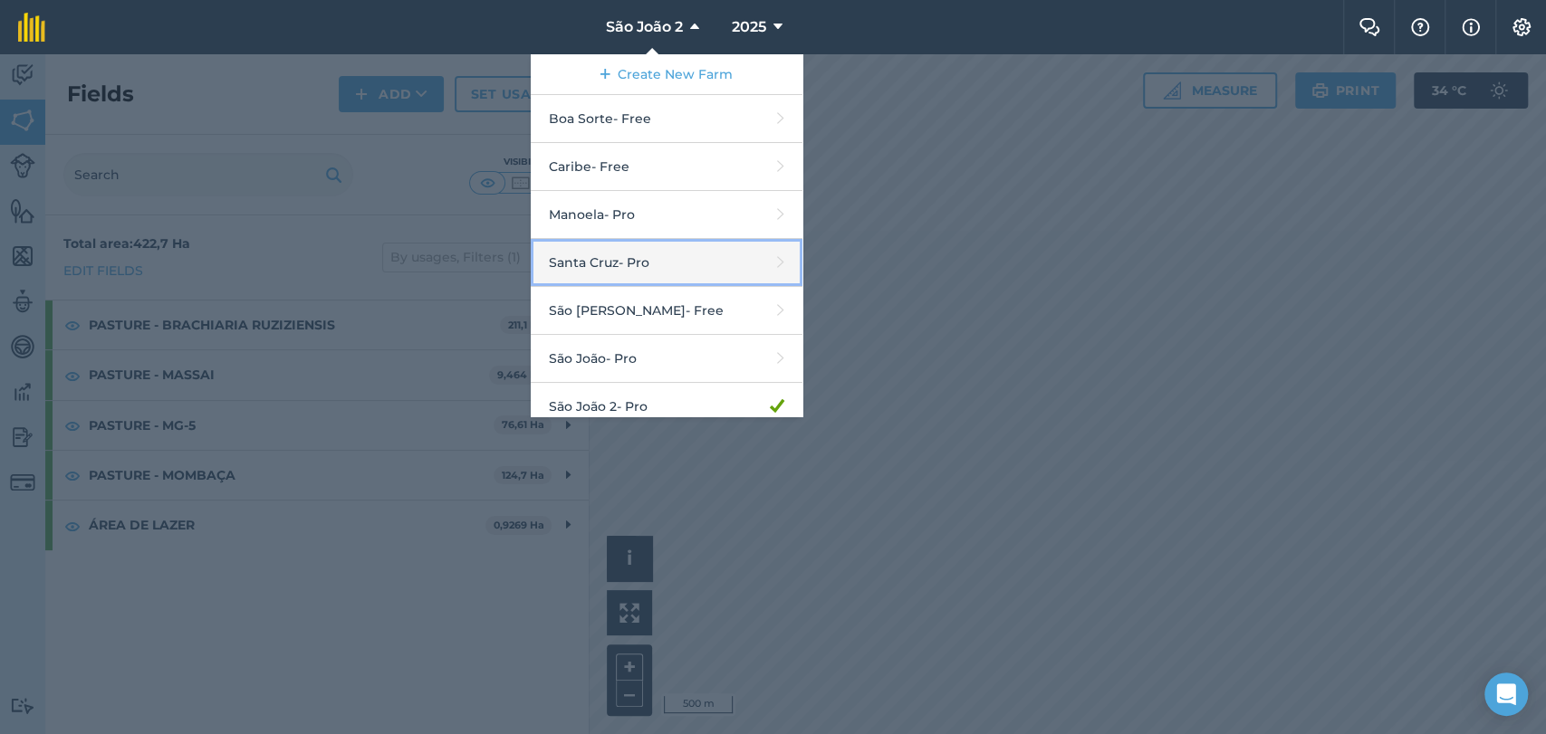
click at [623, 248] on link "Santa [PERSON_NAME] - Pro" at bounding box center [667, 263] width 272 height 48
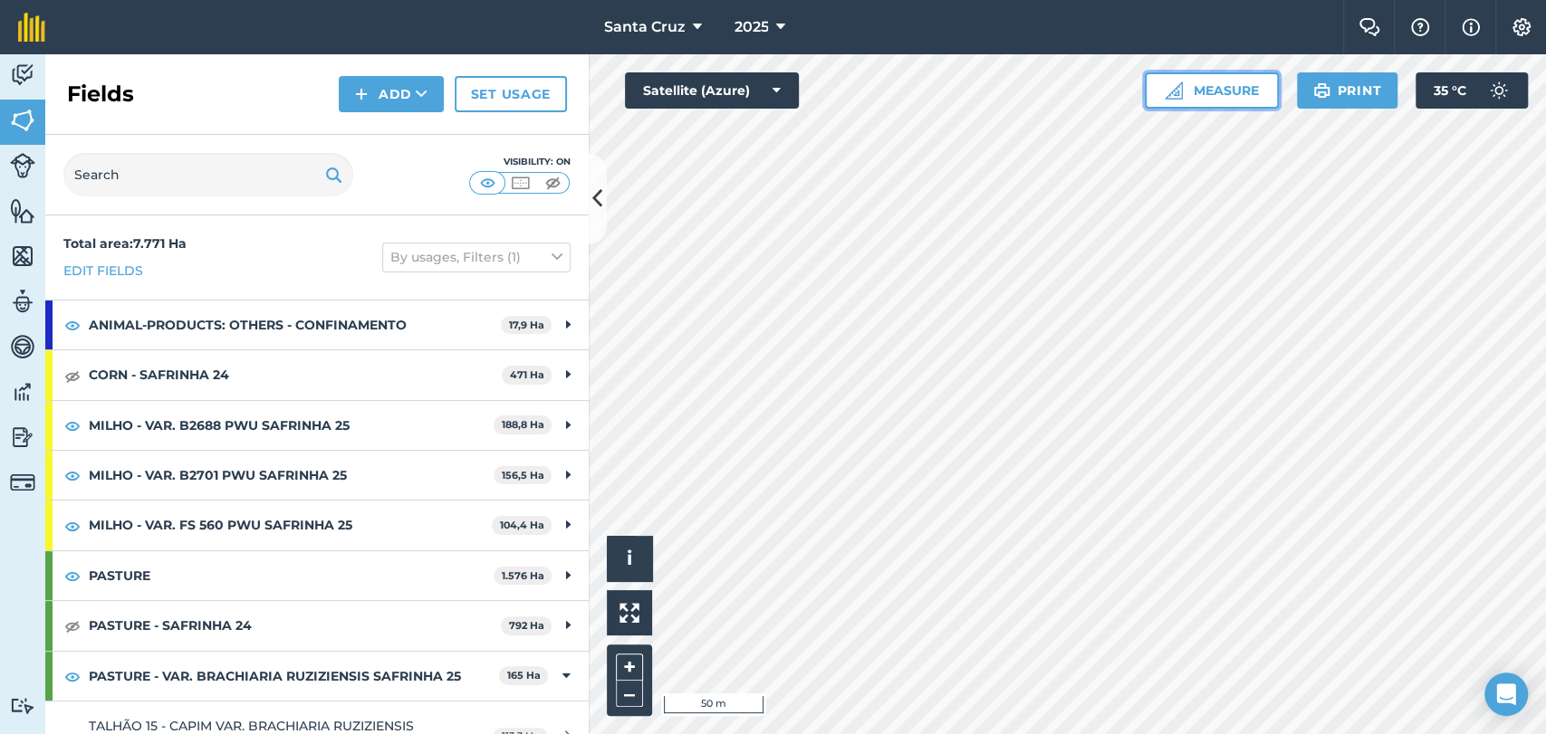
click at [1203, 105] on button "Measure" at bounding box center [1212, 90] width 134 height 36
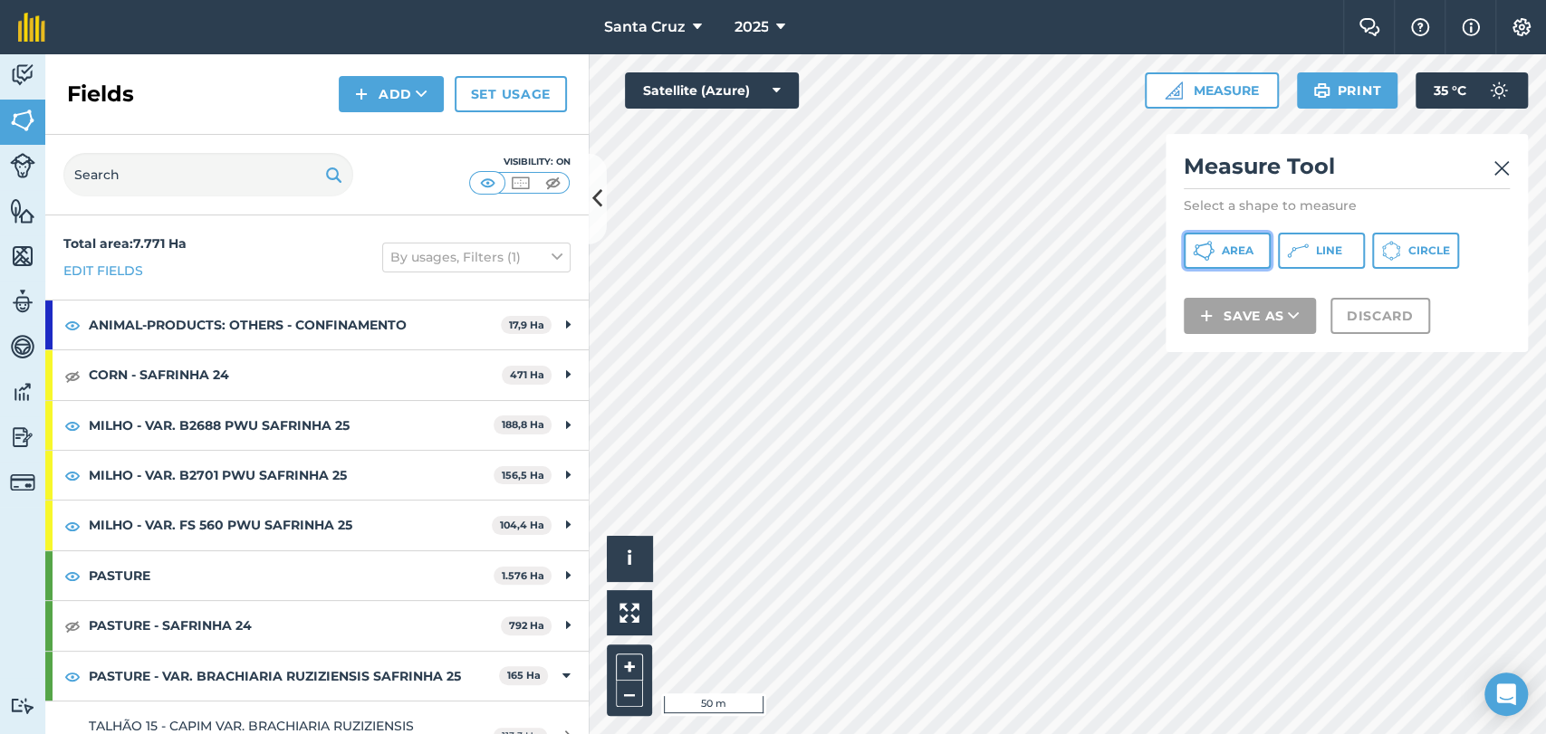
click at [1234, 249] on span "Area" at bounding box center [1238, 251] width 32 height 14
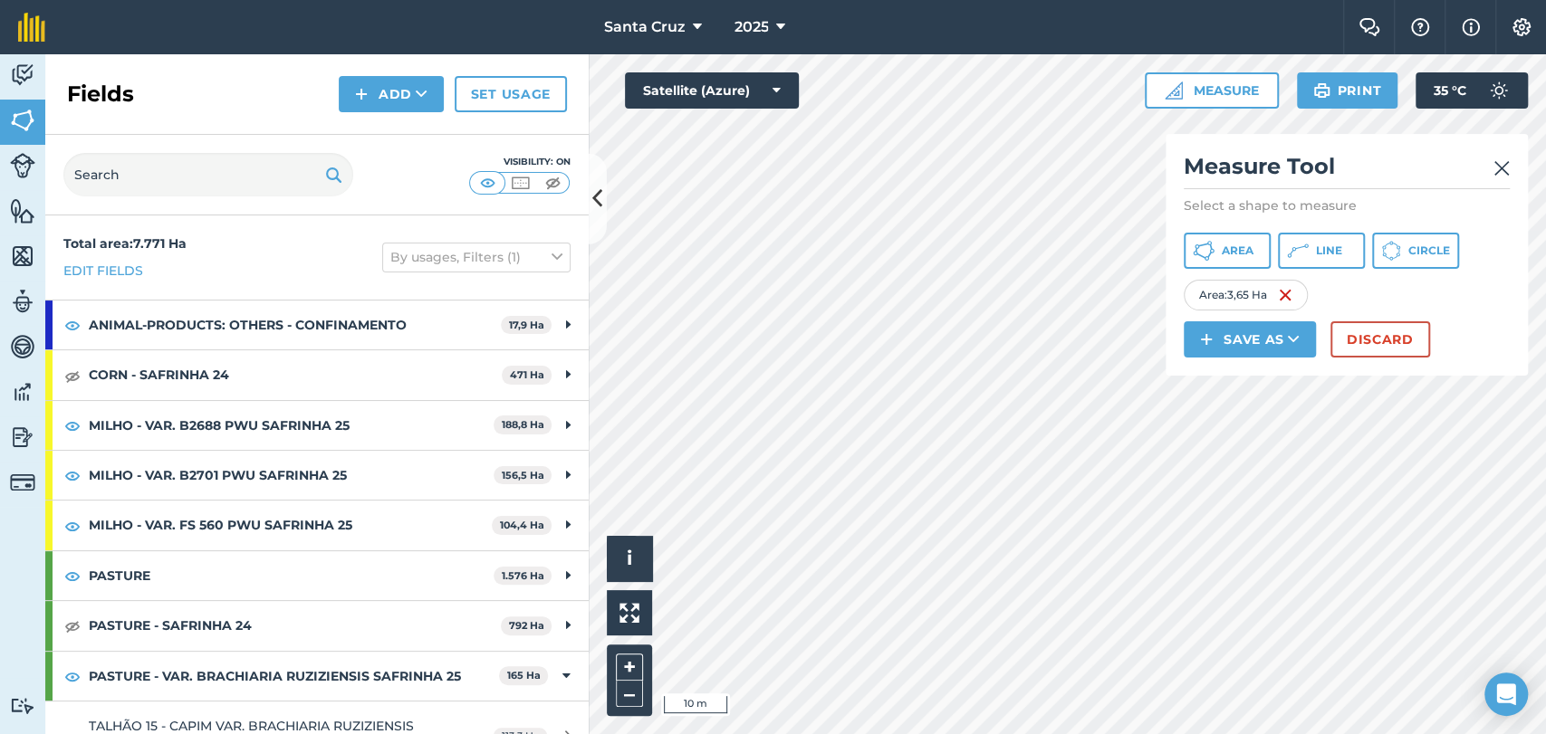
click at [1164, 734] on html "Santa [PERSON_NAME] 2025 Farm Chat Help Info Settings Santa [PERSON_NAME] - 202…" at bounding box center [773, 367] width 1546 height 734
click at [1135, 734] on html "Santa [PERSON_NAME] 2025 Farm Chat Help Info Settings Santa [PERSON_NAME] - 202…" at bounding box center [773, 367] width 1546 height 734
click at [1365, 263] on div "Click to start drawing i © 2025 TomTom, Microsoft 200 m + – Satellite (Azure) M…" at bounding box center [1067, 394] width 957 height 680
click at [133, 218] on div "Activity Fields Livestock Features Maps Team Vehicles Data Reporting Billing Tu…" at bounding box center [773, 394] width 1546 height 680
click at [589, 0] on html "Santa [PERSON_NAME] 2025 Farm Chat Help Info Settings Santa [PERSON_NAME] - 202…" at bounding box center [773, 367] width 1546 height 734
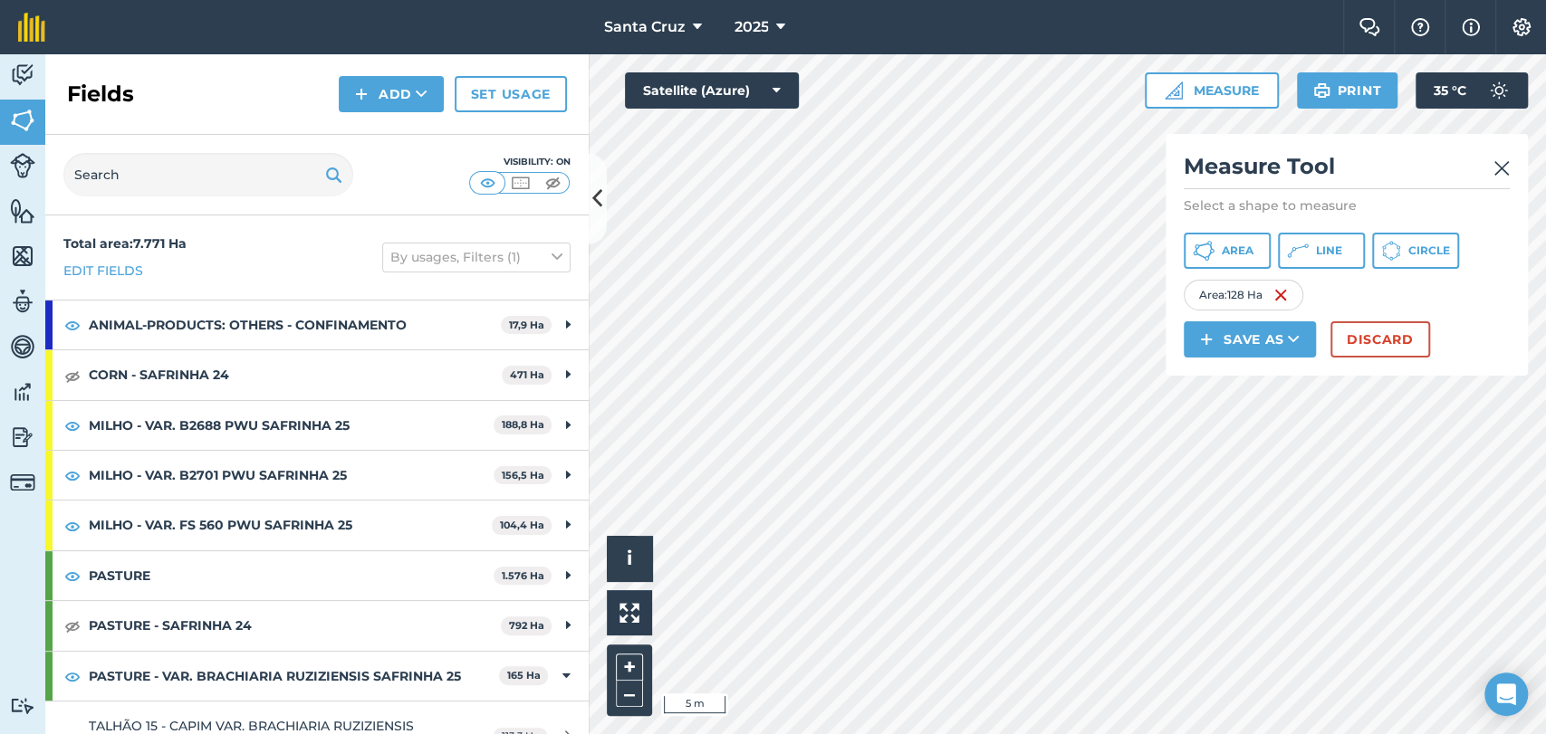
click at [370, 251] on div "Activity Fields Livestock Features Maps Team Vehicles Data Reporting Billing Tu…" at bounding box center [773, 394] width 1546 height 680
click at [443, 508] on div "Activity Fields Livestock Features Maps Team Vehicles Data Reporting Billing Tu…" at bounding box center [773, 394] width 1546 height 680
click at [1253, 363] on div "Click to start drawing i © 2025 TomTom, Microsoft 5 m + – Satellite (Azure) Mea…" at bounding box center [1067, 394] width 957 height 680
click at [207, 446] on div "Activity Fields Livestock Features Maps Team Vehicles Data Reporting Billing Tu…" at bounding box center [773, 394] width 1546 height 680
click at [557, 686] on div "Activity Fields Livestock Features Maps Team Vehicles Data Reporting Billing Tu…" at bounding box center [773, 394] width 1546 height 680
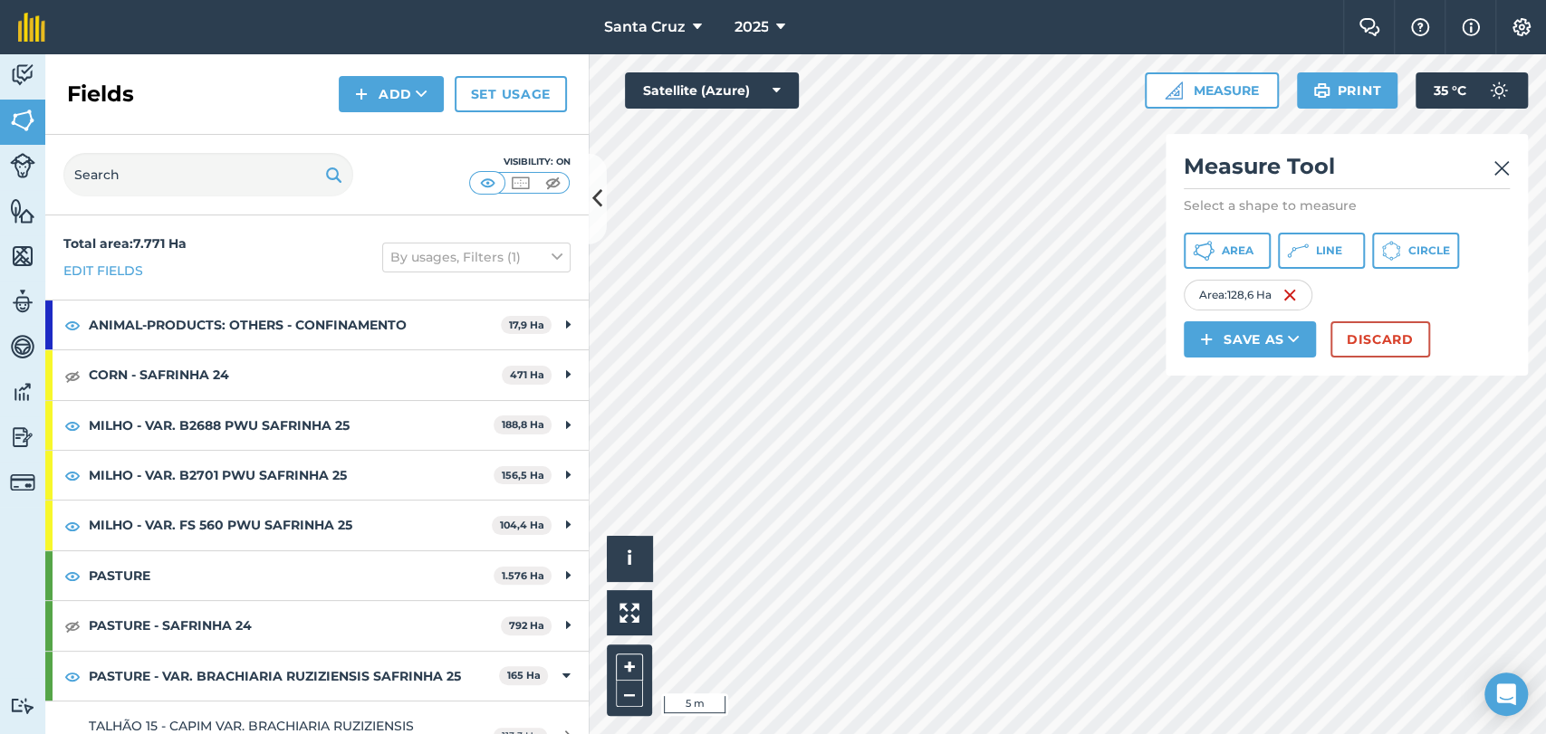
click at [1197, 356] on div "Click to start drawing i © 2025 TomTom, Microsoft 5 m + – Satellite (Azure) Mea…" at bounding box center [1067, 394] width 957 height 680
click at [1174, 375] on div "Click to start drawing i © 2025 TomTom, Microsoft 5 m + – Satellite (Azure) Mea…" at bounding box center [1067, 394] width 957 height 680
click at [470, 580] on div "Activity Fields Livestock Features Maps Team Vehicles Data Reporting Billing Tu…" at bounding box center [773, 394] width 1546 height 680
click at [1167, 323] on div "Click to start drawing i © 2025 TomTom, Microsoft 5 m + – Satellite (Azure) Mea…" at bounding box center [1067, 394] width 957 height 680
click at [1188, 734] on html "Santa [PERSON_NAME] 2025 Farm Chat Help Info Settings Santa [PERSON_NAME] - 202…" at bounding box center [773, 367] width 1546 height 734
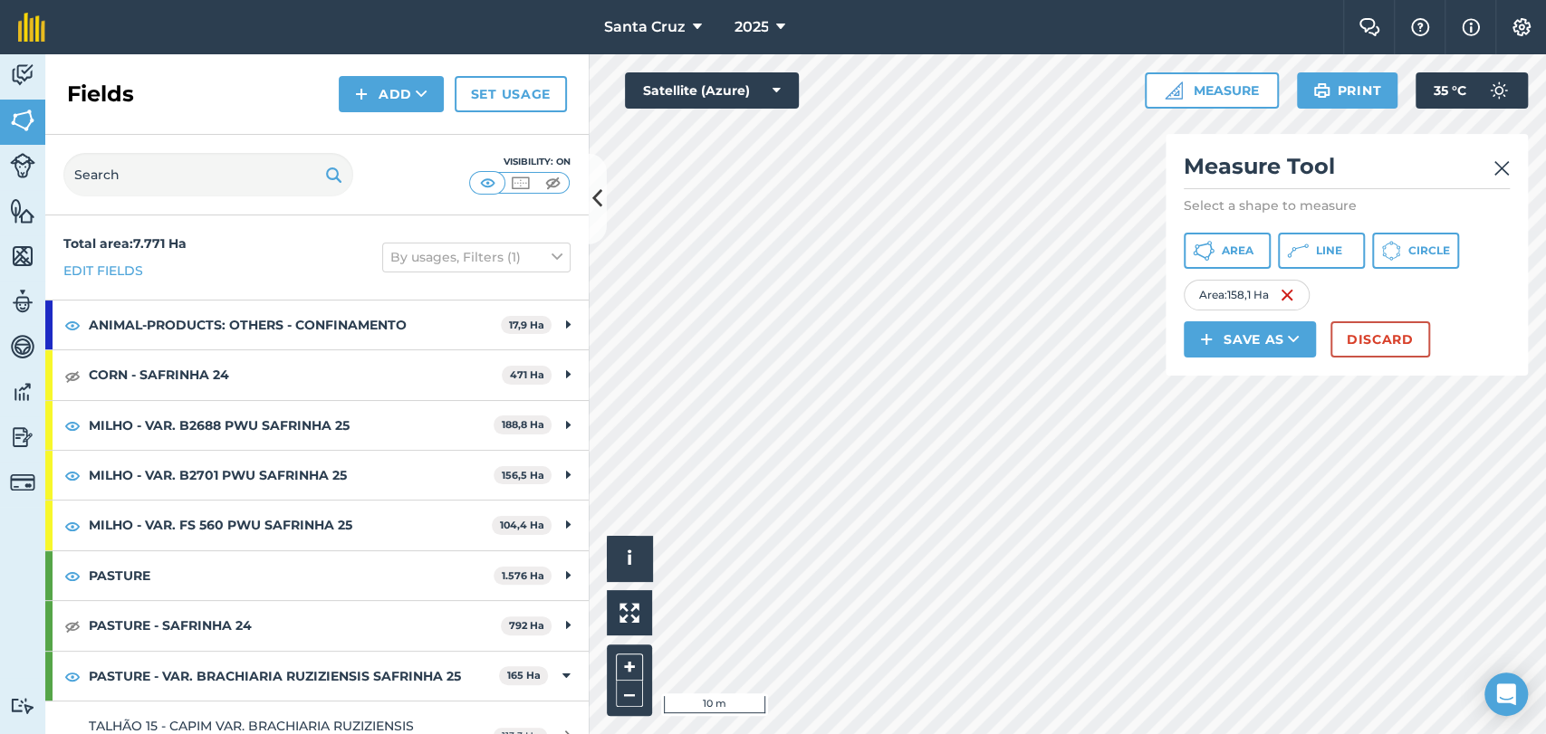
click at [586, 623] on div "Activity Fields Livestock Features Maps Team Vehicles Data Reporting Billing Tu…" at bounding box center [773, 394] width 1546 height 680
click at [493, 302] on div "Activity Fields Livestock Features Maps Team Vehicles Data Reporting Billing Tu…" at bounding box center [773, 394] width 1546 height 680
click at [622, 648] on div "Click to start drawing i © 2025 TomTom, Microsoft 10 m + –" at bounding box center [1067, 394] width 957 height 680
click at [852, 734] on html "Santa [PERSON_NAME] 2025 Farm Chat Help Info Settings Santa [PERSON_NAME] - 202…" at bounding box center [773, 367] width 1546 height 734
click at [877, 734] on html "Santa [PERSON_NAME] 2025 Farm Chat Help Info Settings Santa [PERSON_NAME] - 202…" at bounding box center [773, 367] width 1546 height 734
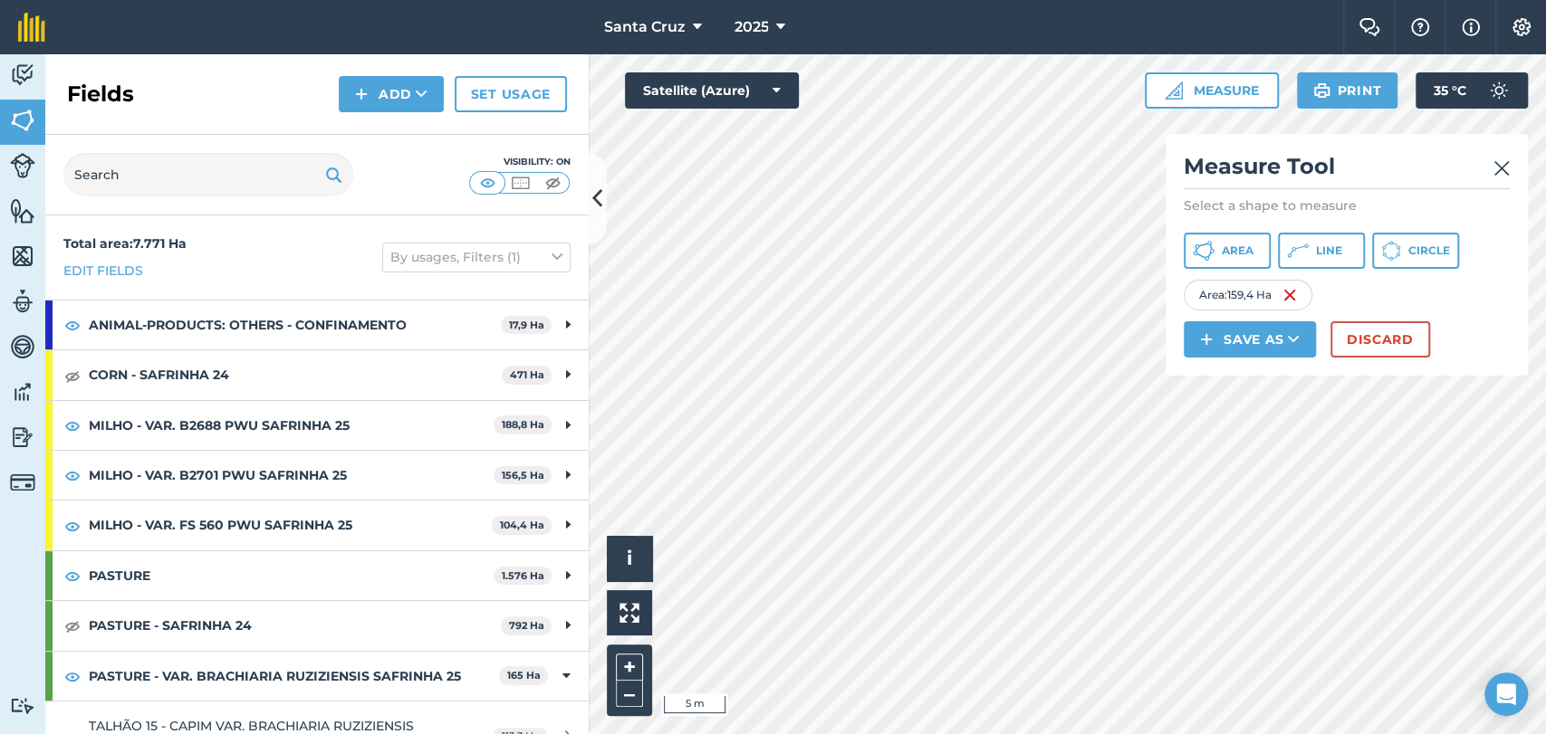
click at [935, 734] on html "Santa [PERSON_NAME] 2025 Farm Chat Help Info Settings Santa [PERSON_NAME] - 202…" at bounding box center [773, 367] width 1546 height 734
click at [986, 734] on html "Santa [PERSON_NAME] 2025 Farm Chat Help Info Settings Santa [PERSON_NAME] - 202…" at bounding box center [773, 367] width 1546 height 734
click at [834, 640] on div "Click to start drawing i © 2025 TomTom, Microsoft 5 m + – Satellite (Azure) Mea…" at bounding box center [1067, 394] width 957 height 680
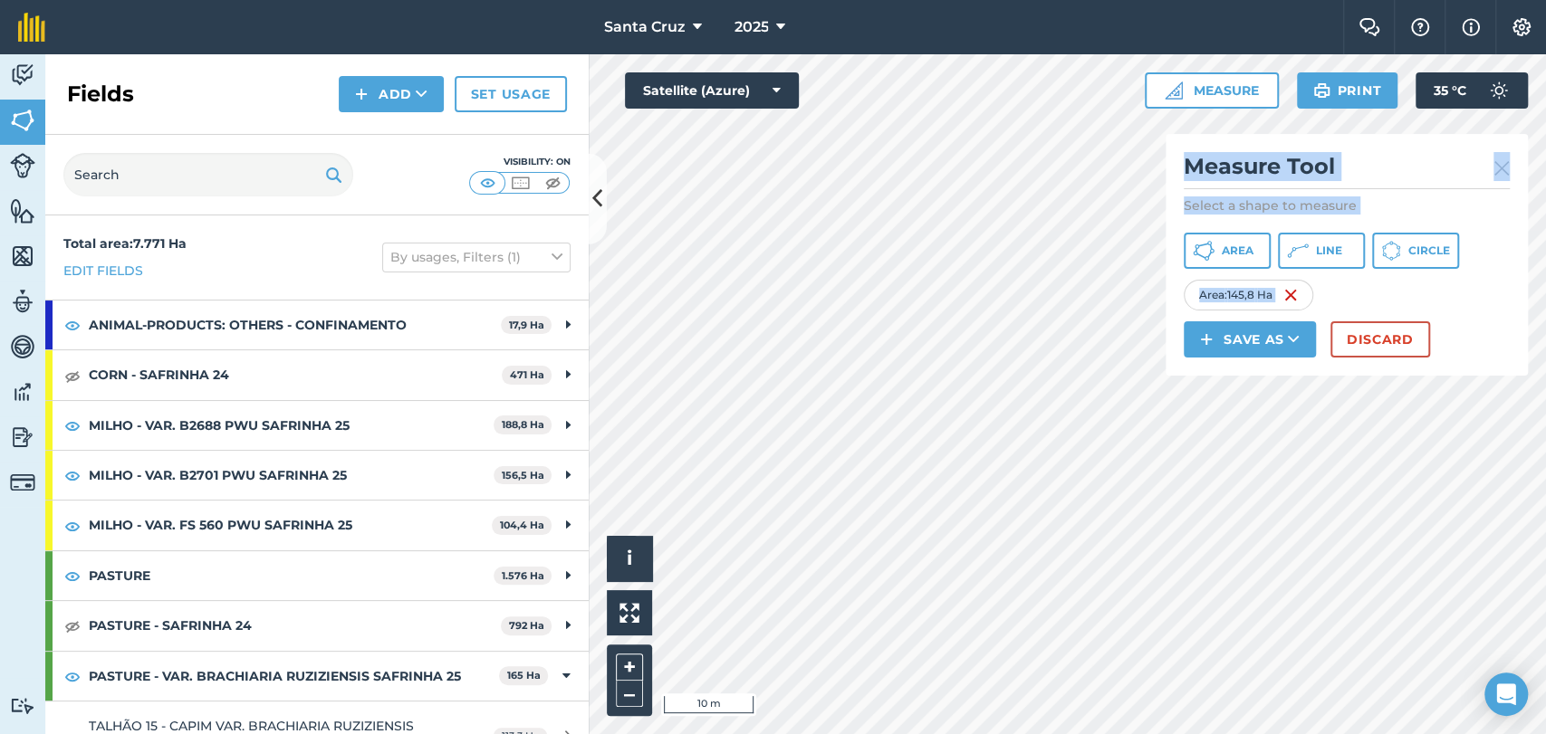
drag, startPoint x: 1234, startPoint y: 372, endPoint x: 1274, endPoint y: 781, distance: 410.4
click at [1274, 734] on html "Santa [PERSON_NAME] 2025 Farm Chat Help Info Settings Santa [PERSON_NAME] - 202…" at bounding box center [773, 367] width 1546 height 734
click at [1173, 734] on html "Santa [PERSON_NAME] 2025 Farm Chat Help Info Settings Santa [PERSON_NAME] - 202…" at bounding box center [773, 367] width 1546 height 734
click at [1305, 734] on html "Santa [PERSON_NAME] 2025 Farm Chat Help Info Settings Santa [PERSON_NAME] - 202…" at bounding box center [773, 367] width 1546 height 734
click at [1471, 734] on html "Santa [PERSON_NAME] 2025 Farm Chat Help Info Settings Santa [PERSON_NAME] - 202…" at bounding box center [773, 367] width 1546 height 734
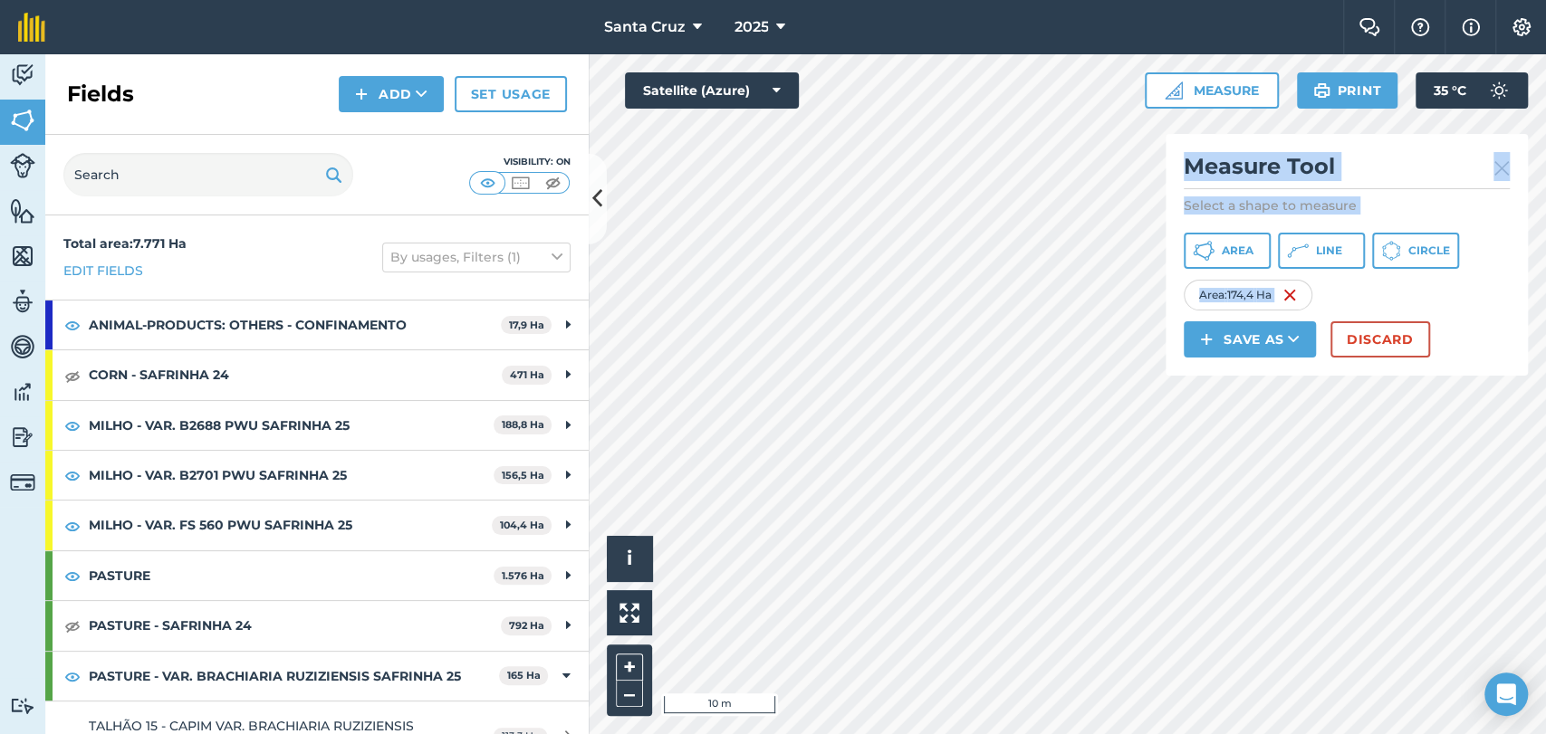
click at [1234, 354] on div "Click to start drawing i © 2025 TomTom, Microsoft 10 m + – Satellite (Azure) Me…" at bounding box center [1067, 394] width 957 height 680
click at [1159, 734] on html "Santa [PERSON_NAME] 2025 Farm Chat Help Info Settings Santa [PERSON_NAME] - 202…" at bounding box center [773, 367] width 1546 height 734
click at [696, 734] on html "Santa [PERSON_NAME] 2025 Farm Chat Help Info Settings Santa [PERSON_NAME] - 202…" at bounding box center [773, 367] width 1546 height 734
click at [1347, 280] on div "Area : 173,6 Ha" at bounding box center [1347, 295] width 326 height 31
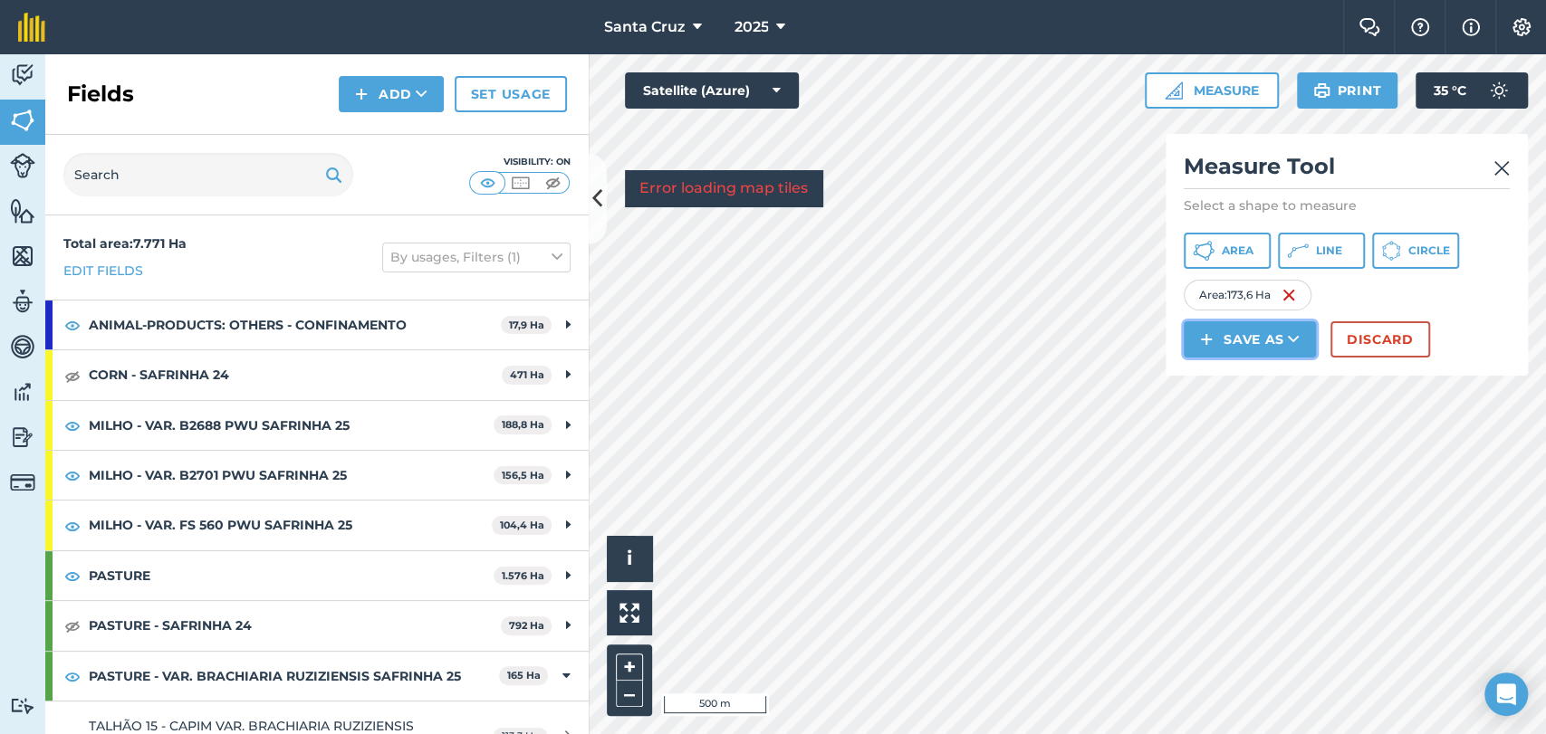
click at [1241, 343] on button "Save as" at bounding box center [1250, 340] width 132 height 36
click at [1239, 381] on link "Field" at bounding box center [1249, 380] width 127 height 40
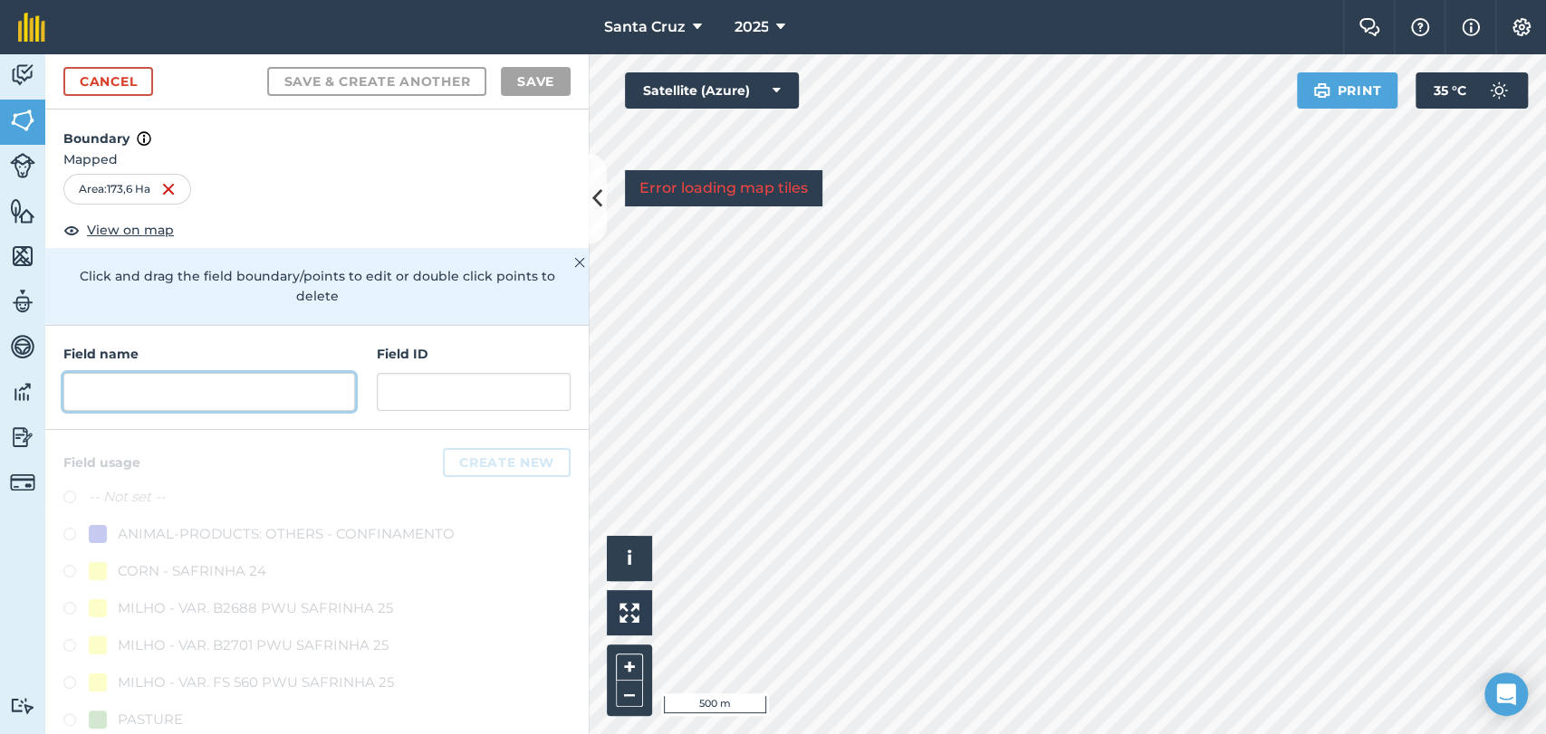
click at [230, 389] on input "text" at bounding box center [209, 392] width 292 height 38
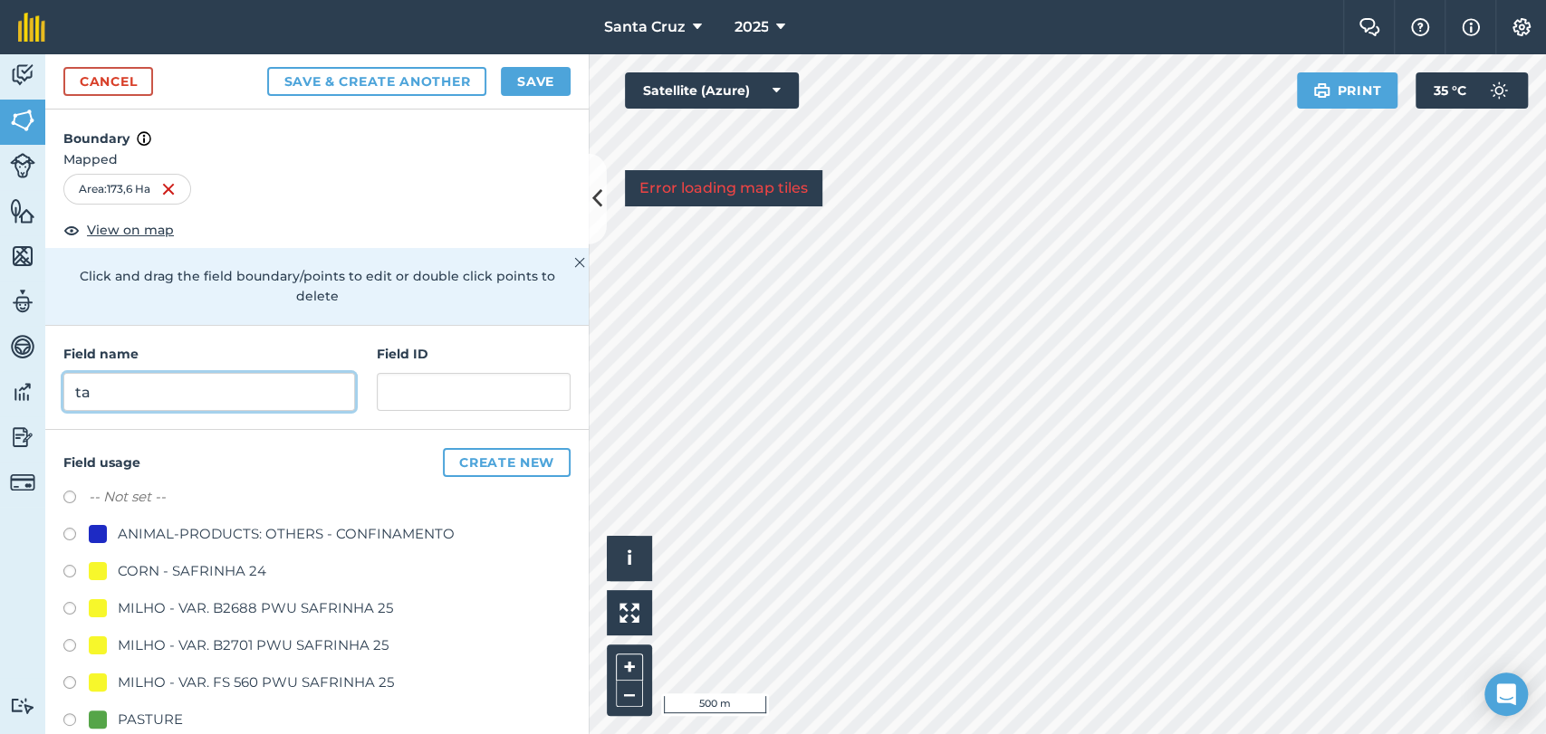
type input "t"
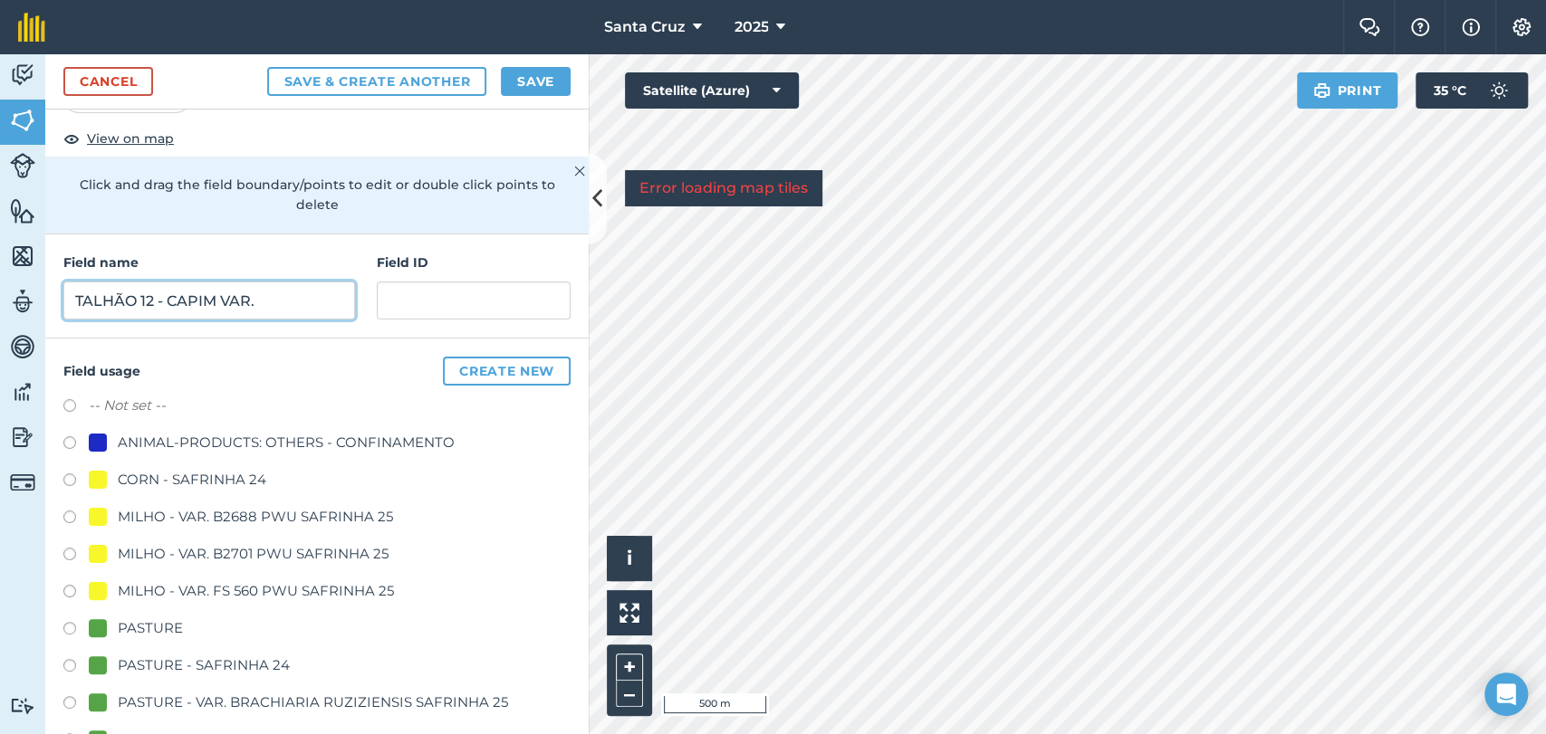
scroll to position [201, 0]
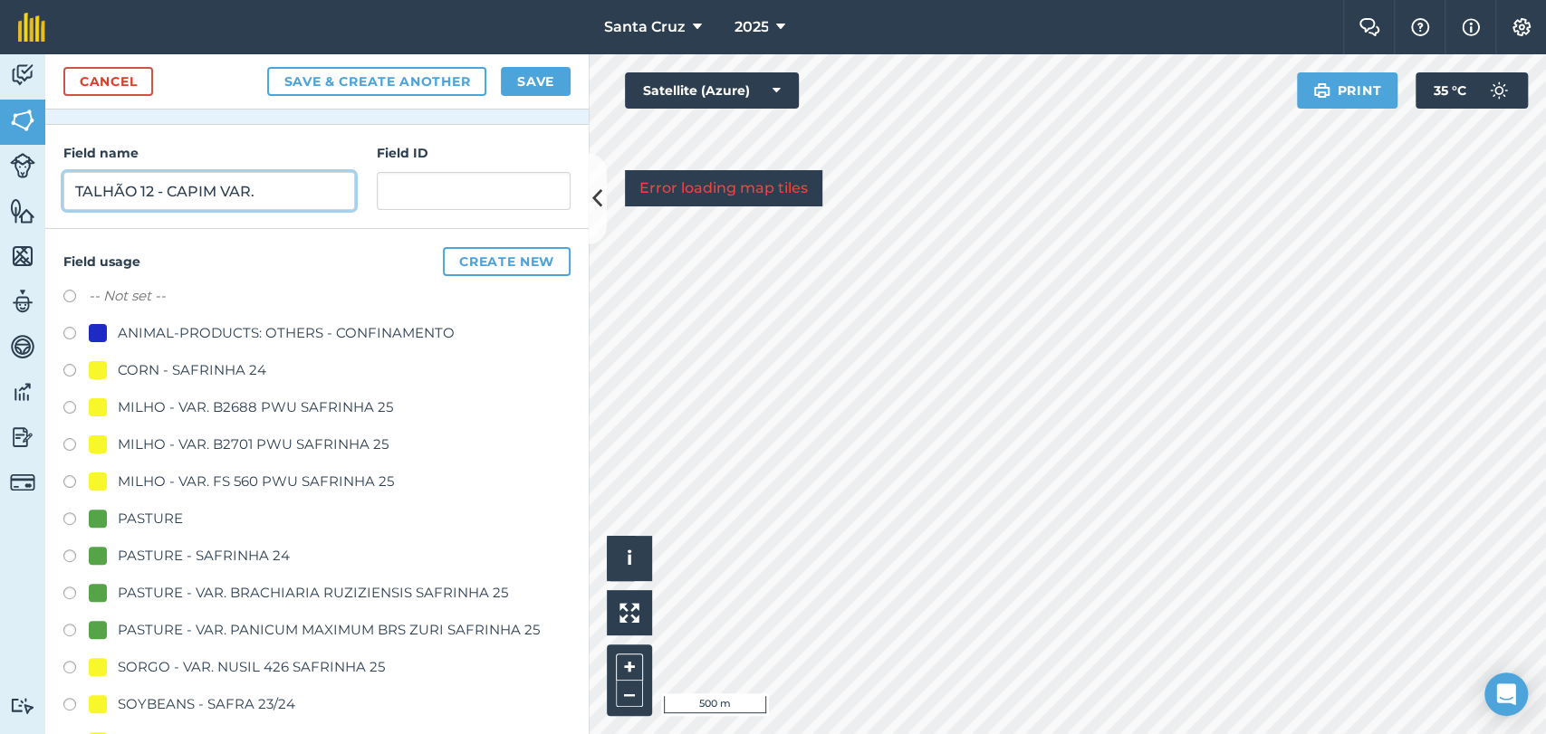
type input "TALHÃO 12 - CAPIM VAR."
click at [72, 587] on label at bounding box center [75, 596] width 25 height 18
radio input "true"
click at [302, 178] on input "TALHÃO 12 - CAPIM VAR." at bounding box center [209, 191] width 292 height 38
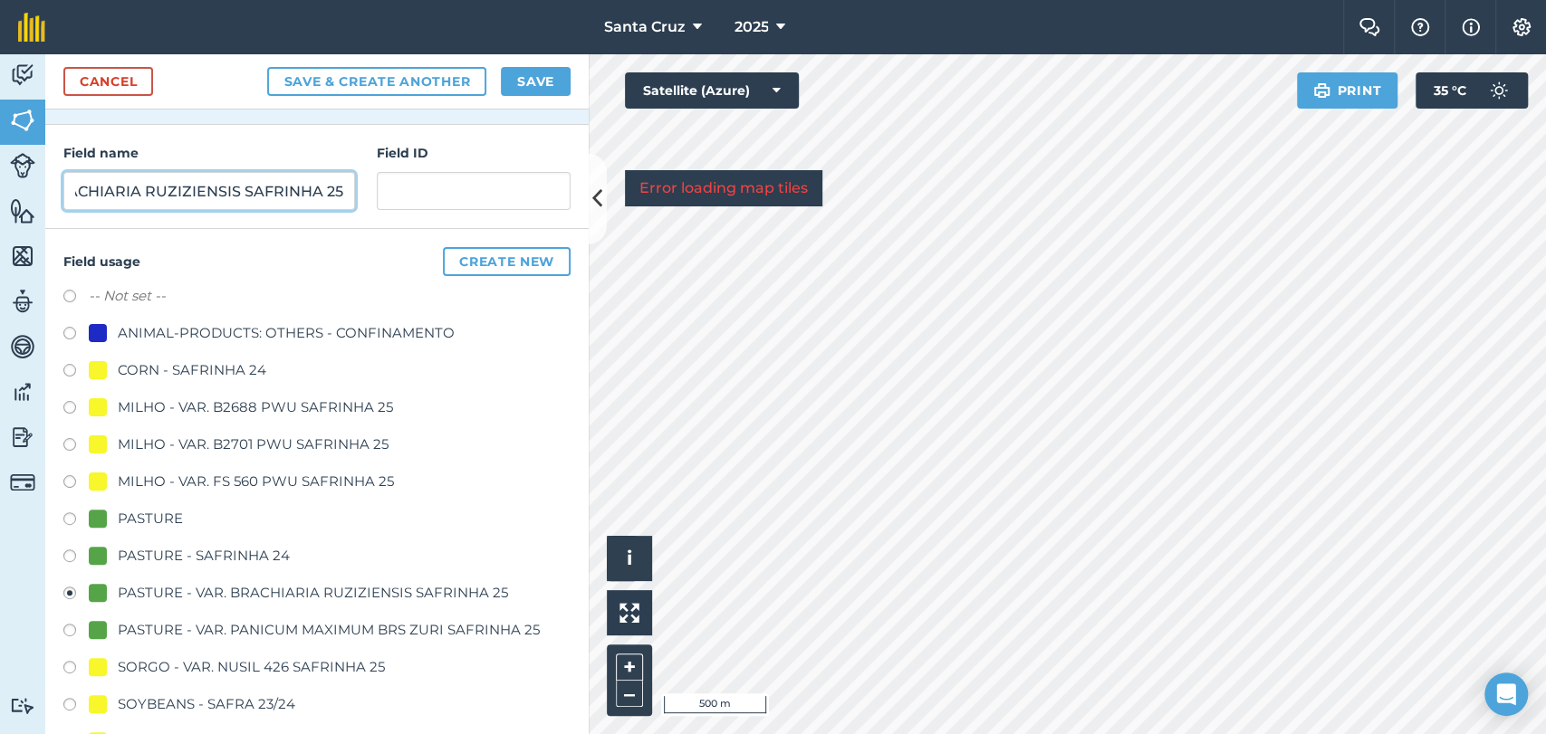
scroll to position [0, 224]
type input "TALHÃO 12 - CAPIM VAR. BRACHIARIA RUZIZIENSIS SAFRINHA 25"
click at [529, 82] on button "Save" at bounding box center [536, 81] width 70 height 29
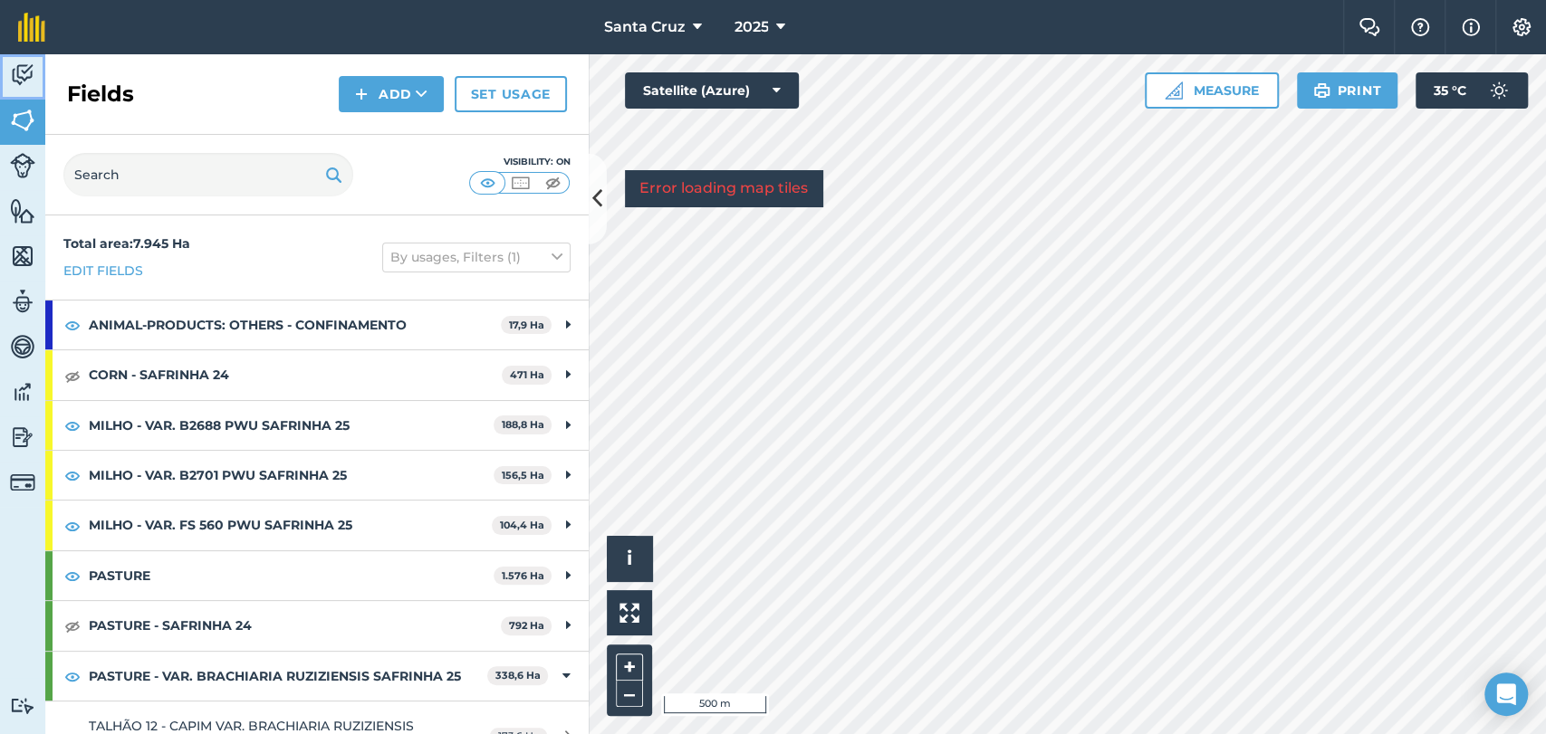
click at [20, 77] on img at bounding box center [22, 75] width 25 height 27
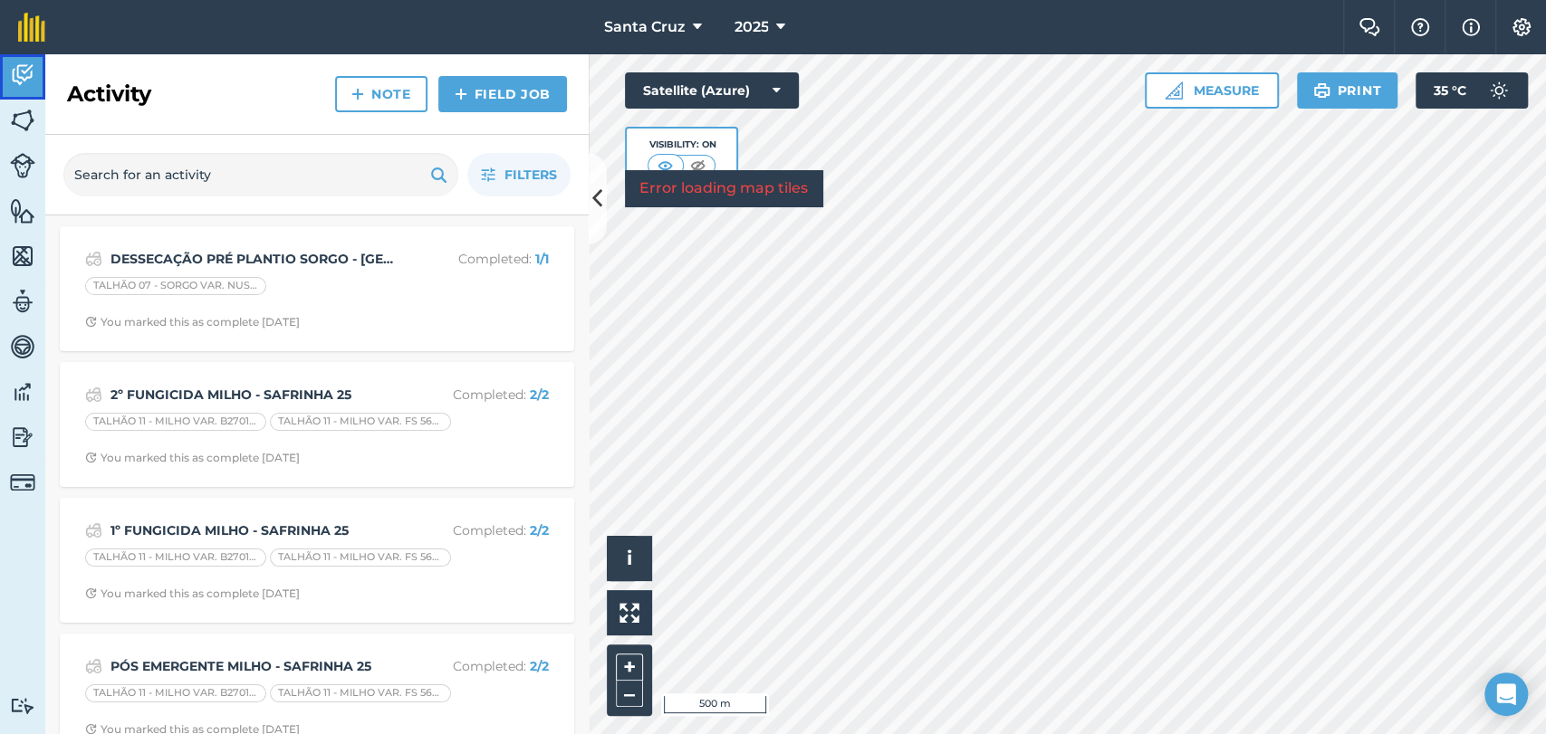
click at [16, 96] on link "Activity" at bounding box center [22, 76] width 45 height 45
click at [14, 122] on img at bounding box center [22, 120] width 25 height 27
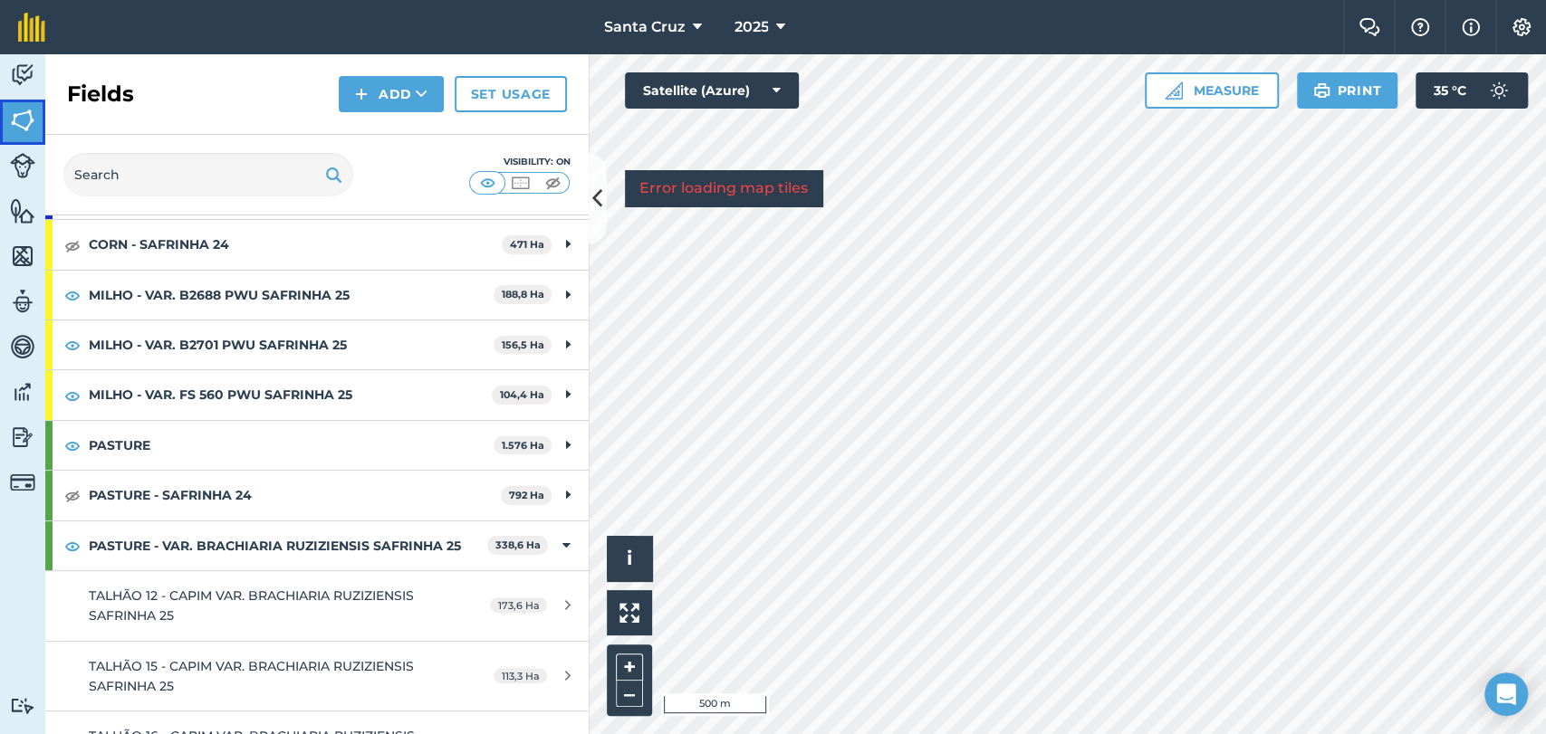
scroll to position [302, 0]
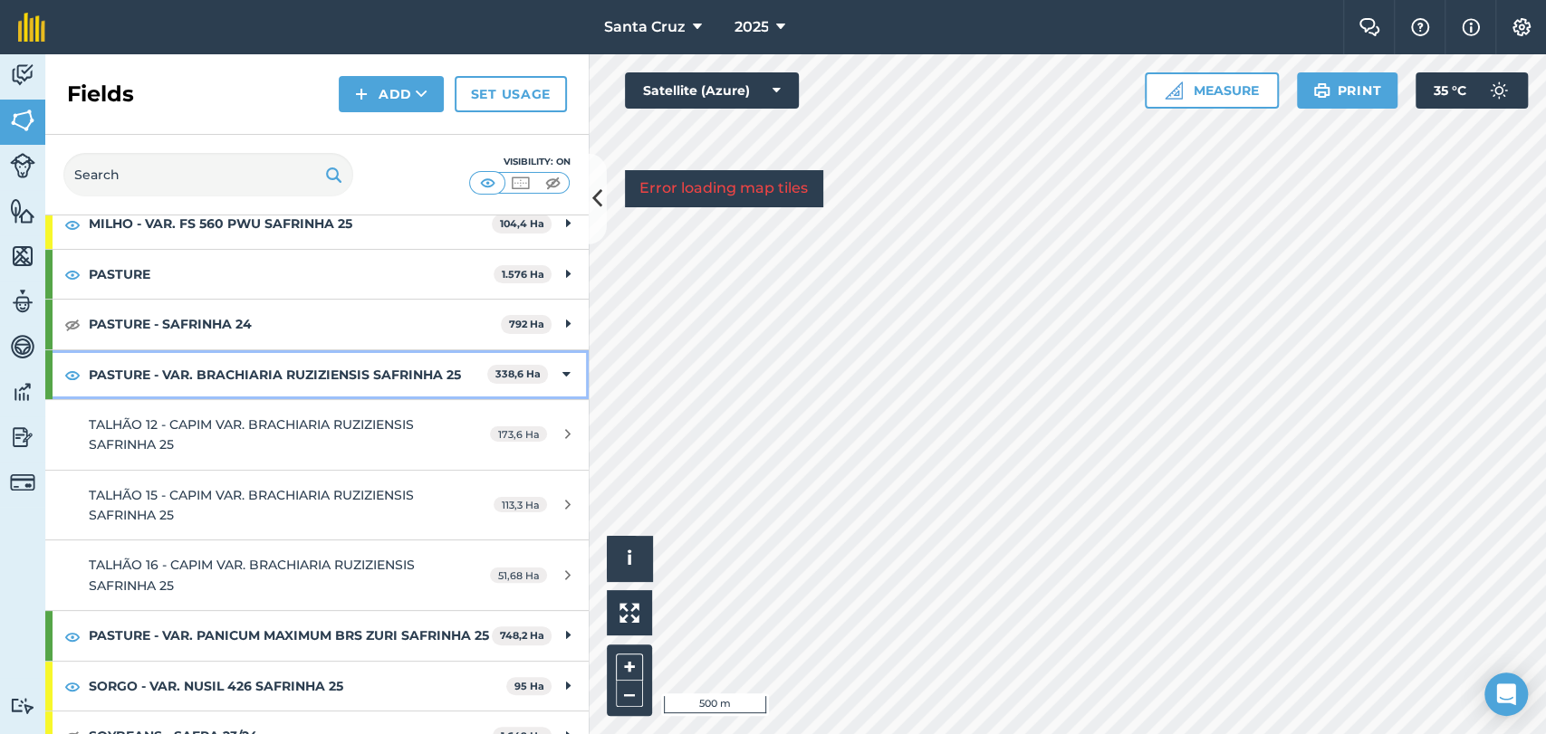
click at [187, 370] on strong "PASTURE - VAR. BRACHIARIA RUZIZIENSIS SAFRINHA 25" at bounding box center [288, 374] width 398 height 49
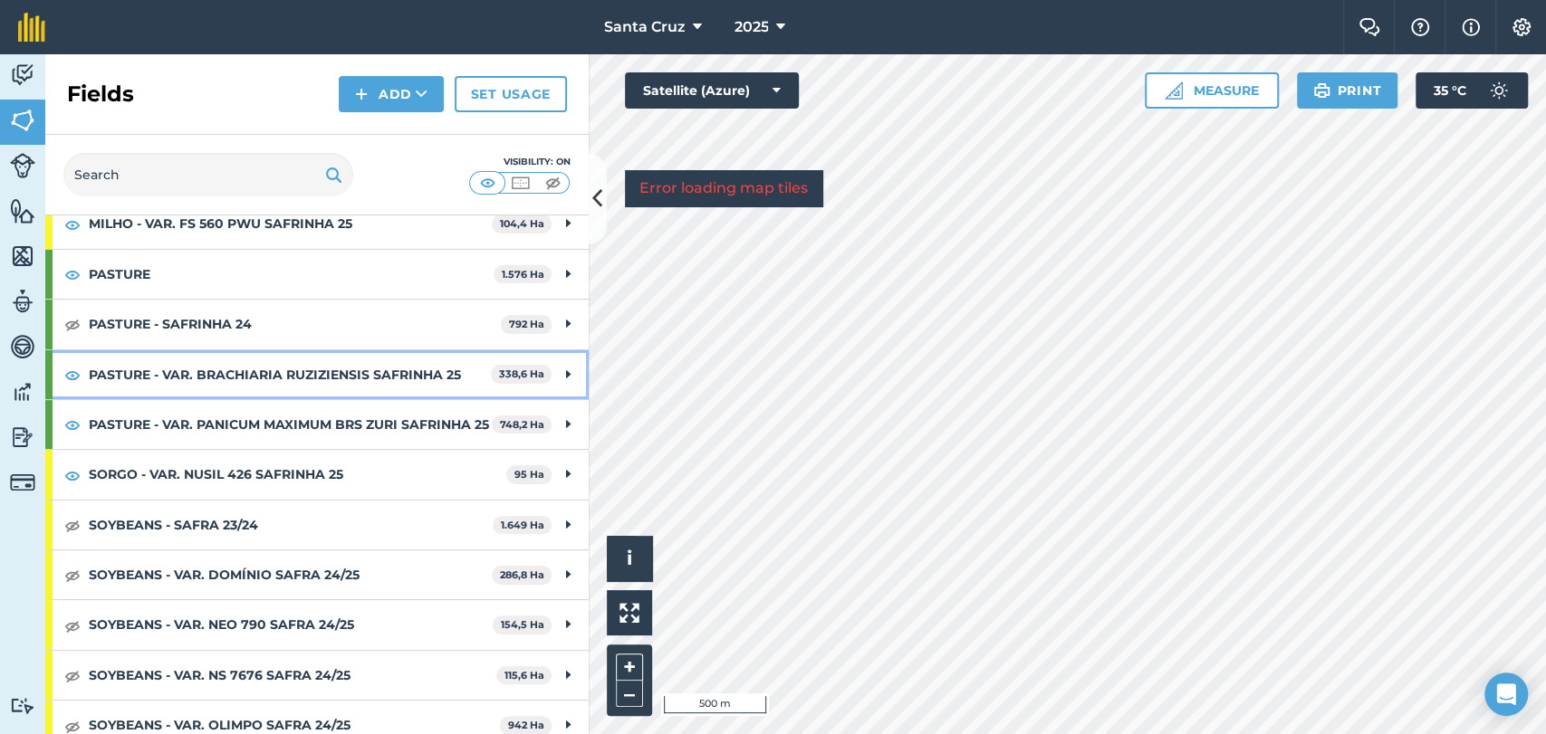
click at [224, 389] on strong "PASTURE - VAR. BRACHIARIA RUZIZIENSIS SAFRINHA 25" at bounding box center [290, 374] width 402 height 49
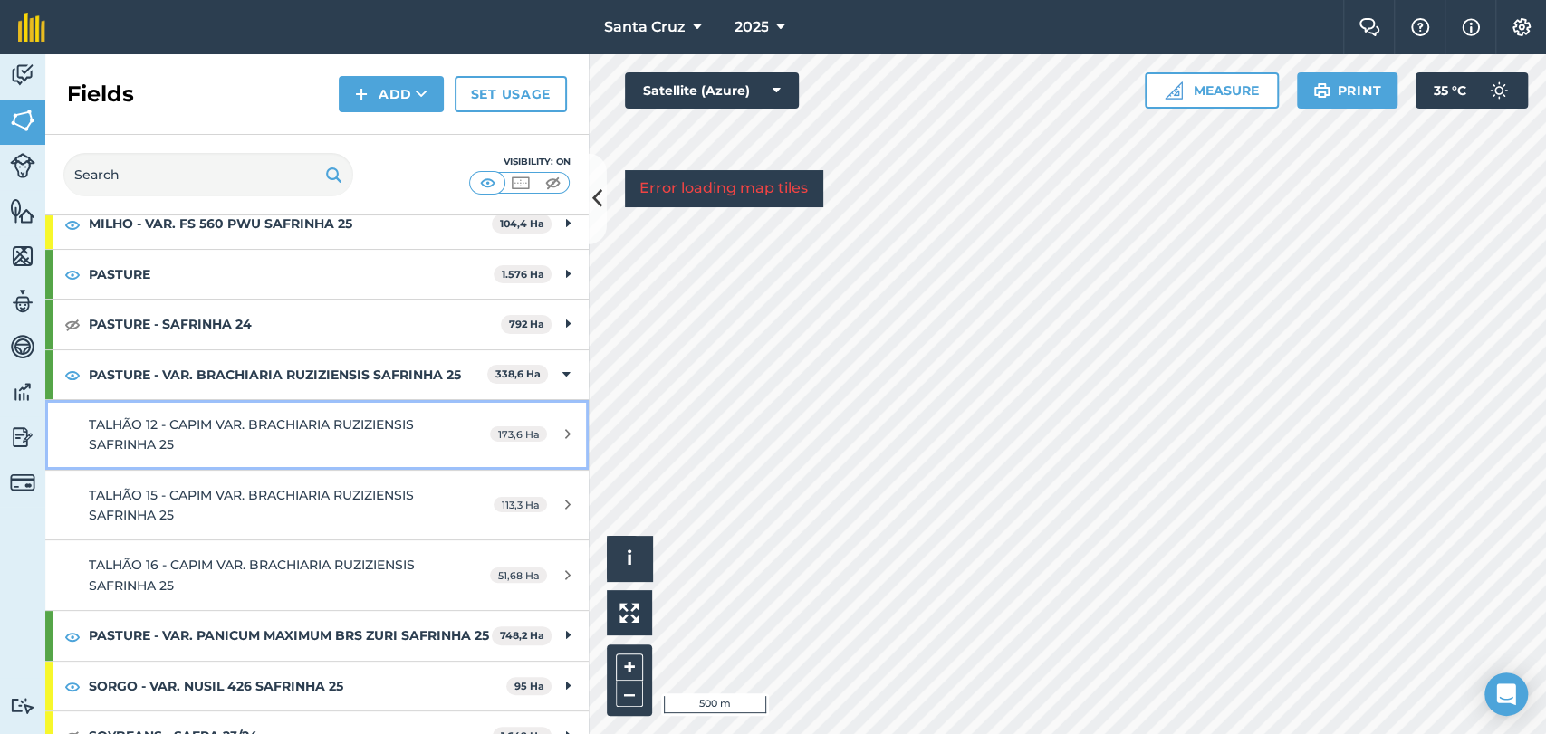
click at [205, 422] on span "TALHÃO 12 - CAPIM VAR. BRACHIARIA RUZIZIENSIS SAFRINHA 25" at bounding box center [251, 435] width 325 height 36
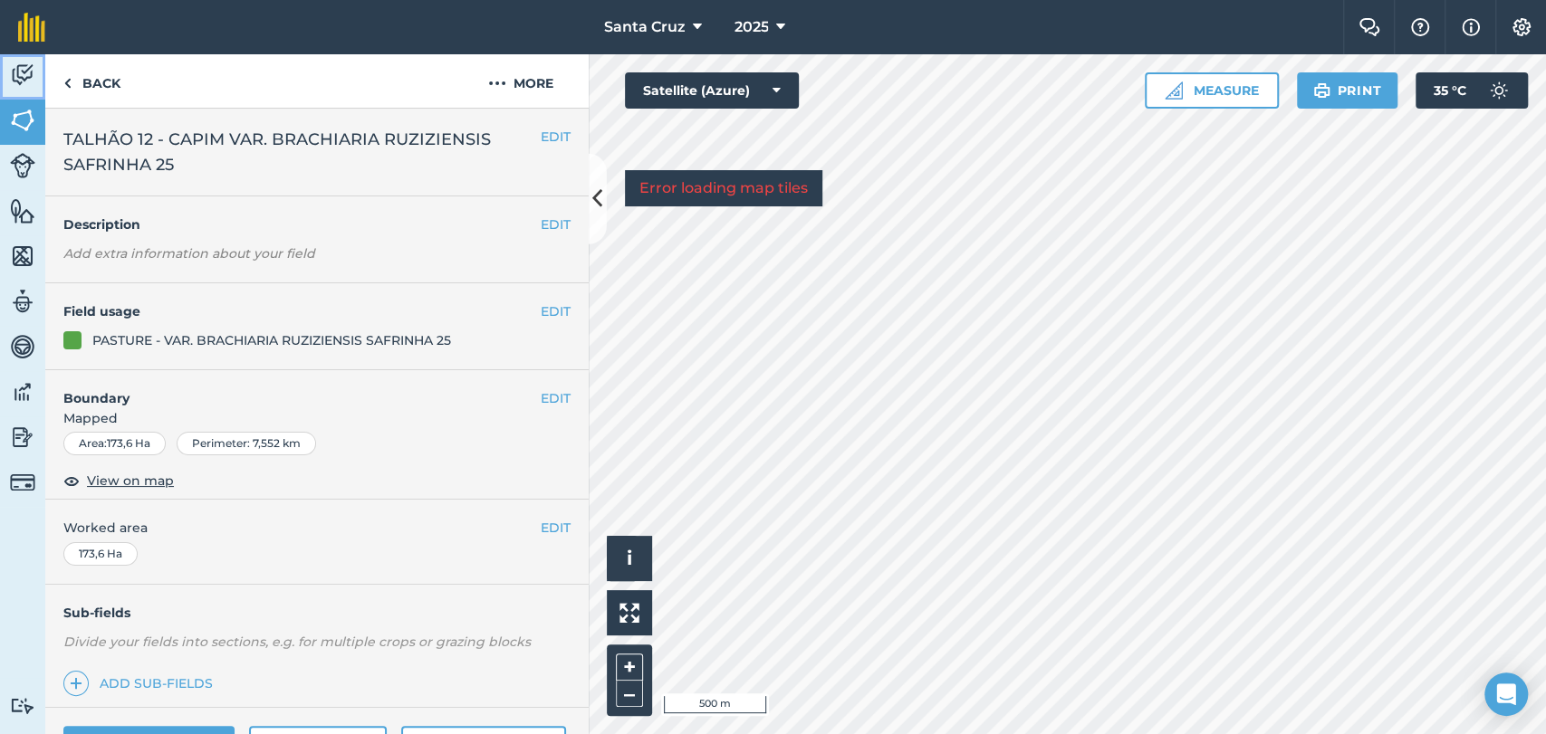
click at [17, 91] on link "Activity" at bounding box center [22, 76] width 45 height 45
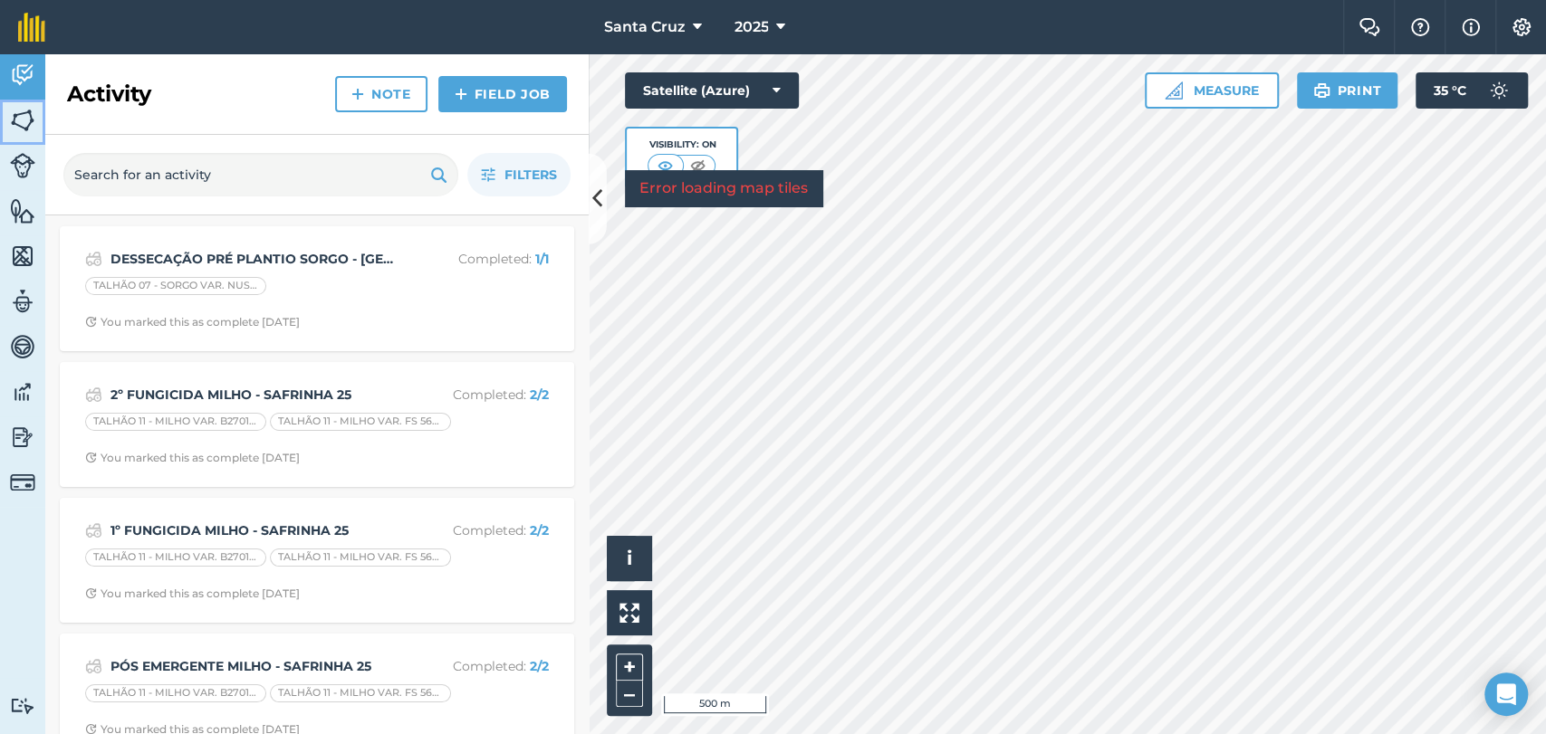
click at [13, 127] on img at bounding box center [22, 120] width 25 height 27
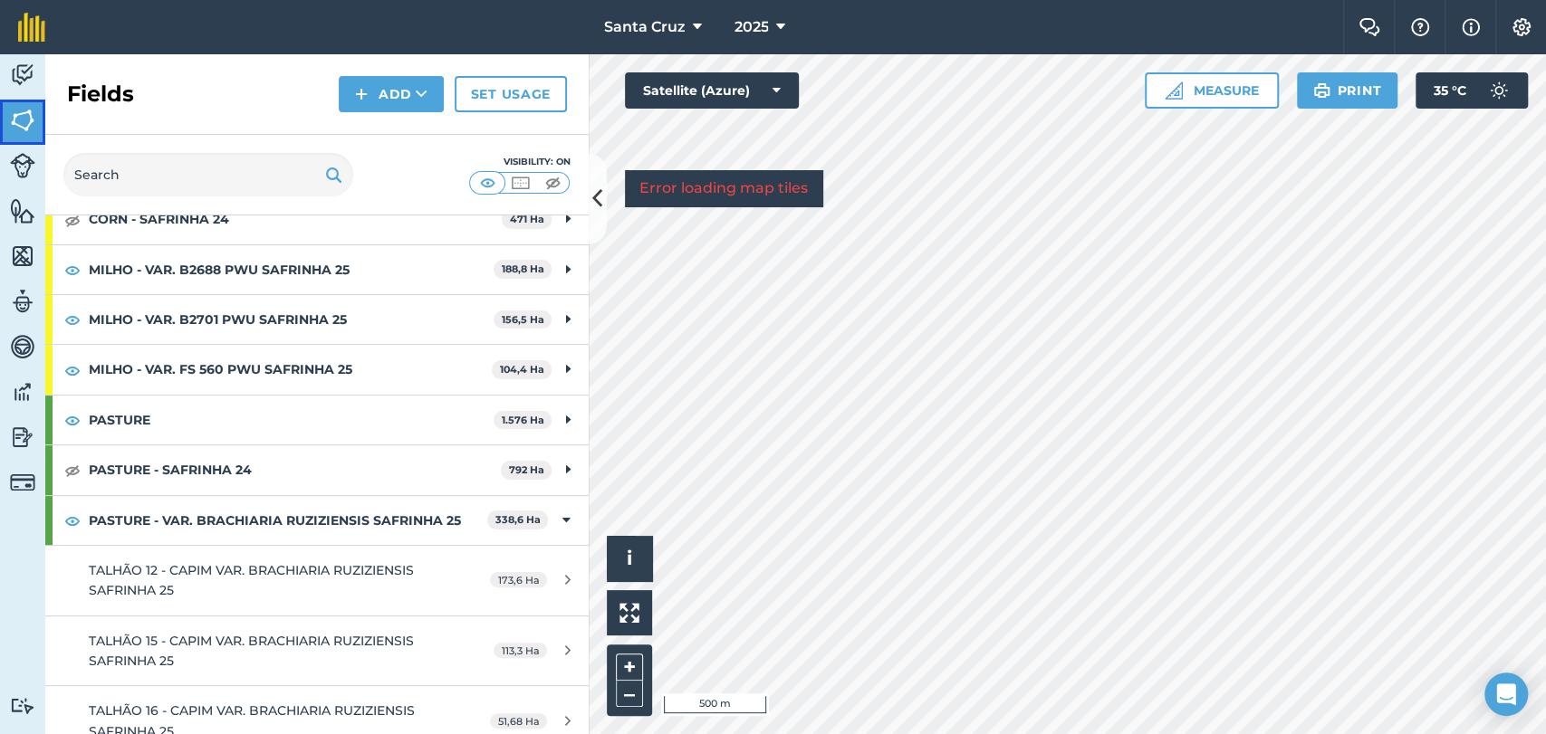
scroll to position [201, 0]
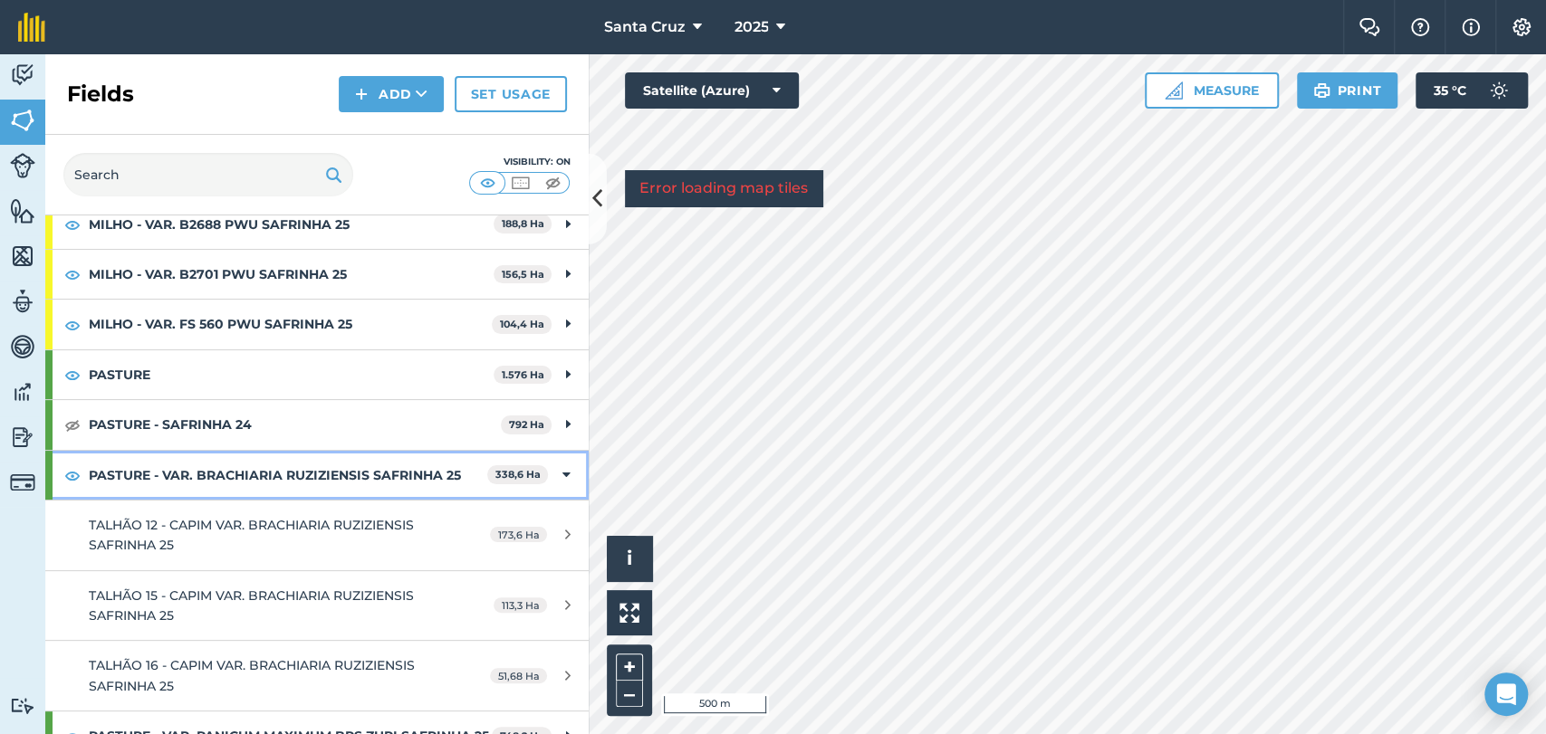
click at [145, 457] on strong "PASTURE - VAR. BRACHIARIA RUZIZIENSIS SAFRINHA 25" at bounding box center [288, 475] width 398 height 49
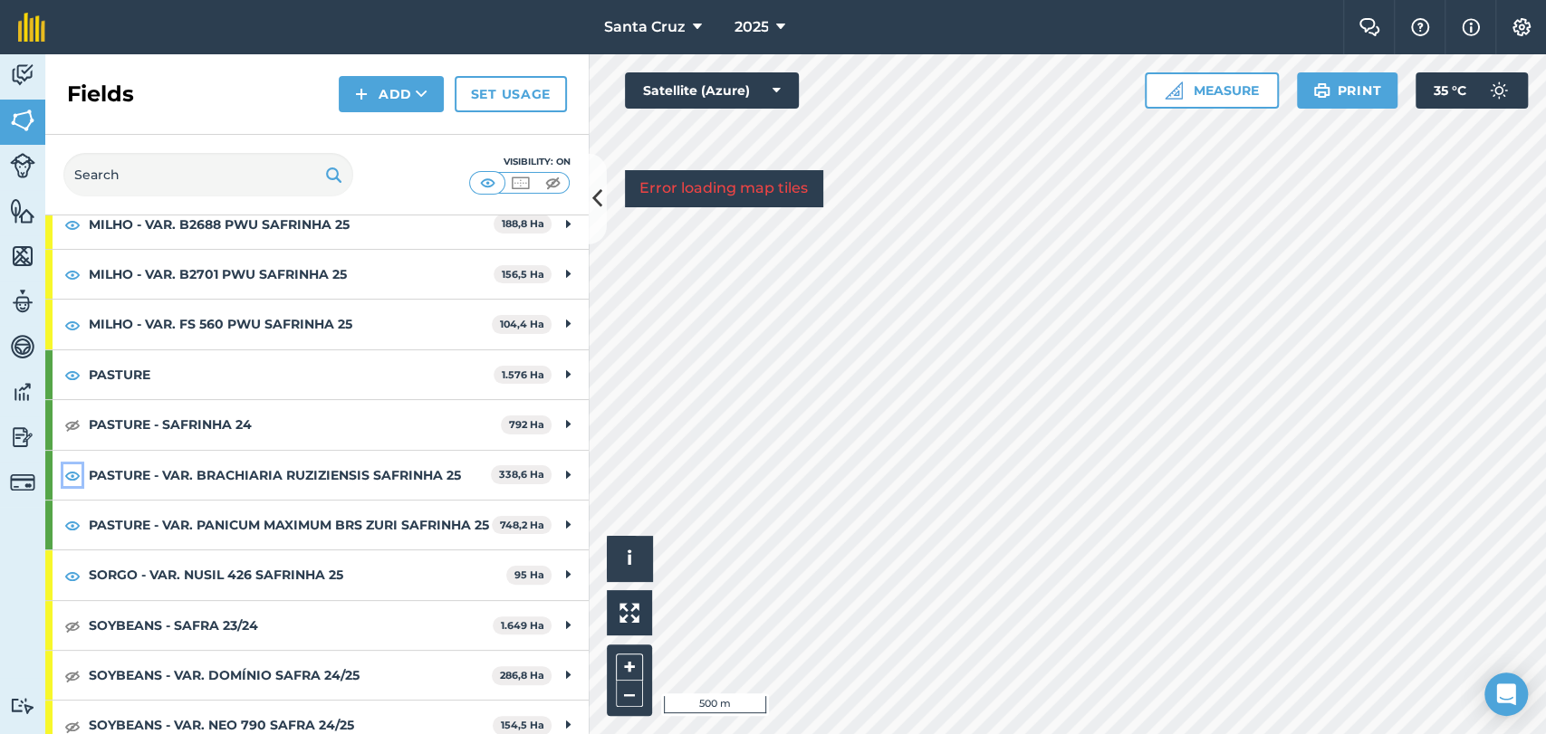
click at [77, 474] on img at bounding box center [72, 476] width 16 height 22
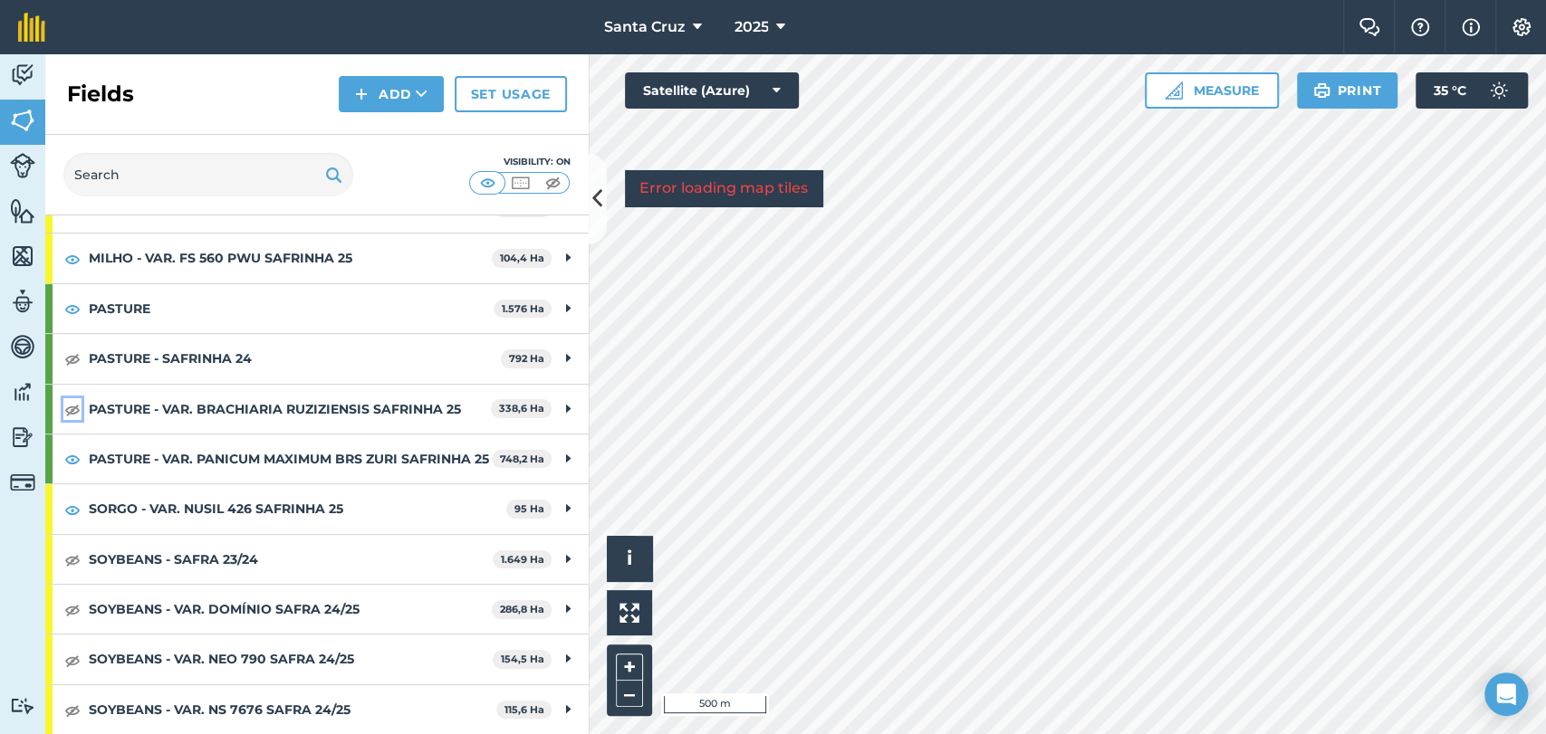
scroll to position [302, 0]
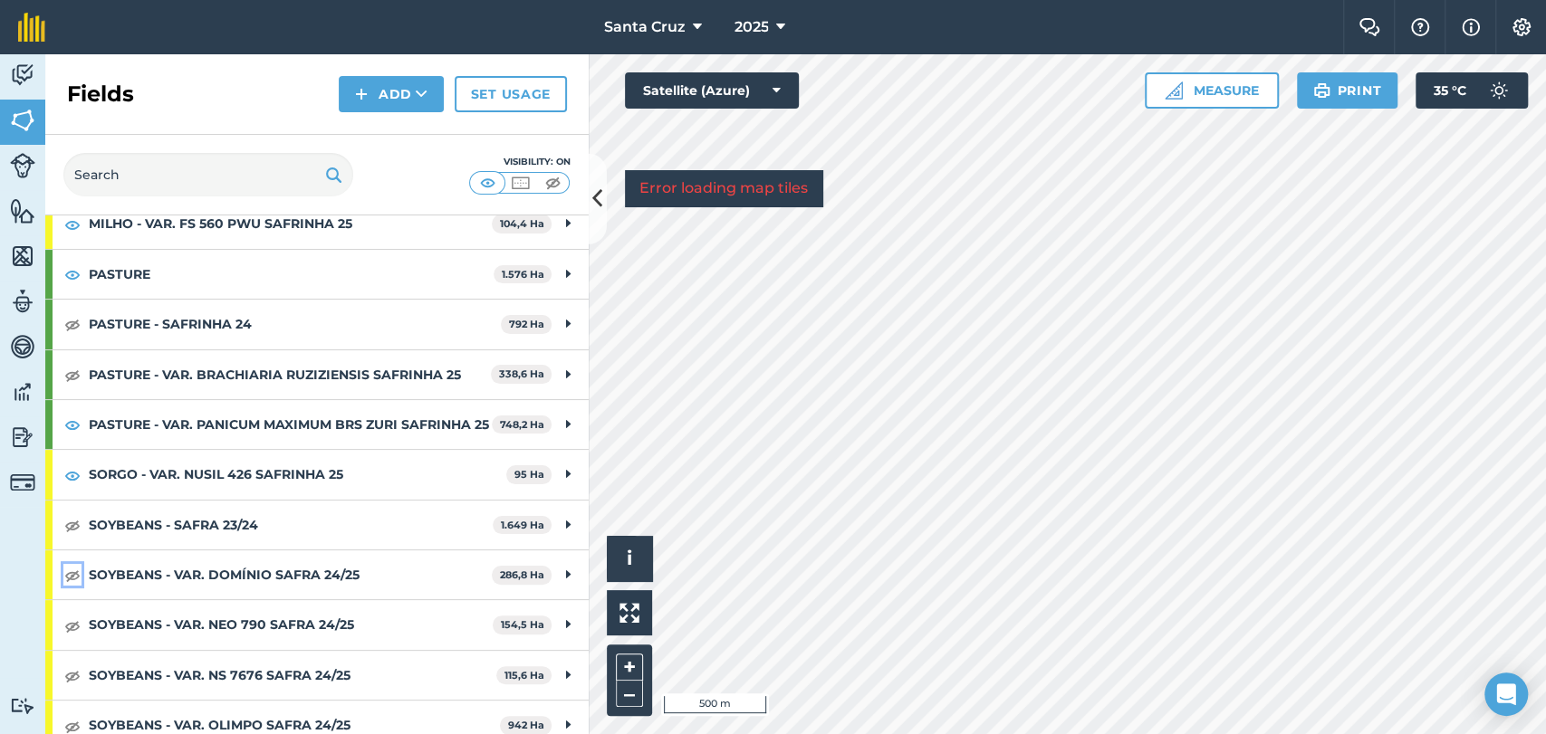
click at [65, 586] on img at bounding box center [72, 575] width 16 height 22
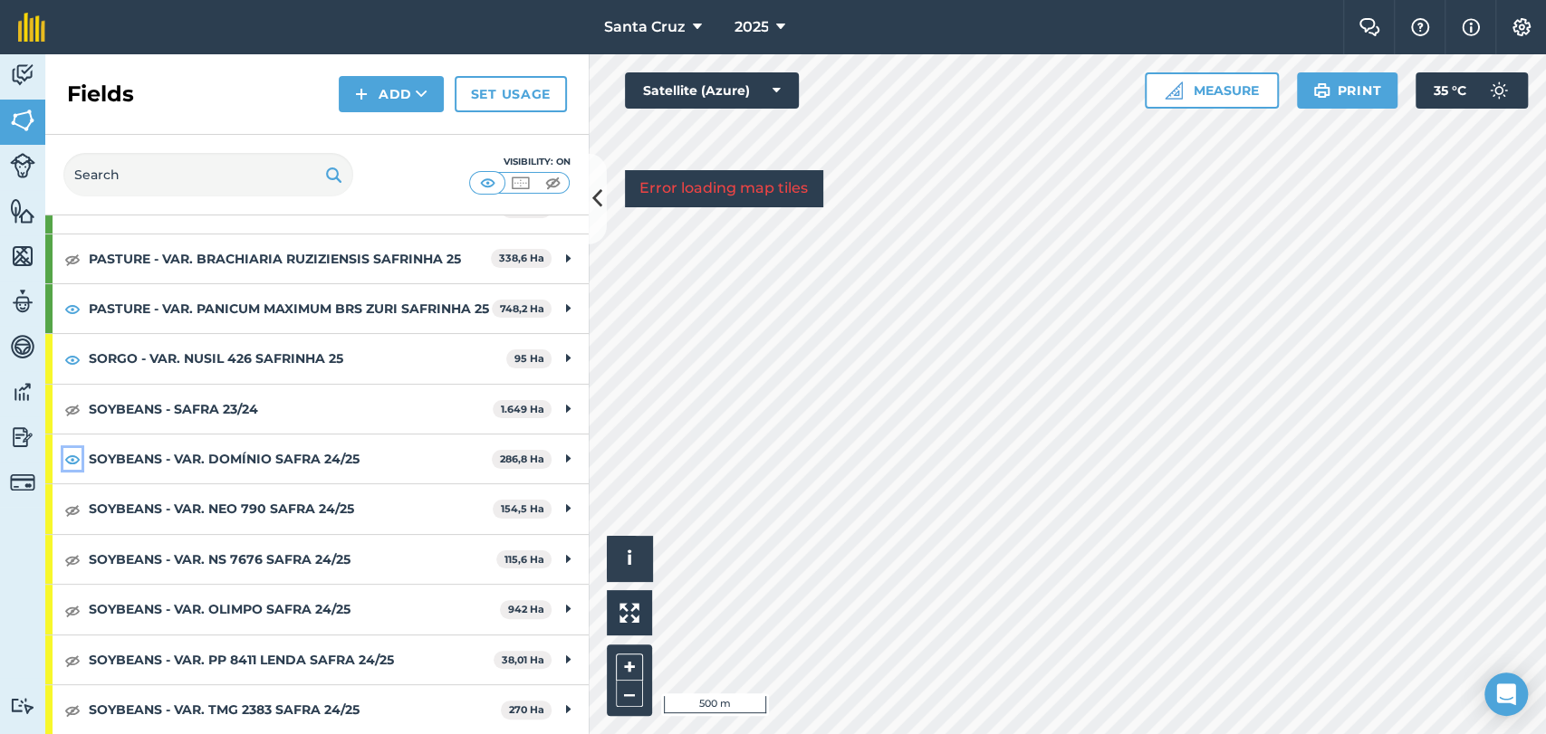
scroll to position [436, 0]
click at [79, 509] on img at bounding box center [72, 510] width 16 height 22
click at [80, 460] on img at bounding box center [72, 459] width 16 height 22
click at [73, 514] on img at bounding box center [72, 510] width 16 height 22
click at [73, 557] on img at bounding box center [72, 560] width 16 height 22
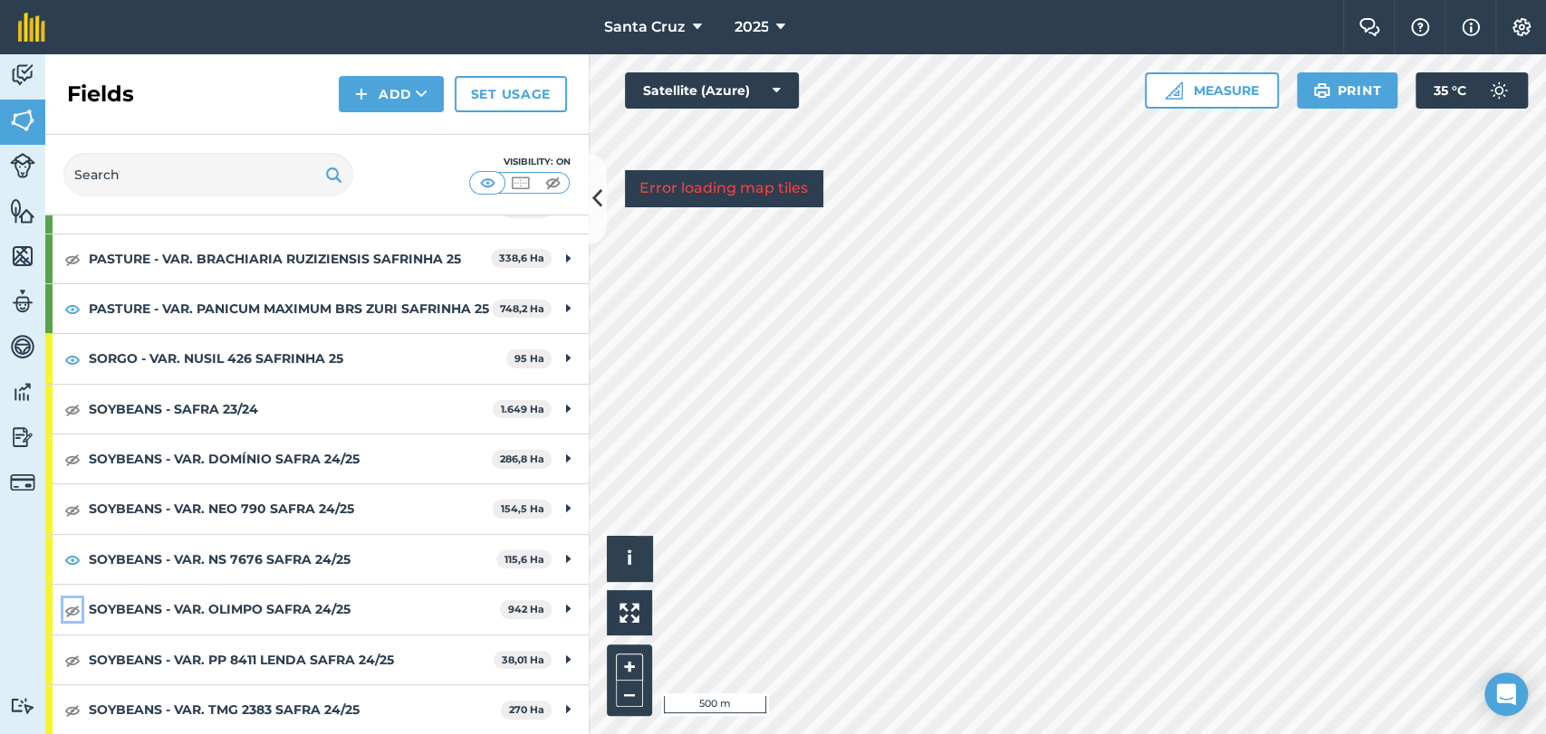
click at [73, 605] on img at bounding box center [72, 611] width 16 height 22
click at [77, 649] on img at bounding box center [72, 660] width 16 height 22
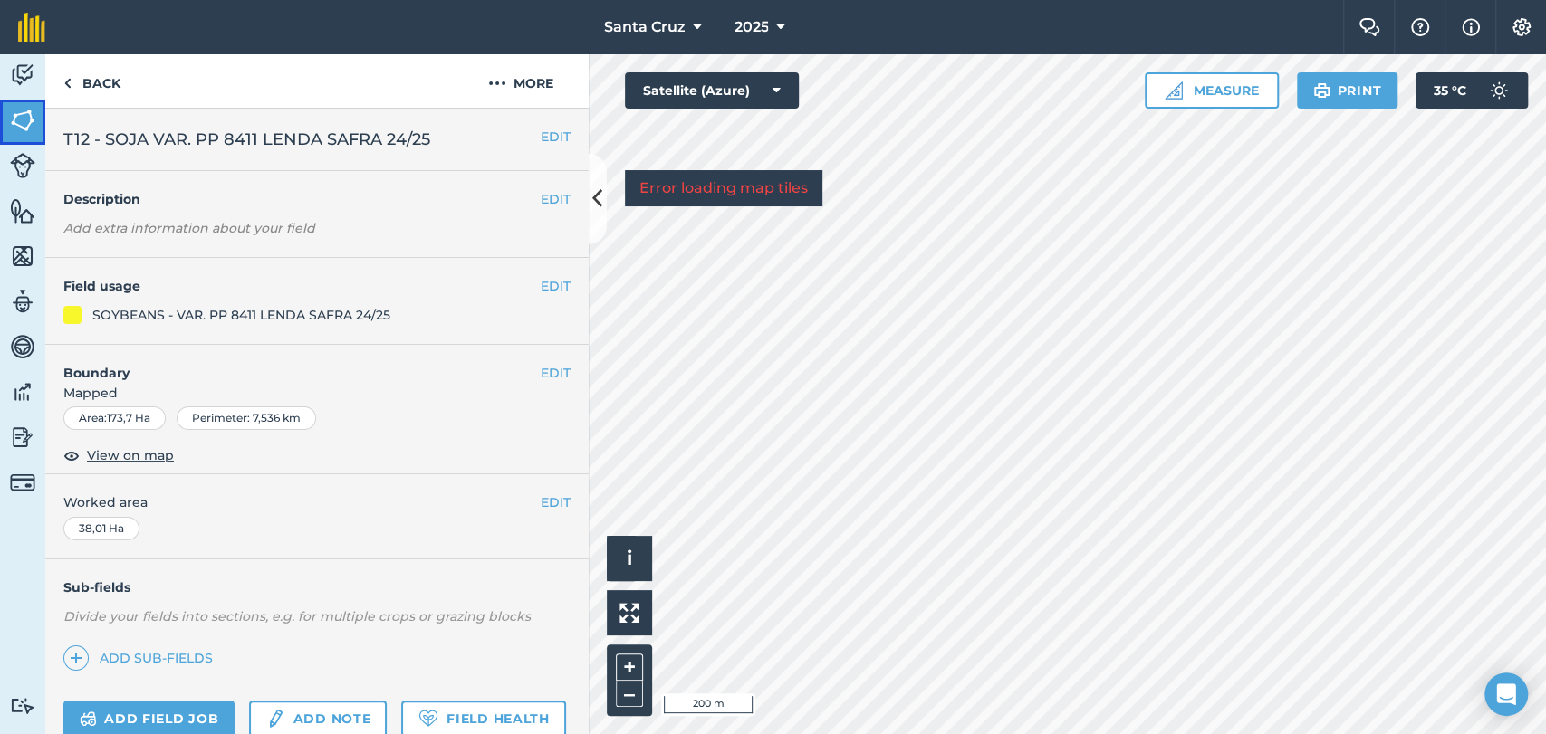
click at [12, 125] on img at bounding box center [22, 120] width 25 height 27
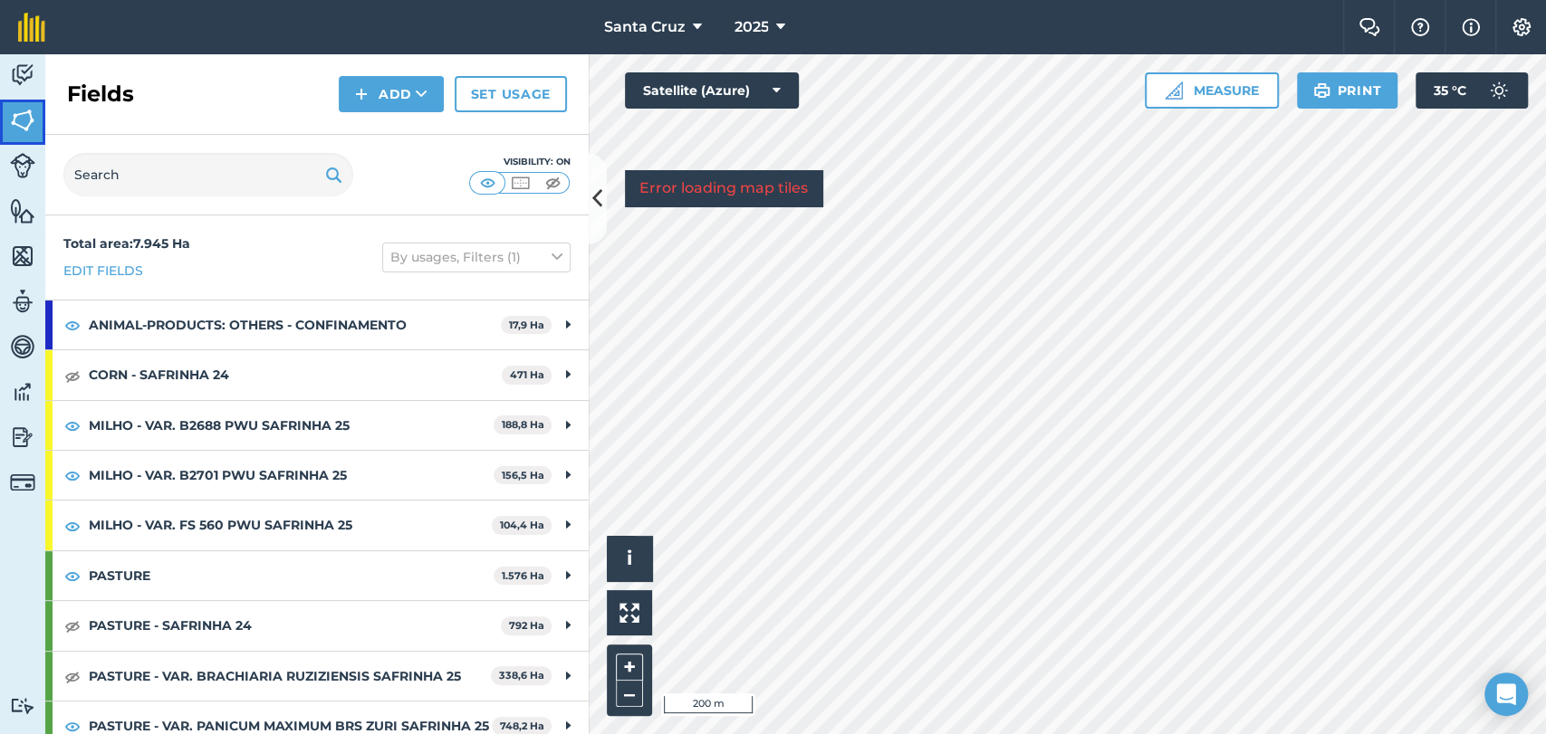
scroll to position [201, 0]
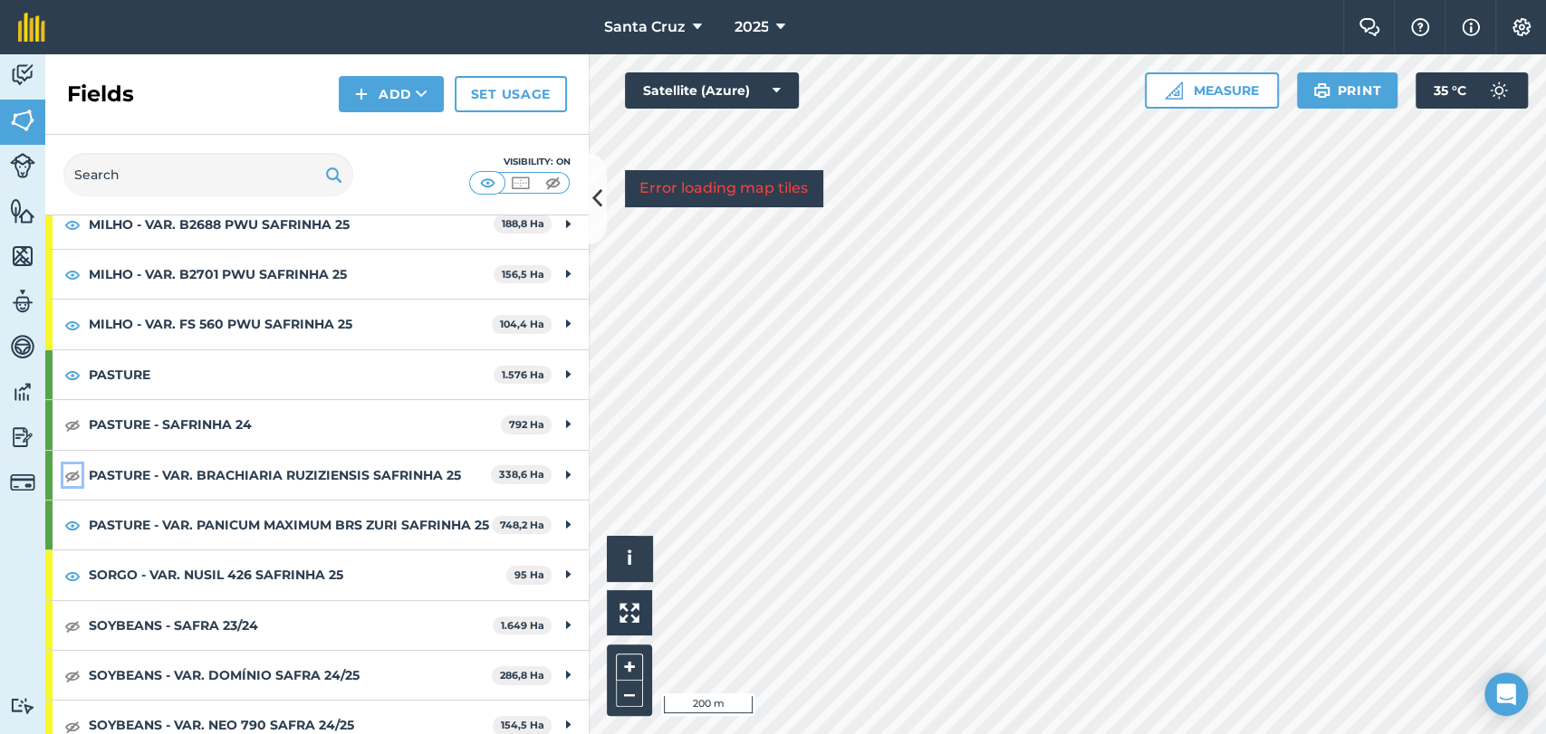
click at [68, 471] on img at bounding box center [72, 476] width 16 height 22
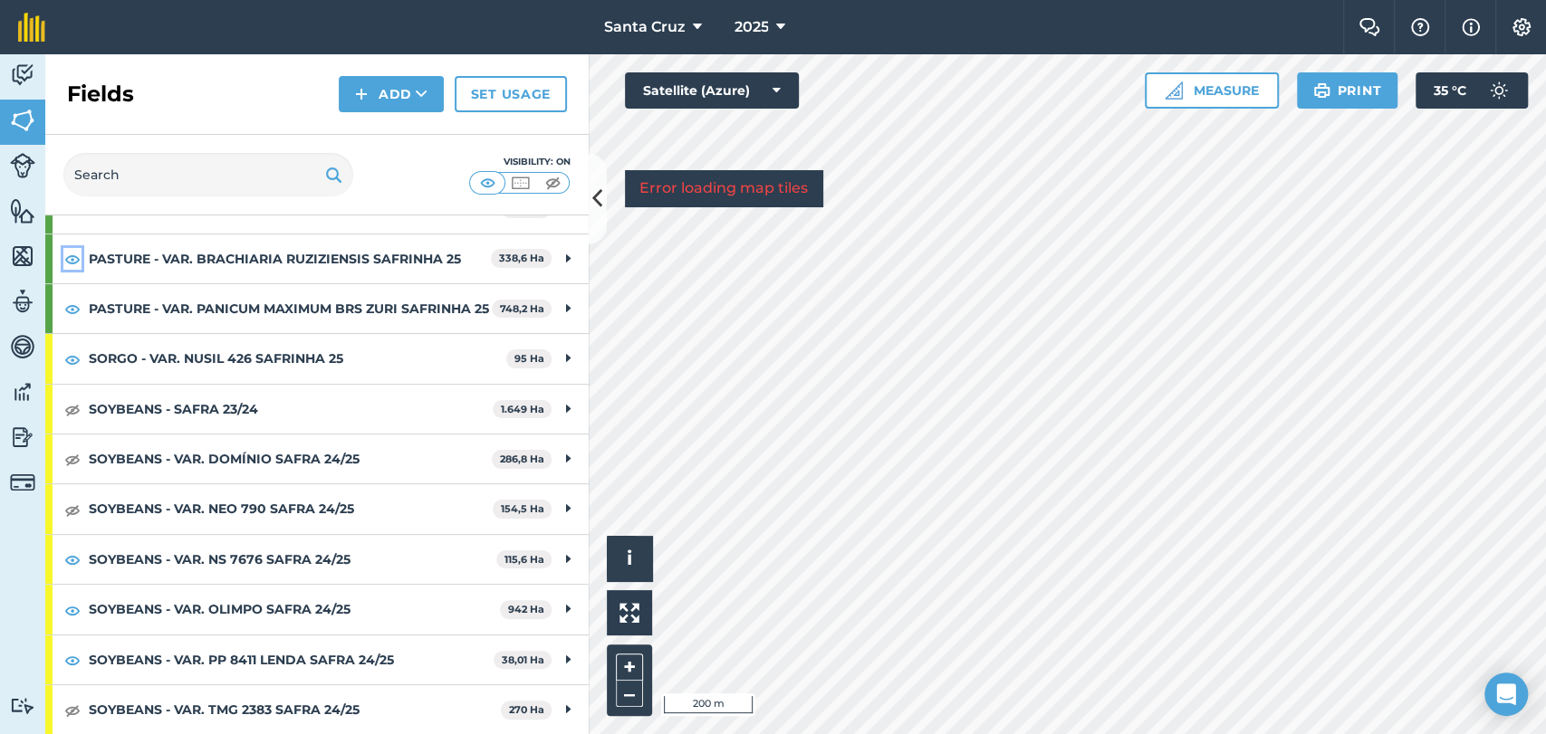
scroll to position [436, 0]
click at [73, 559] on img at bounding box center [72, 560] width 16 height 22
click at [74, 607] on img at bounding box center [72, 611] width 16 height 22
click at [74, 656] on img at bounding box center [72, 660] width 16 height 22
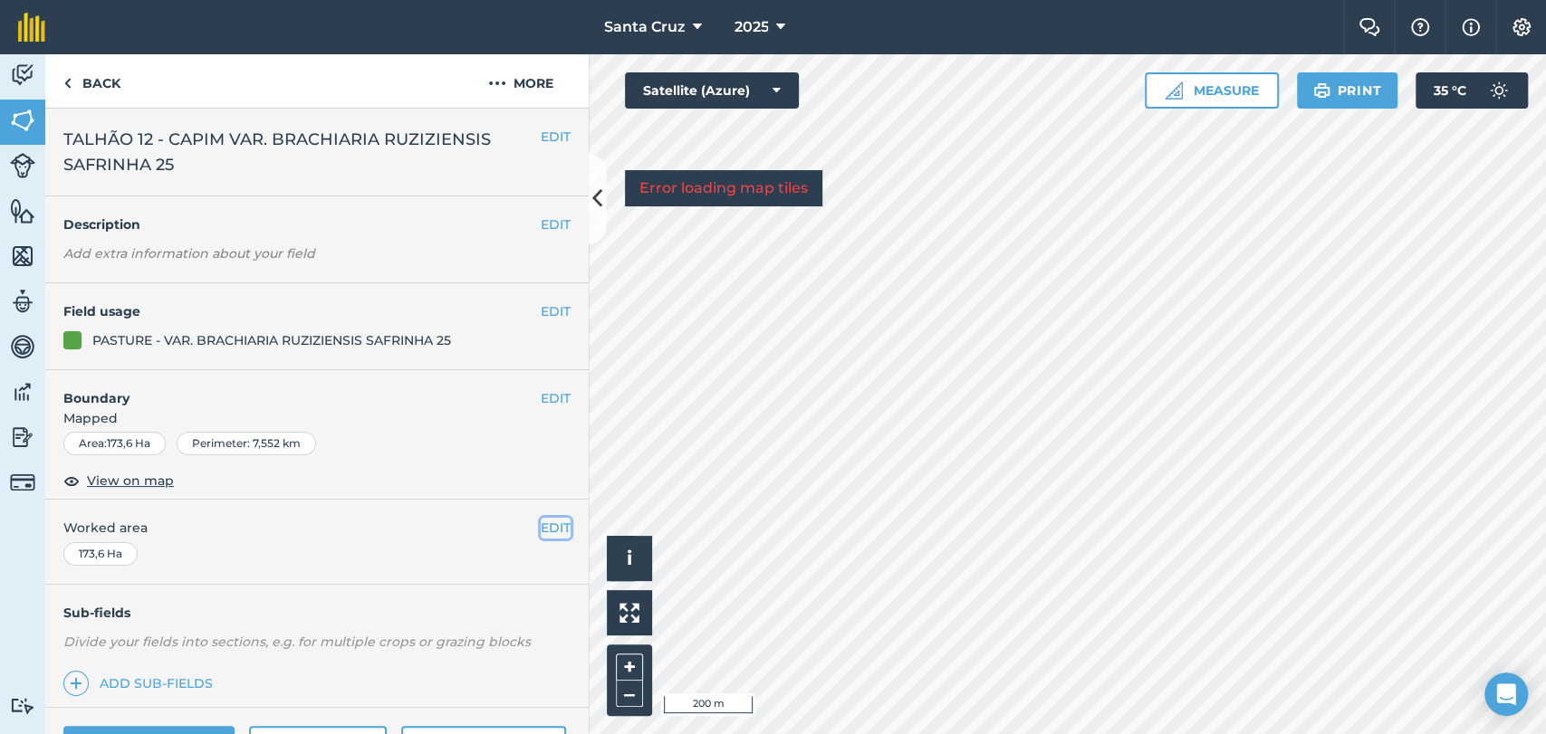
click at [541, 529] on button "EDIT" at bounding box center [556, 528] width 30 height 20
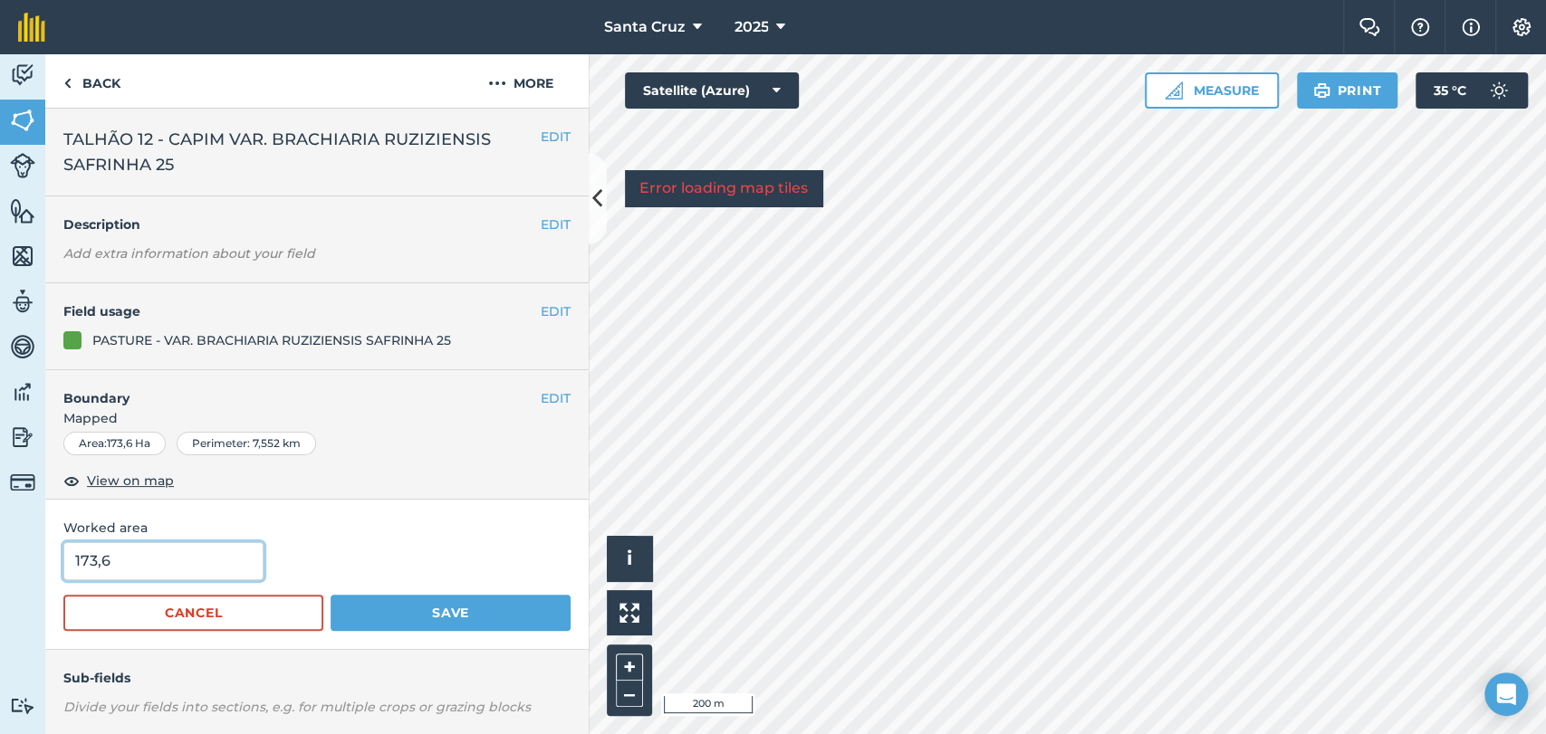
click at [137, 554] on input "173,6" at bounding box center [163, 561] width 200 height 38
type input "158,41"
click at [359, 610] on button "Save" at bounding box center [451, 613] width 240 height 36
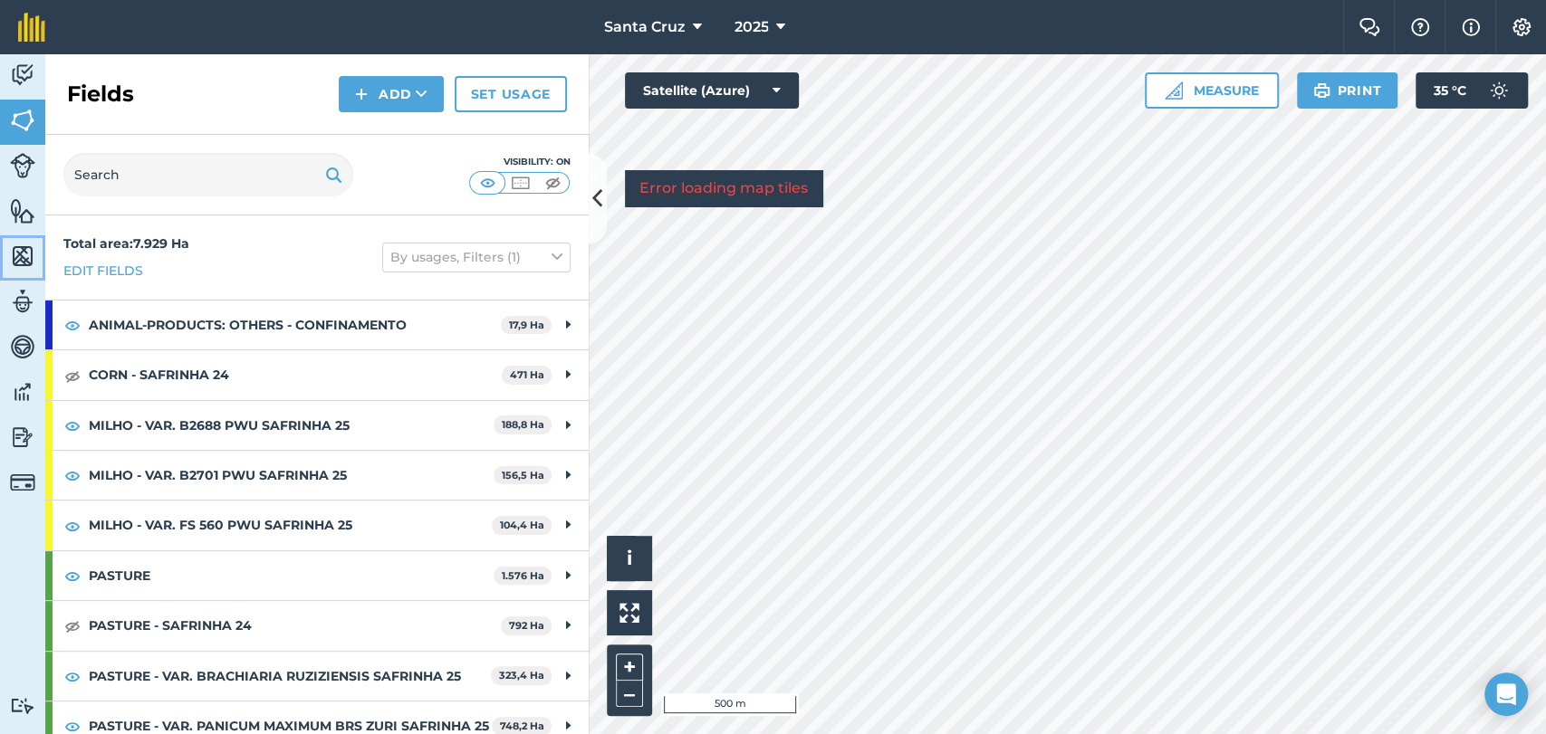
click at [19, 261] on img at bounding box center [22, 256] width 25 height 27
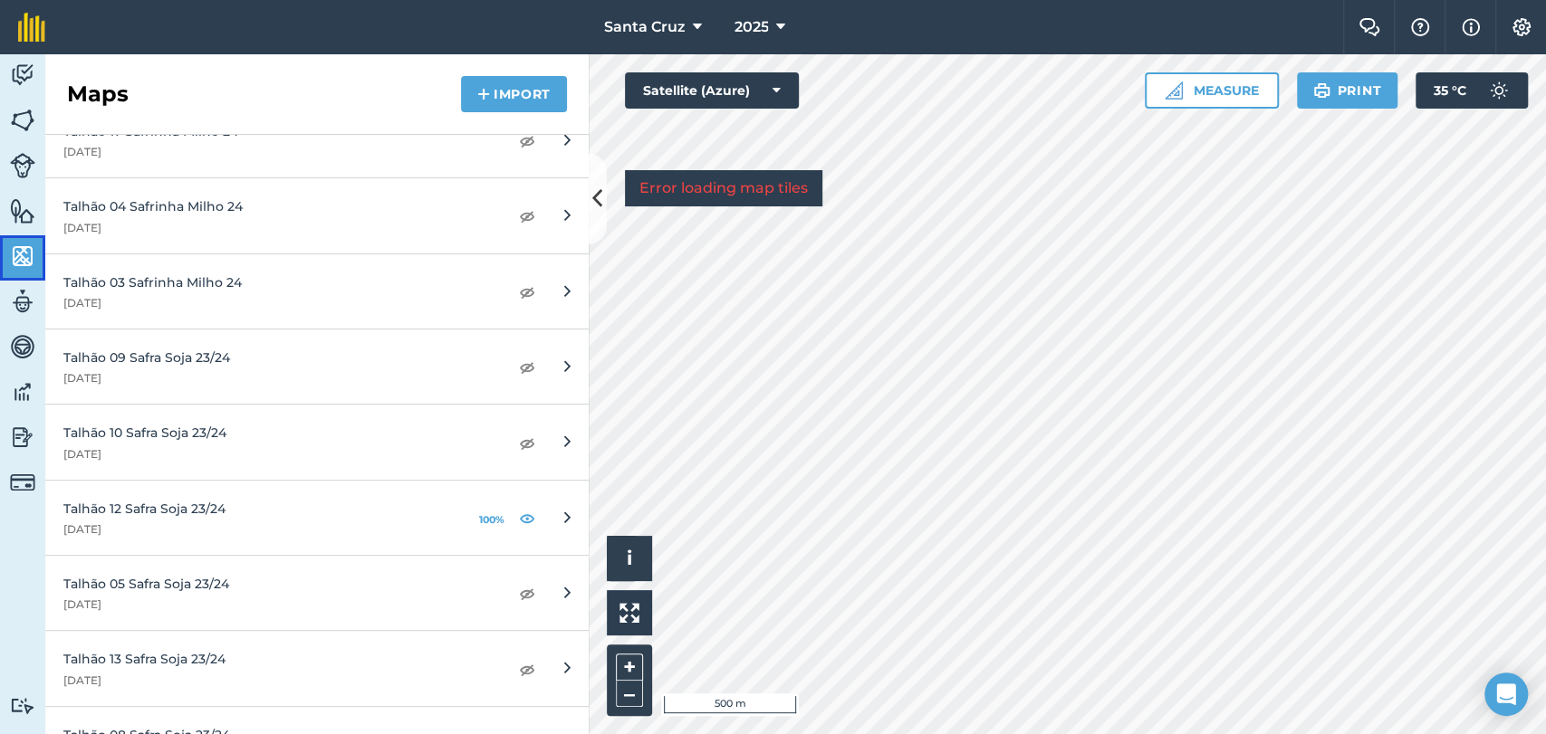
scroll to position [804, 0]
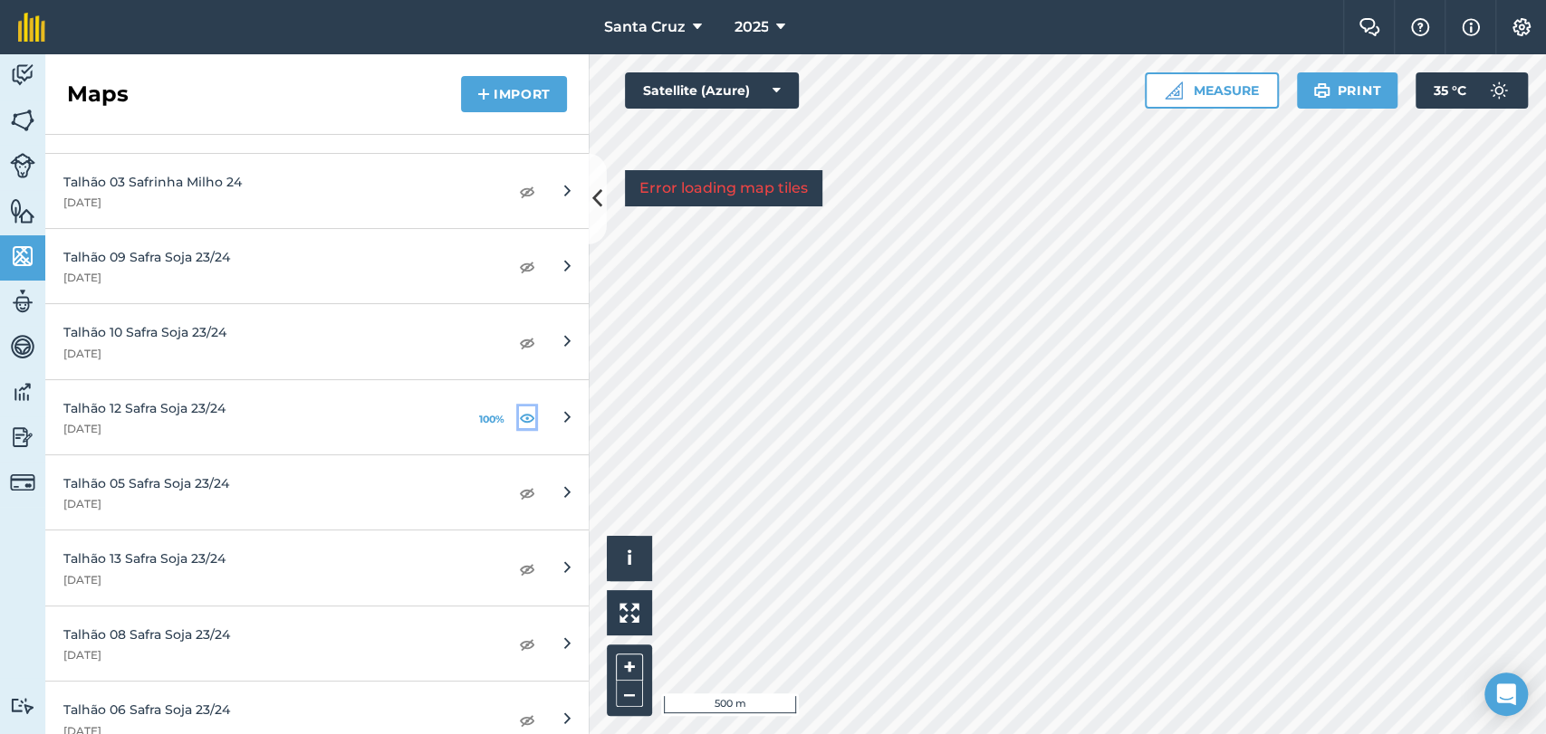
click at [519, 415] on img at bounding box center [527, 418] width 16 height 22
